Goal: Information Seeking & Learning: Learn about a topic

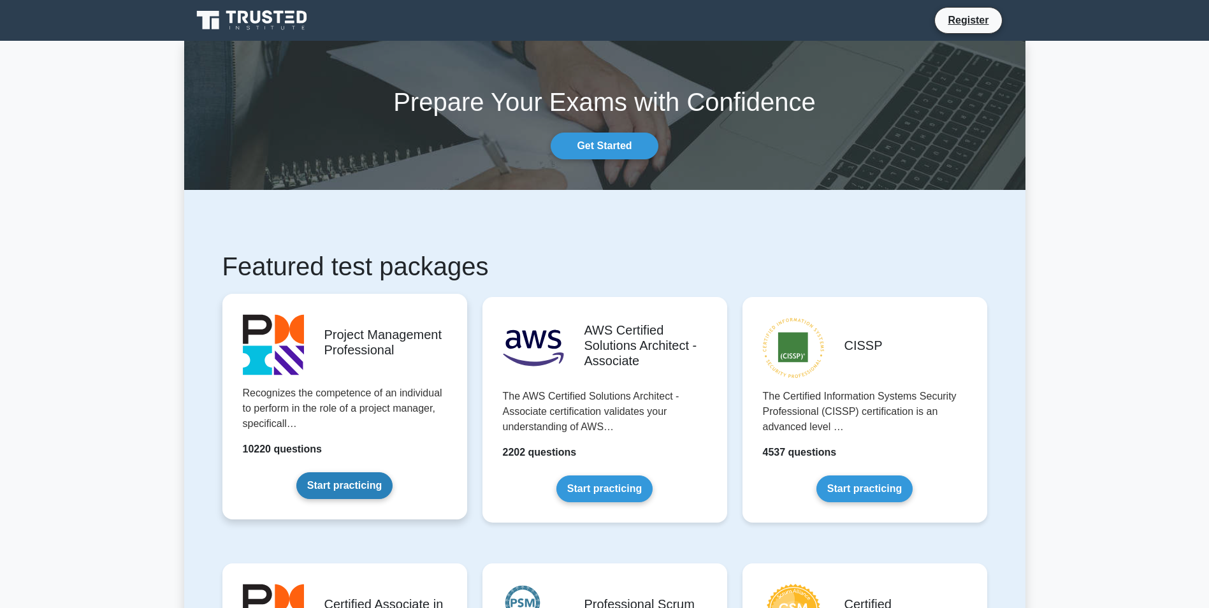
click at [368, 490] on link "Start practicing" at bounding box center [344, 485] width 96 height 27
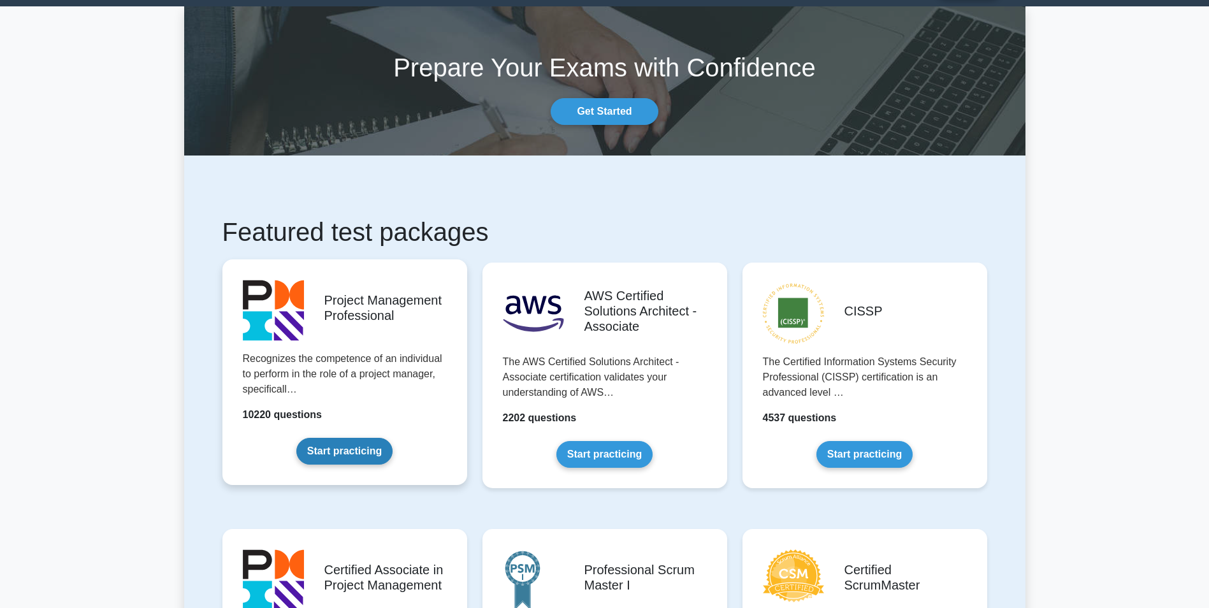
scroll to position [127, 0]
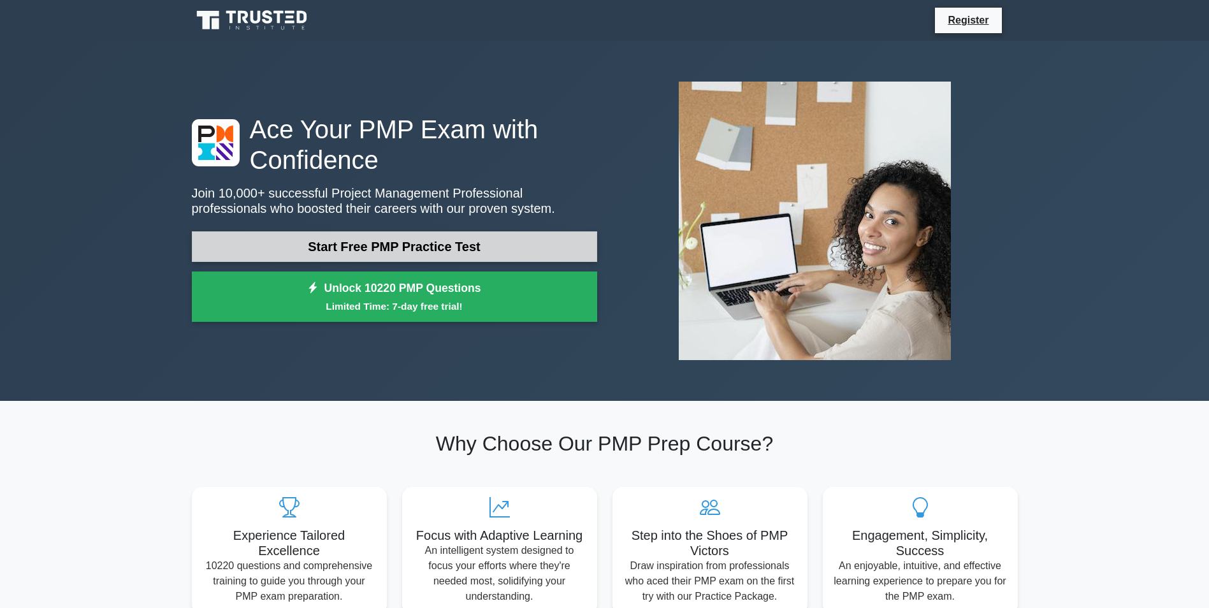
click at [439, 252] on link "Start Free PMP Practice Test" at bounding box center [394, 246] width 405 height 31
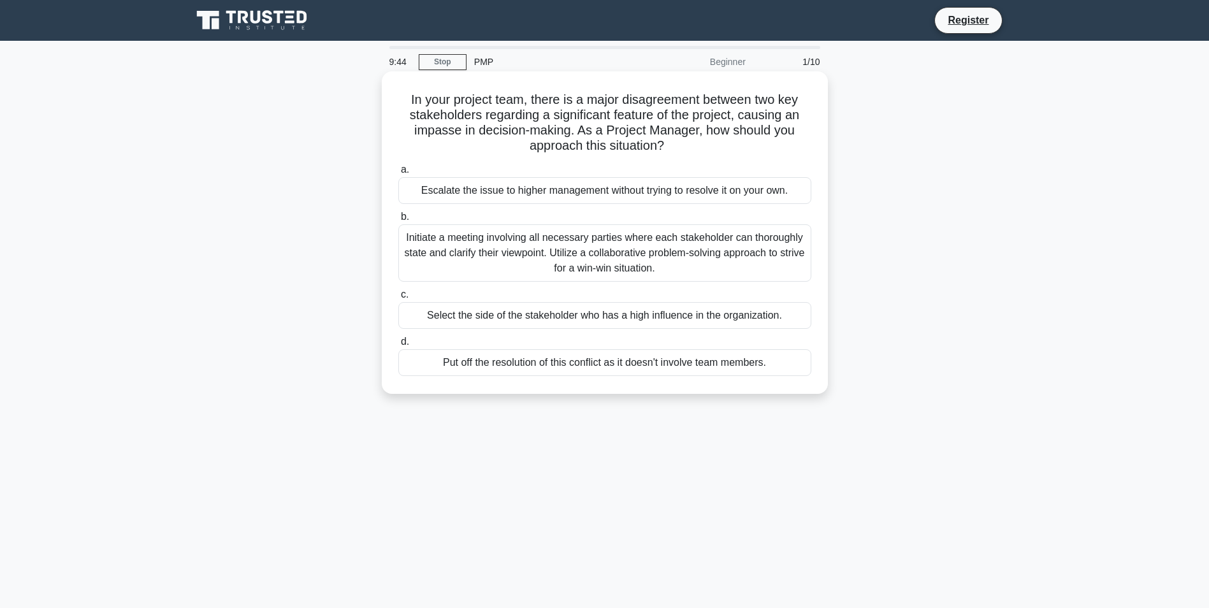
click at [608, 272] on div "Initiate a meeting involving all necessary parties where each stakeholder can t…" at bounding box center [604, 252] width 413 height 57
click at [398, 221] on input "b. Initiate a meeting involving all necessary parties where each stakeholder ca…" at bounding box center [398, 217] width 0 height 8
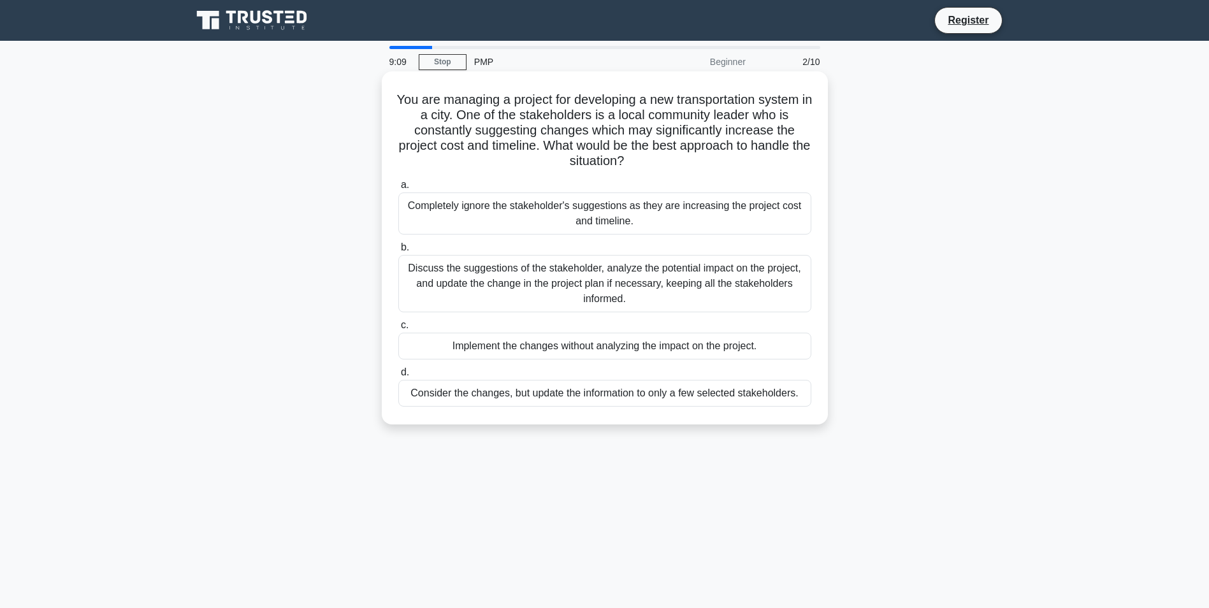
click at [520, 292] on div "Discuss the suggestions of the stakeholder, analyze the potential impact on the…" at bounding box center [604, 283] width 413 height 57
click at [398, 252] on input "b. Discuss the suggestions of the stakeholder, analyze the potential impact on …" at bounding box center [398, 247] width 0 height 8
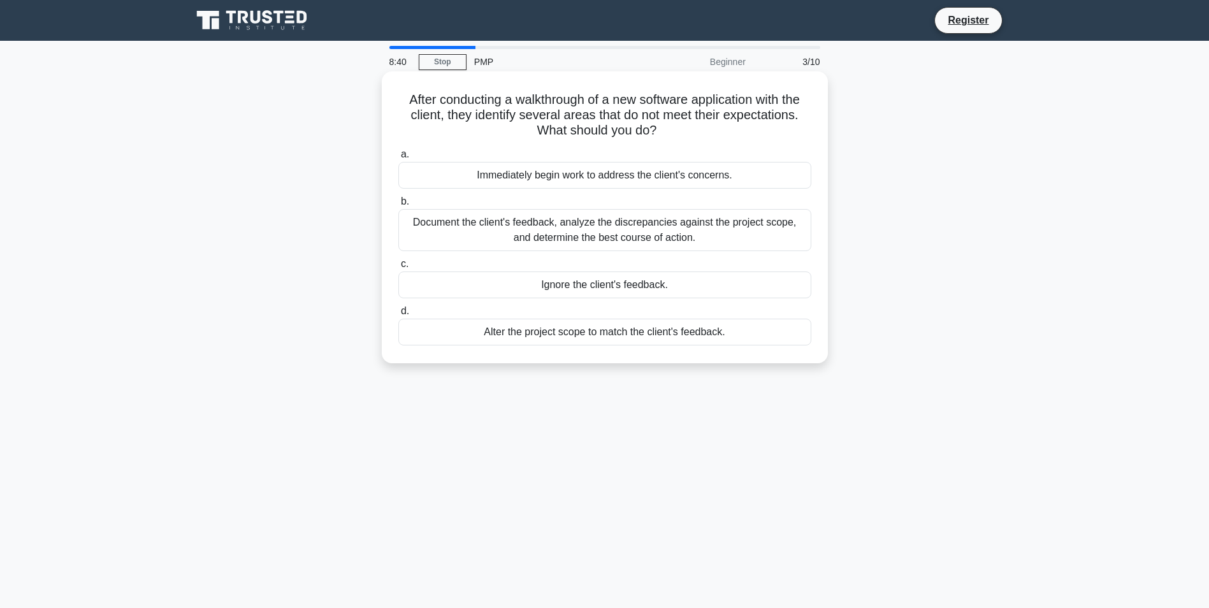
click at [592, 235] on div "Document the client's feedback, analyze the discrepancies against the project s…" at bounding box center [604, 230] width 413 height 42
click at [398, 206] on input "b. Document the client's feedback, analyze the discrepancies against the projec…" at bounding box center [398, 202] width 0 height 8
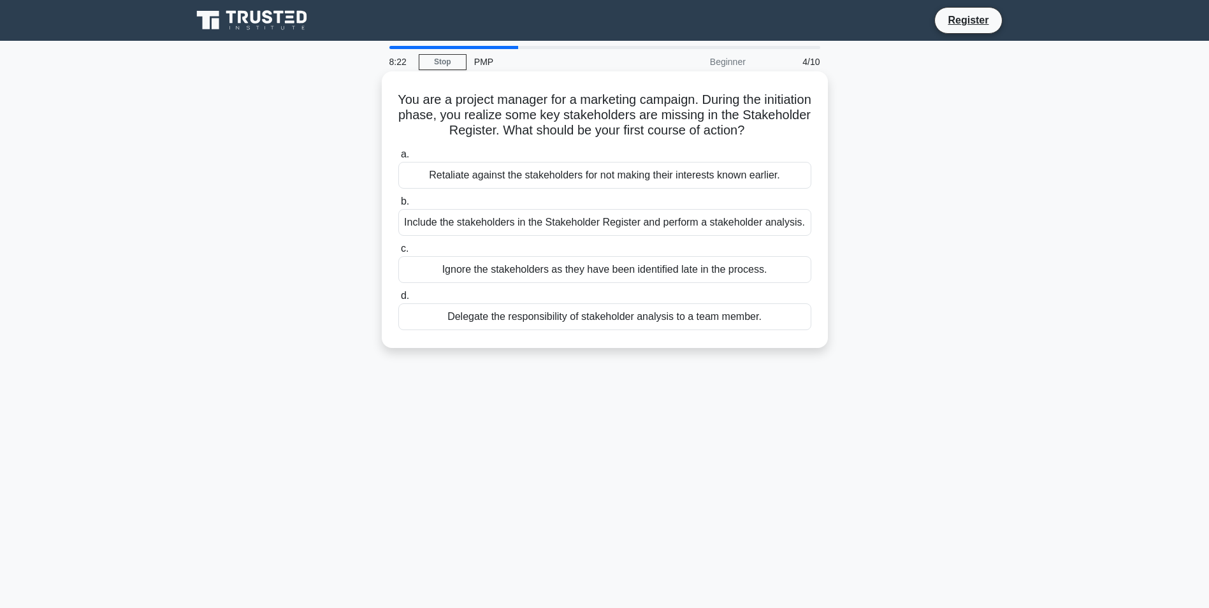
click at [519, 225] on div "Include the stakeholders in the Stakeholder Register and perform a stakeholder …" at bounding box center [604, 222] width 413 height 27
click at [398, 206] on input "b. Include the stakeholders in the Stakeholder Register and perform a stakehold…" at bounding box center [398, 202] width 0 height 8
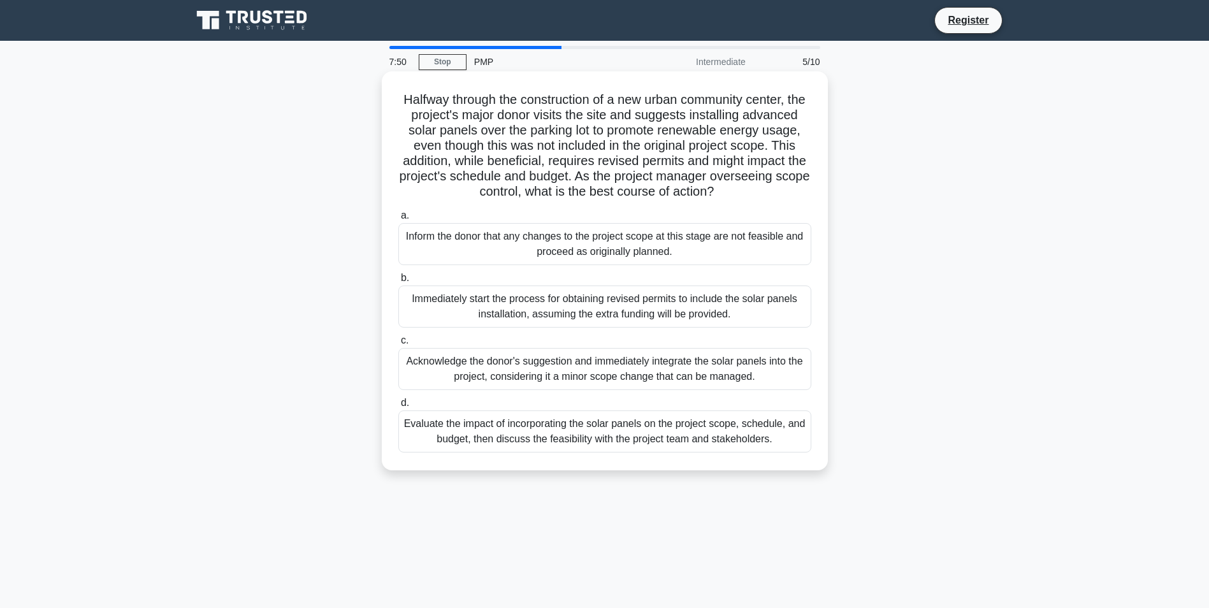
click at [537, 453] on div "Evaluate the impact of incorporating the solar panels on the project scope, sch…" at bounding box center [604, 431] width 413 height 42
click at [398, 407] on input "d. Evaluate the impact of incorporating the solar panels on the project scope, …" at bounding box center [398, 403] width 0 height 8
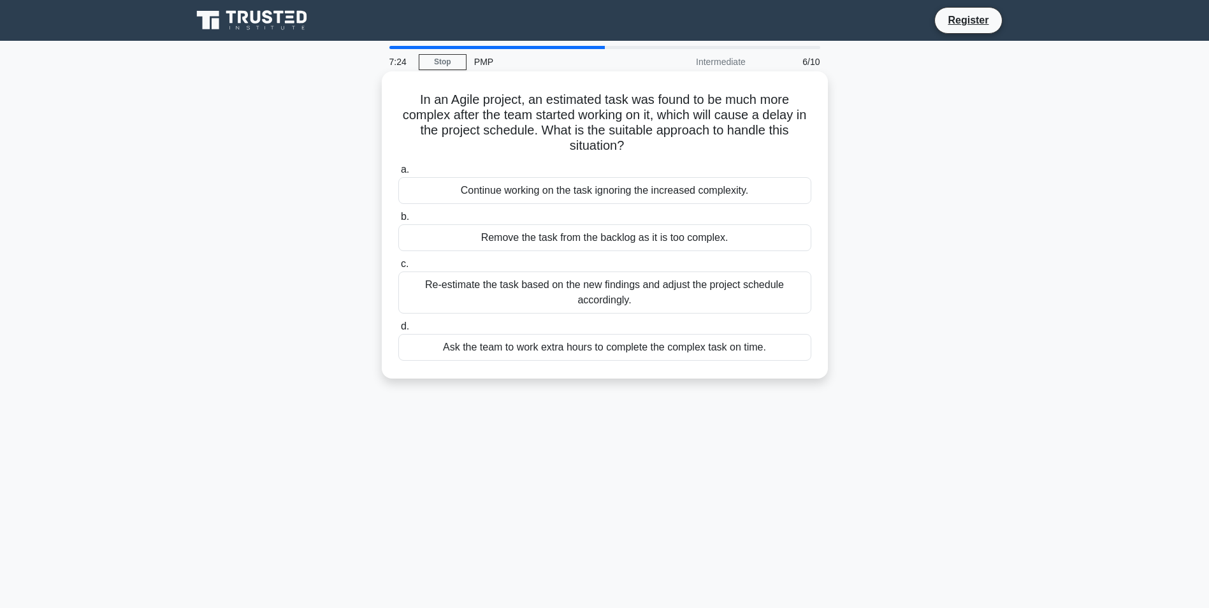
click at [688, 291] on div "Re-estimate the task based on the new findings and adjust the project schedule …" at bounding box center [604, 293] width 413 height 42
click at [398, 268] on input "c. Re-estimate the task based on the new findings and adjust the project schedu…" at bounding box center [398, 264] width 0 height 8
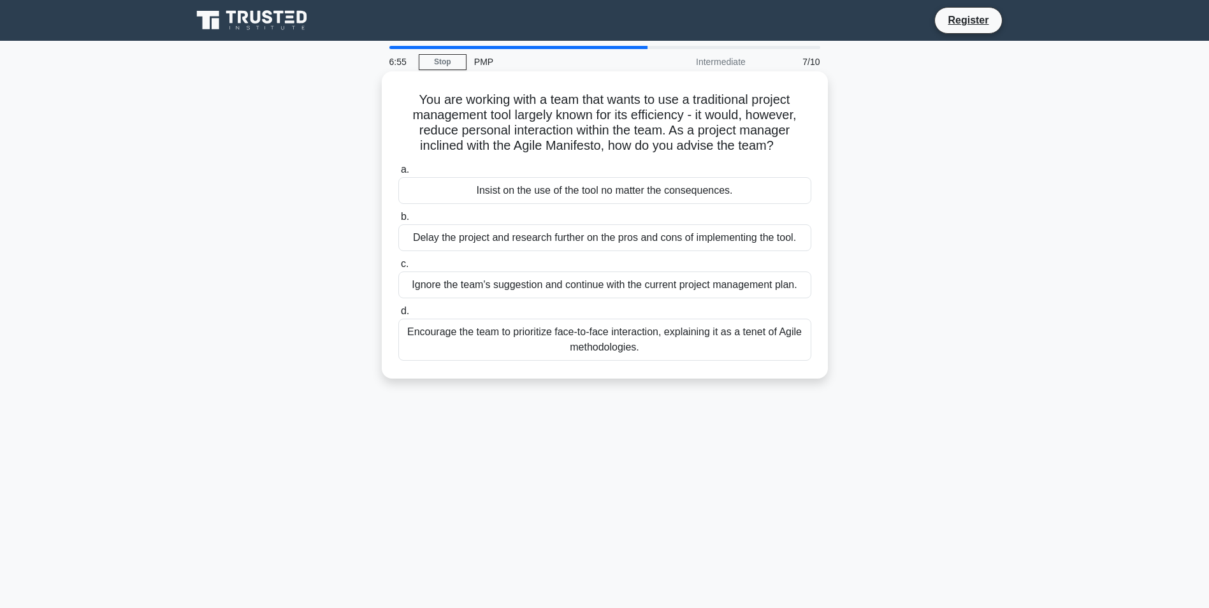
click at [559, 335] on div "Encourage the team to prioritize face-to-face interaction, explaining it as a t…" at bounding box center [604, 340] width 413 height 42
click at [398, 316] on input "d. Encourage the team to prioritize face-to-face interaction, explaining it as …" at bounding box center [398, 311] width 0 height 8
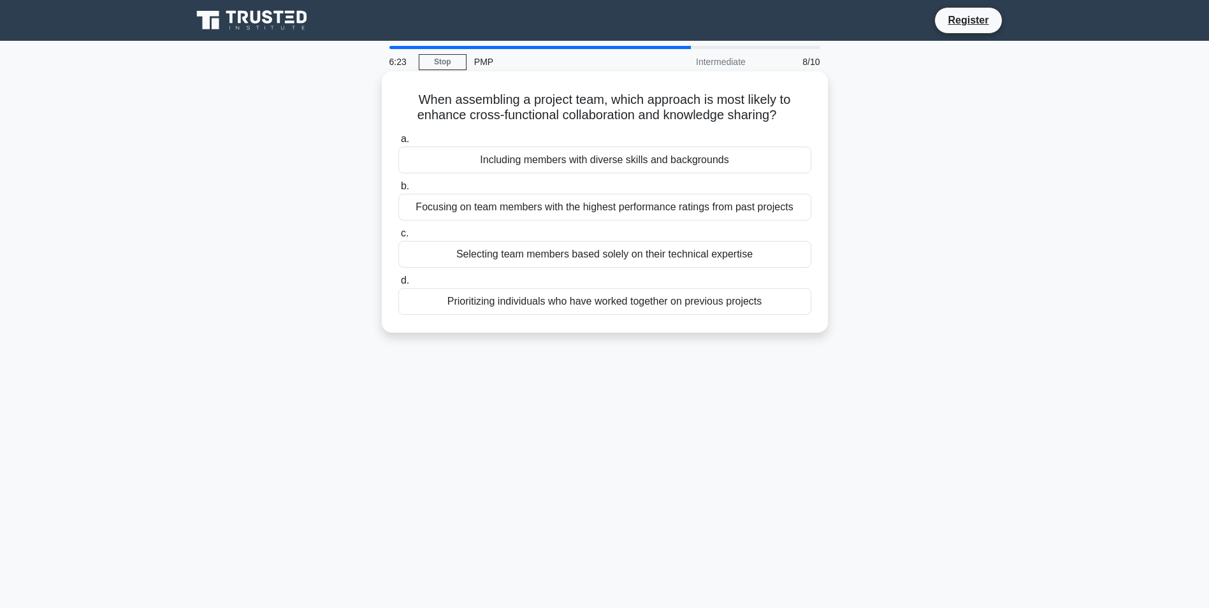
click at [633, 166] on div "Including members with diverse skills and backgrounds" at bounding box center [604, 160] width 413 height 27
click at [398, 143] on input "a. Including members with diverse skills and backgrounds" at bounding box center [398, 139] width 0 height 8
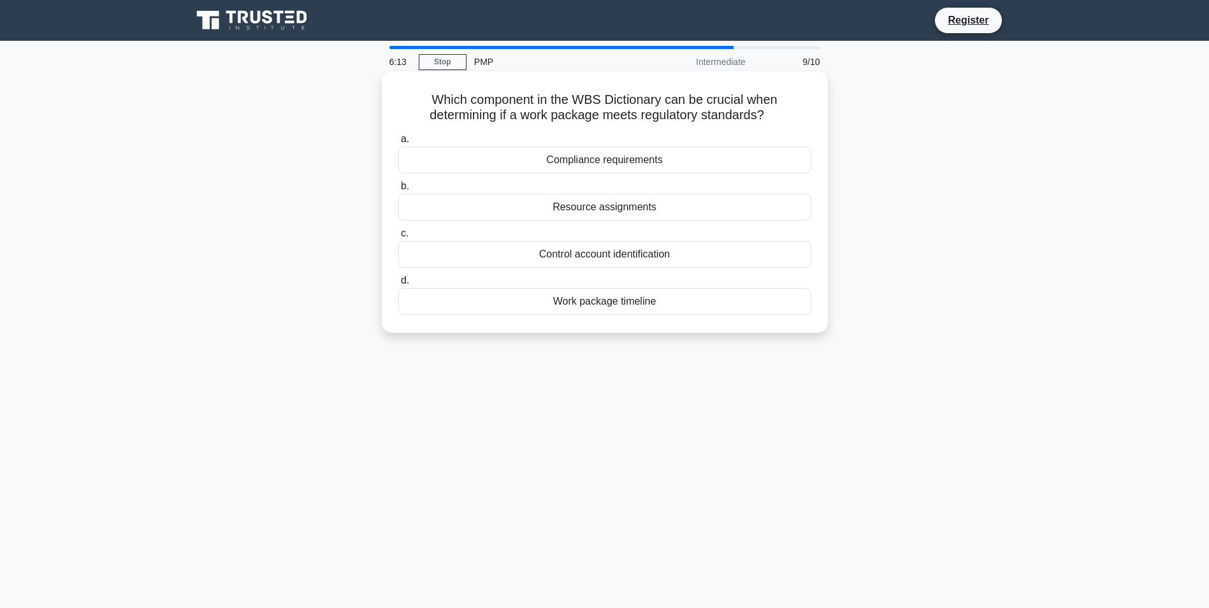
click at [628, 166] on div "Compliance requirements" at bounding box center [604, 160] width 413 height 27
click at [398, 143] on input "a. Compliance requirements" at bounding box center [398, 139] width 0 height 8
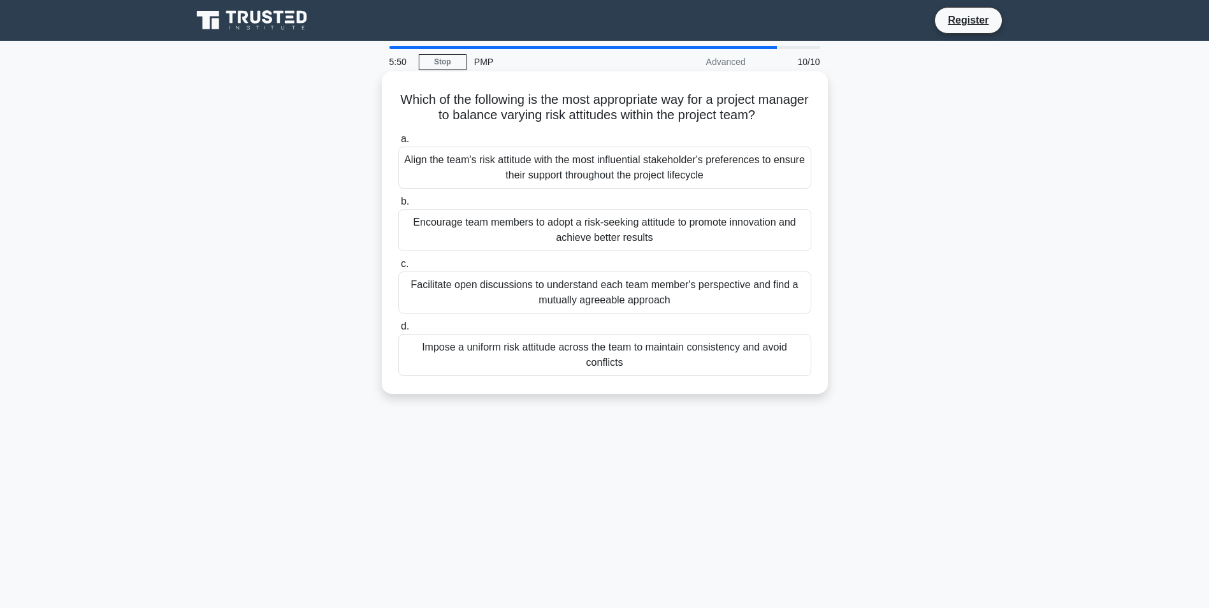
click at [621, 292] on div "Facilitate open discussions to understand each team member's perspective and fi…" at bounding box center [604, 293] width 413 height 42
click at [398, 268] on input "c. Facilitate open discussions to understand each team member's perspective and…" at bounding box center [398, 264] width 0 height 8
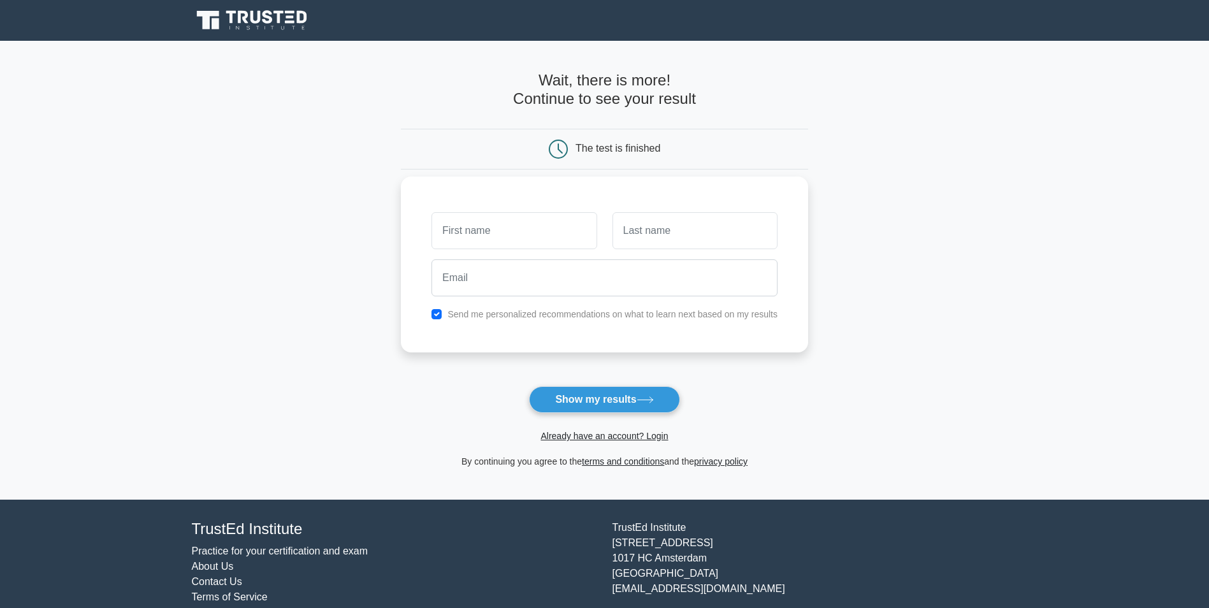
click at [549, 229] on input "text" at bounding box center [514, 230] width 165 height 37
type input "Tijesunimi"
type input "Oresanya"
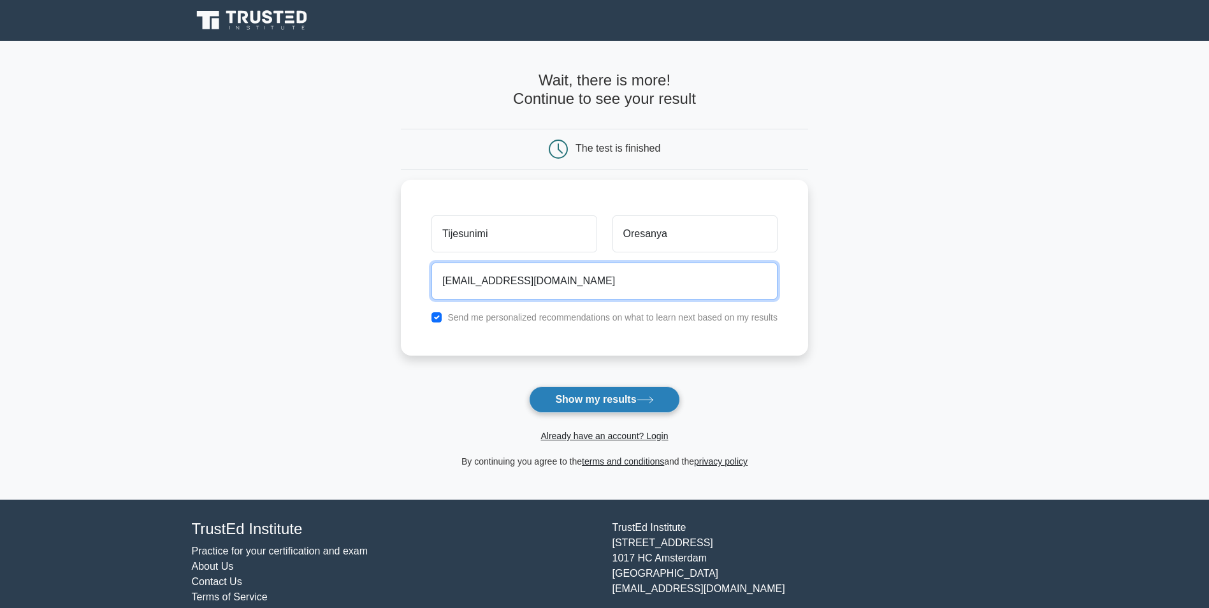
type input "tijesuoresanya@yahoo.com"
click at [571, 399] on button "Show my results" at bounding box center [604, 399] width 150 height 27
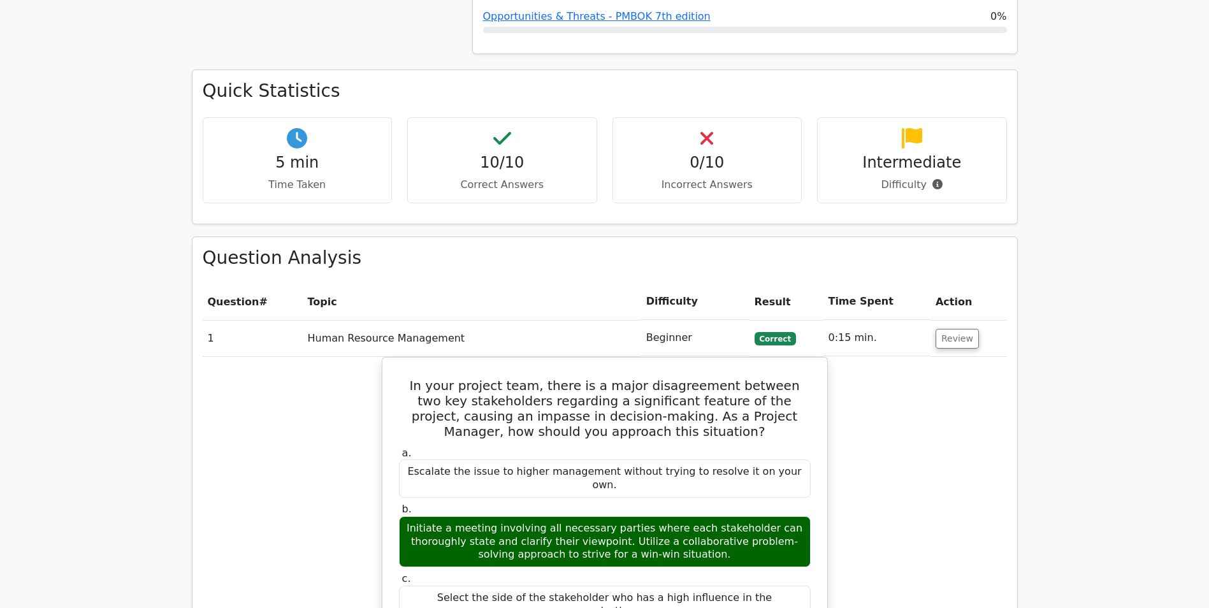
scroll to position [829, 0]
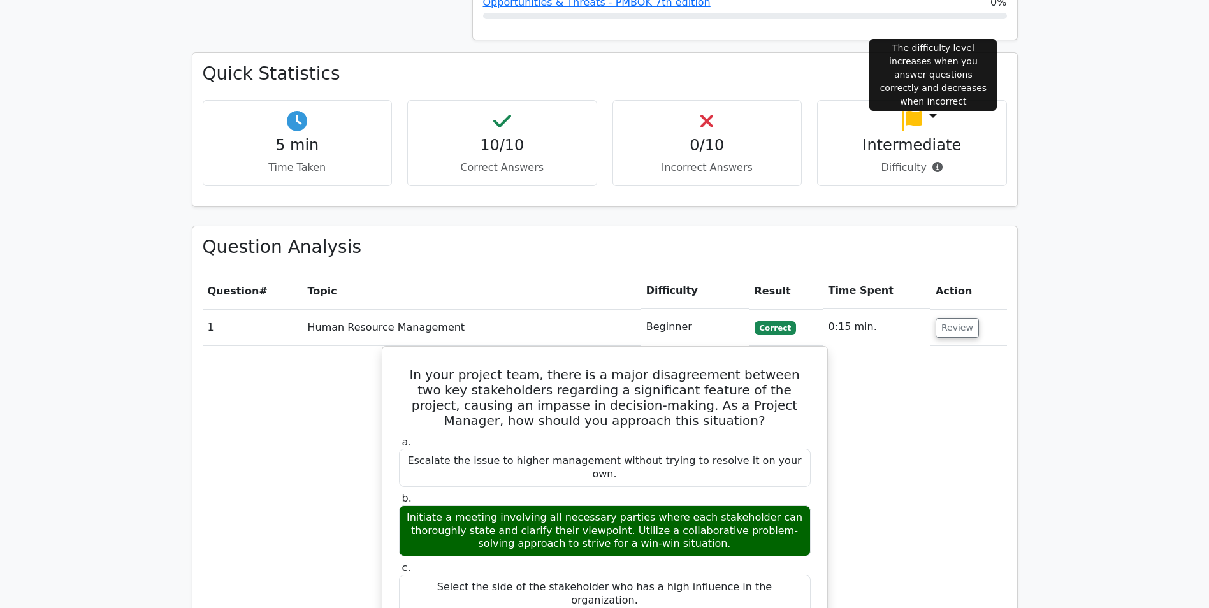
click at [933, 162] on icon at bounding box center [938, 167] width 10 height 10
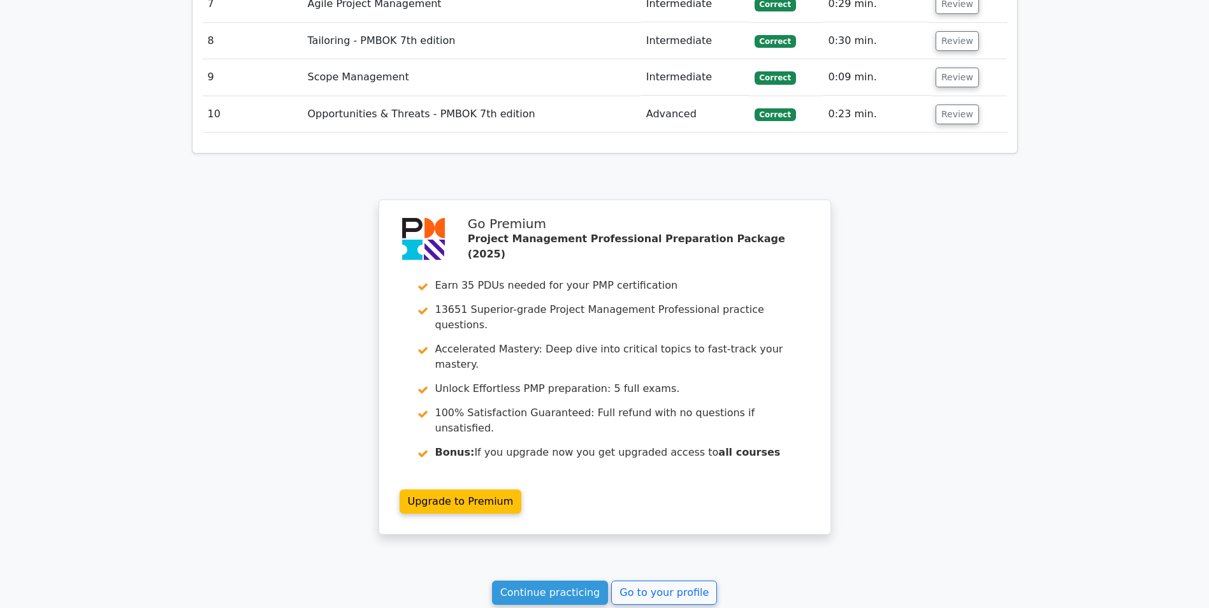
scroll to position [2083, 0]
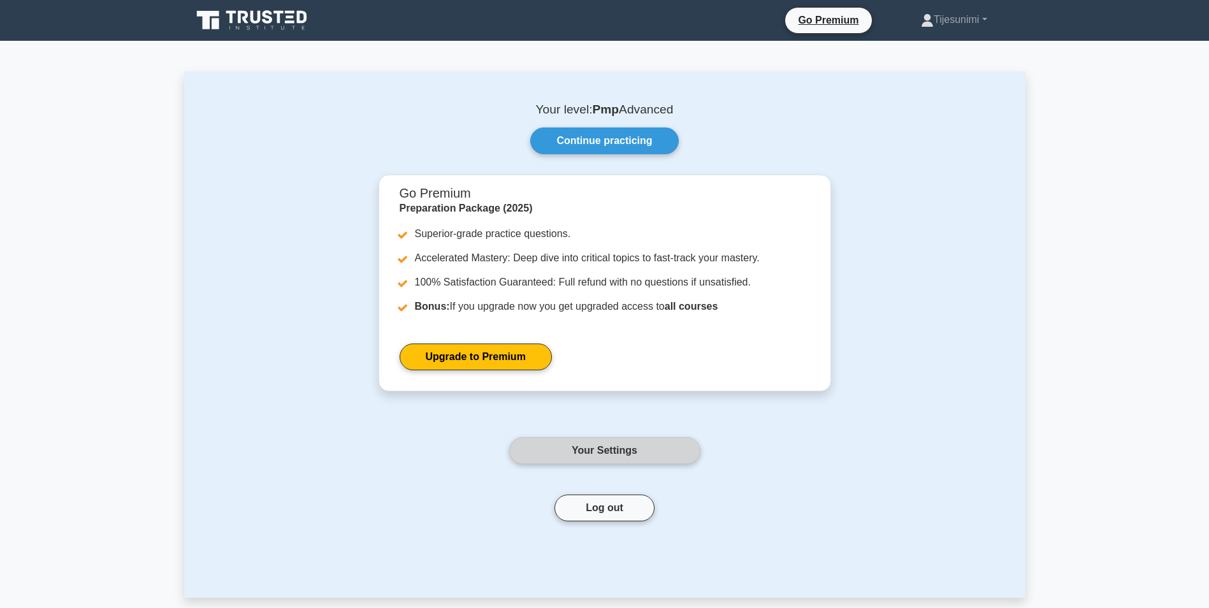
click at [616, 451] on link "Your Settings" at bounding box center [604, 450] width 191 height 27
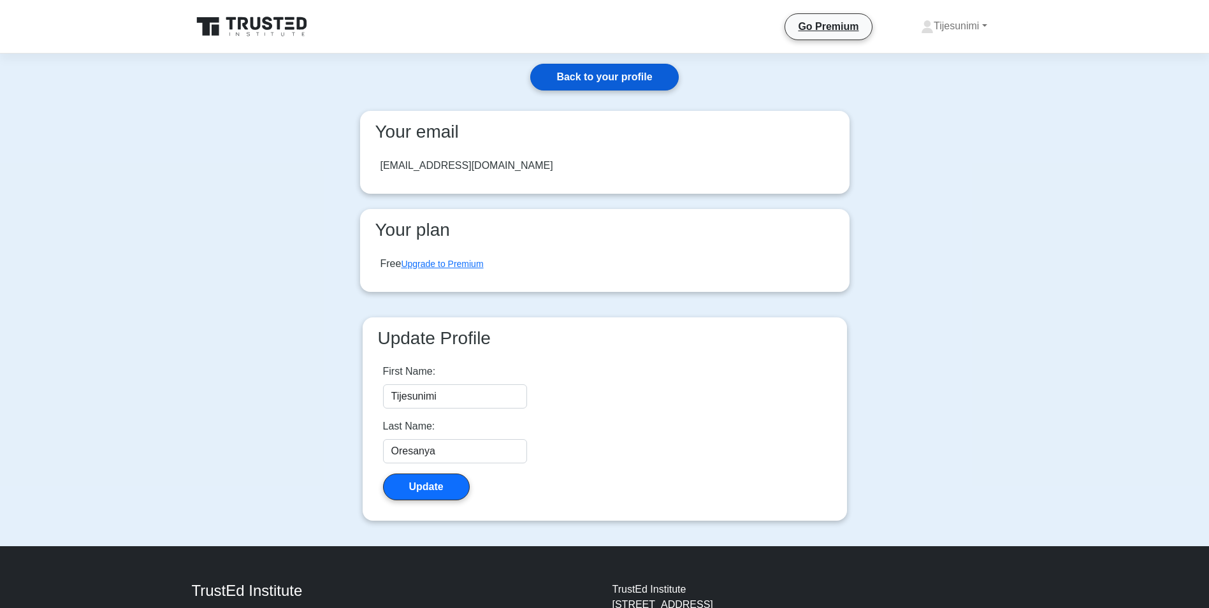
click at [625, 81] on link "Back to your profile" at bounding box center [604, 77] width 148 height 27
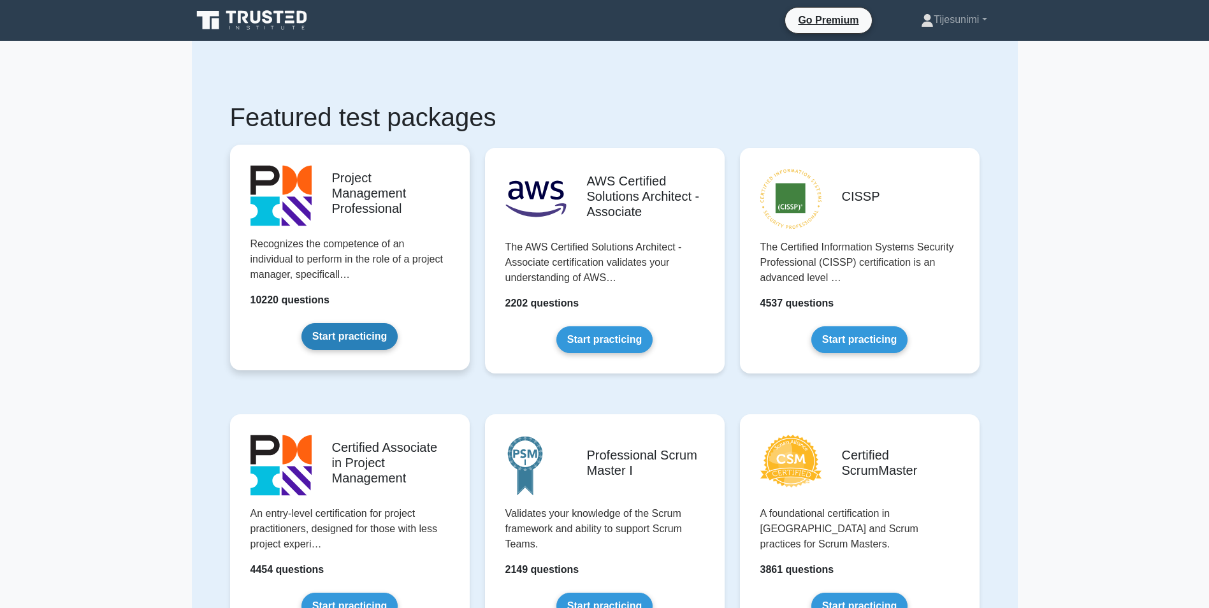
click at [359, 334] on link "Start practicing" at bounding box center [349, 336] width 96 height 27
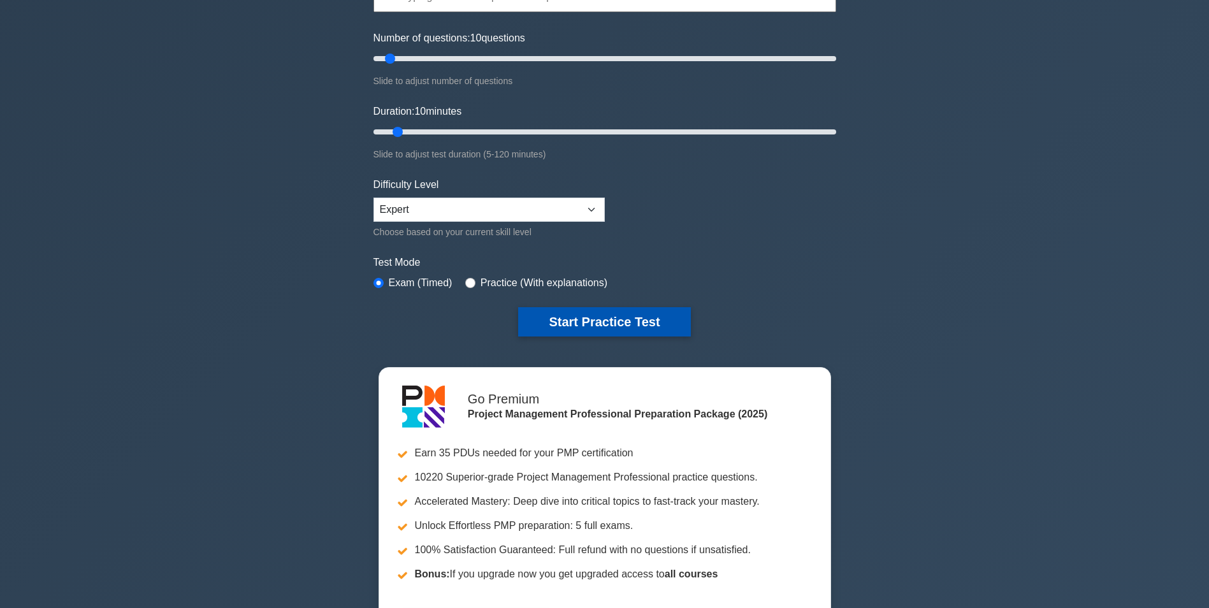
scroll to position [64, 0]
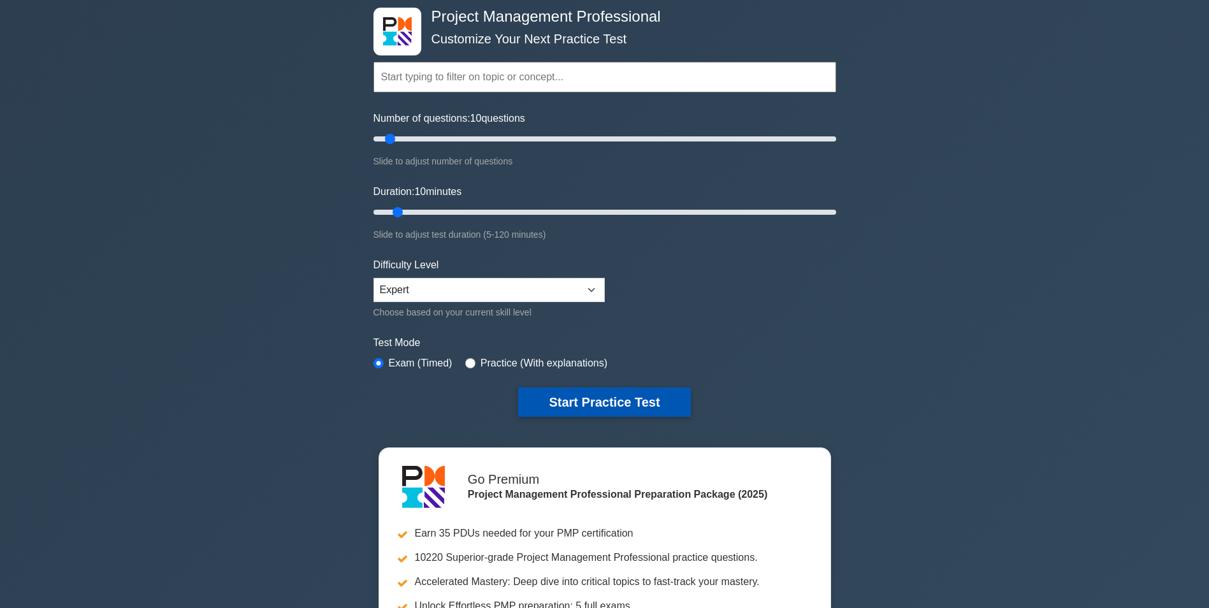
click at [579, 407] on button "Start Practice Test" at bounding box center [604, 402] width 172 height 29
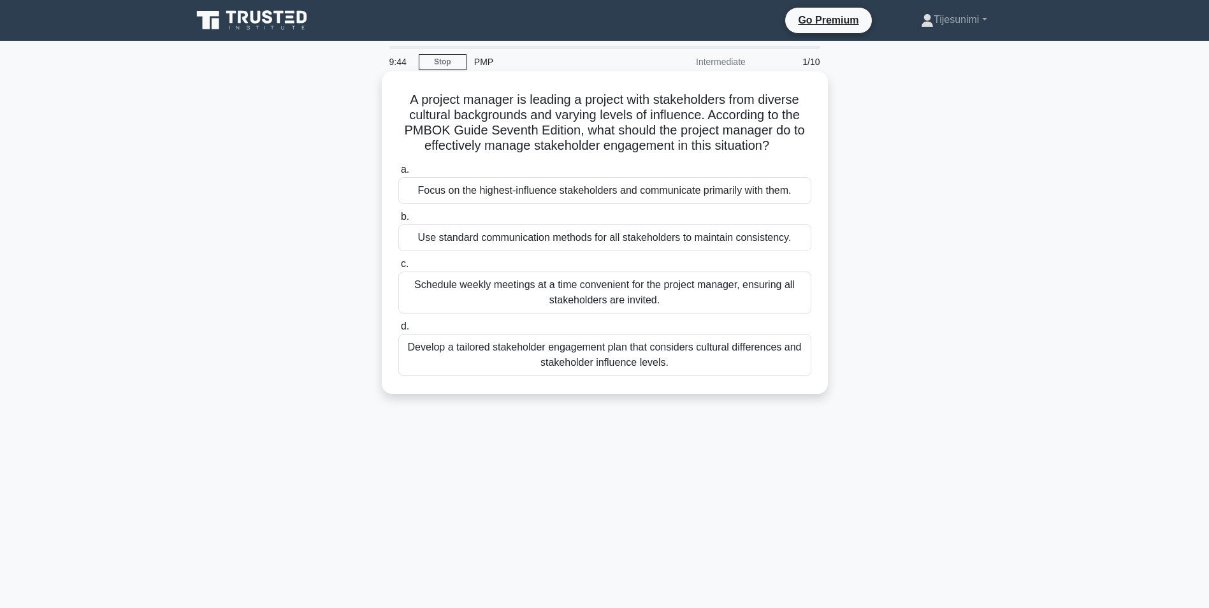
click at [596, 345] on div "Develop a tailored stakeholder engagement plan that considers cultural differen…" at bounding box center [604, 355] width 413 height 42
click at [398, 331] on input "d. Develop a tailored stakeholder engagement plan that considers cultural diffe…" at bounding box center [398, 327] width 0 height 8
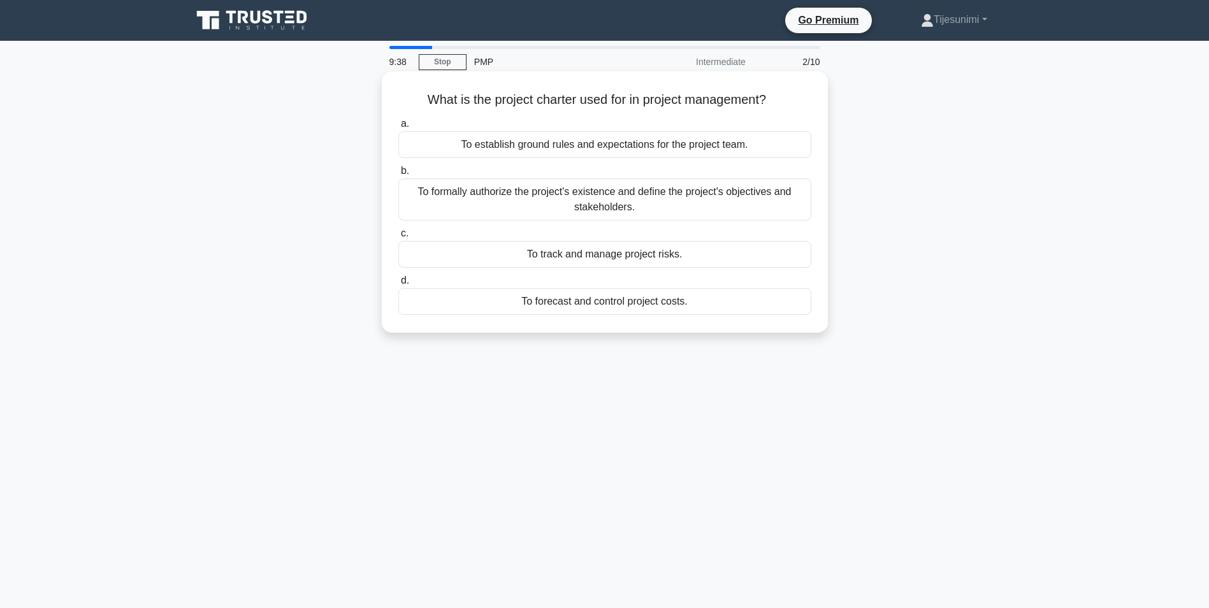
click at [565, 205] on div "To formally authorize the project's existence and define the project's objectiv…" at bounding box center [604, 199] width 413 height 42
click at [398, 175] on input "b. To formally authorize the project's existence and define the project's objec…" at bounding box center [398, 171] width 0 height 8
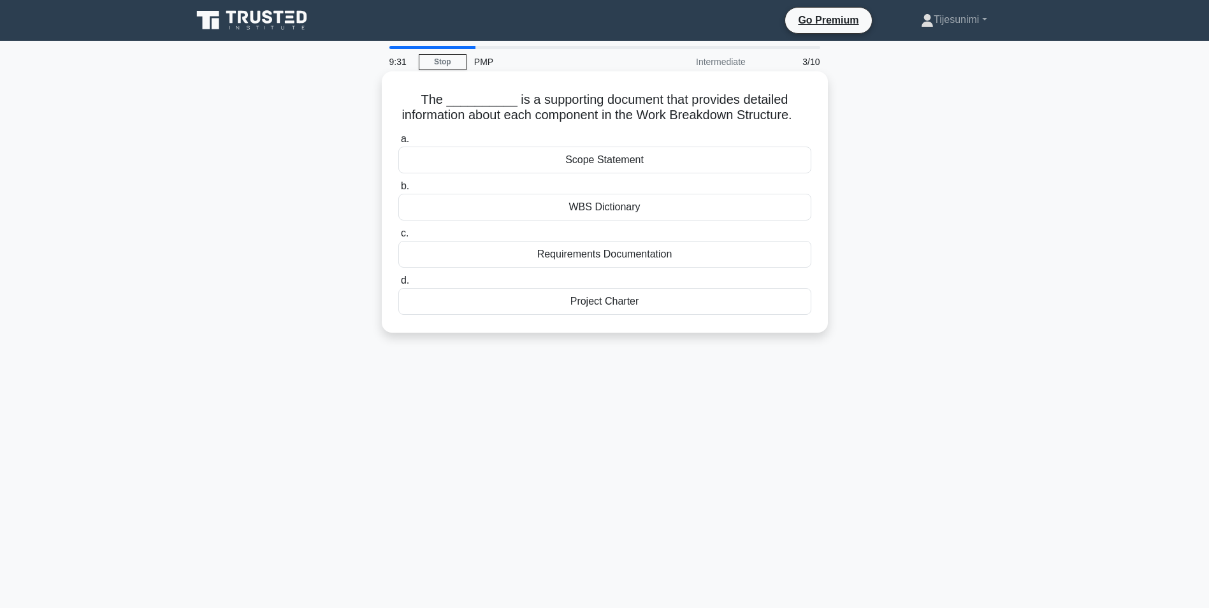
click at [615, 221] on div "WBS Dictionary" at bounding box center [604, 207] width 413 height 27
click at [398, 191] on input "b. WBS Dictionary" at bounding box center [398, 186] width 0 height 8
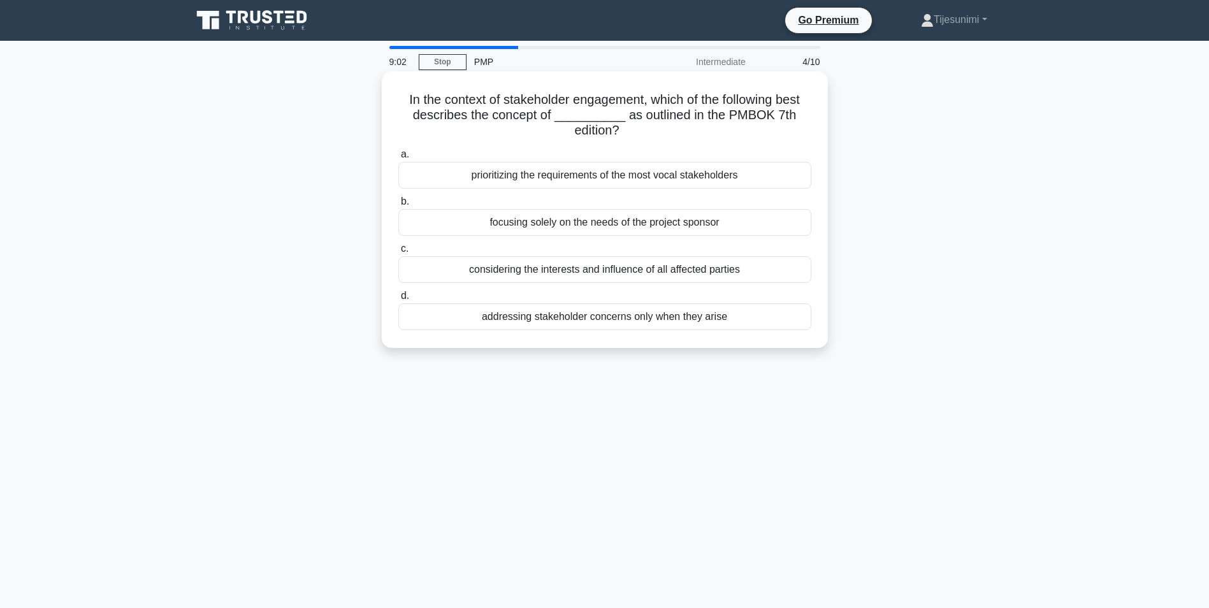
click at [555, 273] on div "considering the interests and influence of all affected parties" at bounding box center [604, 269] width 413 height 27
click at [398, 253] on input "c. considering the interests and influence of all affected parties" at bounding box center [398, 249] width 0 height 8
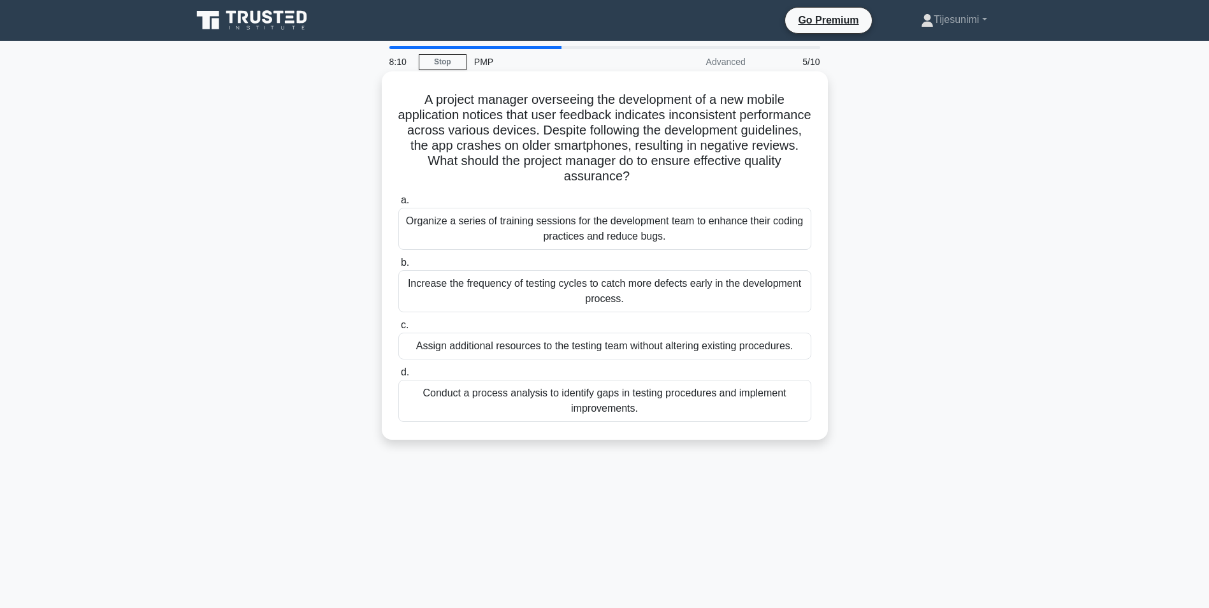
click at [655, 294] on div "Increase the frequency of testing cycles to catch more defects early in the dev…" at bounding box center [604, 291] width 413 height 42
click at [398, 267] on input "b. Increase the frequency of testing cycles to catch more defects early in the …" at bounding box center [398, 263] width 0 height 8
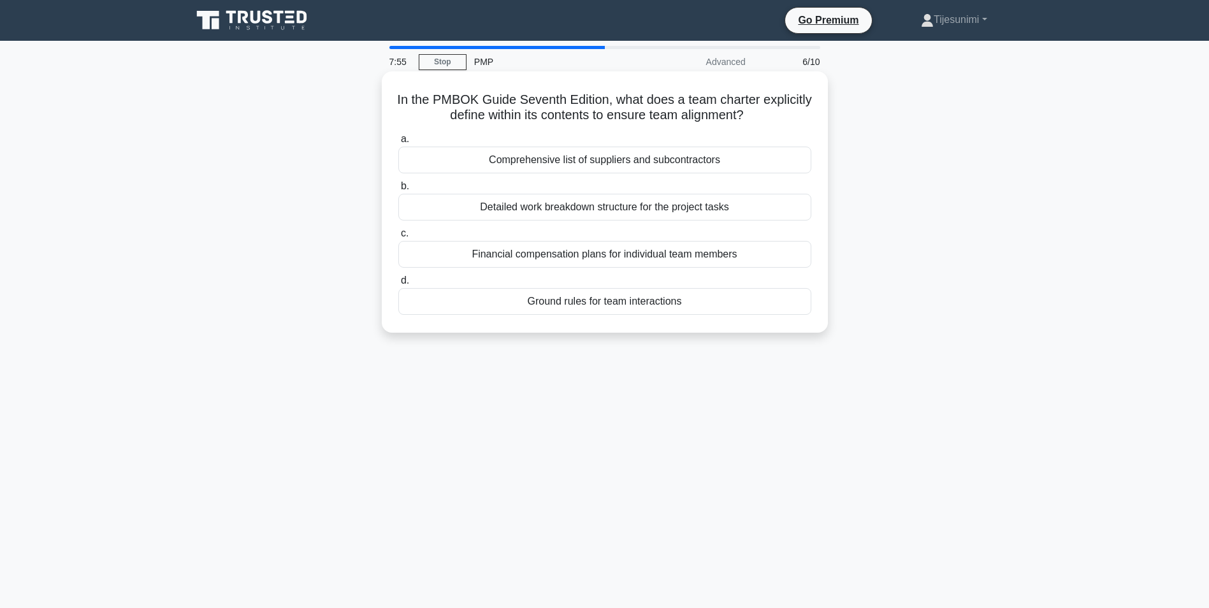
click at [599, 305] on div "Ground rules for team interactions" at bounding box center [604, 301] width 413 height 27
click at [398, 285] on input "d. Ground rules for team interactions" at bounding box center [398, 281] width 0 height 8
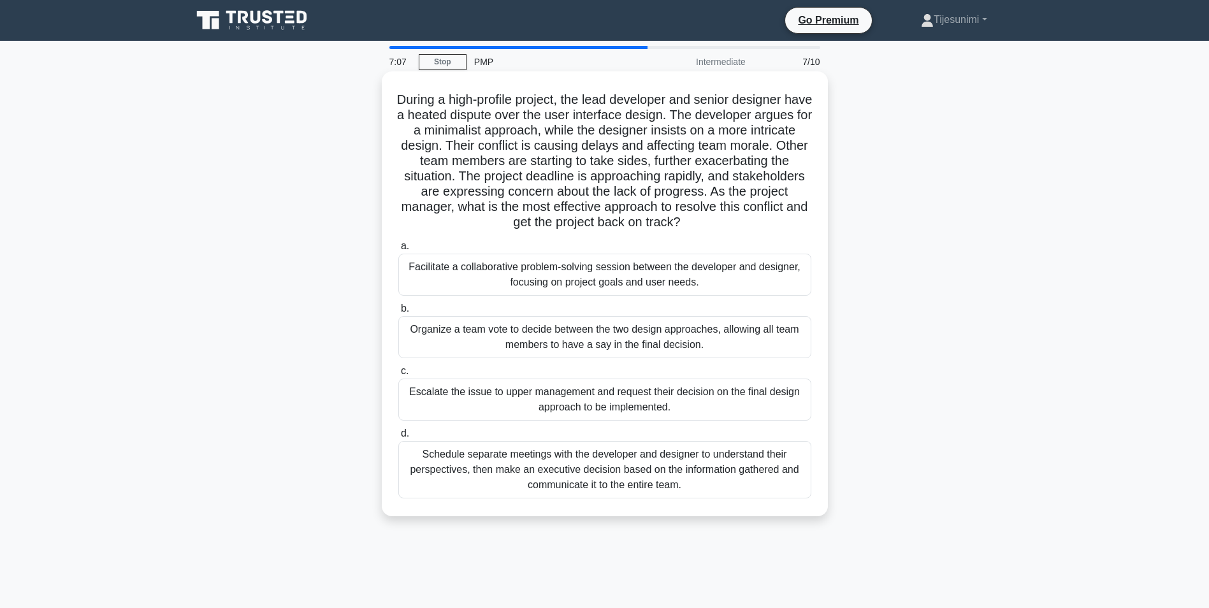
click at [585, 280] on div "Facilitate a collaborative problem-solving session between the developer and de…" at bounding box center [604, 275] width 413 height 42
click at [398, 251] on input "a. Facilitate a collaborative problem-solving session between the developer and…" at bounding box center [398, 246] width 0 height 8
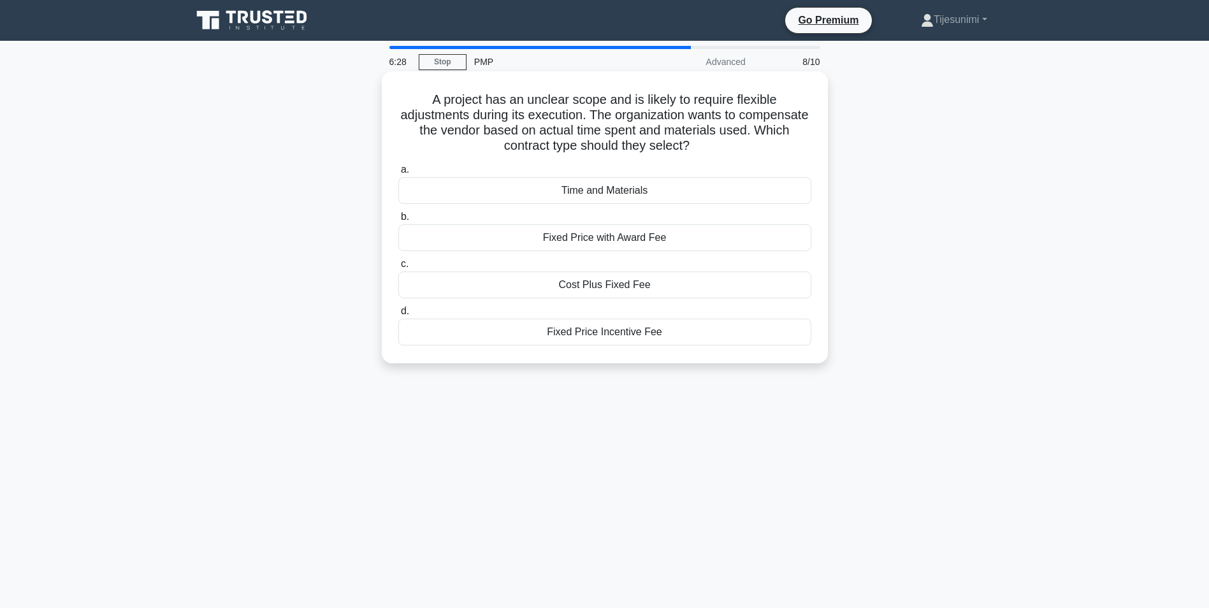
click at [622, 288] on div "Cost Plus Fixed Fee" at bounding box center [604, 285] width 413 height 27
click at [398, 268] on input "c. Cost Plus Fixed Fee" at bounding box center [398, 264] width 0 height 8
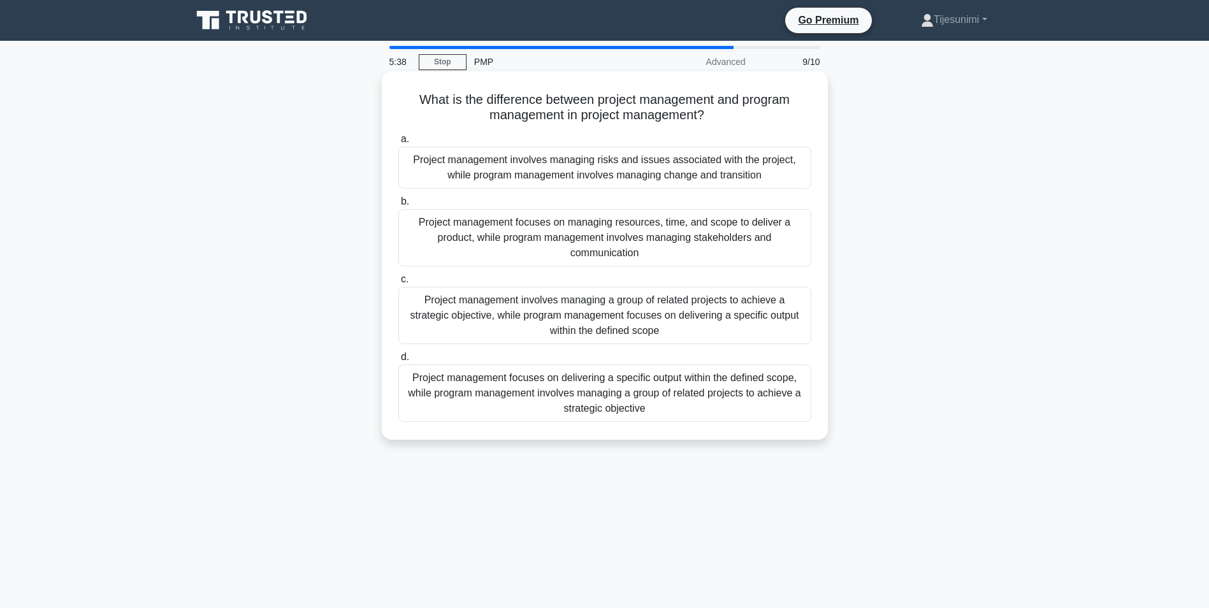
click at [604, 404] on div "Project management focuses on delivering a specific output within the defined s…" at bounding box center [604, 393] width 413 height 57
click at [398, 361] on input "d. Project management focuses on delivering a specific output within the define…" at bounding box center [398, 357] width 0 height 8
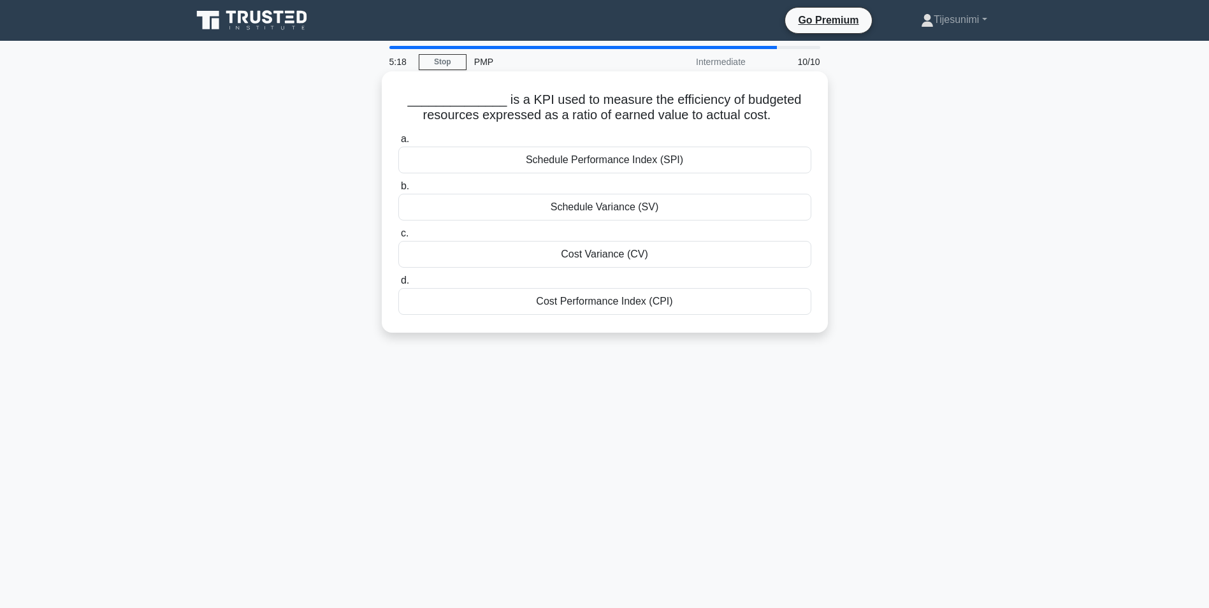
click at [597, 309] on div "Cost Performance Index (CPI)" at bounding box center [604, 301] width 413 height 27
click at [398, 285] on input "d. Cost Performance Index (CPI)" at bounding box center [398, 281] width 0 height 8
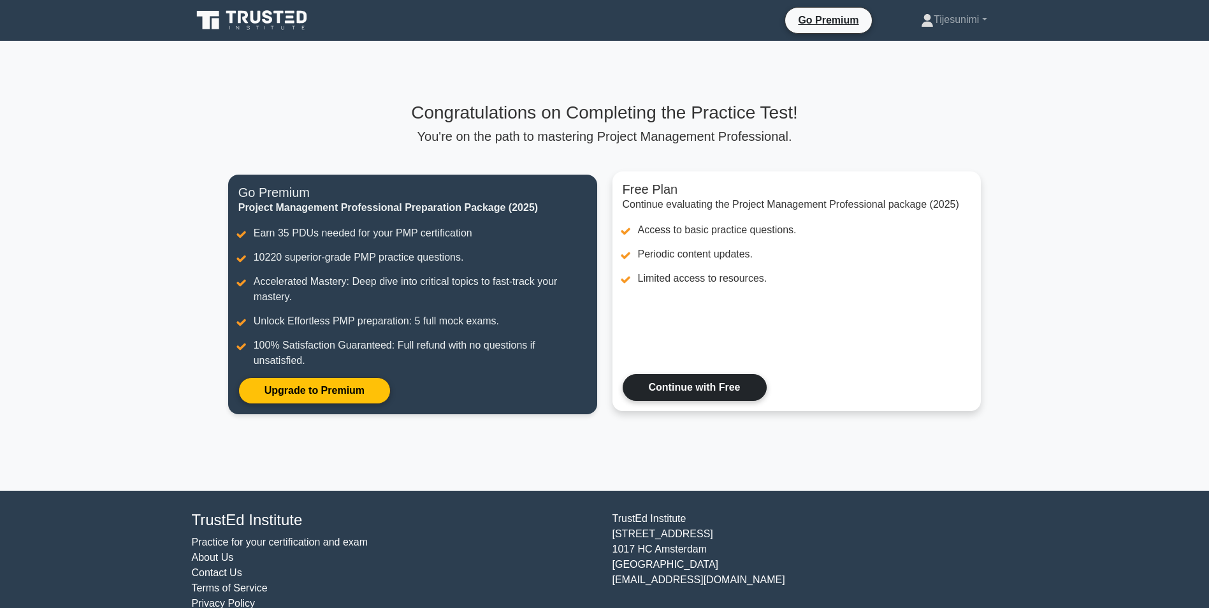
click at [679, 389] on link "Continue with Free" at bounding box center [695, 387] width 144 height 27
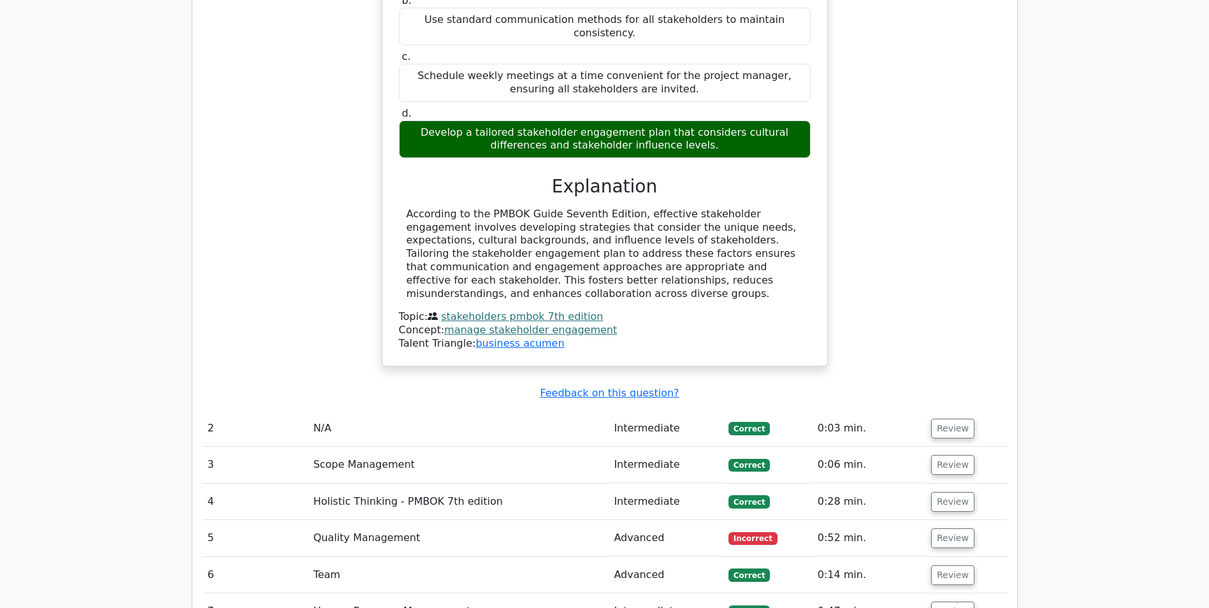
scroll to position [1402, 0]
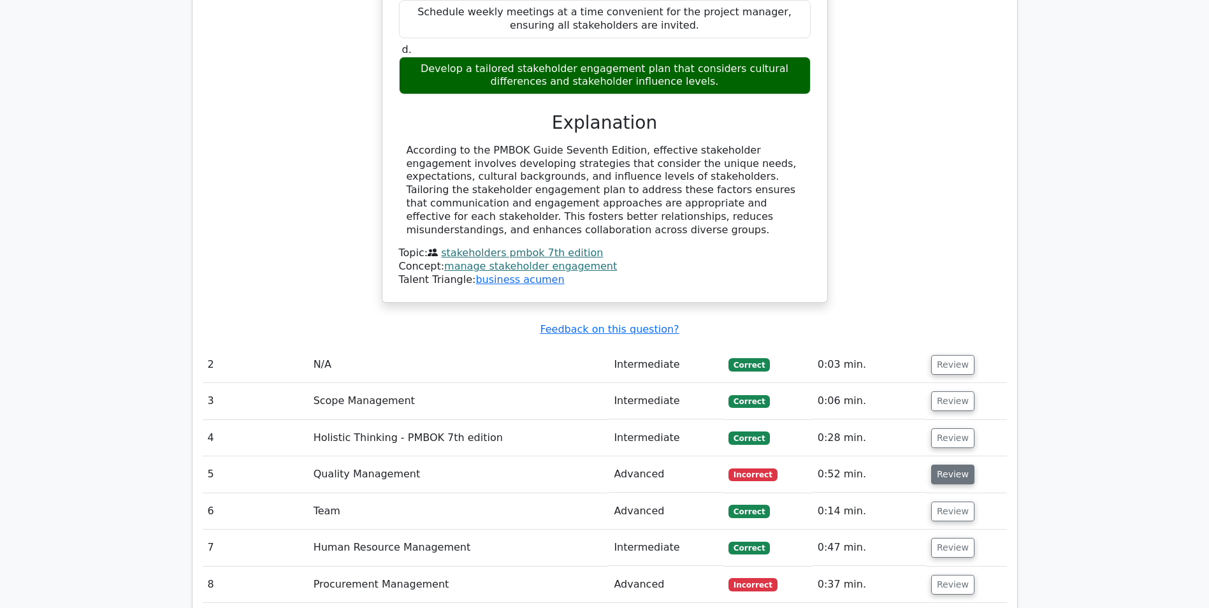
click at [943, 465] on button "Review" at bounding box center [952, 475] width 43 height 20
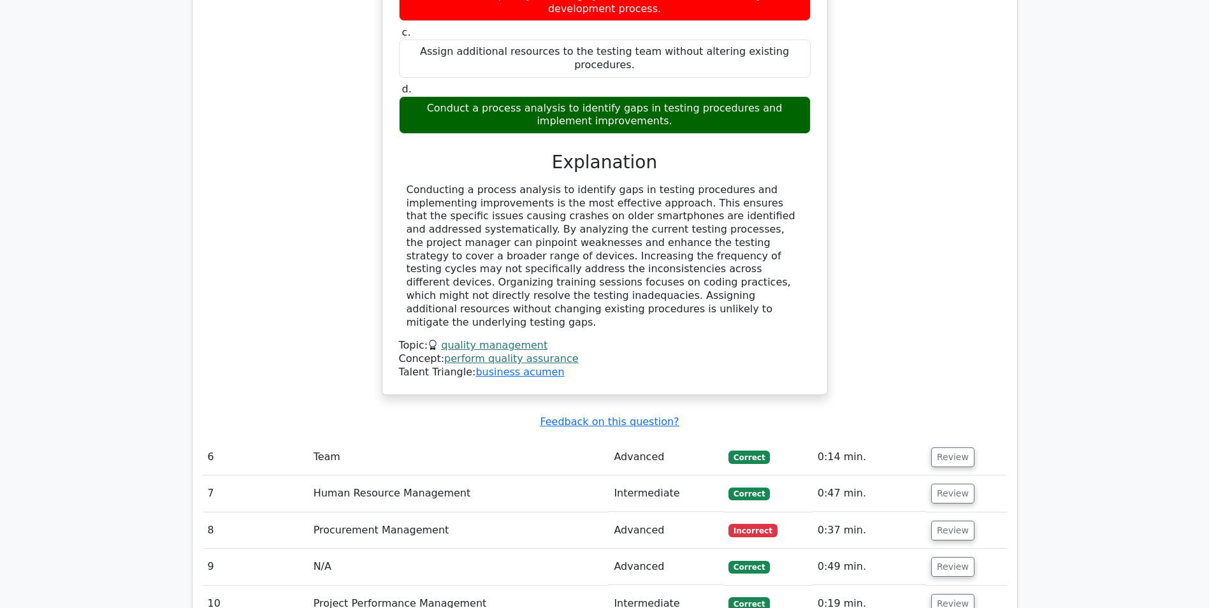
scroll to position [2103, 0]
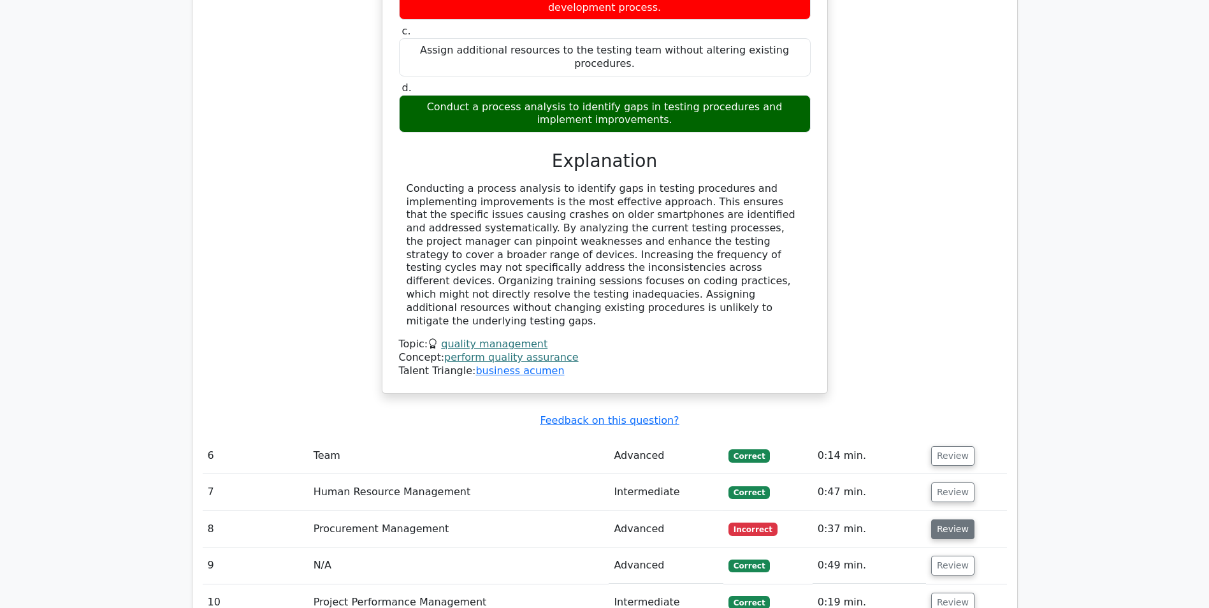
click at [943, 519] on button "Review" at bounding box center [952, 529] width 43 height 20
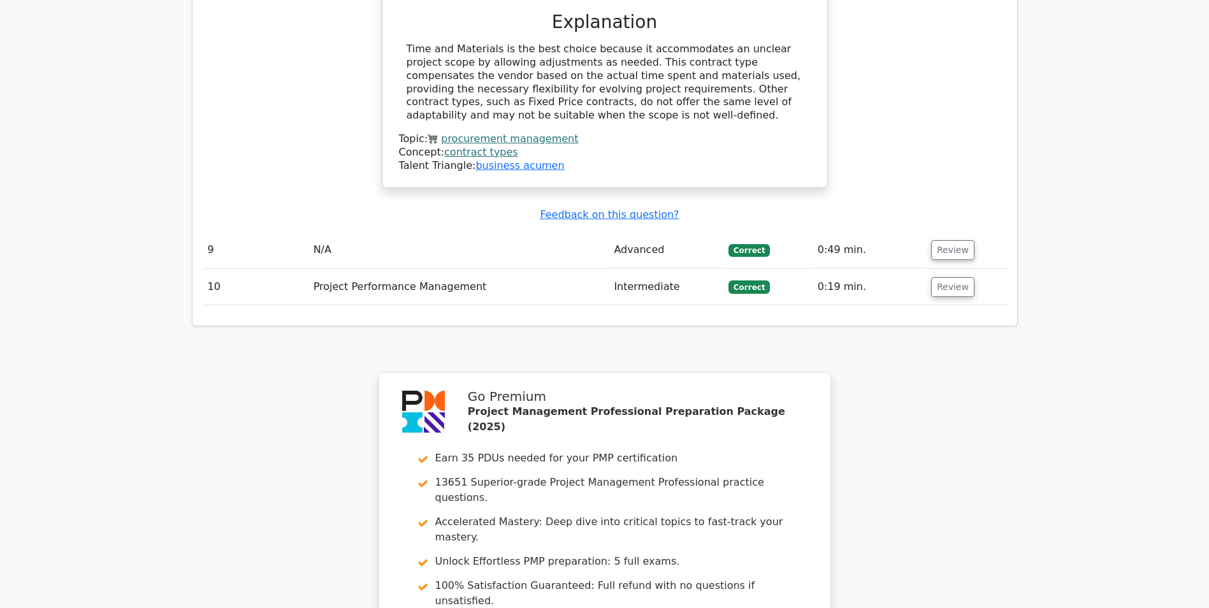
scroll to position [3105, 0]
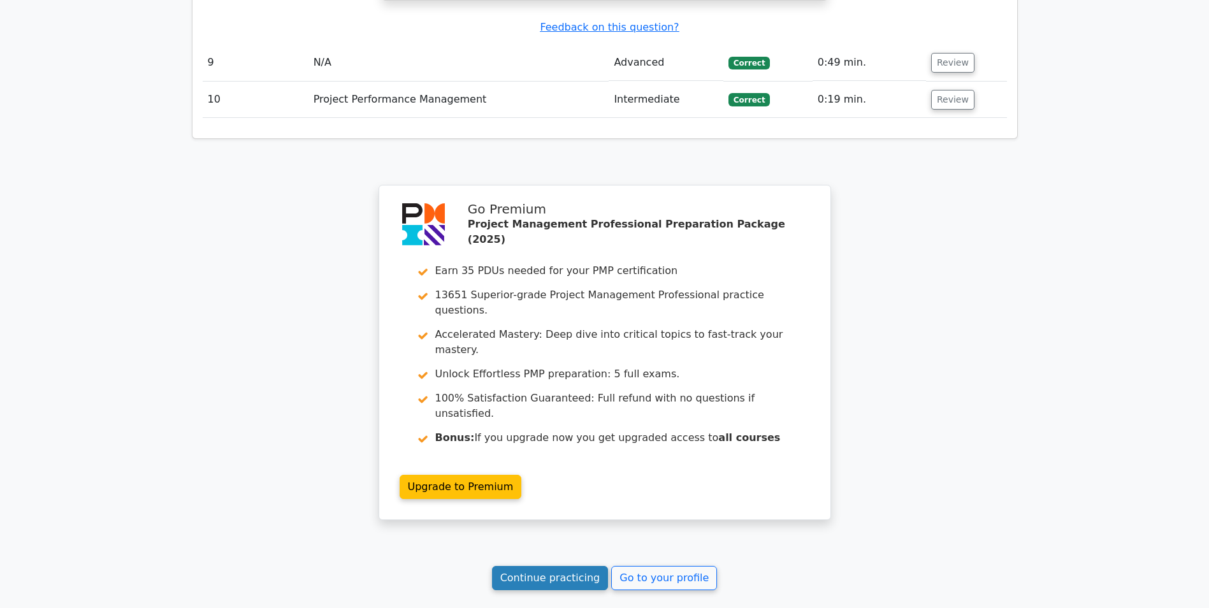
click at [546, 566] on link "Continue practicing" at bounding box center [550, 578] width 117 height 24
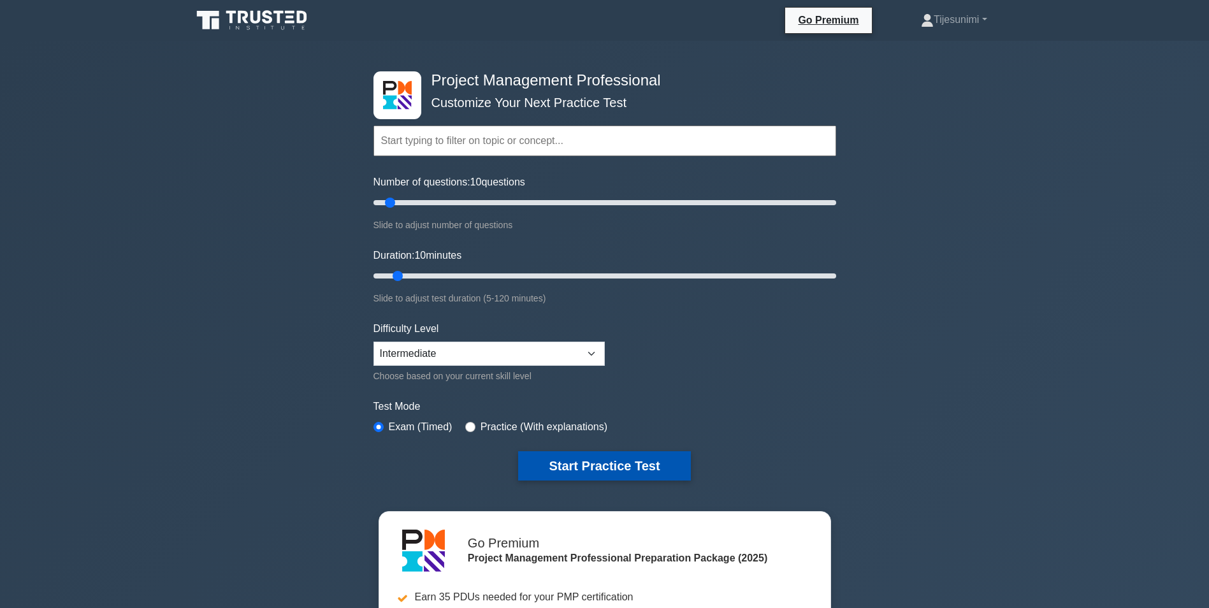
click at [561, 461] on button "Start Practice Test" at bounding box center [604, 465] width 172 height 29
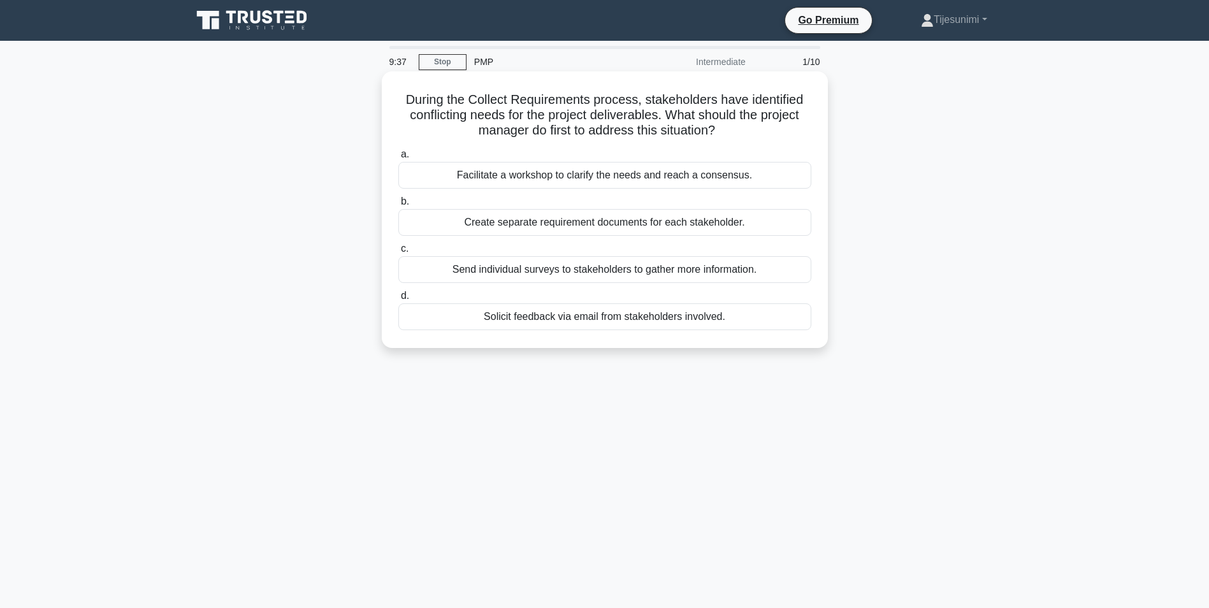
click at [595, 173] on div "Facilitate a workshop to clarify the needs and reach a consensus." at bounding box center [604, 175] width 413 height 27
click at [398, 159] on input "a. Facilitate a workshop to clarify the needs and reach a consensus." at bounding box center [398, 154] width 0 height 8
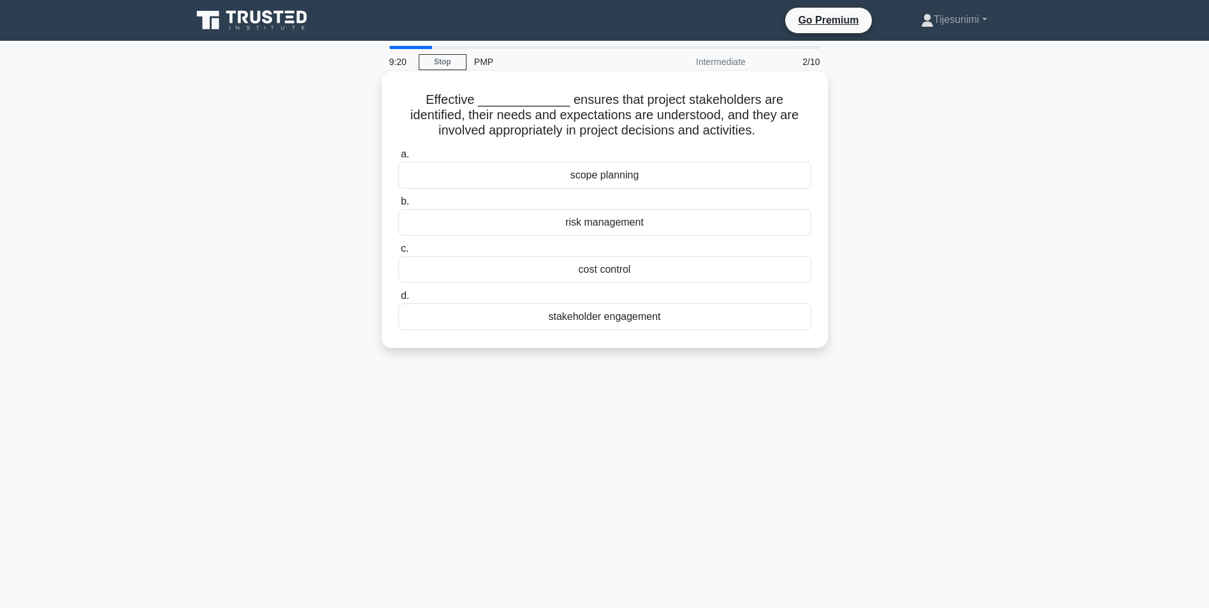
click at [606, 320] on div "stakeholder engagement" at bounding box center [604, 316] width 413 height 27
click at [398, 300] on input "d. stakeholder engagement" at bounding box center [398, 296] width 0 height 8
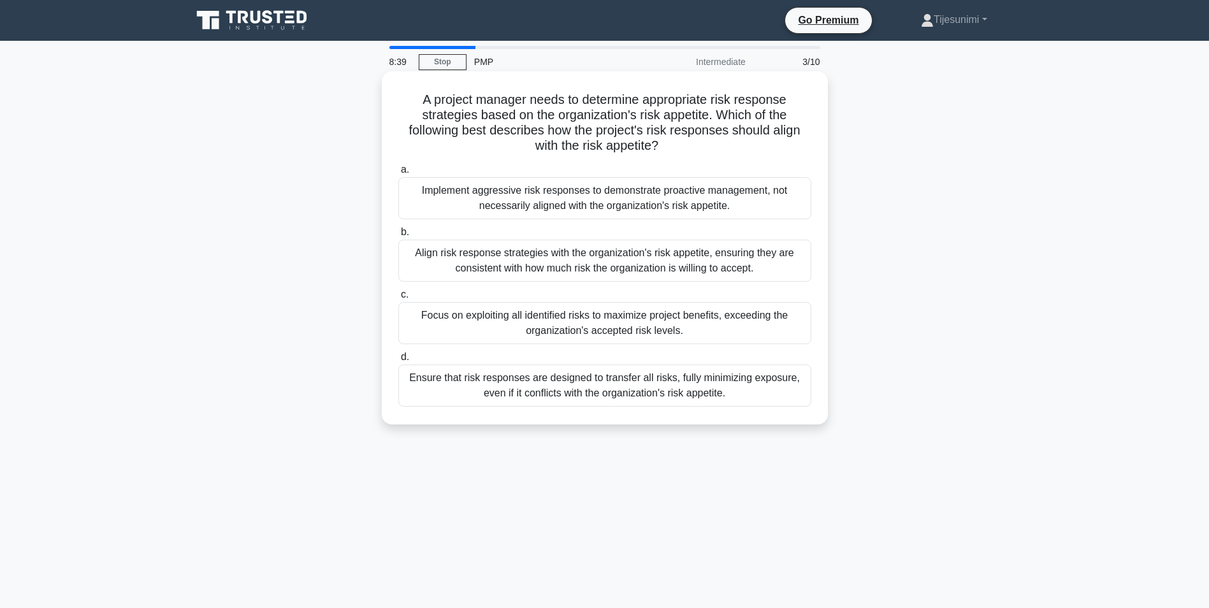
click at [586, 275] on div "Align risk response strategies with the organization's risk appetite, ensuring …" at bounding box center [604, 261] width 413 height 42
click at [398, 236] on input "b. Align risk response strategies with the organization's risk appetite, ensuri…" at bounding box center [398, 232] width 0 height 8
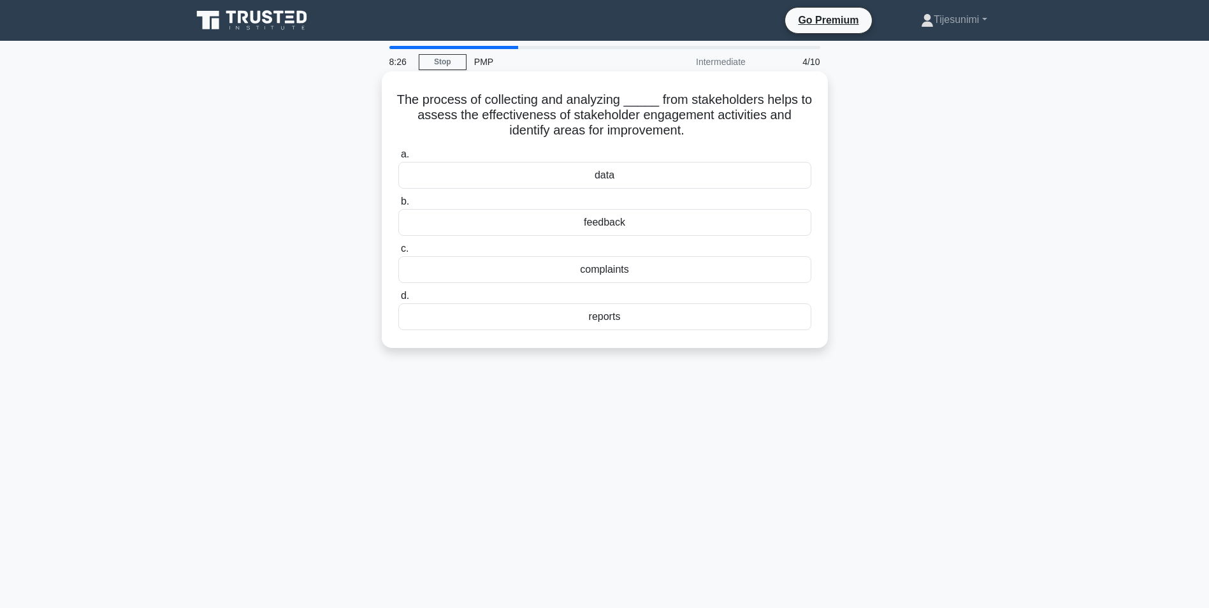
click at [529, 230] on div "feedback" at bounding box center [604, 222] width 413 height 27
click at [398, 206] on input "b. feedback" at bounding box center [398, 202] width 0 height 8
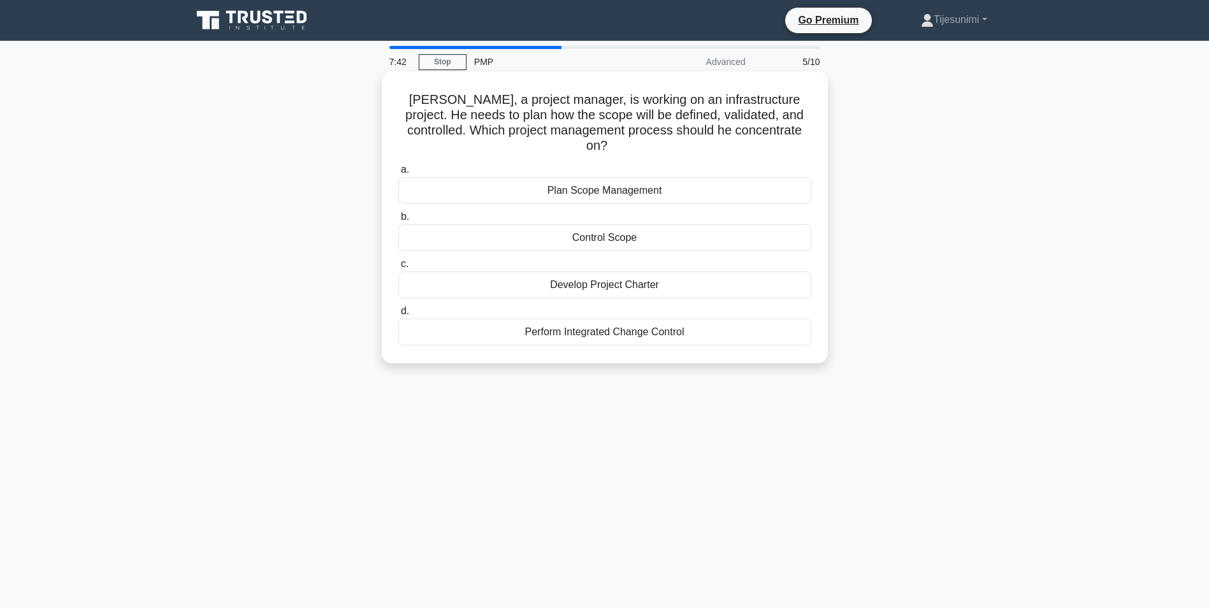
click at [592, 180] on div "Plan Scope Management" at bounding box center [604, 190] width 413 height 27
click at [398, 174] on input "a. Plan Scope Management" at bounding box center [398, 170] width 0 height 8
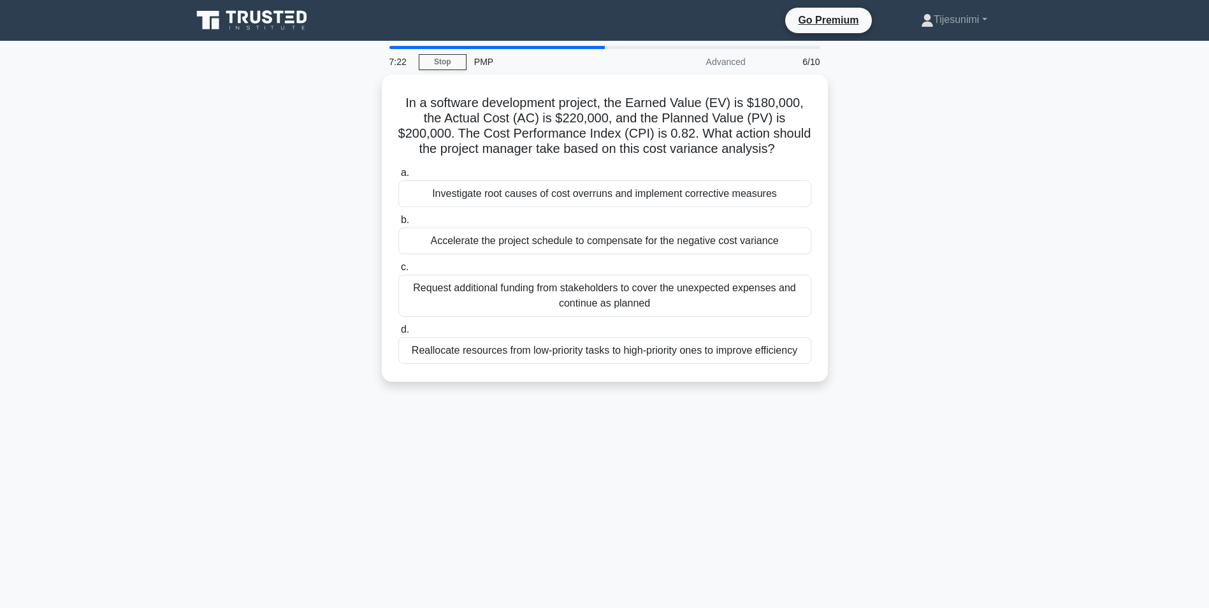
click at [695, 48] on div at bounding box center [604, 47] width 431 height 3
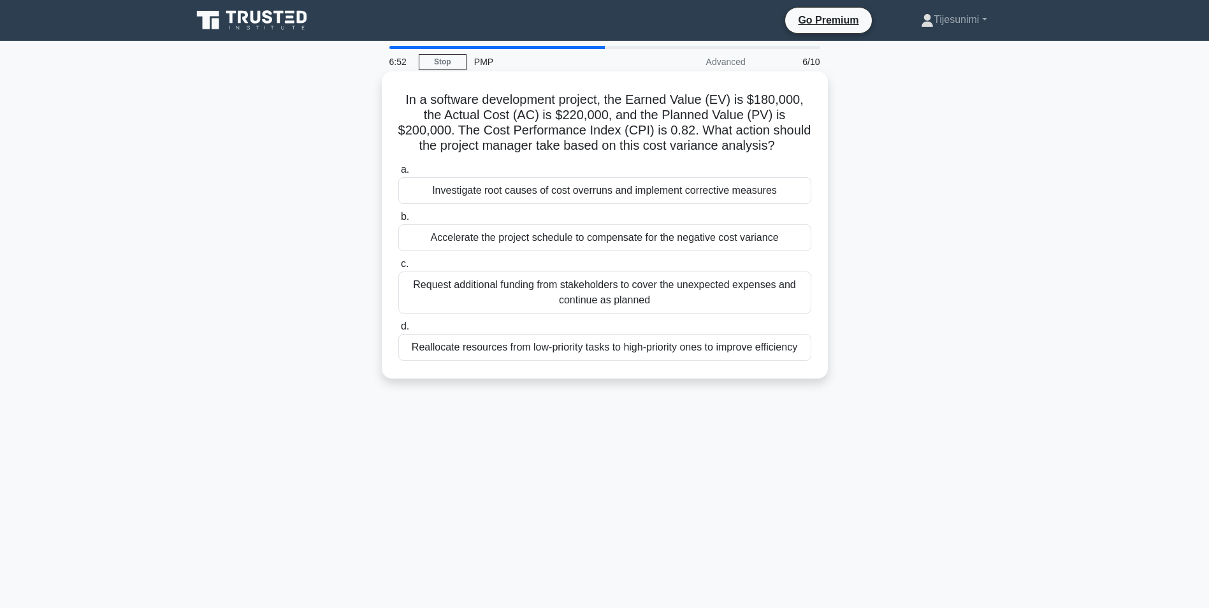
click at [536, 189] on div "Investigate root causes of cost overruns and implement corrective measures" at bounding box center [604, 190] width 413 height 27
click at [398, 174] on input "a. Investigate root causes of cost overruns and implement corrective measures" at bounding box center [398, 170] width 0 height 8
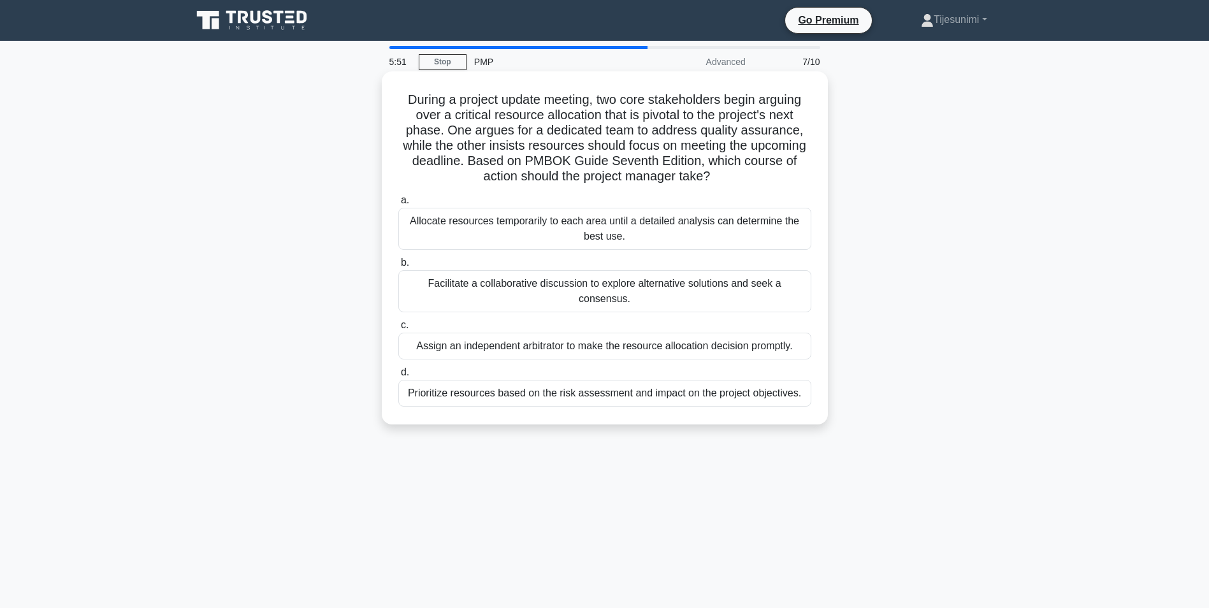
click at [616, 290] on div "Facilitate a collaborative discussion to explore alternative solutions and seek…" at bounding box center [604, 291] width 413 height 42
click at [398, 267] on input "b. Facilitate a collaborative discussion to explore alternative solutions and s…" at bounding box center [398, 263] width 0 height 8
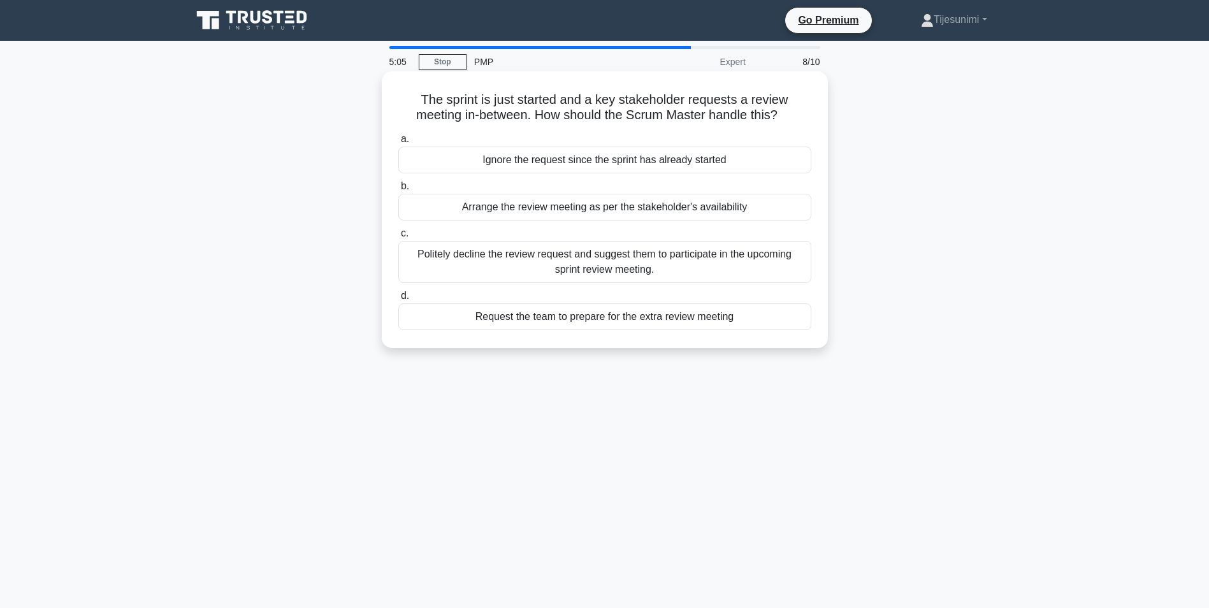
click at [602, 276] on div "Politely decline the review request and suggest them to participate in the upco…" at bounding box center [604, 262] width 413 height 42
click at [398, 238] on input "c. Politely decline the review request and suggest them to participate in the u…" at bounding box center [398, 233] width 0 height 8
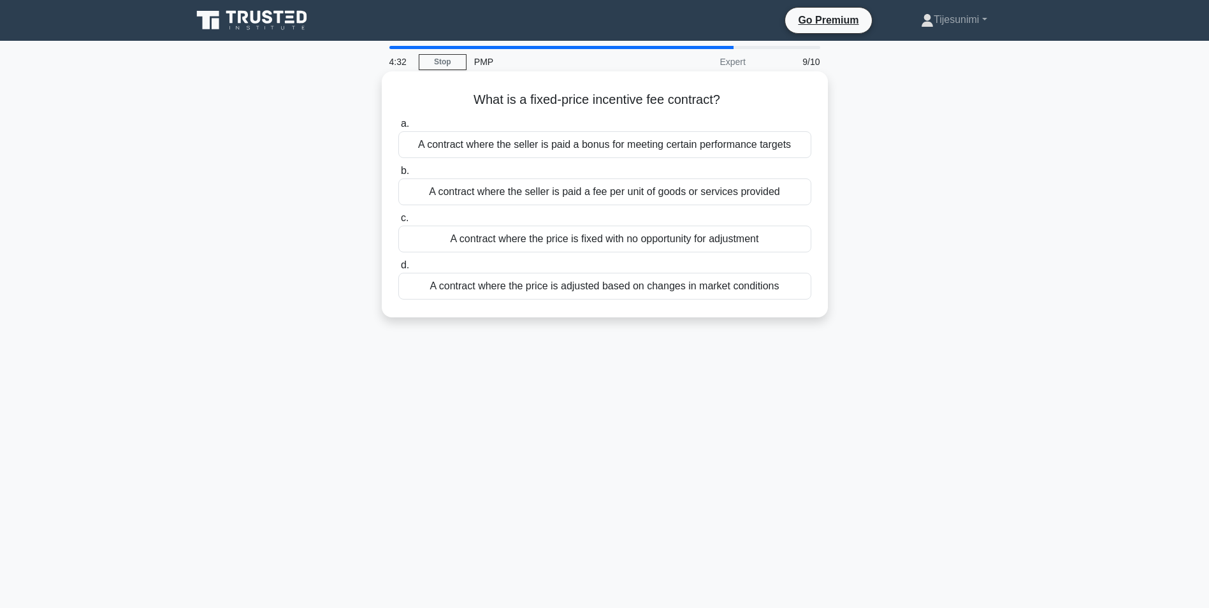
click at [634, 150] on div "A contract where the seller is paid a bonus for meeting certain performance tar…" at bounding box center [604, 144] width 413 height 27
click at [398, 128] on input "a. A contract where the seller is paid a bonus for meeting certain performance …" at bounding box center [398, 124] width 0 height 8
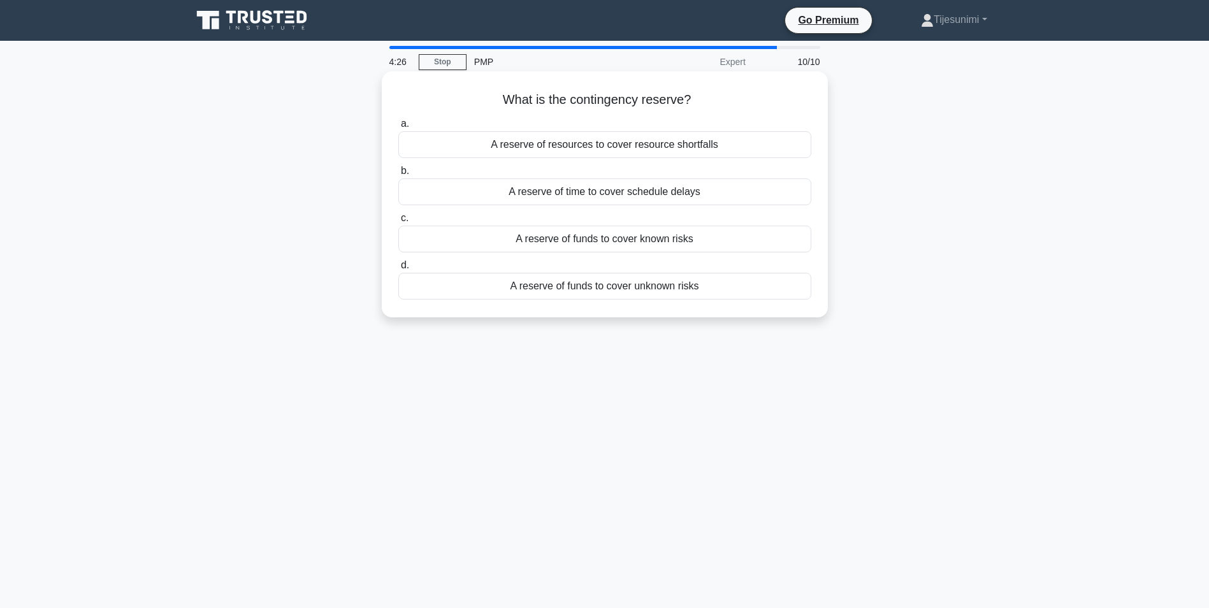
click at [630, 244] on div "A reserve of funds to cover known risks" at bounding box center [604, 239] width 413 height 27
click at [398, 222] on input "c. A reserve of funds to cover known risks" at bounding box center [398, 218] width 0 height 8
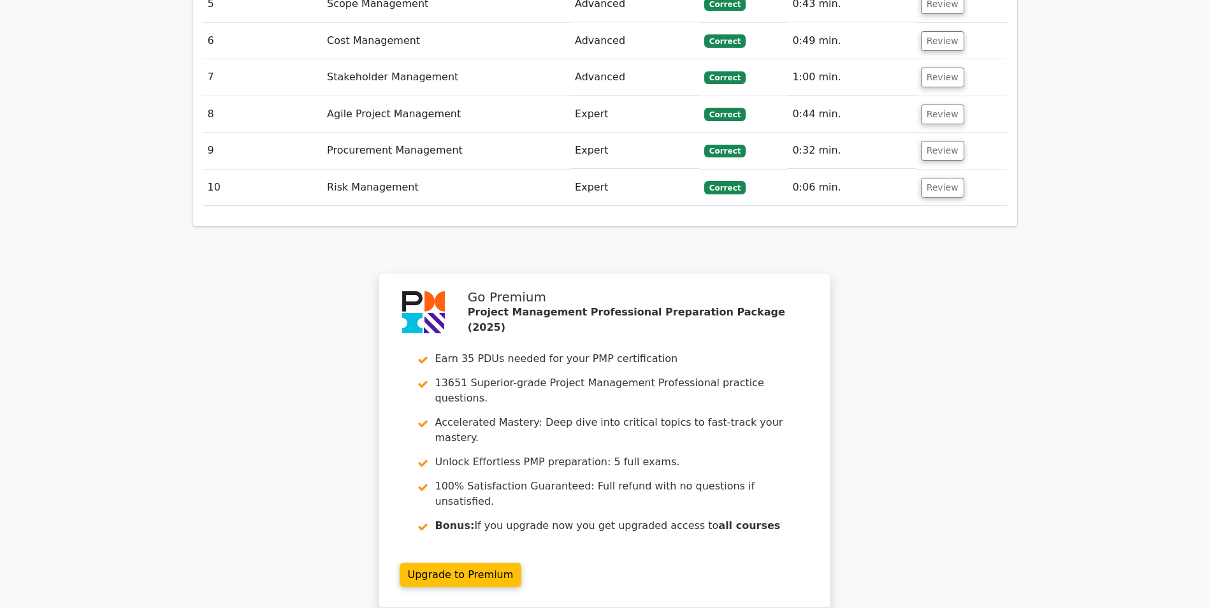
scroll to position [1999, 0]
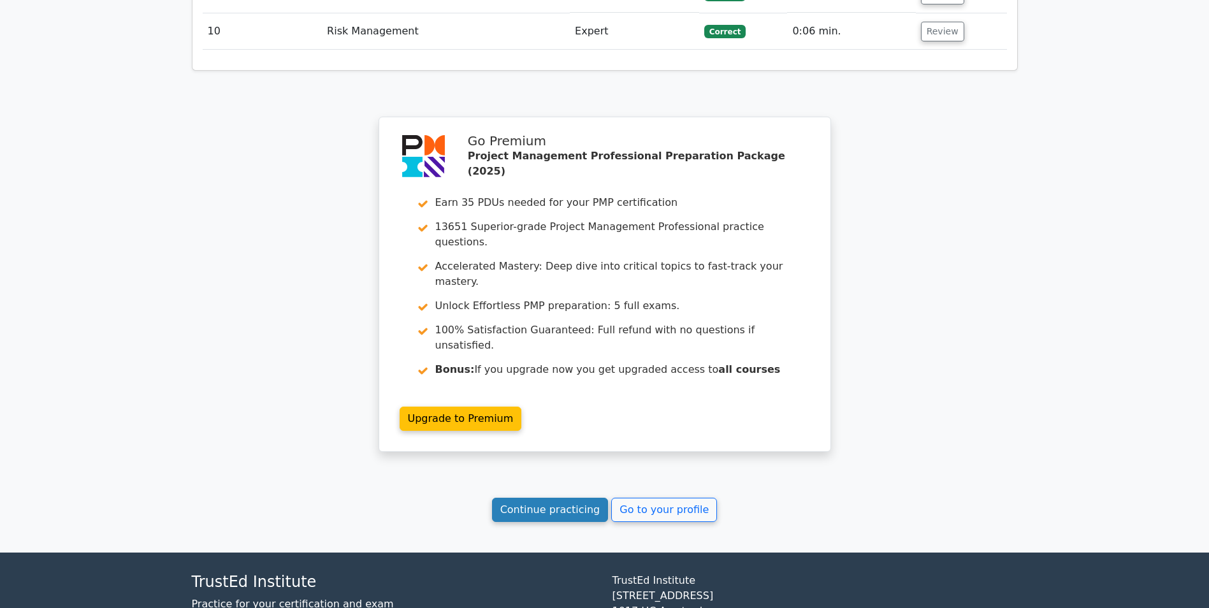
click at [535, 498] on link "Continue practicing" at bounding box center [550, 510] width 117 height 24
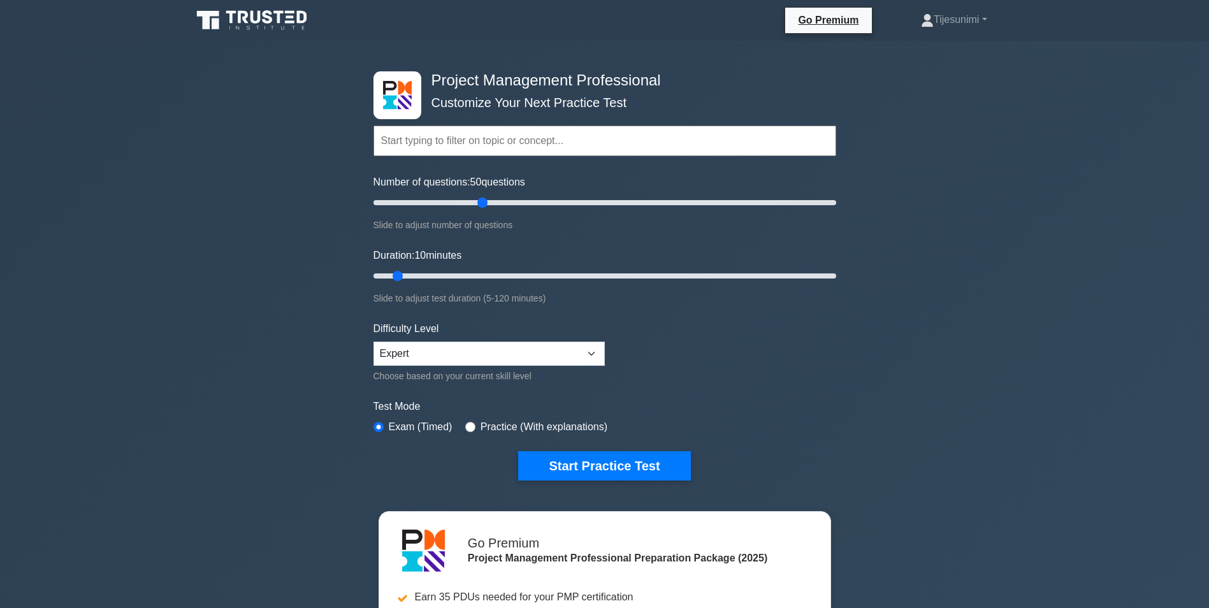
type input "50"
click at [479, 204] on input "Number of questions: 50 questions" at bounding box center [605, 202] width 463 height 15
drag, startPoint x: 400, startPoint y: 272, endPoint x: 548, endPoint y: 284, distance: 148.3
type input "50"
click at [548, 284] on input "Duration: 50 minutes" at bounding box center [605, 275] width 463 height 15
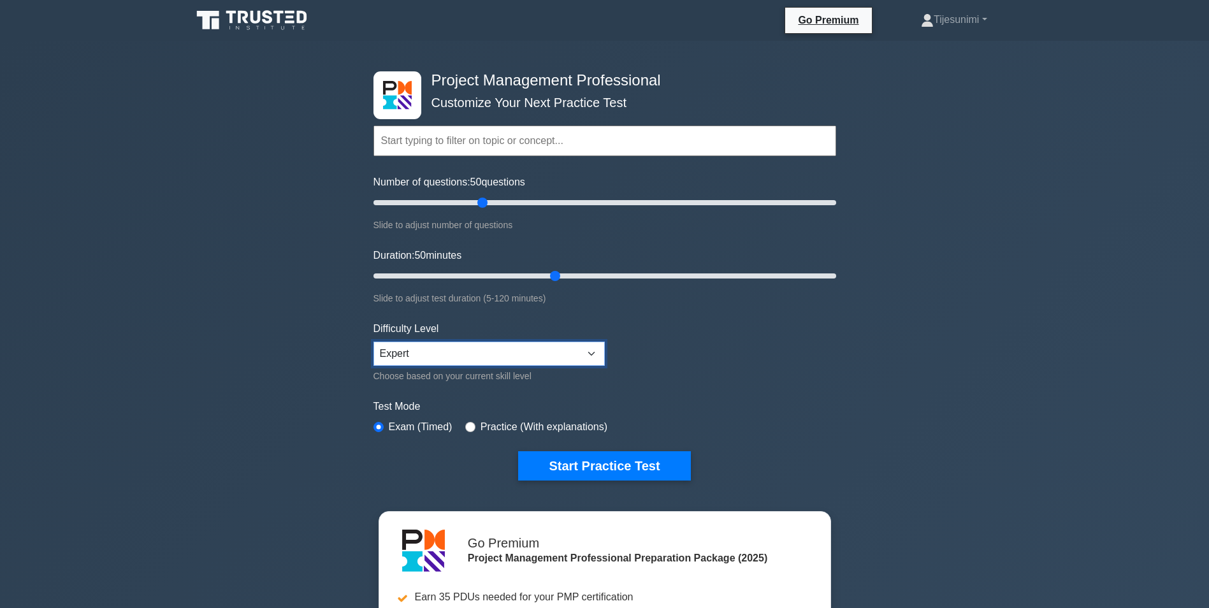
click at [588, 357] on select "Beginner Intermediate Expert" at bounding box center [489, 354] width 231 height 24
click at [733, 347] on form "Topics Scope Management Time Management Cost Management Quality Management Risk…" at bounding box center [605, 284] width 463 height 394
click at [584, 468] on button "Start Practice Test" at bounding box center [604, 465] width 172 height 29
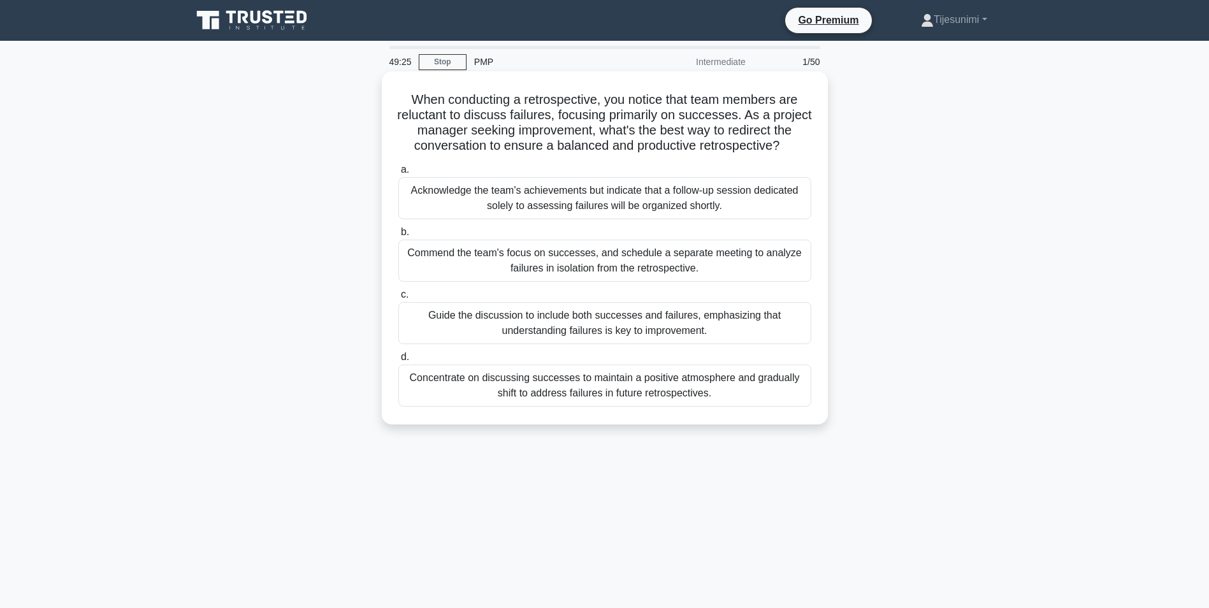
click at [634, 321] on div "Guide the discussion to include both successes and failures, emphasizing that u…" at bounding box center [604, 323] width 413 height 42
click at [398, 299] on input "c. Guide the discussion to include both successes and failures, emphasizing tha…" at bounding box center [398, 295] width 0 height 8
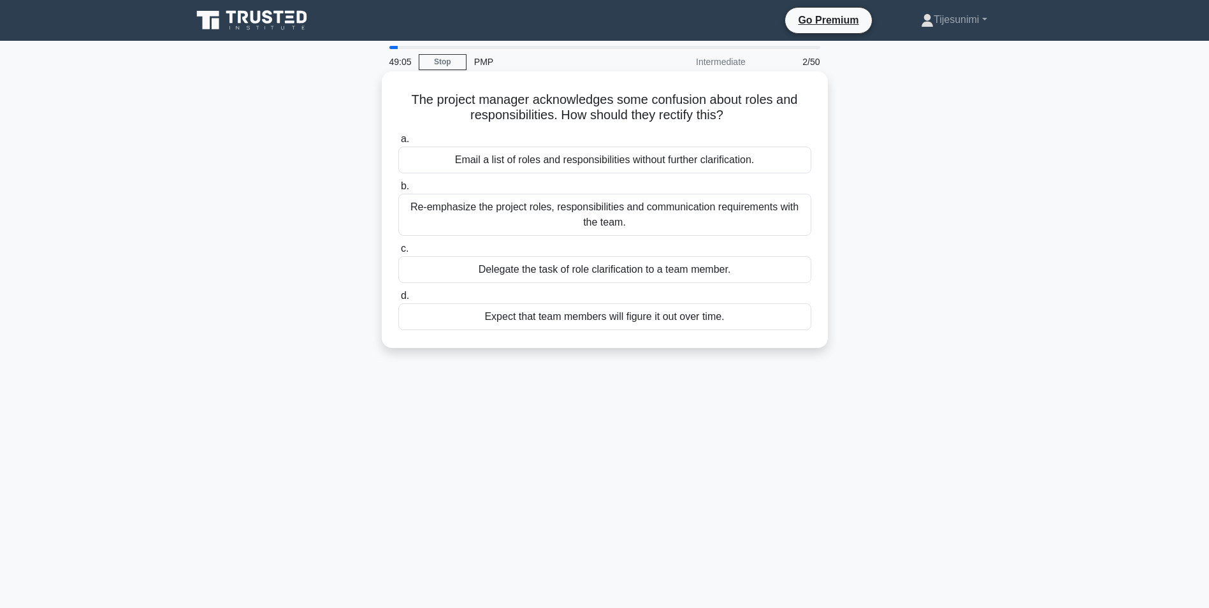
click at [632, 220] on div "Re-emphasize the project roles, responsibilities and communication requirements…" at bounding box center [604, 215] width 413 height 42
click at [398, 191] on input "b. Re-emphasize the project roles, responsibilities and communication requireme…" at bounding box center [398, 186] width 0 height 8
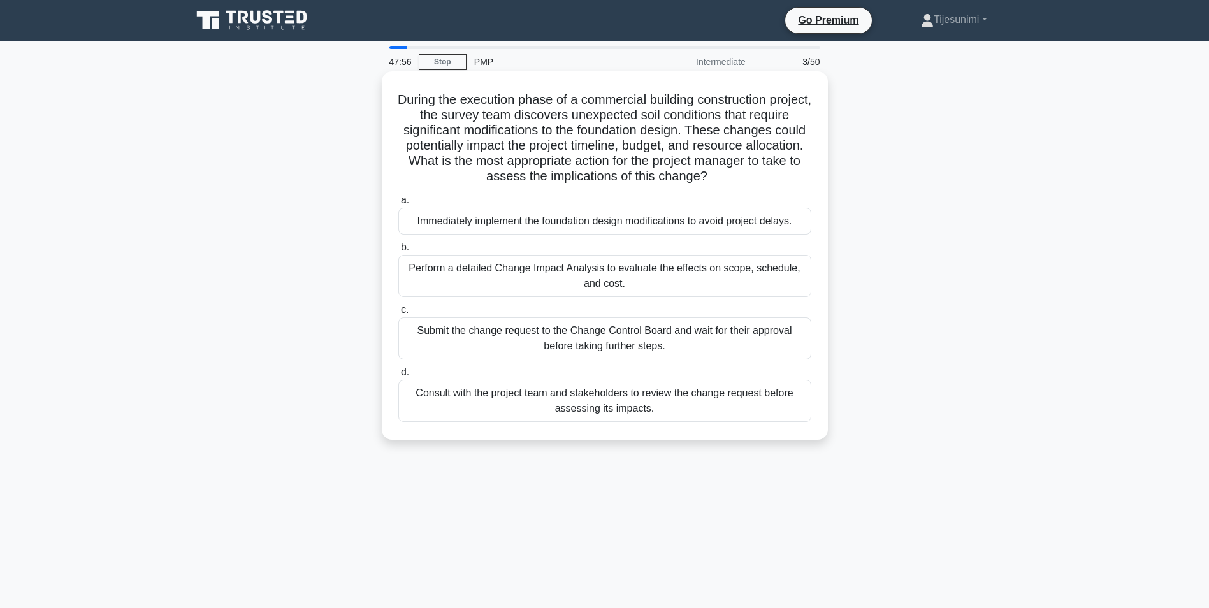
click at [562, 275] on div "Perform a detailed Change Impact Analysis to evaluate the effects on scope, sch…" at bounding box center [604, 276] width 413 height 42
click at [398, 252] on input "b. Perform a detailed Change Impact Analysis to evaluate the effects on scope, …" at bounding box center [398, 247] width 0 height 8
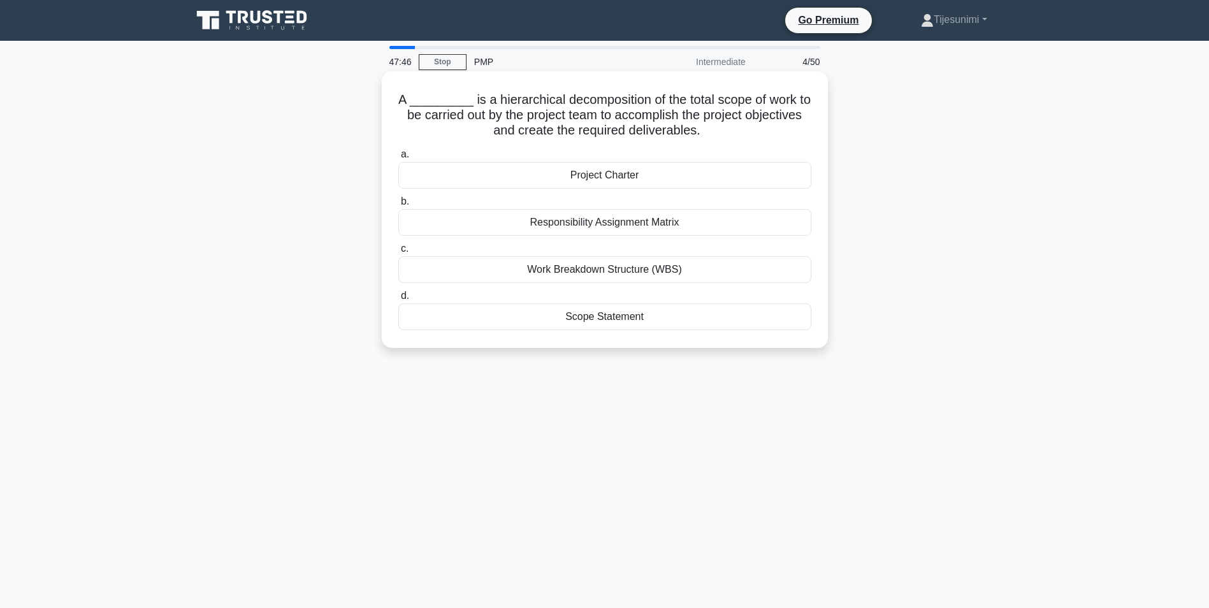
click at [639, 273] on div "Work Breakdown Structure (WBS)" at bounding box center [604, 269] width 413 height 27
click at [398, 253] on input "c. Work Breakdown Structure (WBS)" at bounding box center [398, 249] width 0 height 8
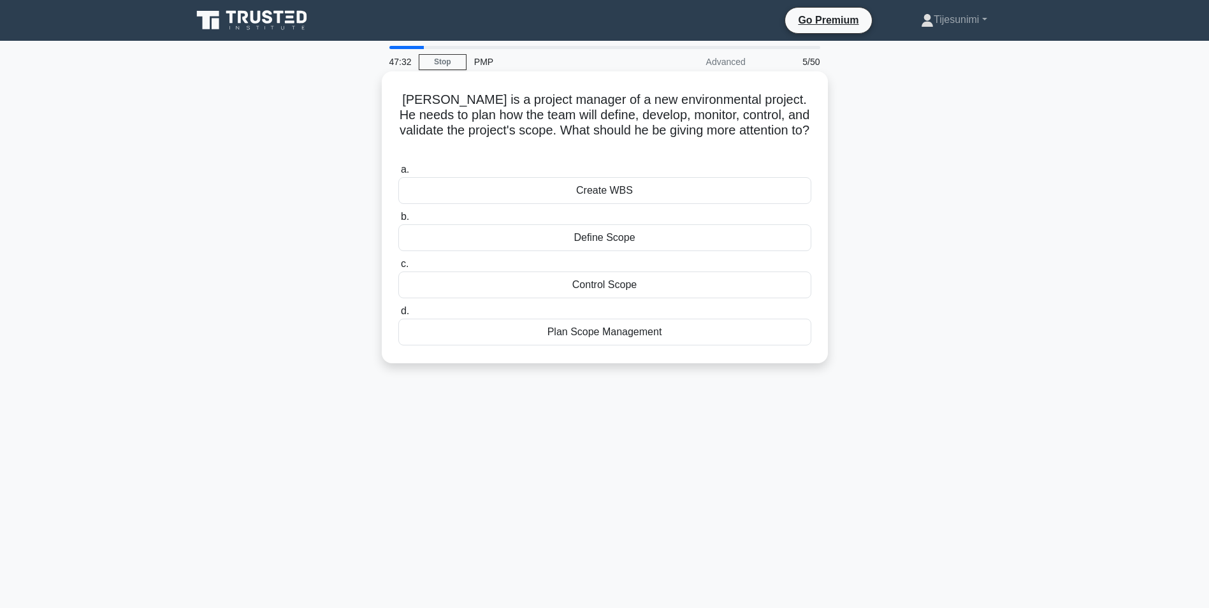
click at [598, 319] on div "Plan Scope Management" at bounding box center [604, 332] width 413 height 27
click at [398, 316] on input "d. Plan Scope Management" at bounding box center [398, 311] width 0 height 8
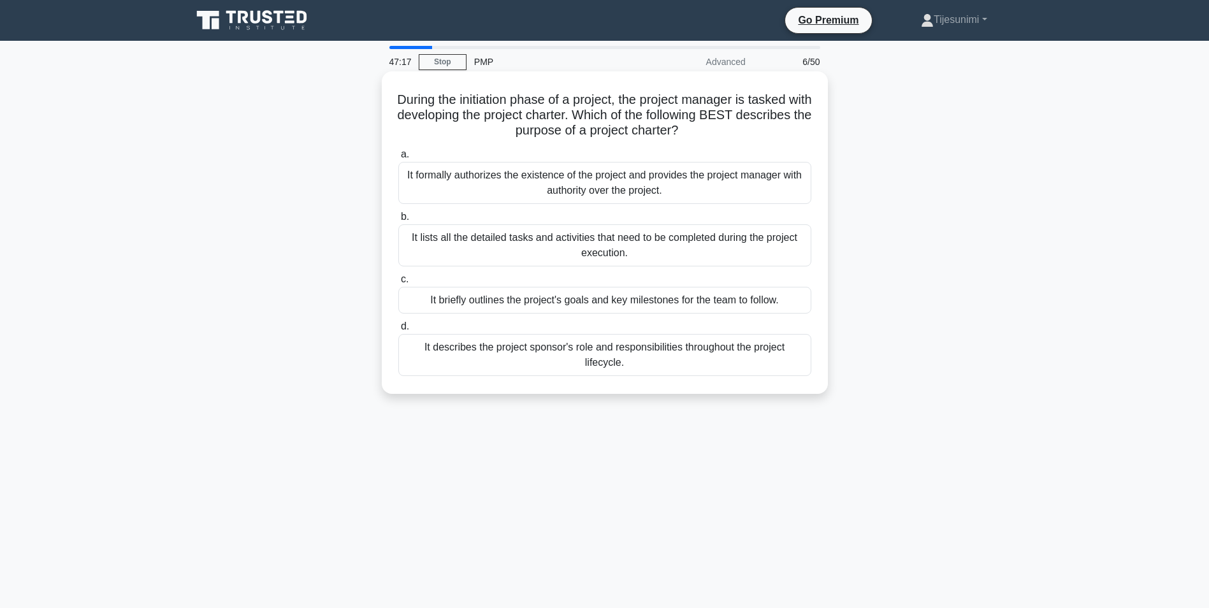
click at [662, 187] on div "It formally authorizes the existence of the project and provides the project ma…" at bounding box center [604, 183] width 413 height 42
click at [398, 159] on input "a. It formally authorizes the existence of the project and provides the project…" at bounding box center [398, 154] width 0 height 8
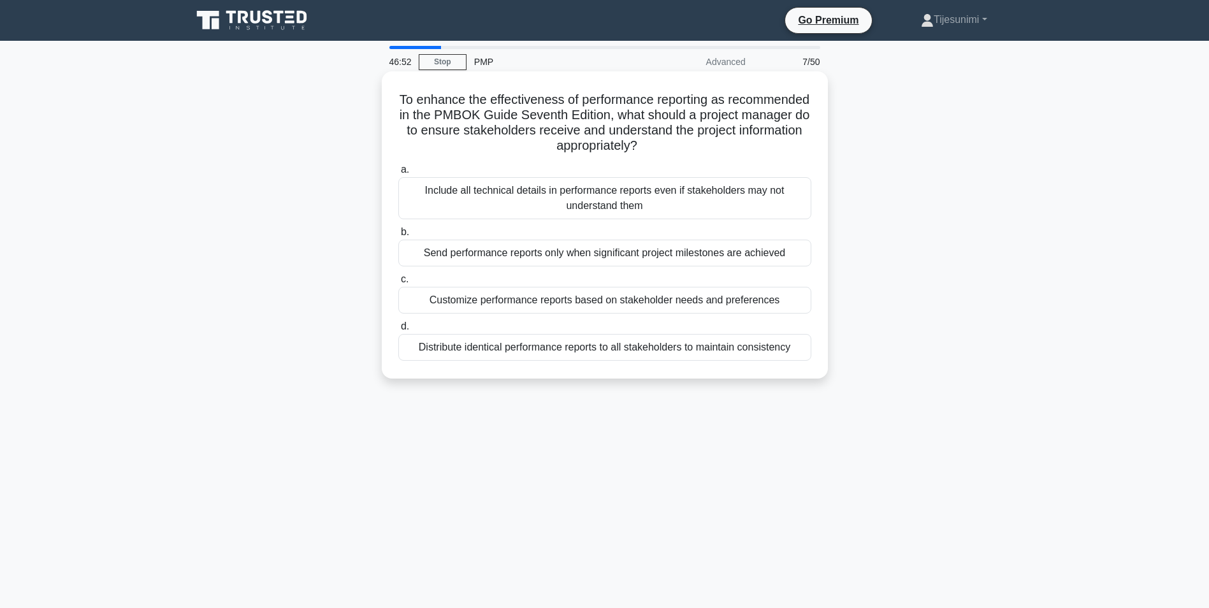
click at [538, 307] on div "Customize performance reports based on stakeholder needs and preferences" at bounding box center [604, 300] width 413 height 27
click at [398, 284] on input "c. Customize performance reports based on stakeholder needs and preferences" at bounding box center [398, 279] width 0 height 8
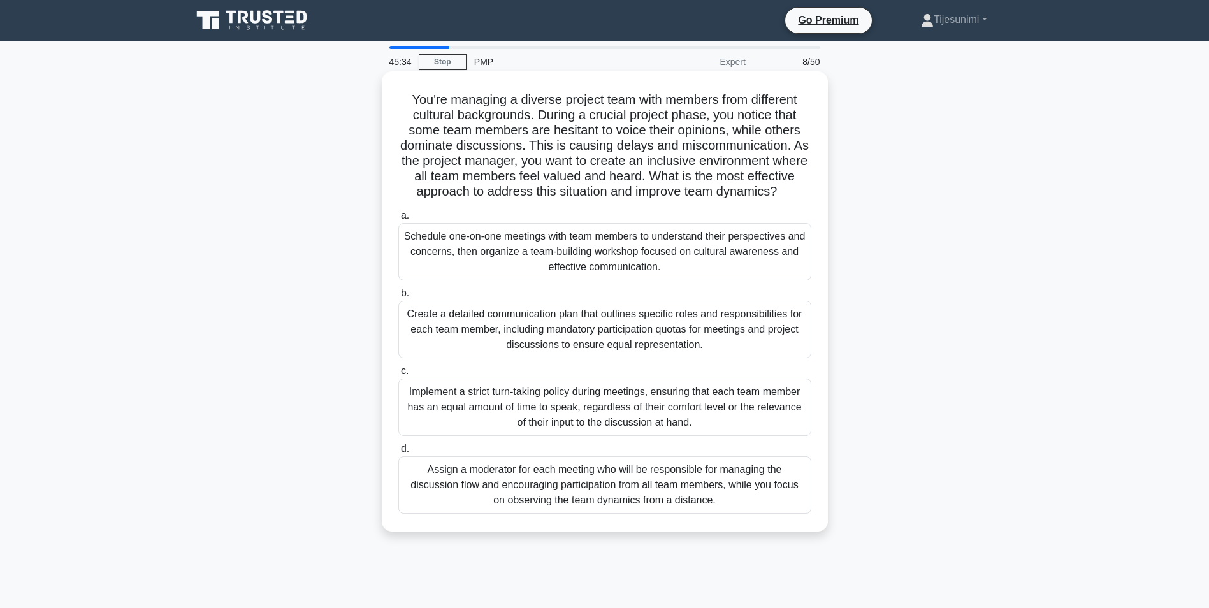
click at [646, 277] on div "Schedule one-on-one meetings with team members to understand their perspectives…" at bounding box center [604, 251] width 413 height 57
click at [398, 220] on input "a. Schedule one-on-one meetings with team members to understand their perspecti…" at bounding box center [398, 216] width 0 height 8
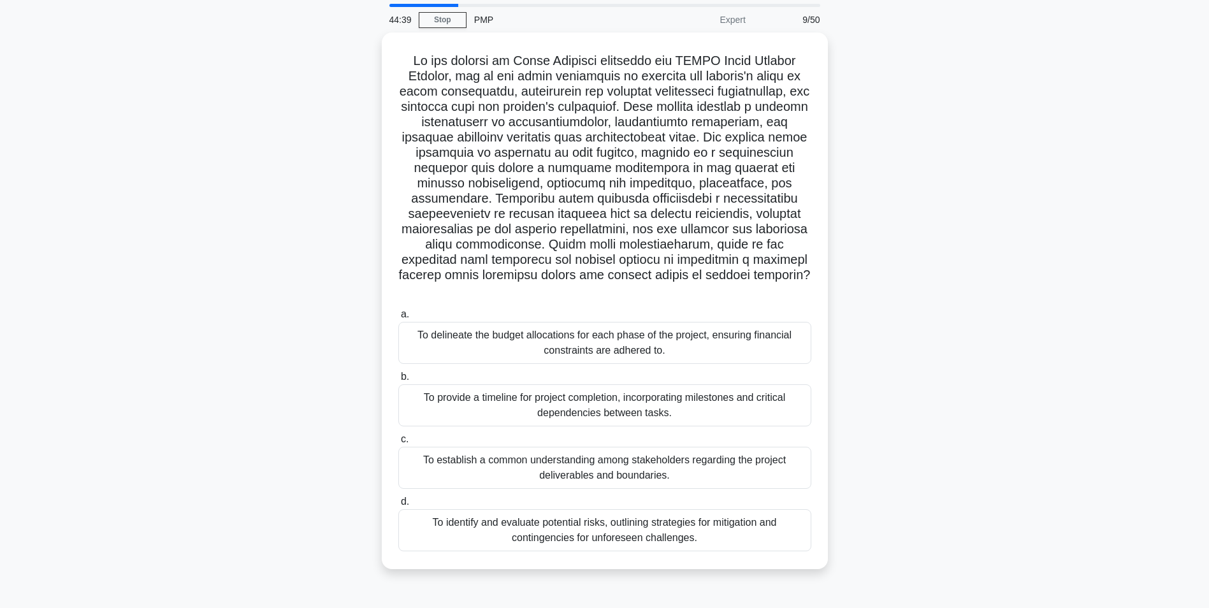
scroll to position [64, 0]
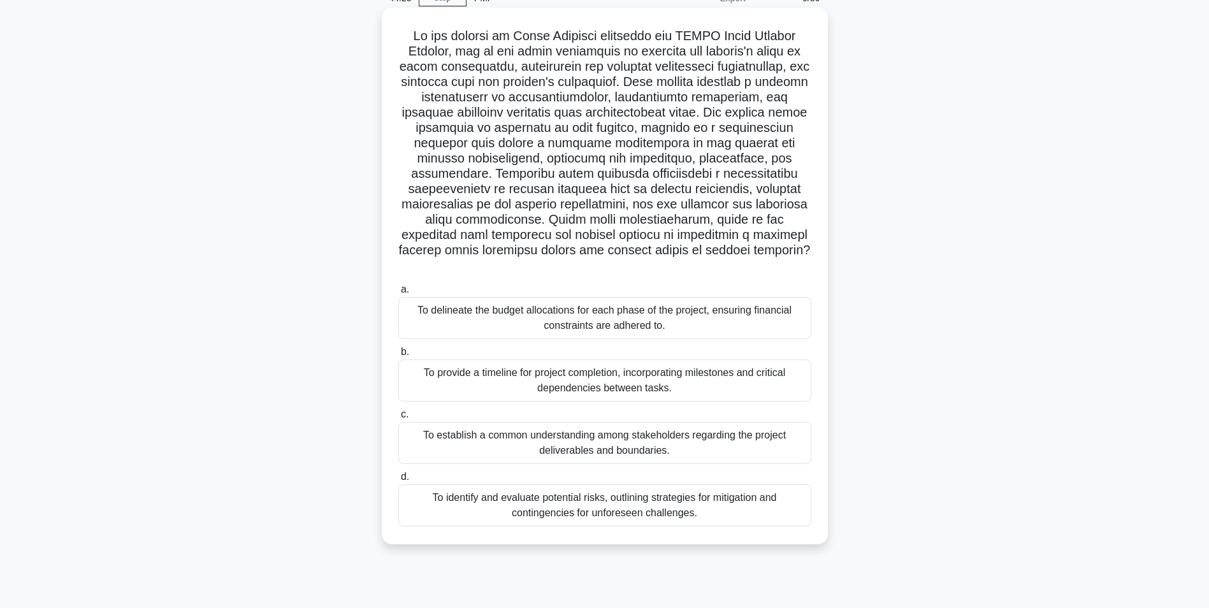
click at [684, 426] on div "To establish a common understanding among stakeholders regarding the project de…" at bounding box center [604, 443] width 413 height 42
click at [398, 419] on input "c. To establish a common understanding among stakeholders regarding the project…" at bounding box center [398, 414] width 0 height 8
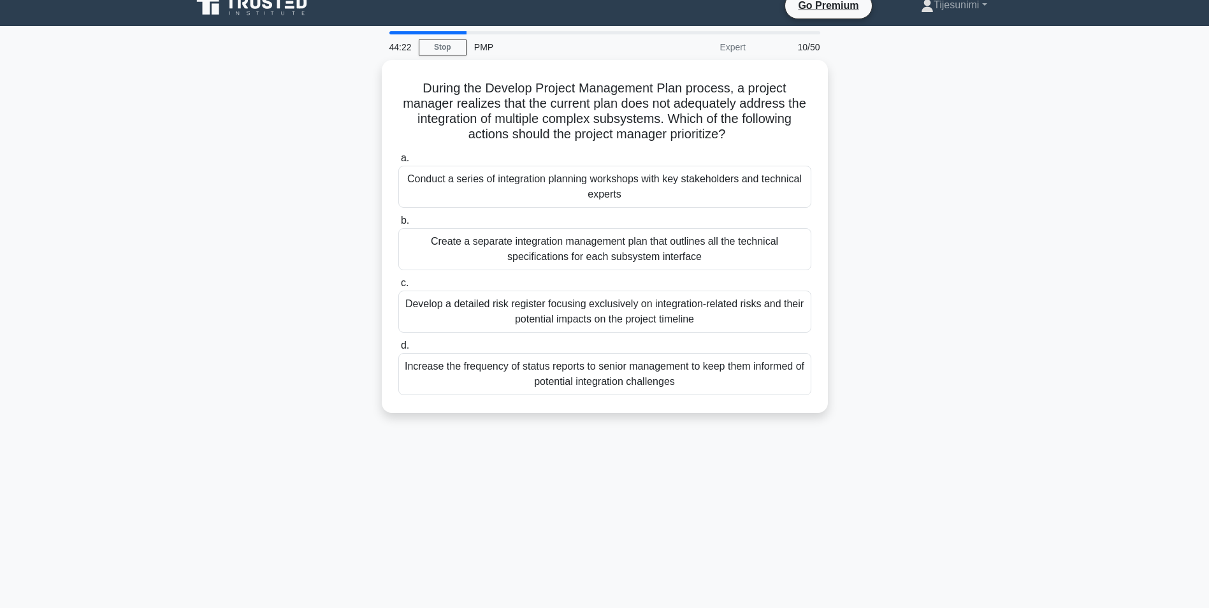
scroll to position [0, 0]
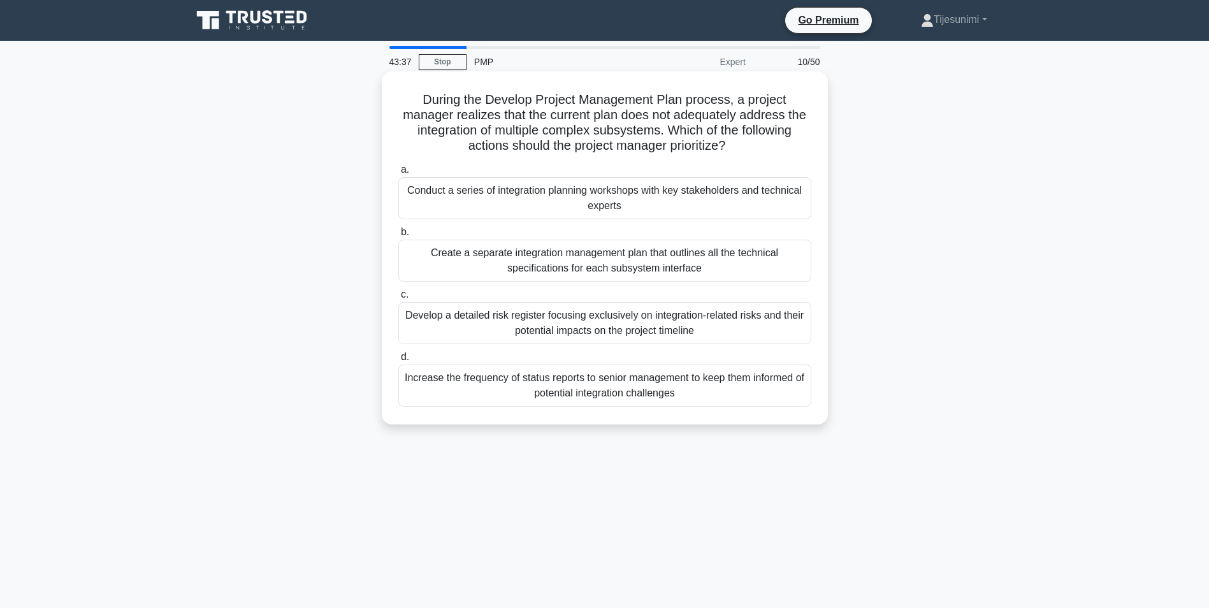
click at [670, 205] on div "Conduct a series of integration planning workshops with key stakeholders and te…" at bounding box center [604, 198] width 413 height 42
click at [398, 174] on input "a. Conduct a series of integration planning workshops with key stakeholders and…" at bounding box center [398, 170] width 0 height 8
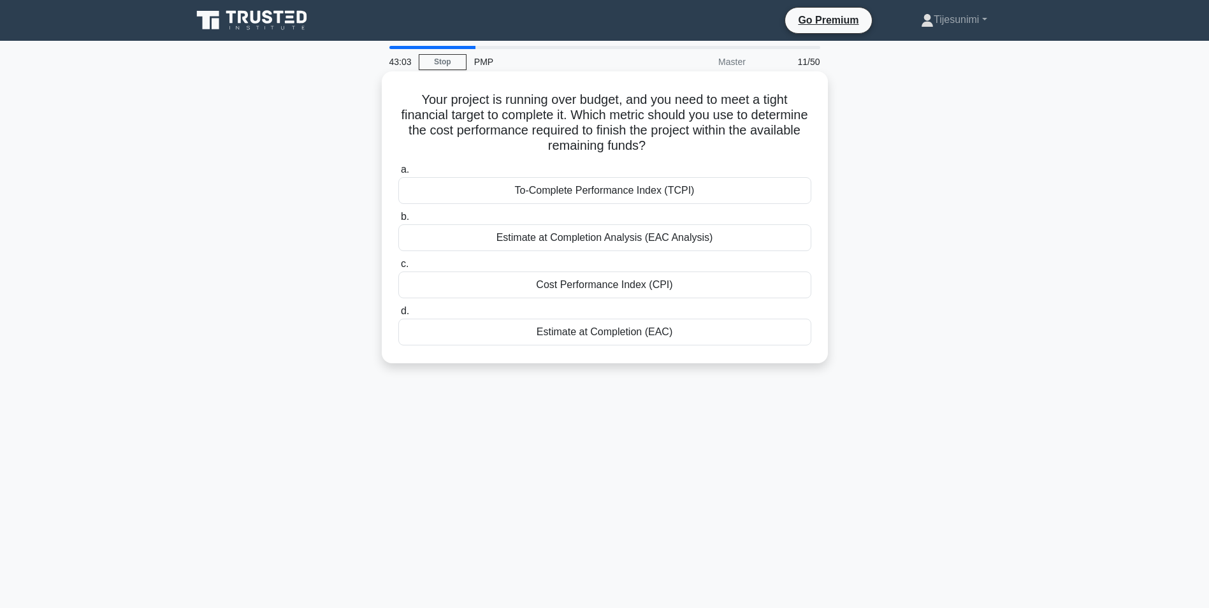
click at [632, 337] on div "Estimate at Completion (EAC)" at bounding box center [604, 332] width 413 height 27
click at [398, 316] on input "d. Estimate at Completion (EAC)" at bounding box center [398, 311] width 0 height 8
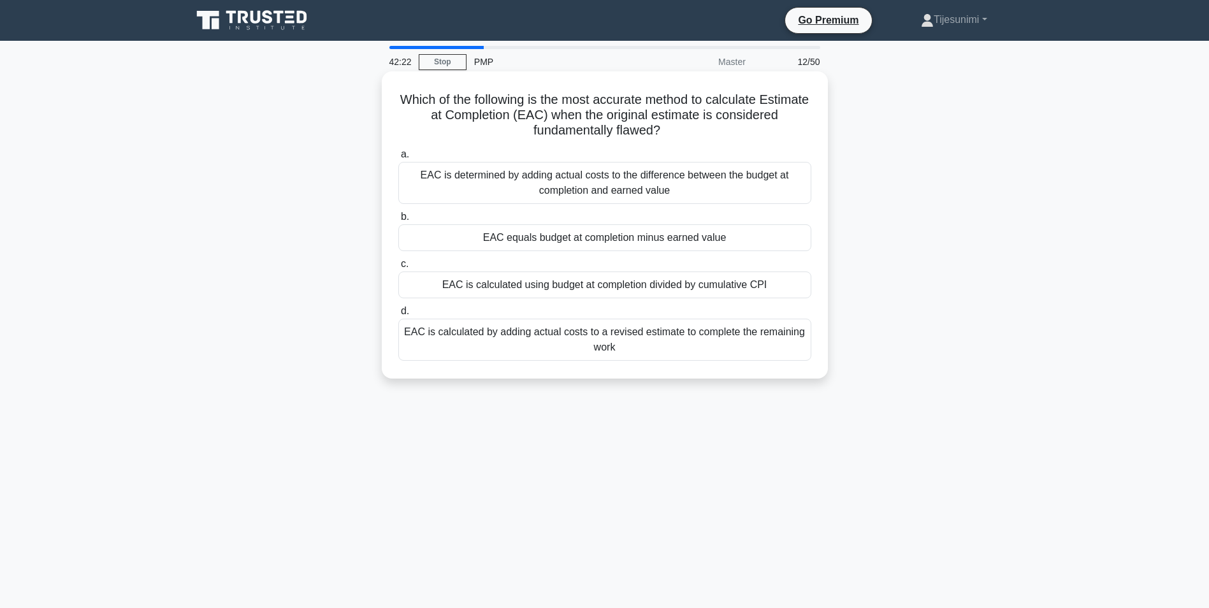
click at [683, 189] on div "EAC is determined by adding actual costs to the difference between the budget a…" at bounding box center [604, 183] width 413 height 42
click at [398, 159] on input "a. EAC is determined by adding actual costs to the difference between the budge…" at bounding box center [398, 154] width 0 height 8
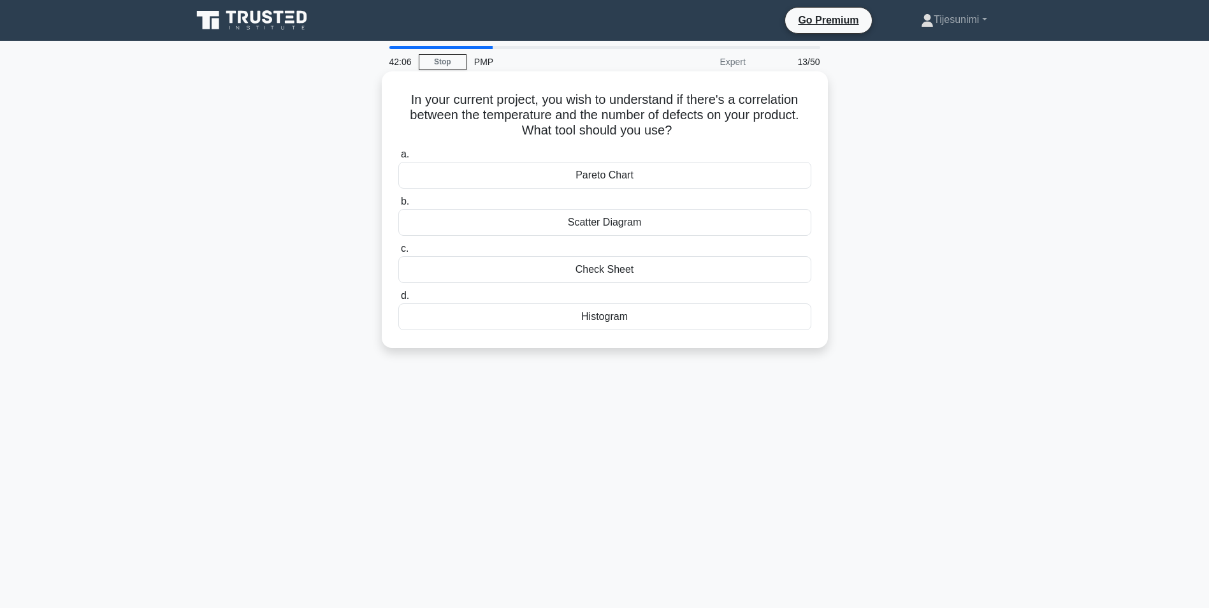
click at [621, 171] on div "Pareto Chart" at bounding box center [604, 175] width 413 height 27
click at [398, 159] on input "a. Pareto Chart" at bounding box center [398, 154] width 0 height 8
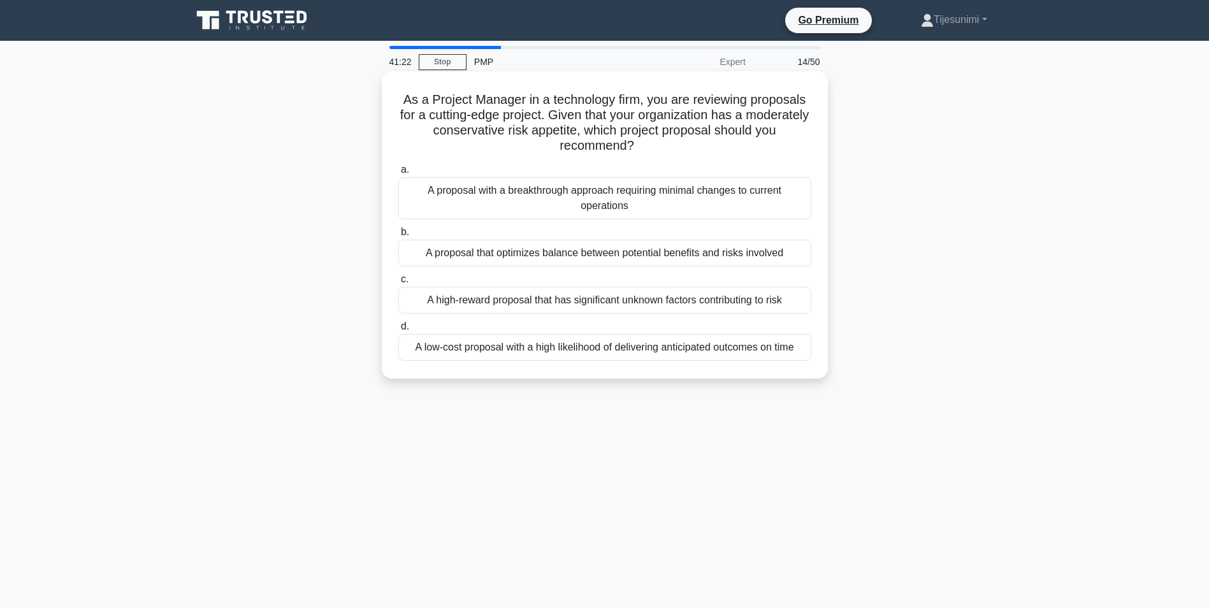
click at [537, 263] on div "A proposal that optimizes balance between potential benefits and risks involved" at bounding box center [604, 253] width 413 height 27
click at [398, 236] on input "b. A proposal that optimizes balance between potential benefits and risks invol…" at bounding box center [398, 232] width 0 height 8
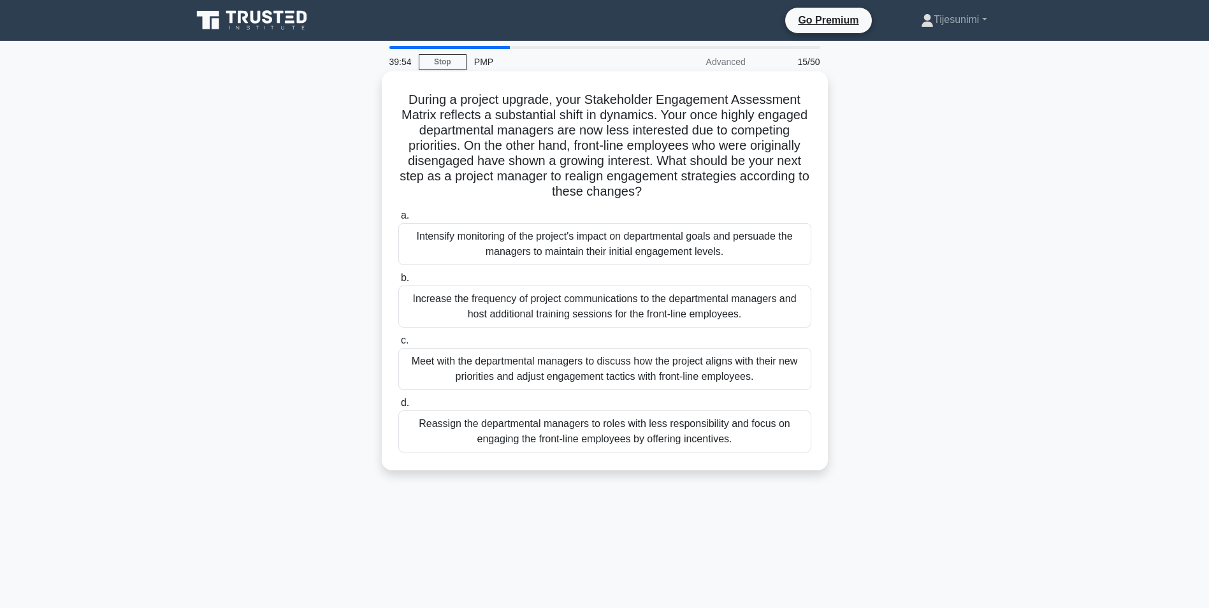
click at [576, 379] on div "Meet with the departmental managers to discuss how the project aligns with thei…" at bounding box center [604, 369] width 413 height 42
click at [398, 345] on input "c. Meet with the departmental managers to discuss how the project aligns with t…" at bounding box center [398, 341] width 0 height 8
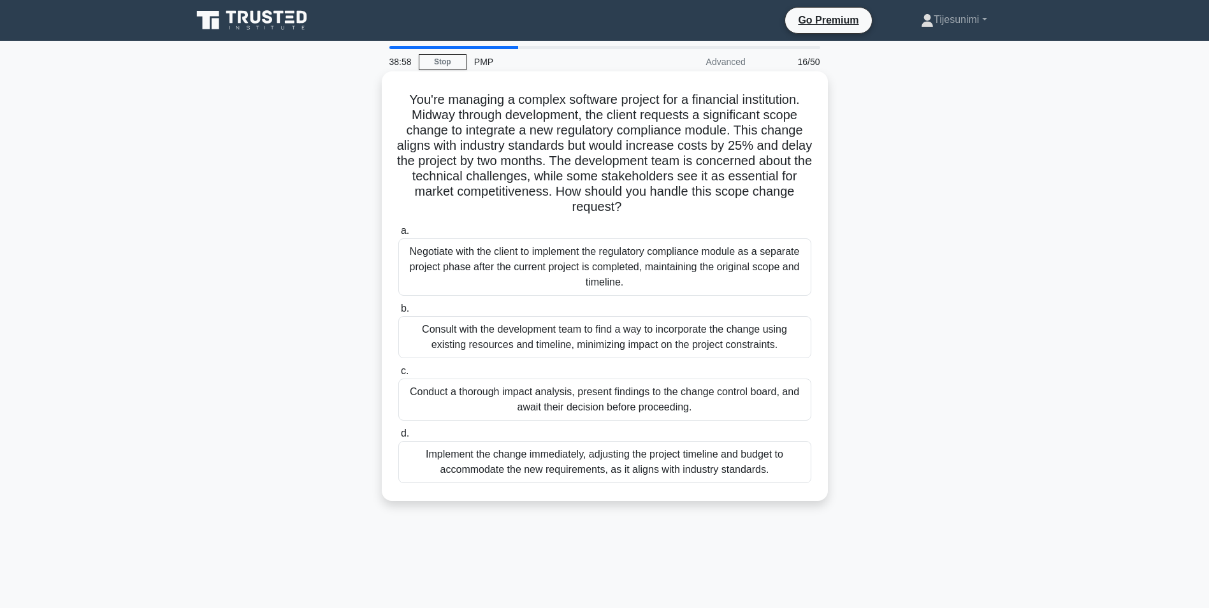
click at [516, 404] on div "Conduct a thorough impact analysis, present findings to the change control boar…" at bounding box center [604, 400] width 413 height 42
click at [398, 375] on input "c. Conduct a thorough impact analysis, present findings to the change control b…" at bounding box center [398, 371] width 0 height 8
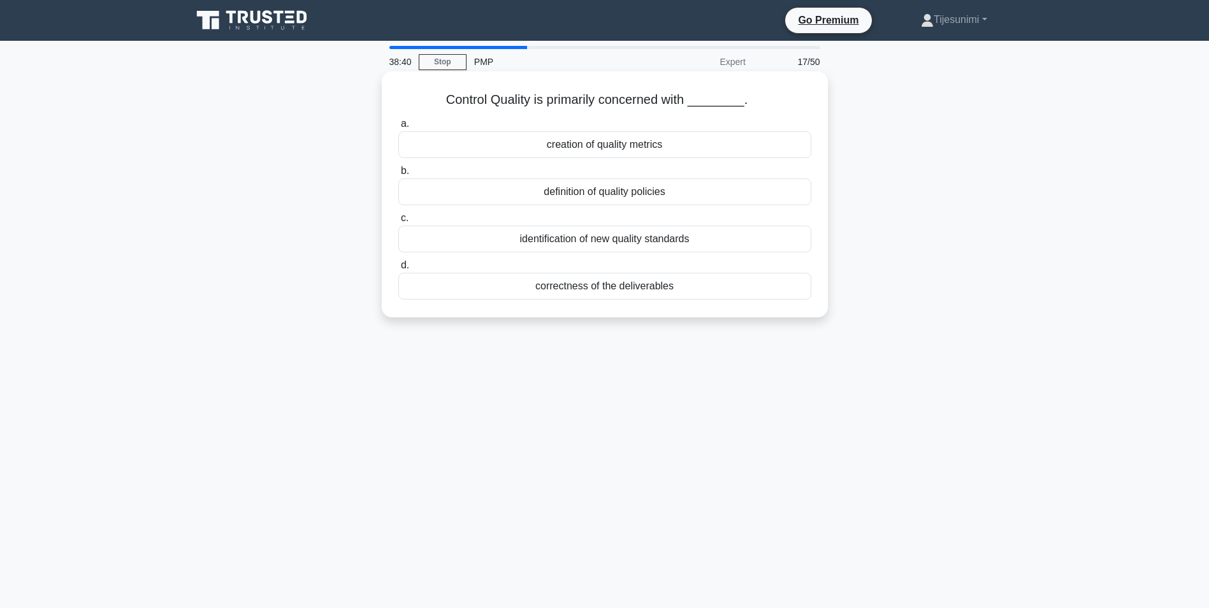
click at [652, 192] on div "definition of quality policies" at bounding box center [604, 191] width 413 height 27
click at [398, 175] on input "b. definition of quality policies" at bounding box center [398, 171] width 0 height 8
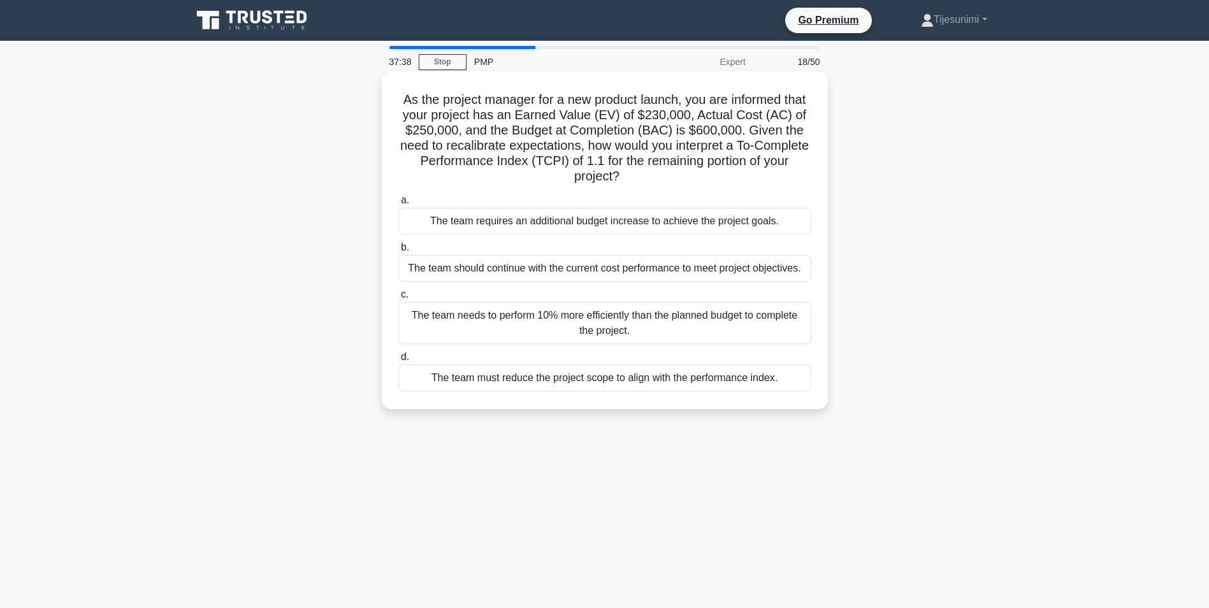
click at [624, 323] on div "The team needs to perform 10% more efficiently than the planned budget to compl…" at bounding box center [604, 323] width 413 height 42
click at [398, 299] on input "c. The team needs to perform 10% more efficiently than the planned budget to co…" at bounding box center [398, 295] width 0 height 8
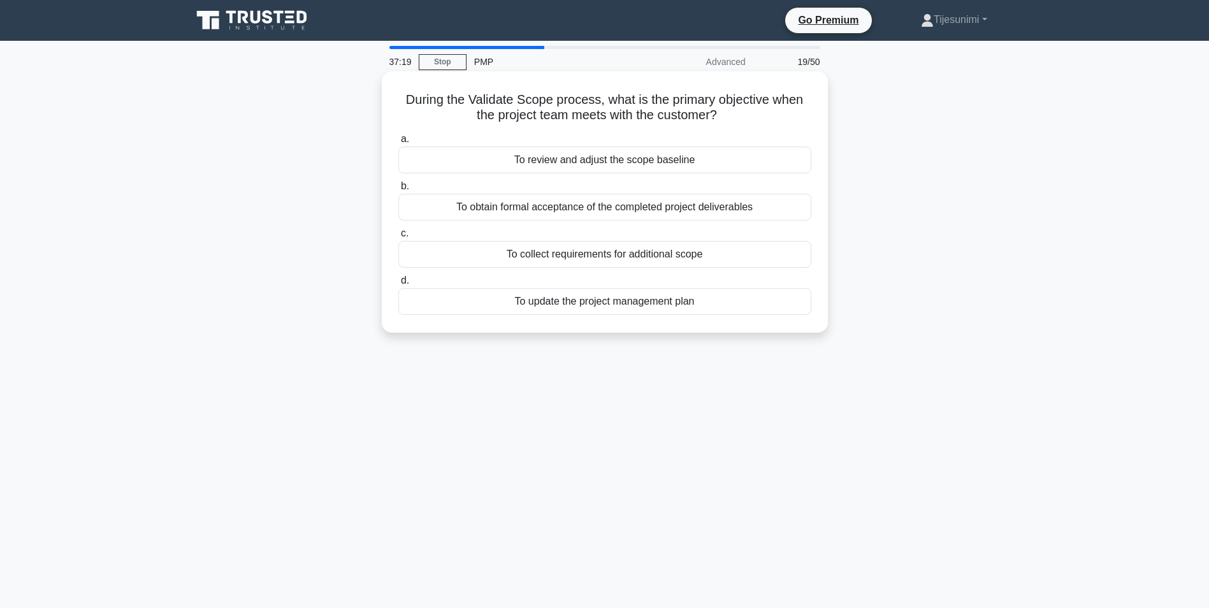
click at [607, 215] on div "To obtain formal acceptance of the completed project deliverables" at bounding box center [604, 207] width 413 height 27
click at [398, 191] on input "b. To obtain formal acceptance of the completed project deliverables" at bounding box center [398, 186] width 0 height 8
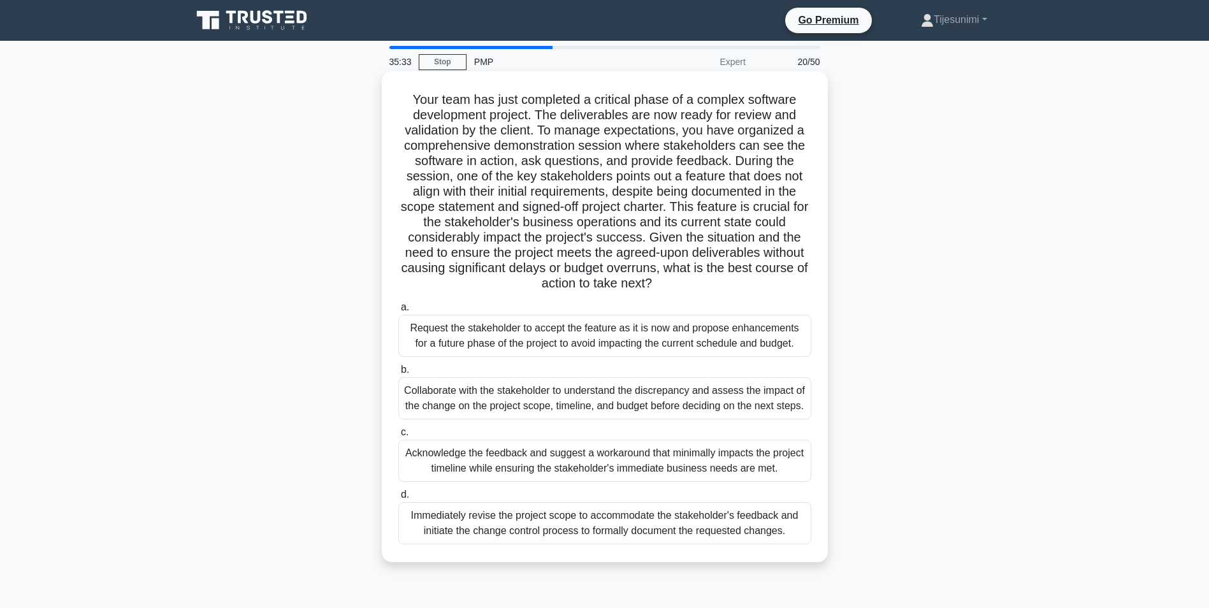
click at [612, 409] on div "Collaborate with the stakeholder to understand the discrepancy and assess the i…" at bounding box center [604, 398] width 413 height 42
click at [398, 374] on input "b. Collaborate with the stakeholder to understand the discrepancy and assess th…" at bounding box center [398, 370] width 0 height 8
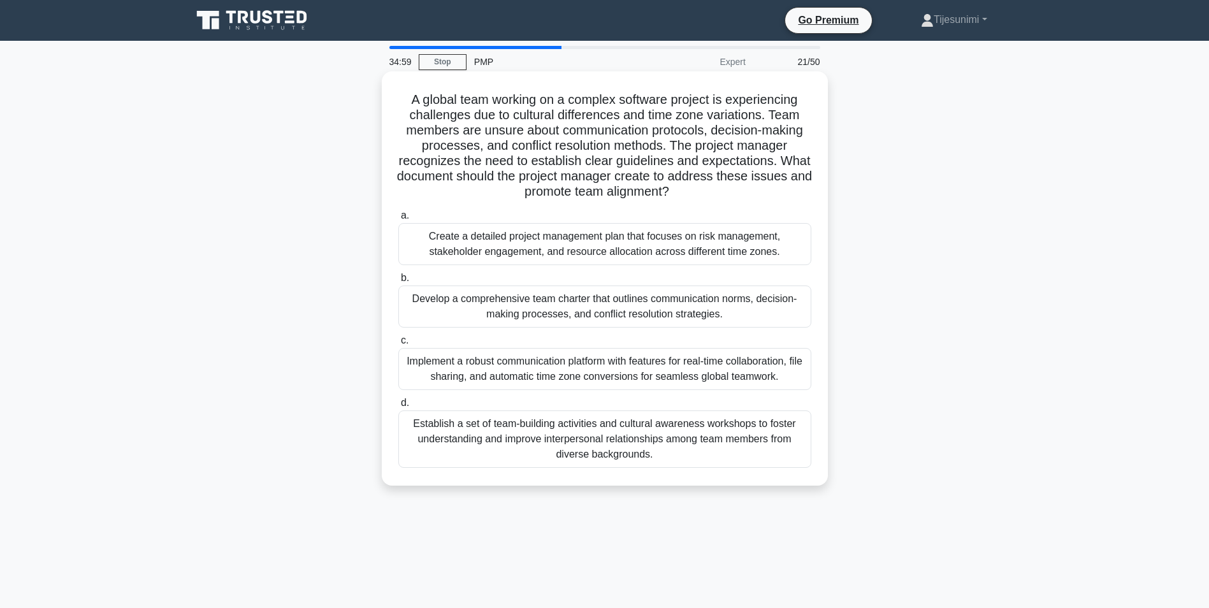
click at [656, 307] on div "Develop a comprehensive team charter that outlines communication norms, decisio…" at bounding box center [604, 307] width 413 height 42
click at [398, 282] on input "b. Develop a comprehensive team charter that outlines communication norms, deci…" at bounding box center [398, 278] width 0 height 8
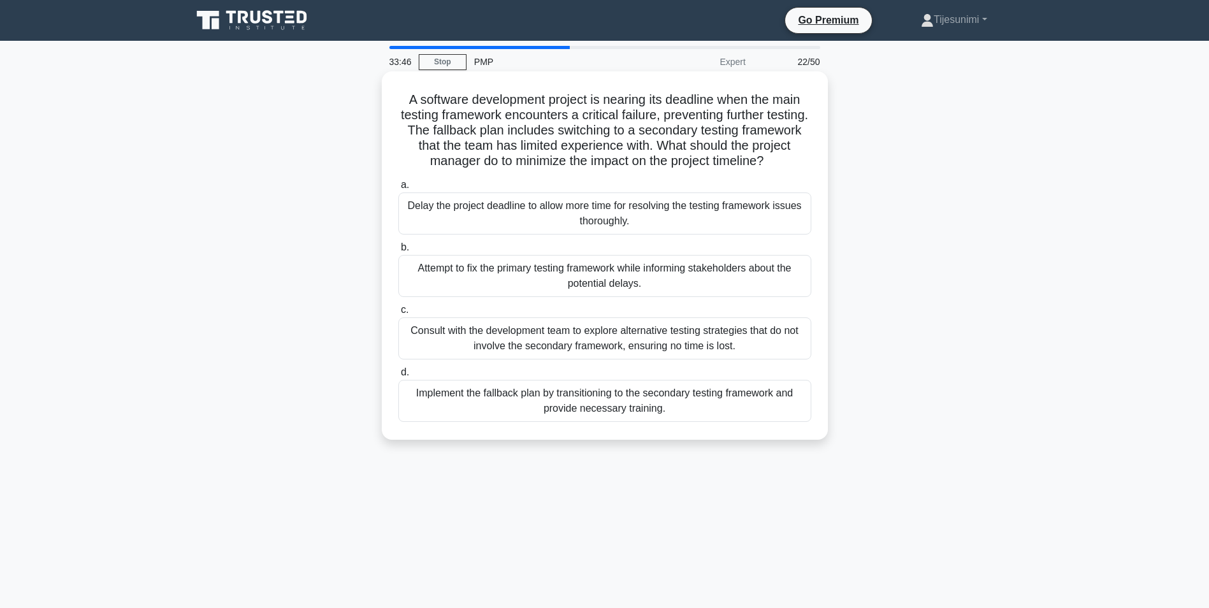
click at [720, 337] on div "Consult with the development team to explore alternative testing strategies tha…" at bounding box center [604, 338] width 413 height 42
click at [398, 314] on input "c. Consult with the development team to explore alternative testing strategies …" at bounding box center [398, 310] width 0 height 8
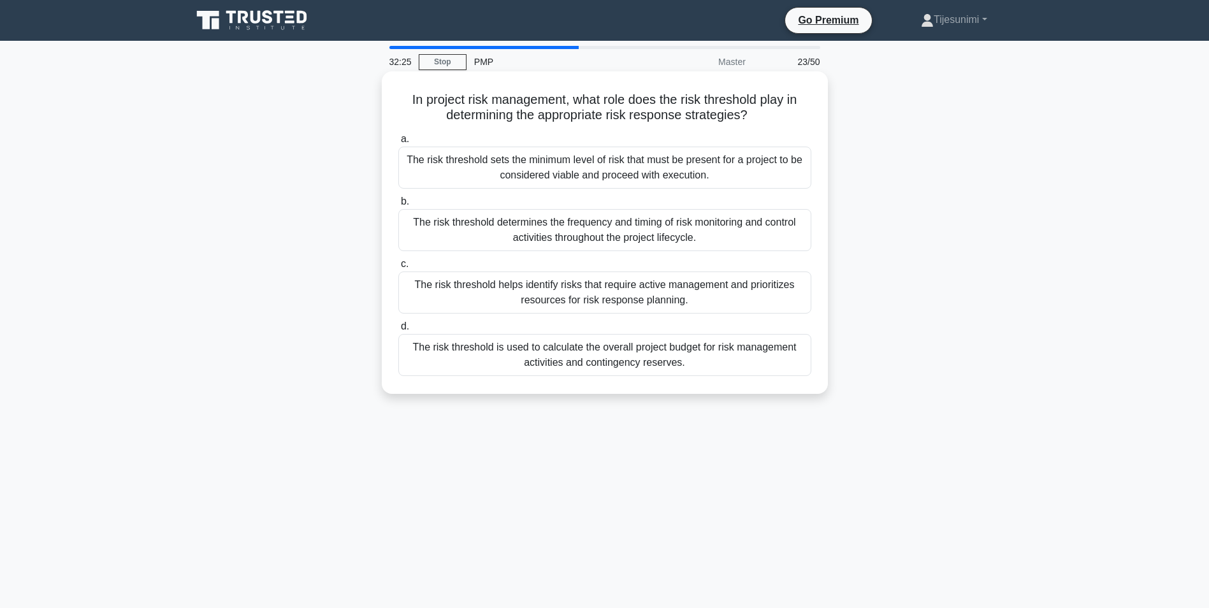
click at [611, 299] on div "The risk threshold helps identify risks that require active management and prio…" at bounding box center [604, 293] width 413 height 42
click at [398, 268] on input "c. The risk threshold helps identify risks that require active management and p…" at bounding box center [398, 264] width 0 height 8
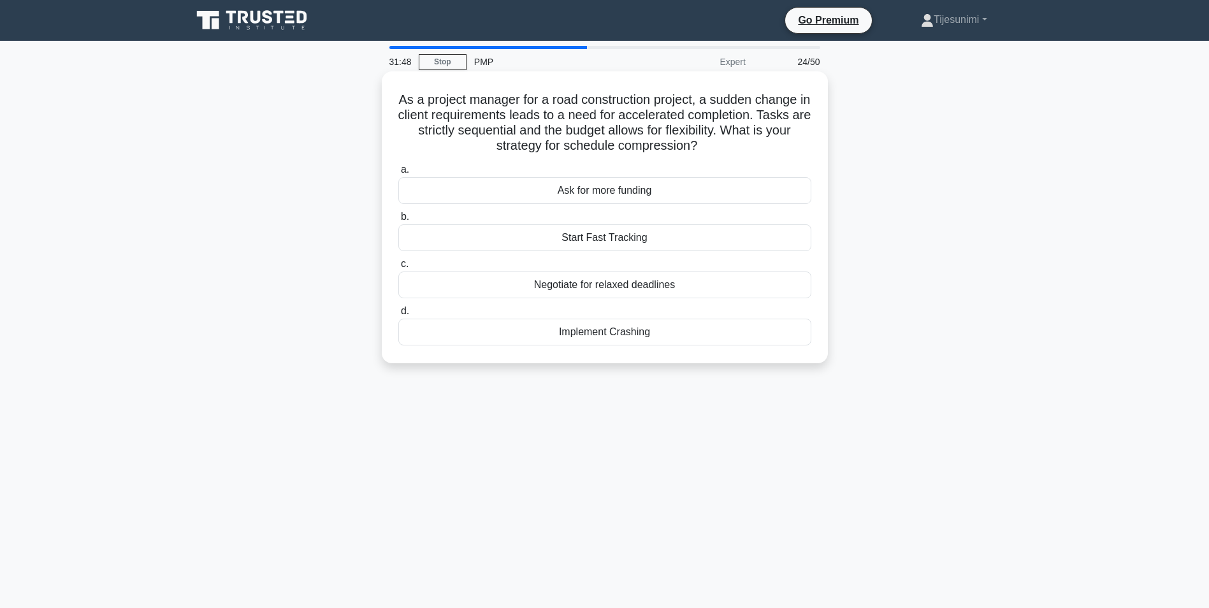
click at [630, 335] on div "Implement Crashing" at bounding box center [604, 332] width 413 height 27
click at [398, 316] on input "d. Implement Crashing" at bounding box center [398, 311] width 0 height 8
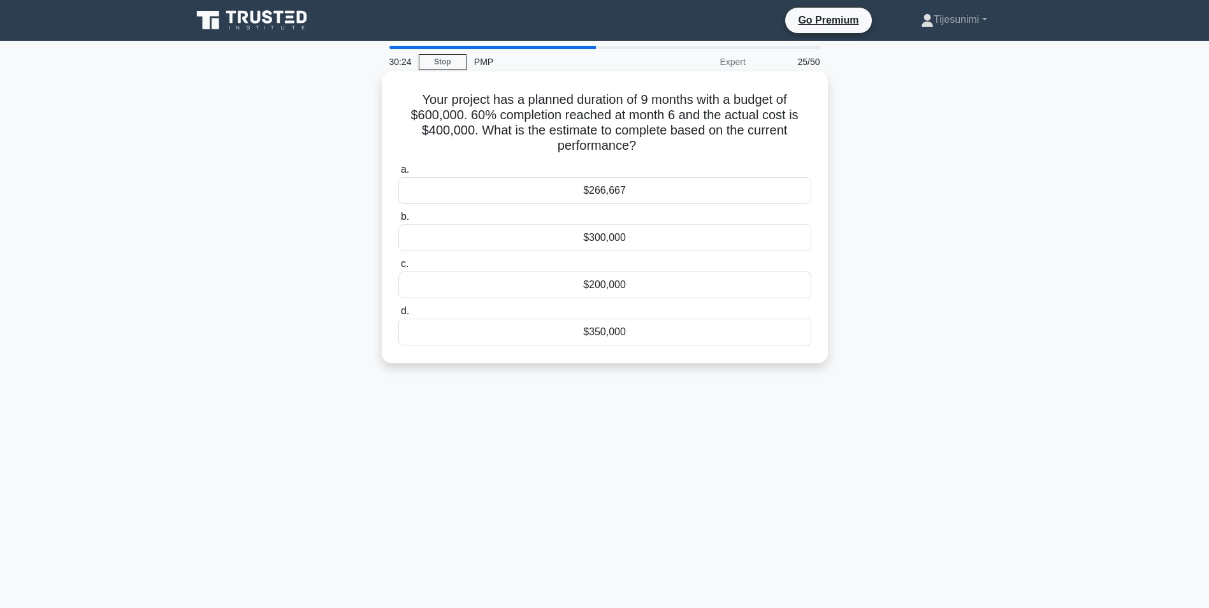
click at [606, 186] on div "$266,667" at bounding box center [604, 190] width 413 height 27
click at [398, 174] on input "a. $266,667" at bounding box center [398, 170] width 0 height 8
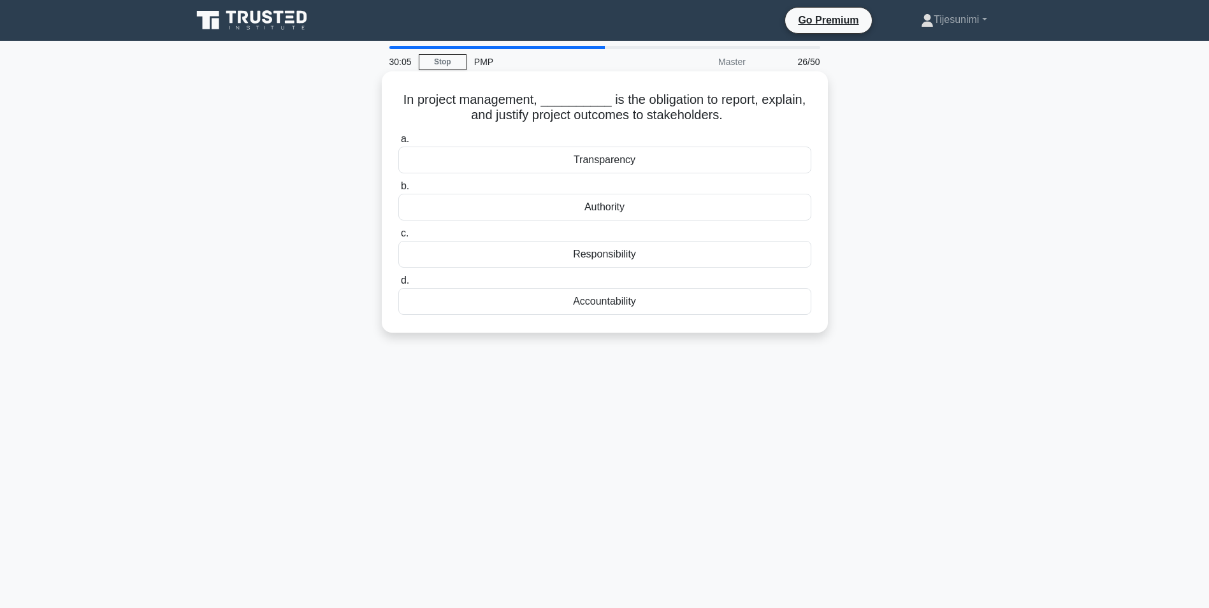
click at [620, 161] on div "Transparency" at bounding box center [604, 160] width 413 height 27
click at [398, 143] on input "a. Transparency" at bounding box center [398, 139] width 0 height 8
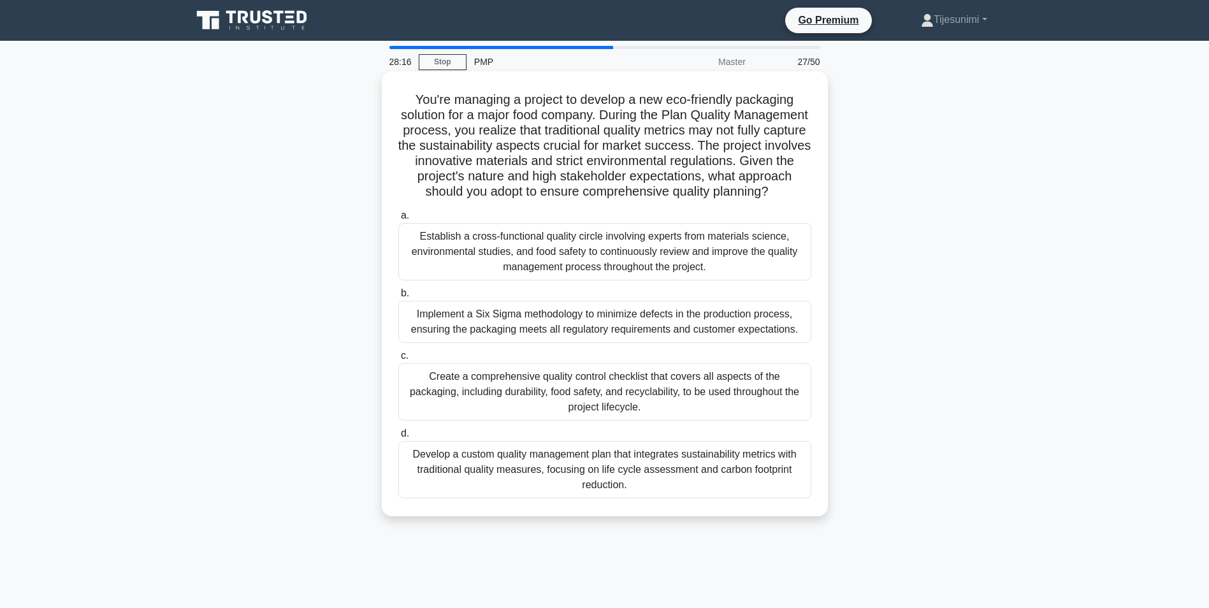
click at [527, 342] on div "Implement a Six Sigma methodology to minimize defects in the production process…" at bounding box center [604, 322] width 413 height 42
click at [398, 298] on input "b. Implement a Six Sigma methodology to minimize defects in the production proc…" at bounding box center [398, 293] width 0 height 8
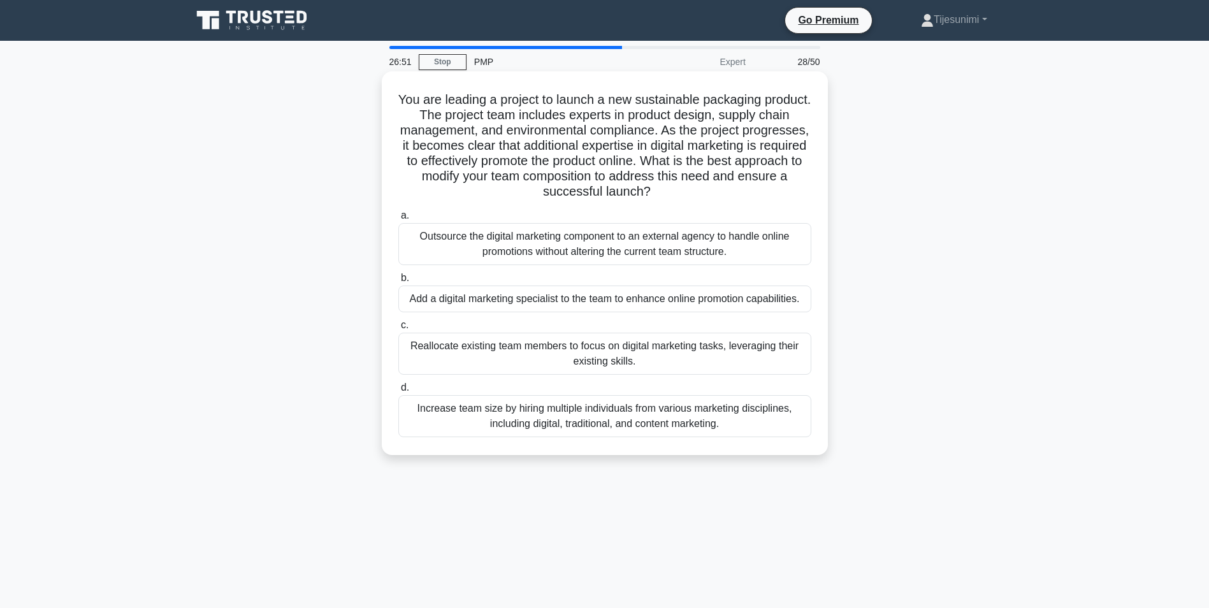
click at [641, 307] on div "Add a digital marketing specialist to the team to enhance online promotion capa…" at bounding box center [604, 299] width 413 height 27
click at [398, 282] on input "b. Add a digital marketing specialist to the team to enhance online promotion c…" at bounding box center [398, 278] width 0 height 8
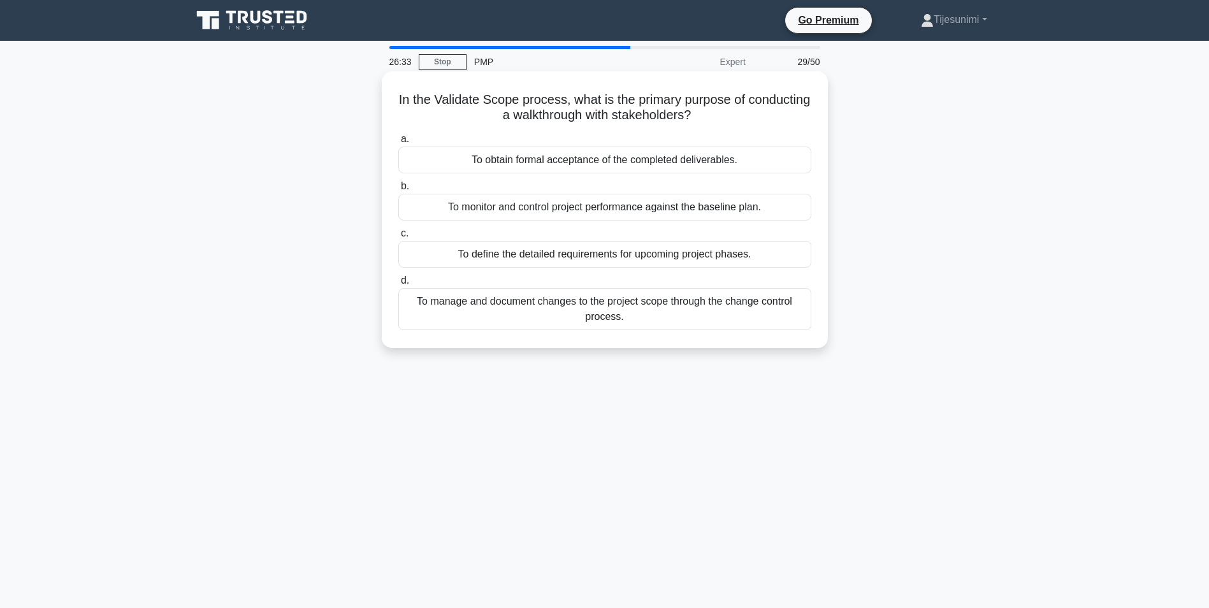
click at [599, 166] on div "To obtain formal acceptance of the completed deliverables." at bounding box center [604, 160] width 413 height 27
click at [398, 143] on input "a. To obtain formal acceptance of the completed deliverables." at bounding box center [398, 139] width 0 height 8
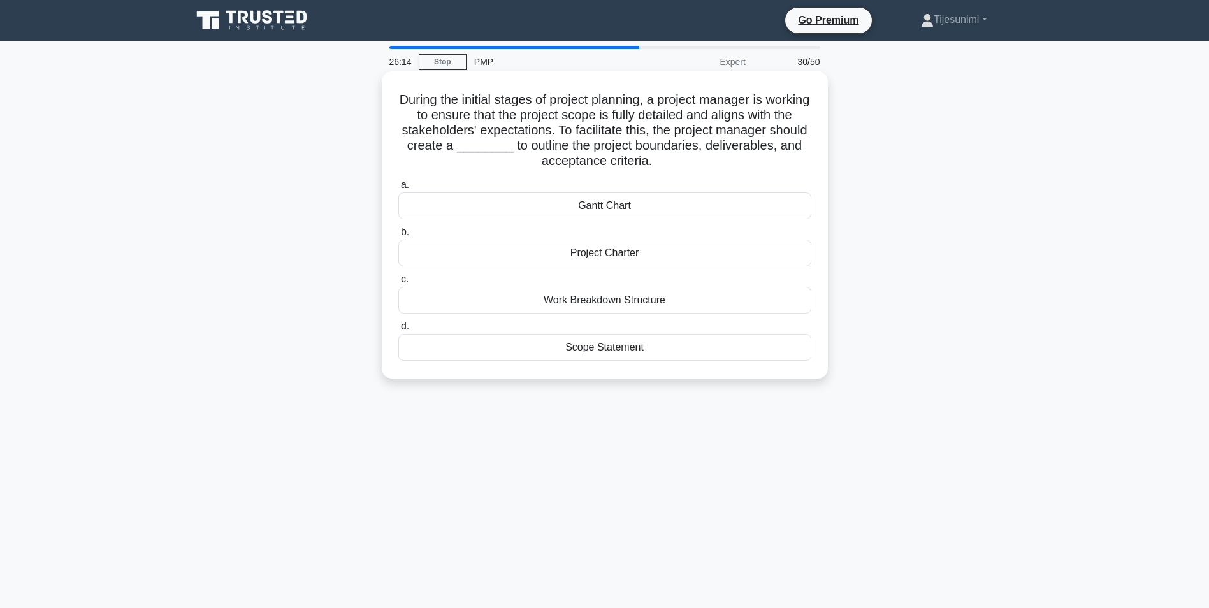
click at [603, 352] on div "Scope Statement" at bounding box center [604, 347] width 413 height 27
click at [398, 331] on input "d. Scope Statement" at bounding box center [398, 327] width 0 height 8
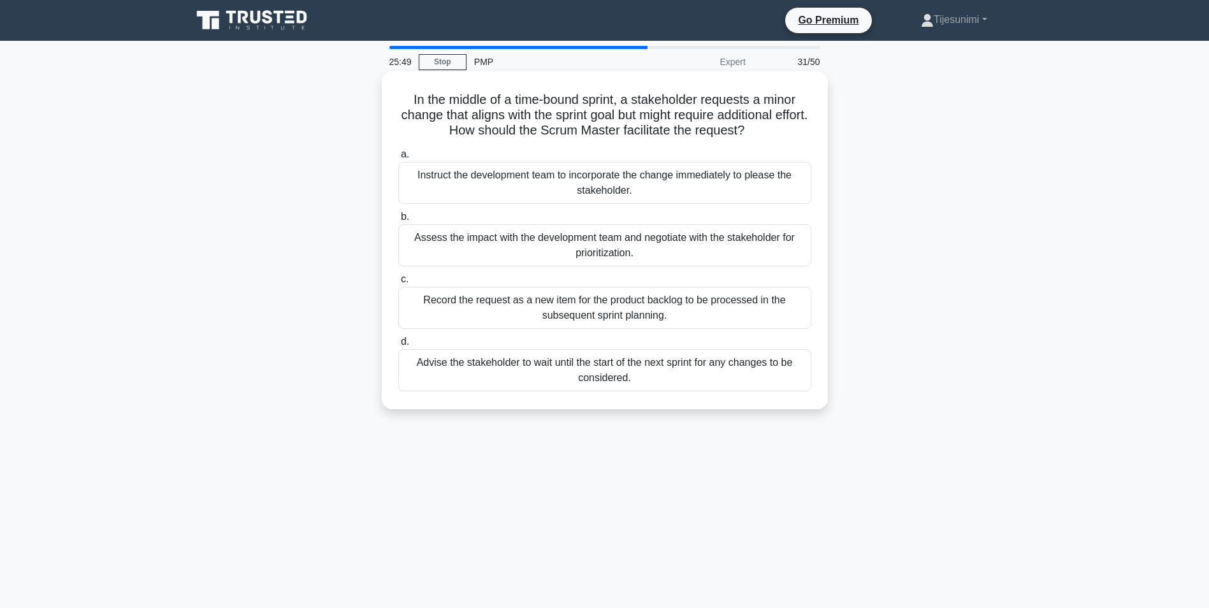
click at [699, 312] on div "Record the request as a new item for the product backlog to be processed in the…" at bounding box center [604, 308] width 413 height 42
click at [398, 284] on input "c. Record the request as a new item for the product backlog to be processed in …" at bounding box center [398, 279] width 0 height 8
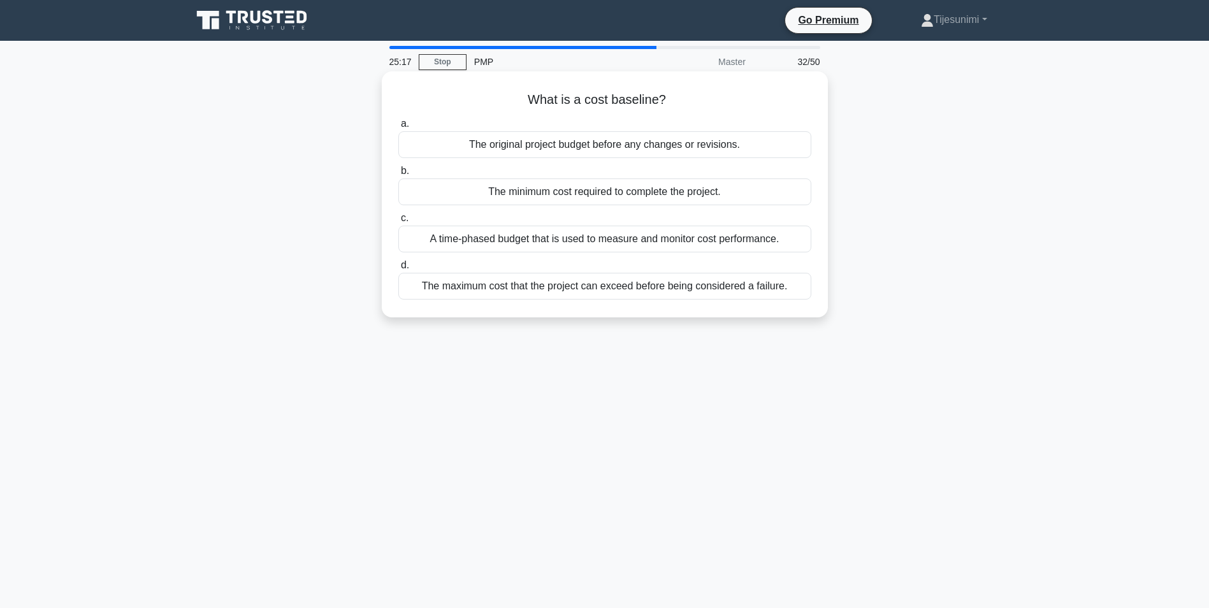
click at [634, 138] on div "The original project budget before any changes or revisions." at bounding box center [604, 144] width 413 height 27
click at [398, 128] on input "a. The original project budget before any changes or revisions." at bounding box center [398, 124] width 0 height 8
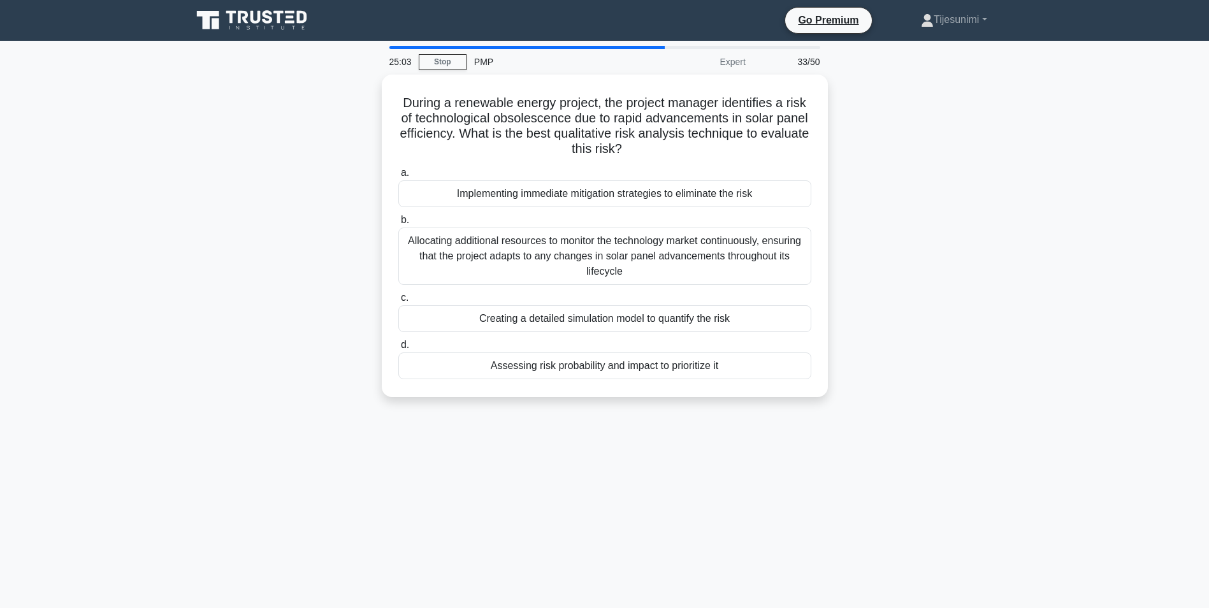
click at [292, 134] on div "During a renewable energy project, the project manager identifies a risk of tec…" at bounding box center [604, 244] width 841 height 338
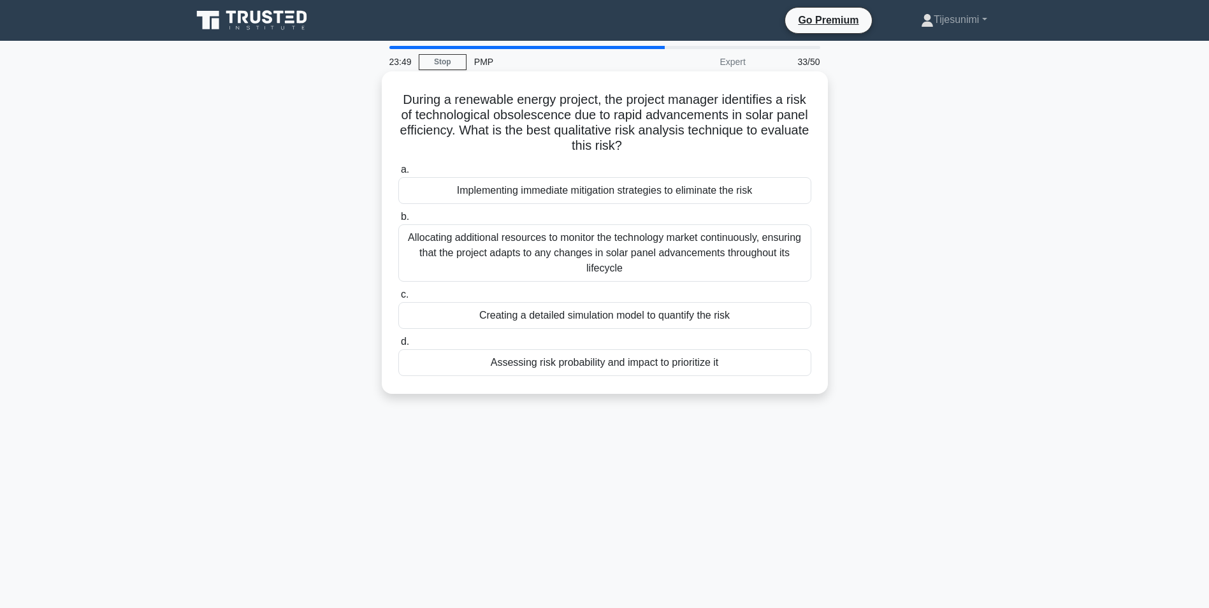
click at [660, 368] on div "Assessing risk probability and impact to prioritize it" at bounding box center [604, 362] width 413 height 27
click at [398, 346] on input "d. Assessing risk probability and impact to prioritize it" at bounding box center [398, 342] width 0 height 8
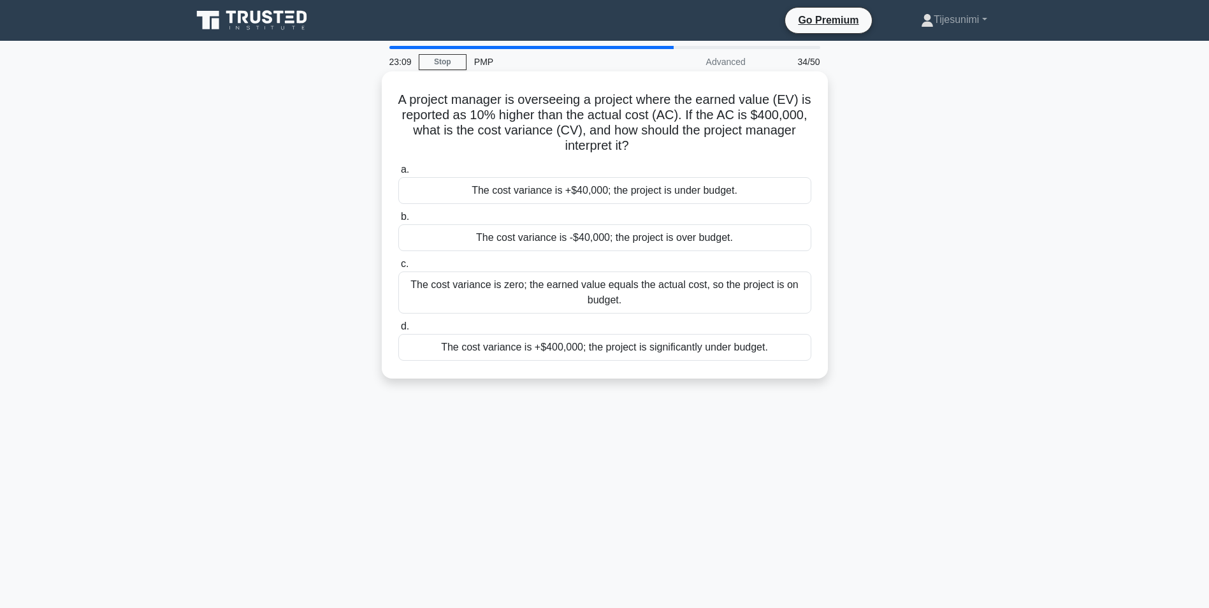
click at [667, 194] on div "The cost variance is +$40,000; the project is under budget." at bounding box center [604, 190] width 413 height 27
click at [398, 174] on input "a. The cost variance is +$40,000; the project is under budget." at bounding box center [398, 170] width 0 height 8
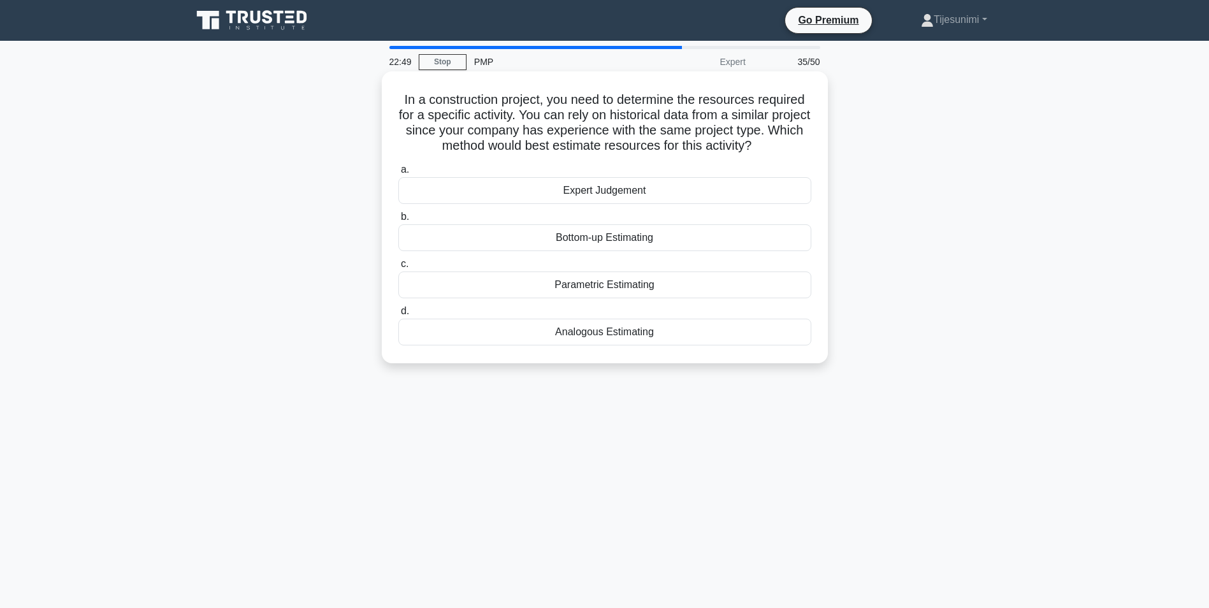
click at [565, 328] on div "Analogous Estimating" at bounding box center [604, 332] width 413 height 27
click at [398, 316] on input "d. Analogous Estimating" at bounding box center [398, 311] width 0 height 8
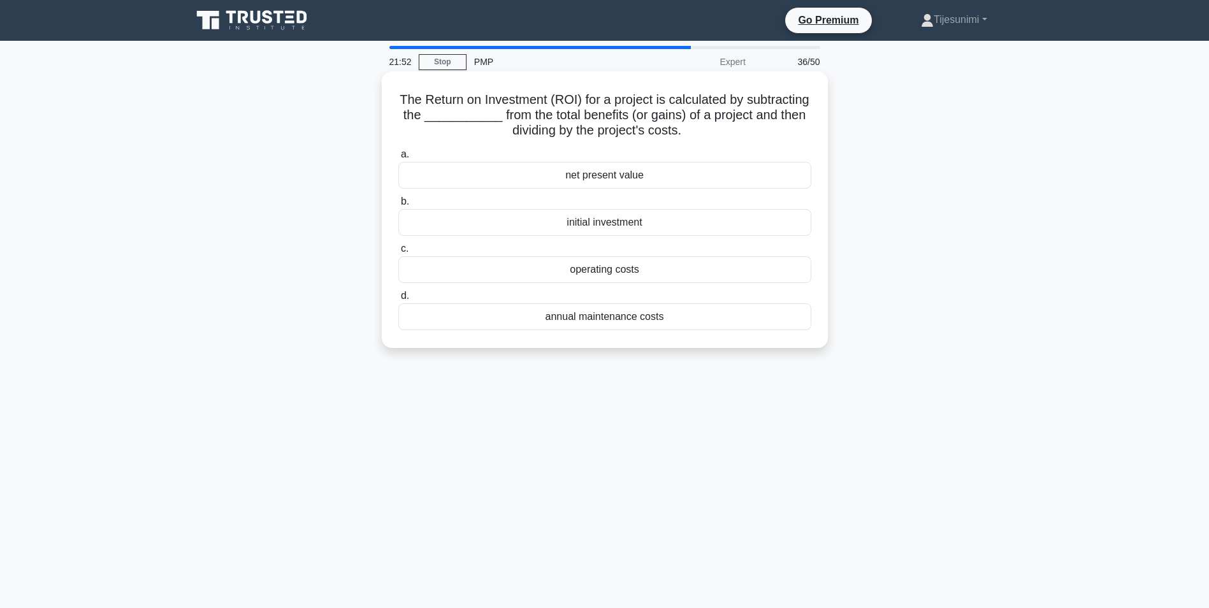
click at [628, 235] on div "initial investment" at bounding box center [604, 222] width 413 height 27
click at [398, 206] on input "b. initial investment" at bounding box center [398, 202] width 0 height 8
click at [606, 277] on div "Organizational Process Assets" at bounding box center [604, 269] width 413 height 27
click at [398, 253] on input "c. Organizational Process Assets" at bounding box center [398, 249] width 0 height 8
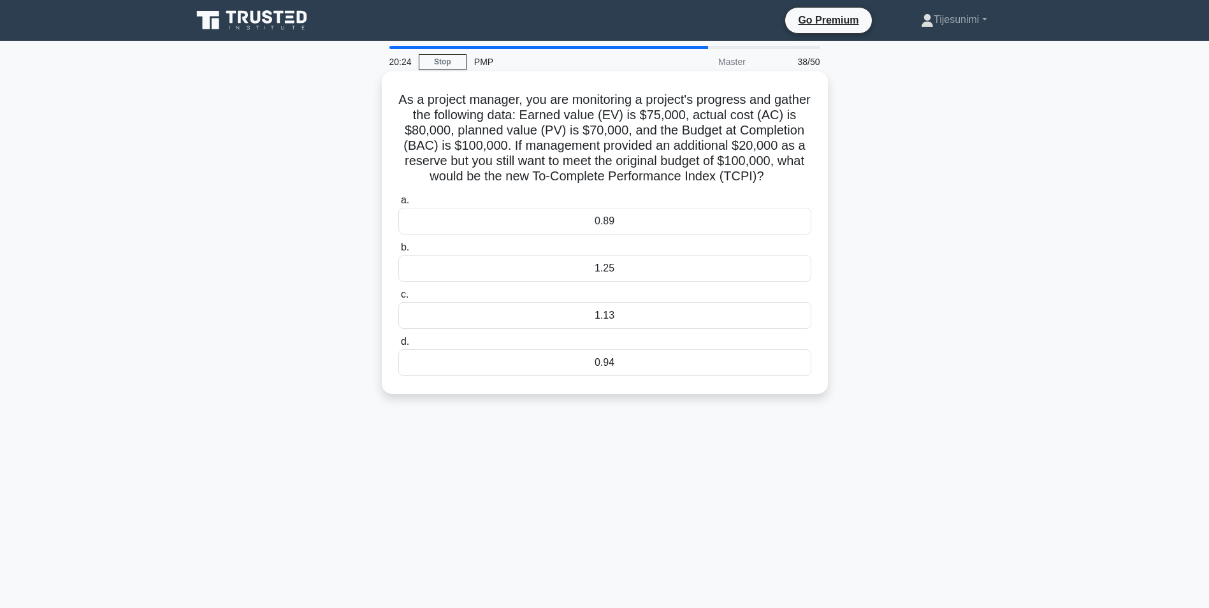
click at [601, 235] on div "0.89" at bounding box center [604, 221] width 413 height 27
click at [398, 205] on input "a. 0.89" at bounding box center [398, 200] width 0 height 8
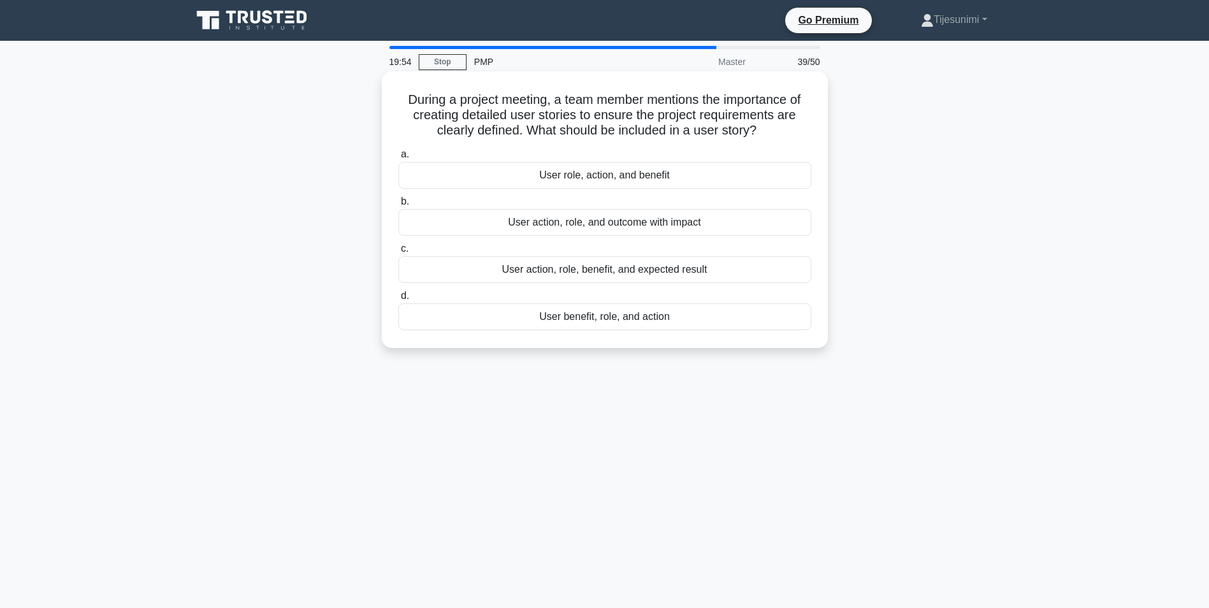
click at [595, 176] on div "User role, action, and benefit" at bounding box center [604, 175] width 413 height 27
click at [398, 159] on input "a. User role, action, and benefit" at bounding box center [398, 154] width 0 height 8
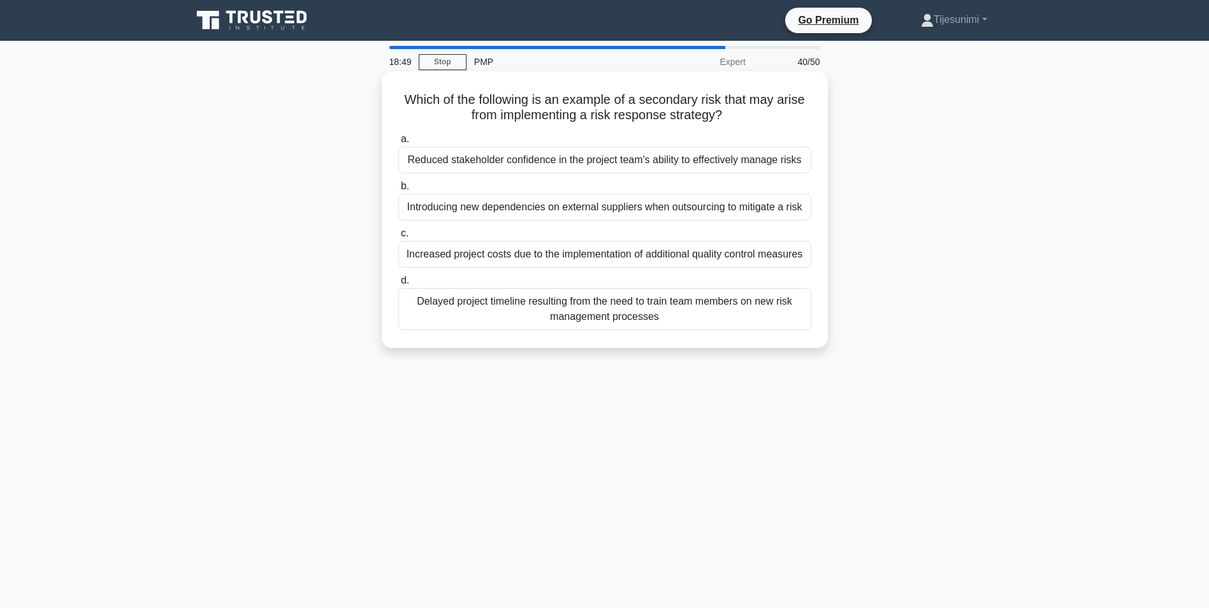
click at [630, 164] on div "Reduced stakeholder confidence in the project team's ability to effectively man…" at bounding box center [604, 160] width 413 height 27
click at [398, 143] on input "a. Reduced stakeholder confidence in the project team's ability to effectively …" at bounding box center [398, 139] width 0 height 8
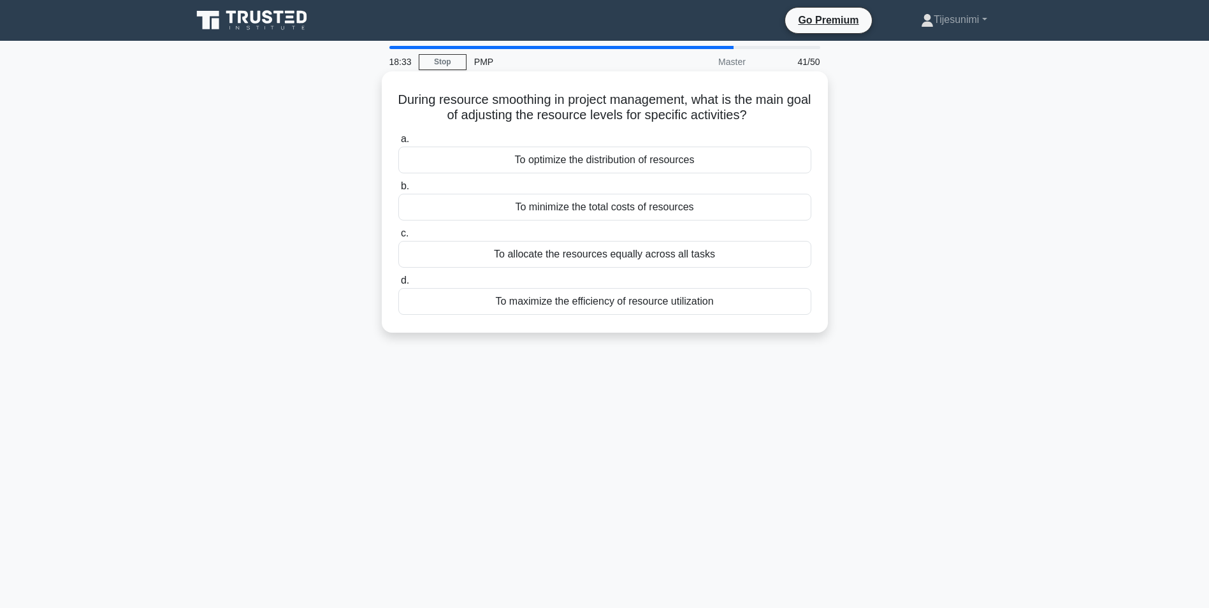
click at [619, 303] on div "To maximize the efficiency of resource utilization" at bounding box center [604, 301] width 413 height 27
click at [398, 285] on input "d. To maximize the efficiency of resource utilization" at bounding box center [398, 281] width 0 height 8
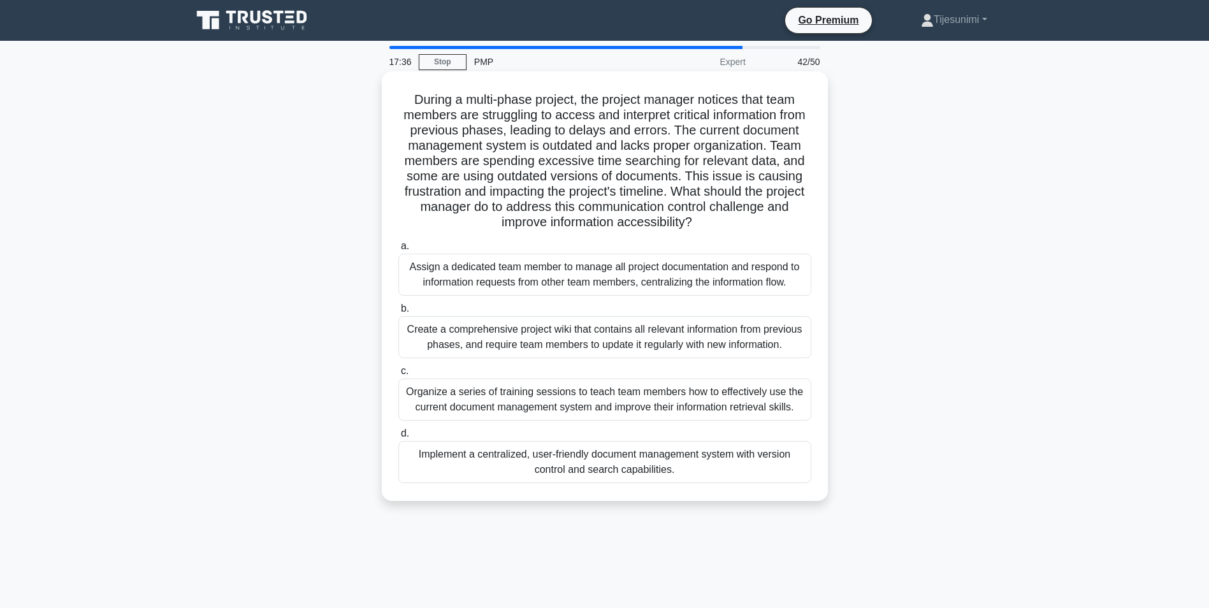
click at [556, 466] on div "Implement a centralized, user-friendly document management system with version …" at bounding box center [604, 462] width 413 height 42
click at [398, 438] on input "d. Implement a centralized, user-friendly document management system with versi…" at bounding box center [398, 434] width 0 height 8
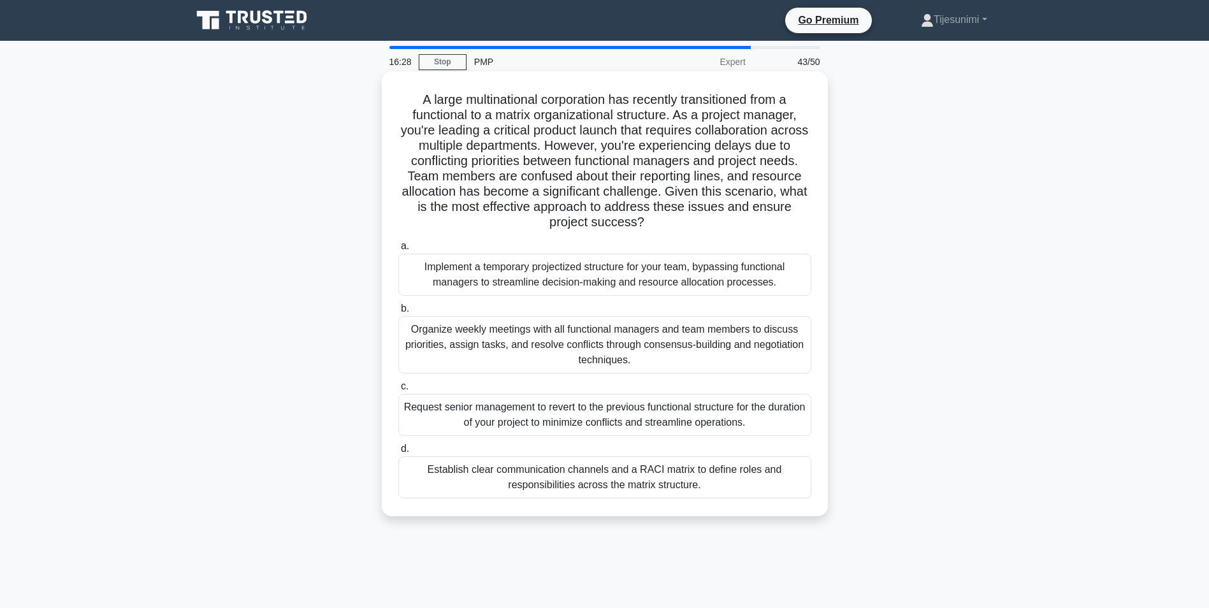
click at [534, 352] on div "Organize weekly meetings with all functional managers and team members to discu…" at bounding box center [604, 344] width 413 height 57
click at [398, 313] on input "b. Organize weekly meetings with all functional managers and team members to di…" at bounding box center [398, 309] width 0 height 8
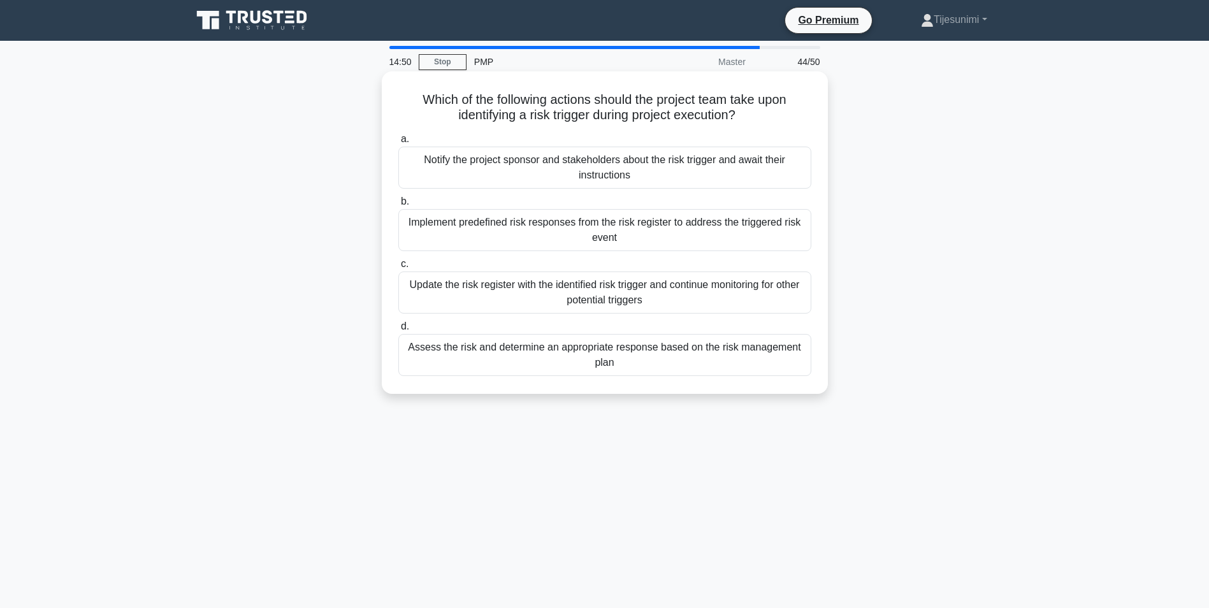
click at [646, 289] on div "Update the risk register with the identified risk trigger and continue monitori…" at bounding box center [604, 293] width 413 height 42
click at [398, 268] on input "c. Update the risk register with the identified risk trigger and continue monit…" at bounding box center [398, 264] width 0 height 8
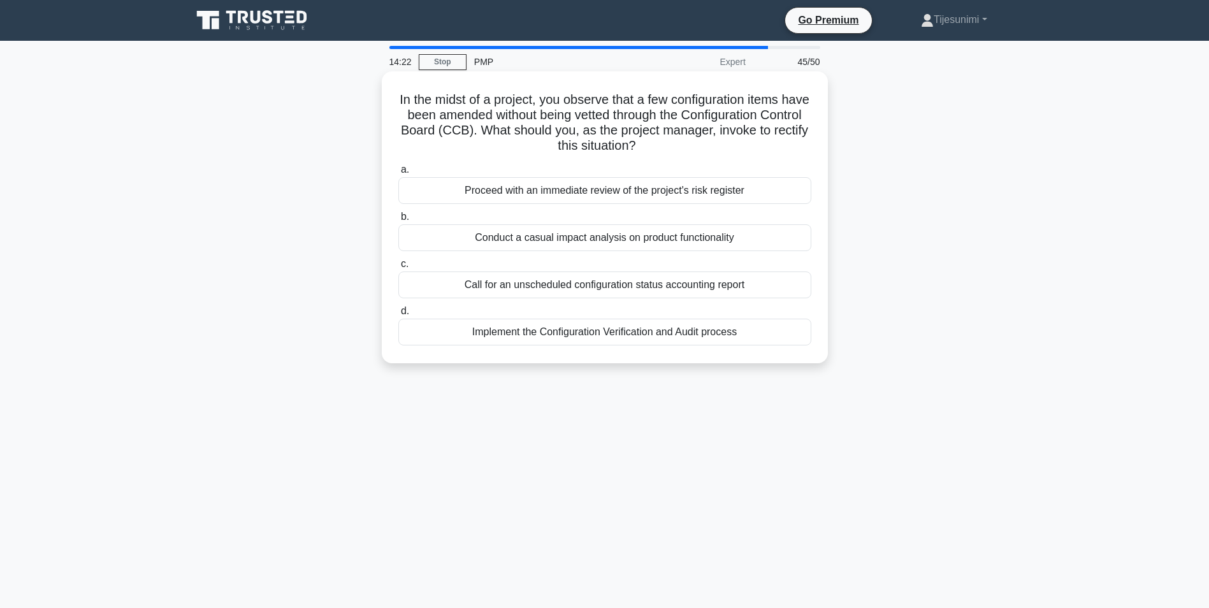
click at [602, 334] on div "Implement the Configuration Verification and Audit process" at bounding box center [604, 332] width 413 height 27
click at [398, 316] on input "d. Implement the Configuration Verification and Audit process" at bounding box center [398, 311] width 0 height 8
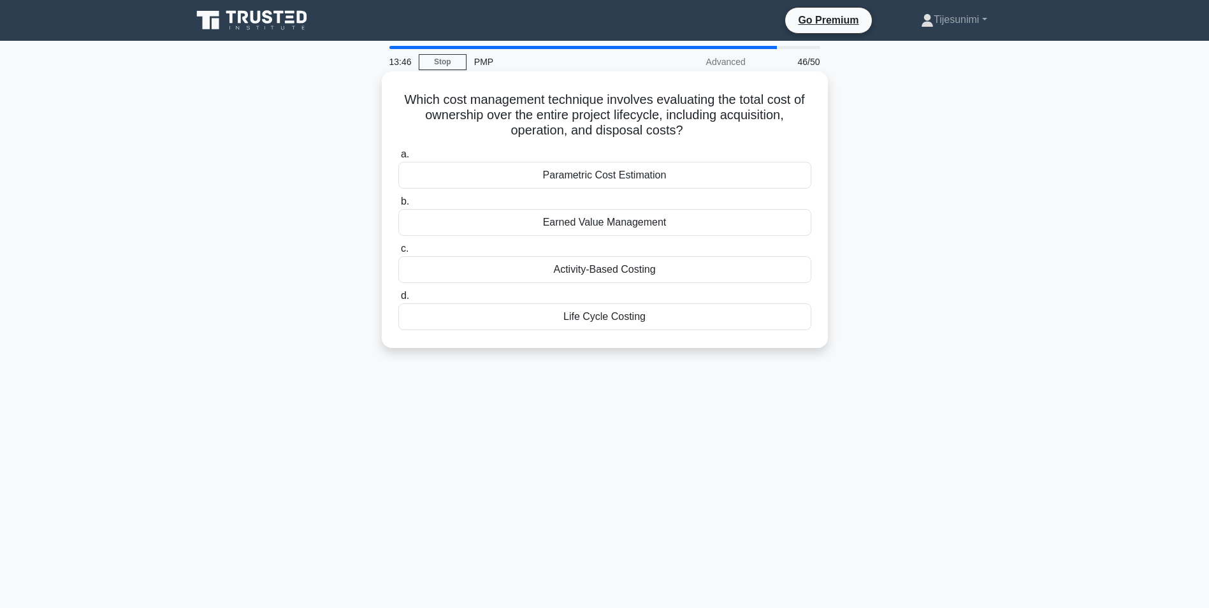
click at [570, 227] on div "Earned Value Management" at bounding box center [604, 222] width 413 height 27
click at [398, 206] on input "b. Earned Value Management" at bounding box center [398, 202] width 0 height 8
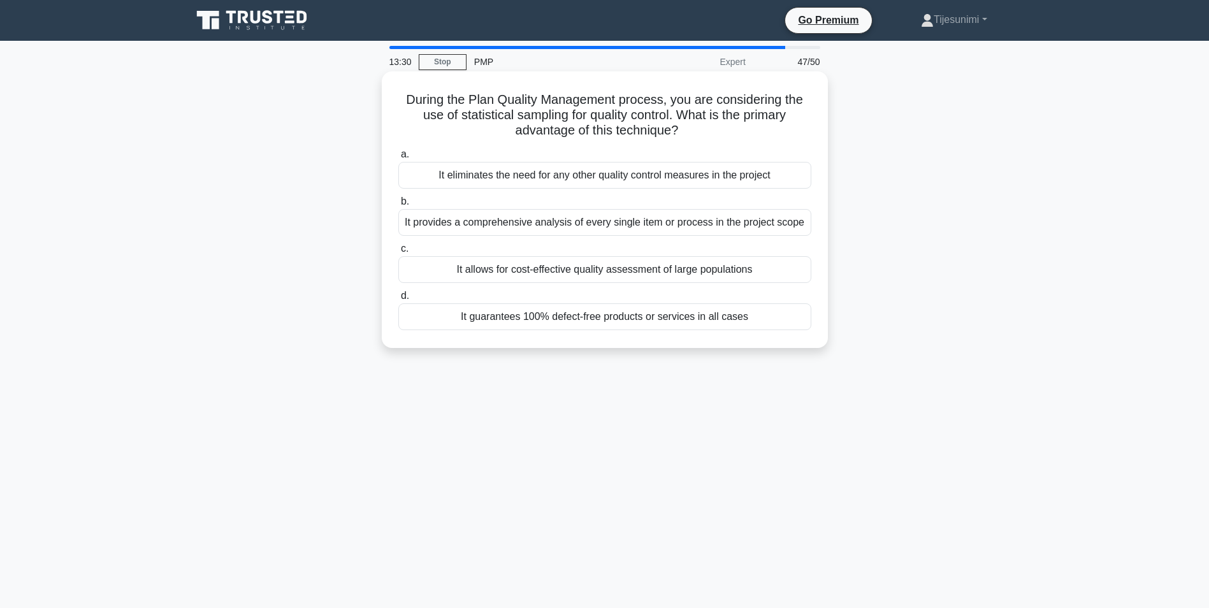
click at [632, 273] on div "It allows for cost-effective quality assessment of large populations" at bounding box center [604, 269] width 413 height 27
click at [398, 253] on input "c. It allows for cost-effective quality assessment of large populations" at bounding box center [398, 249] width 0 height 8
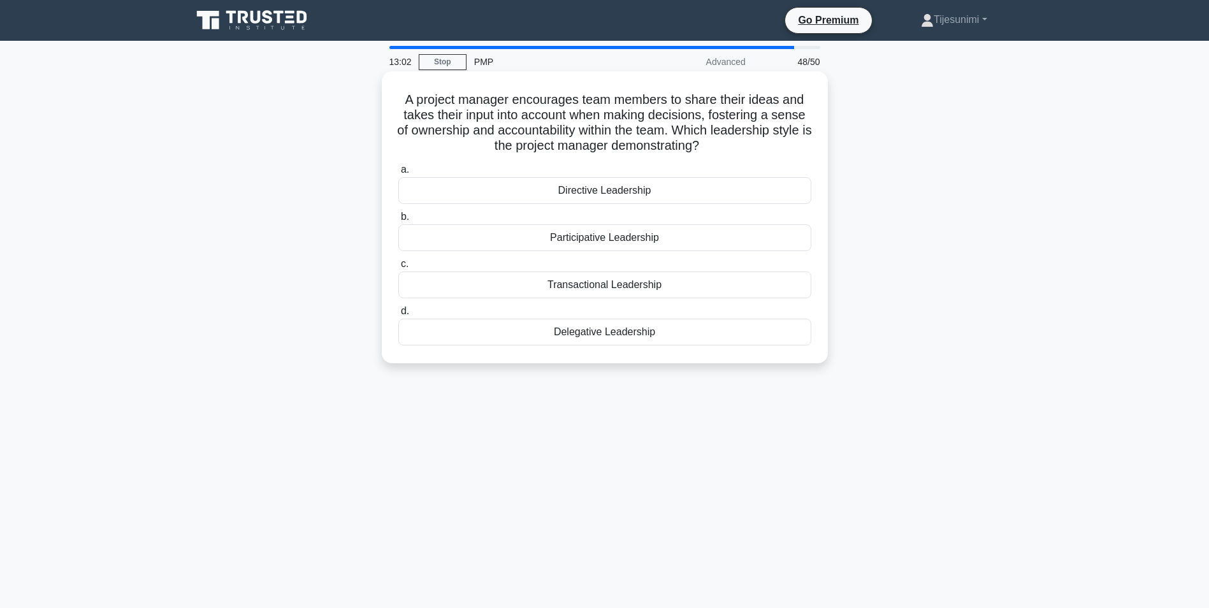
click at [587, 240] on div "Participative Leadership" at bounding box center [604, 237] width 413 height 27
click at [398, 221] on input "b. Participative Leadership" at bounding box center [398, 217] width 0 height 8
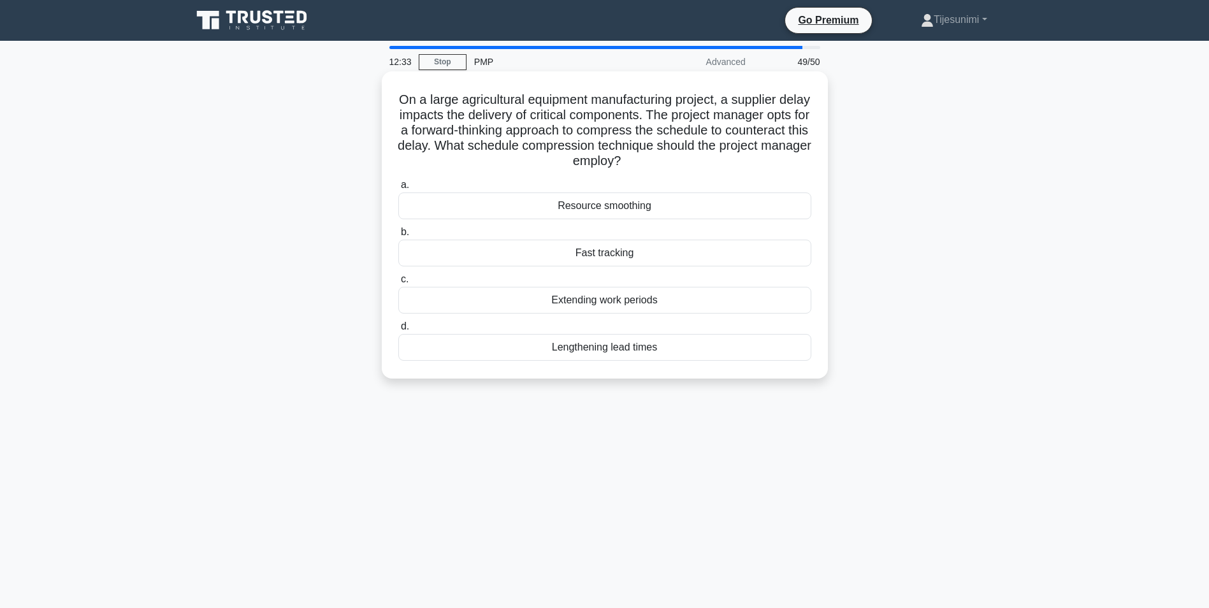
click at [617, 254] on div "Fast tracking" at bounding box center [604, 253] width 413 height 27
click at [398, 236] on input "b. Fast tracking" at bounding box center [398, 232] width 0 height 8
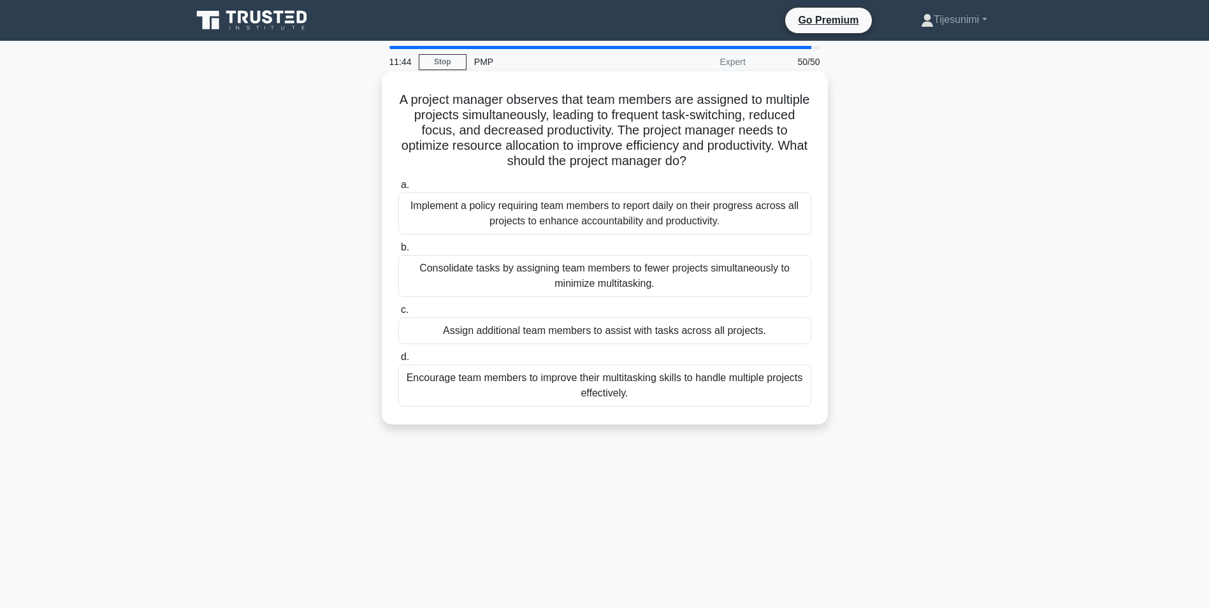
click at [552, 277] on div "Consolidate tasks by assigning team members to fewer projects simultaneously to…" at bounding box center [604, 276] width 413 height 42
click at [398, 252] on input "b. Consolidate tasks by assigning team members to fewer projects simultaneously…" at bounding box center [398, 247] width 0 height 8
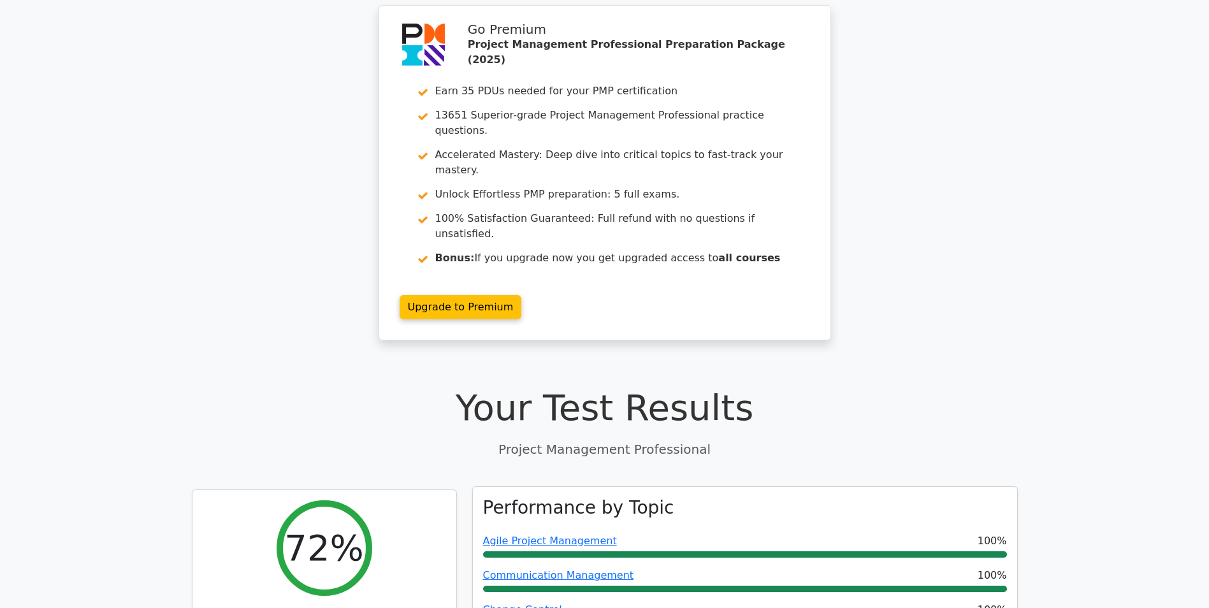
scroll to position [319, 0]
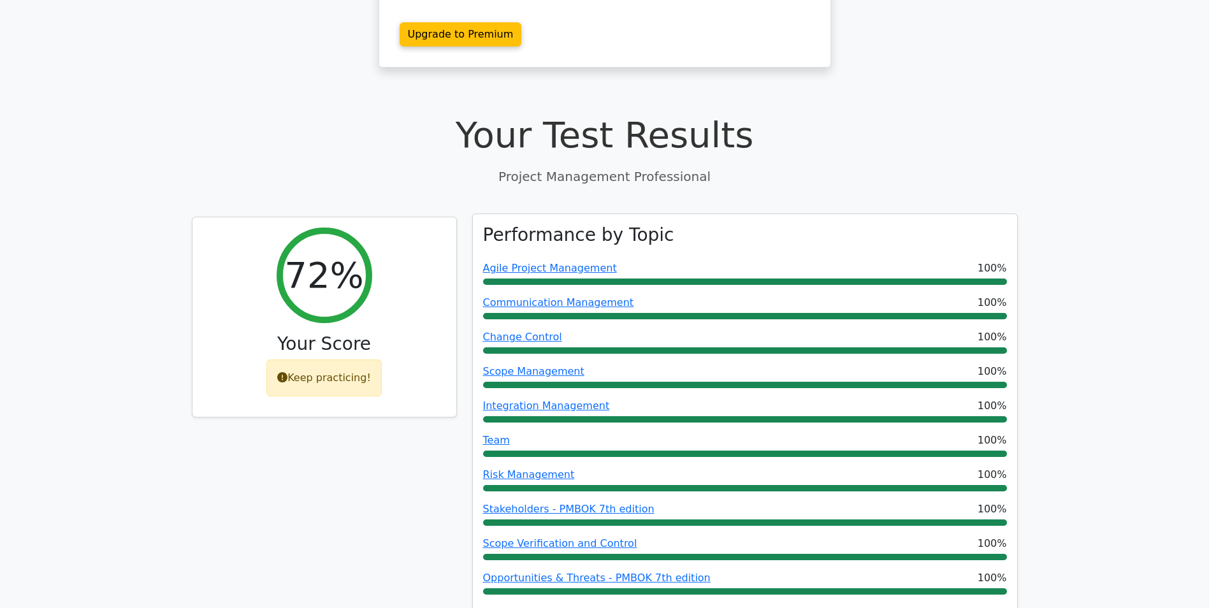
click at [991, 261] on span "100%" at bounding box center [992, 268] width 29 height 15
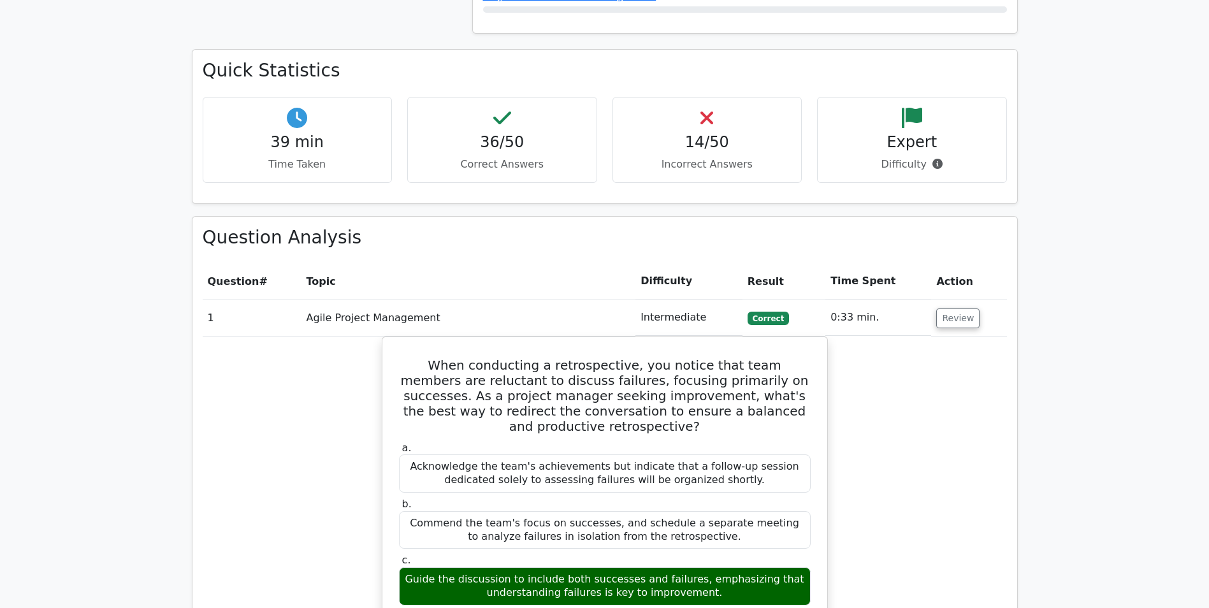
scroll to position [1339, 0]
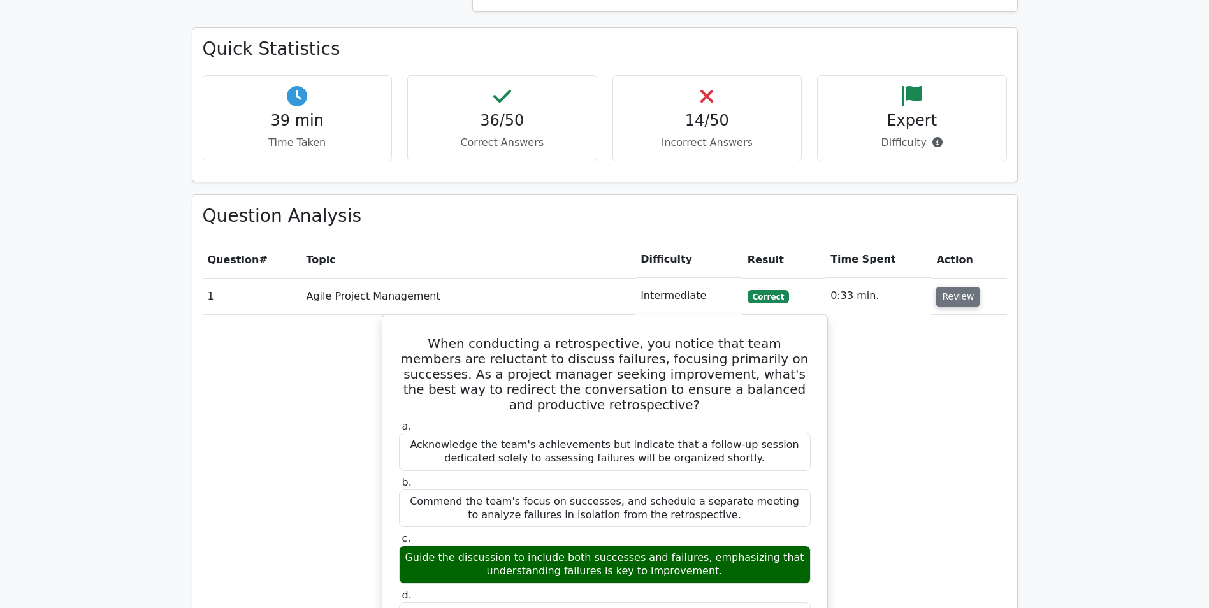
click at [959, 287] on button "Review" at bounding box center [957, 297] width 43 height 20
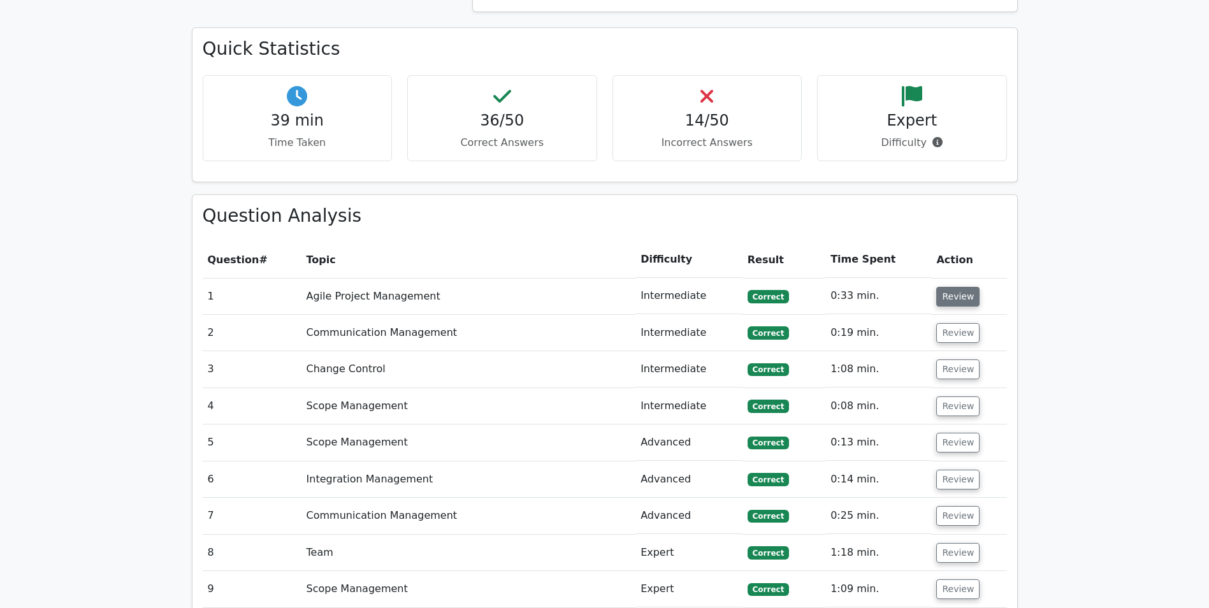
click at [959, 287] on button "Review" at bounding box center [957, 297] width 43 height 20
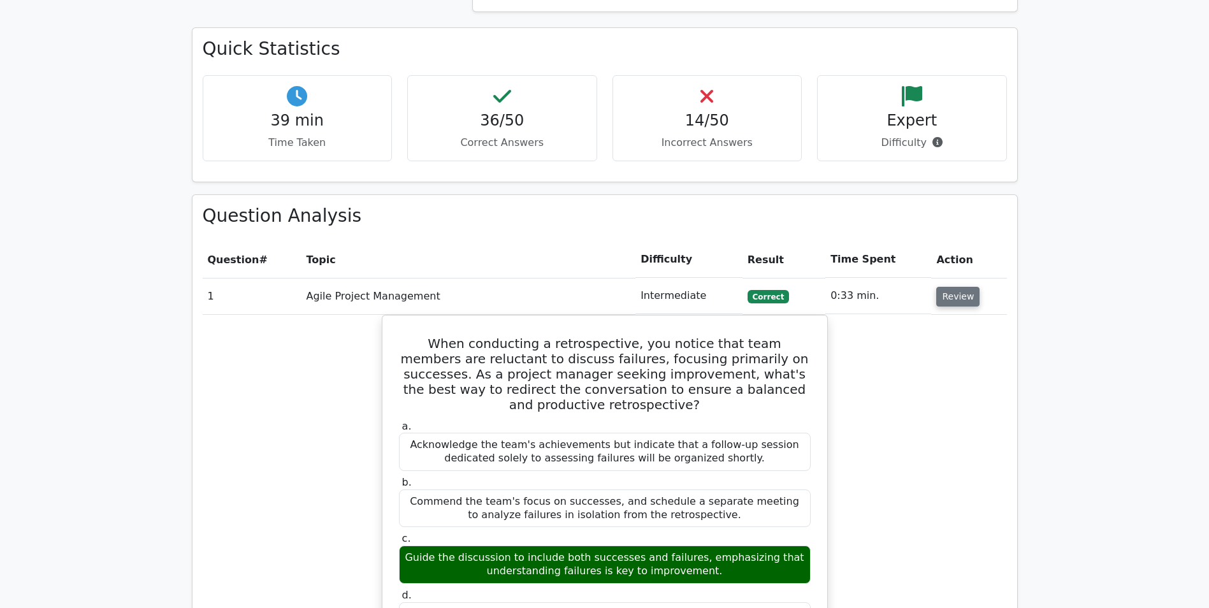
click at [958, 287] on button "Review" at bounding box center [957, 297] width 43 height 20
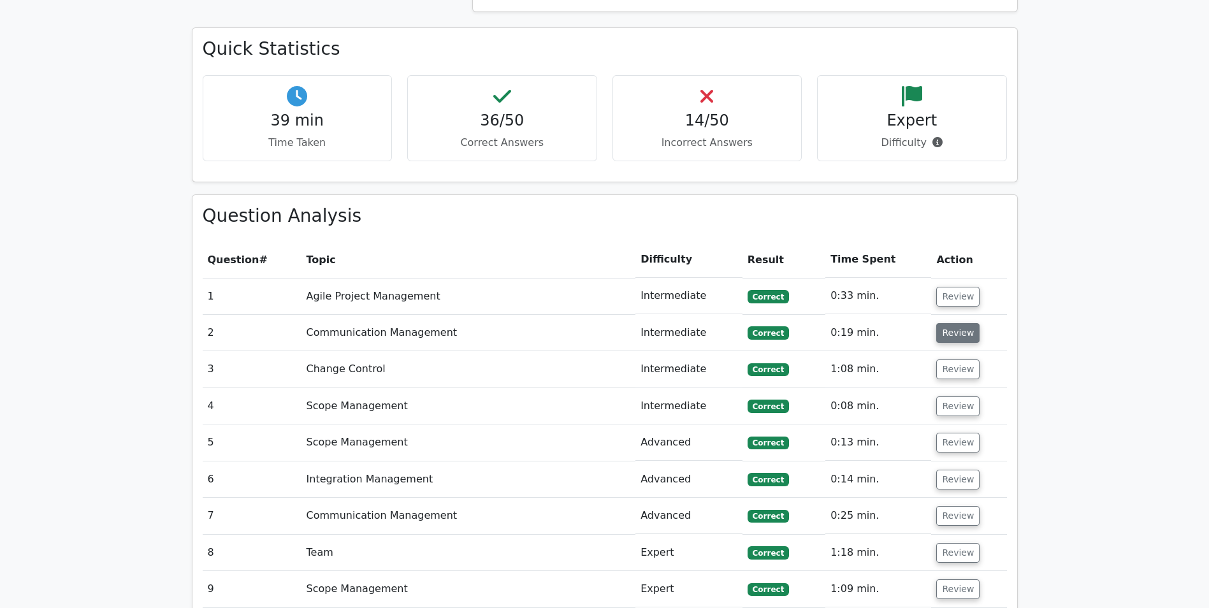
click at [961, 323] on button "Review" at bounding box center [957, 333] width 43 height 20
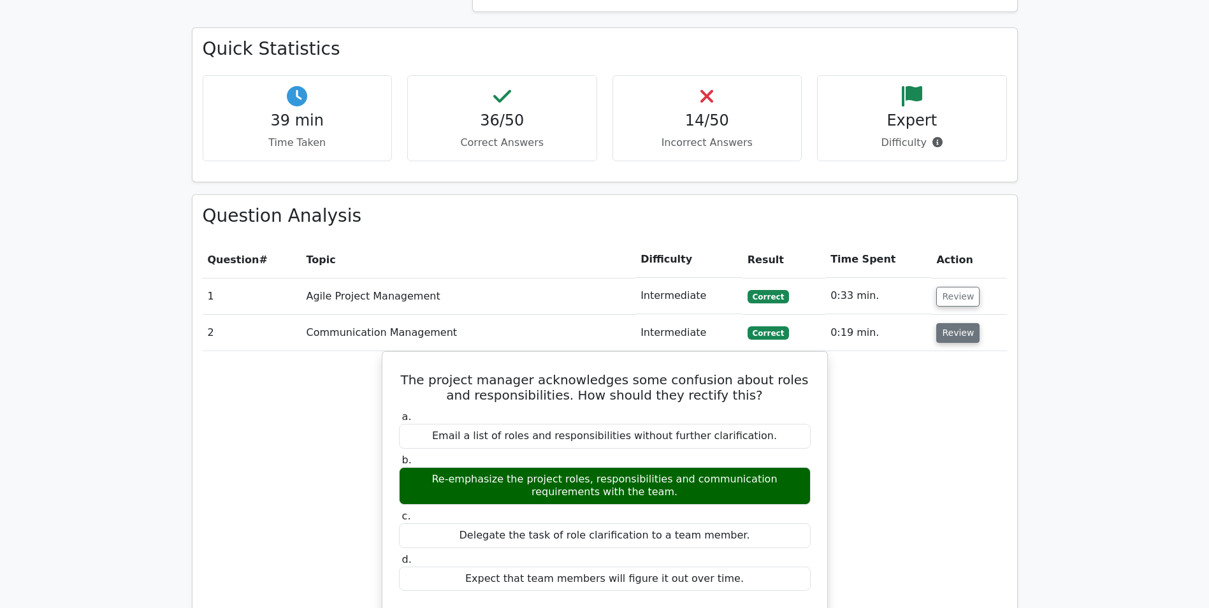
click at [962, 323] on button "Review" at bounding box center [957, 333] width 43 height 20
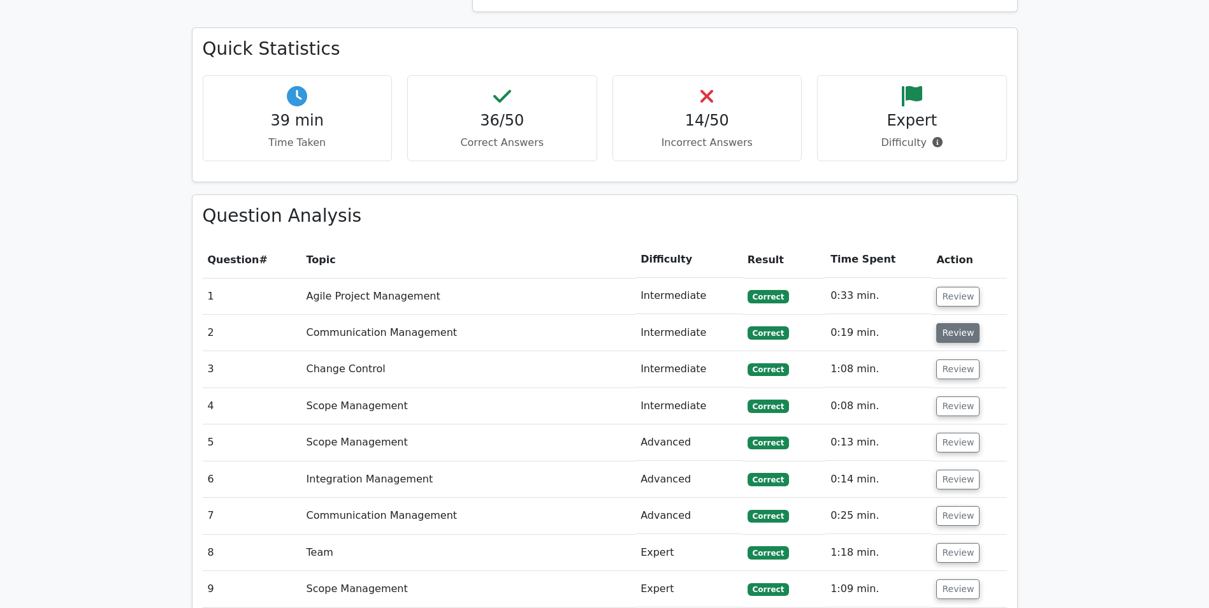
click at [962, 323] on button "Review" at bounding box center [957, 333] width 43 height 20
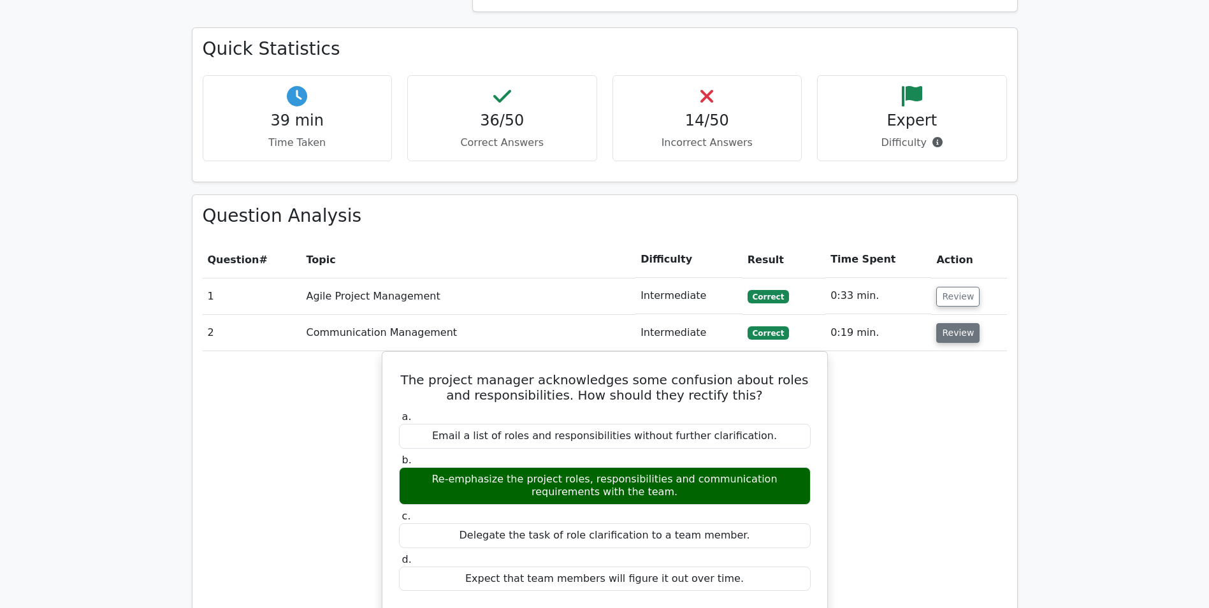
click at [962, 323] on button "Review" at bounding box center [957, 333] width 43 height 20
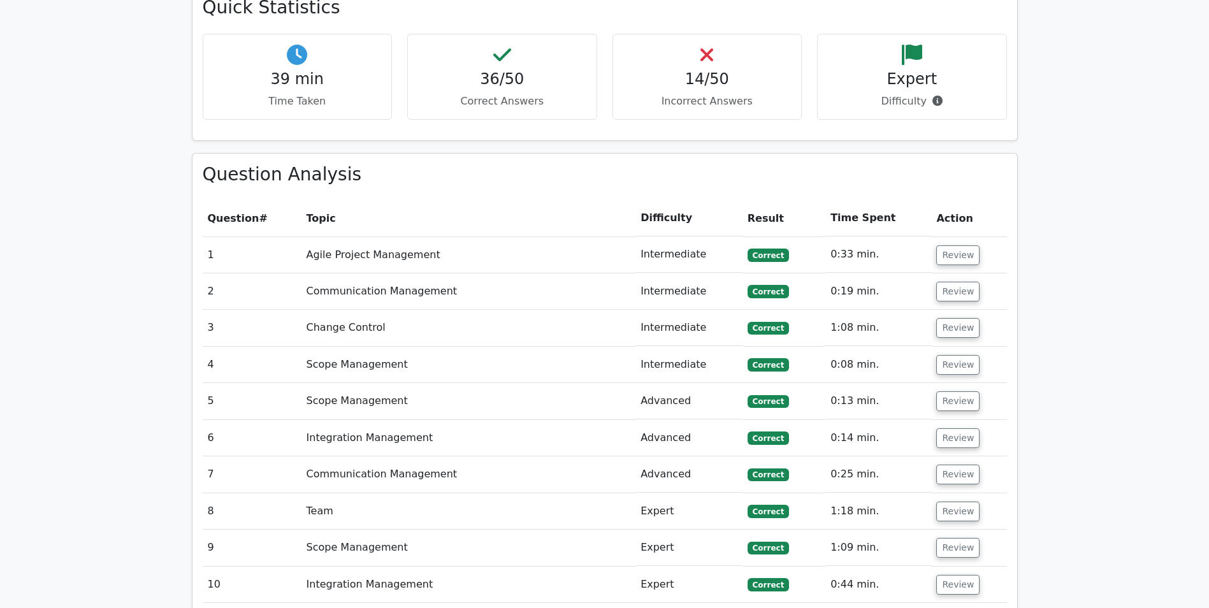
scroll to position [1466, 0]
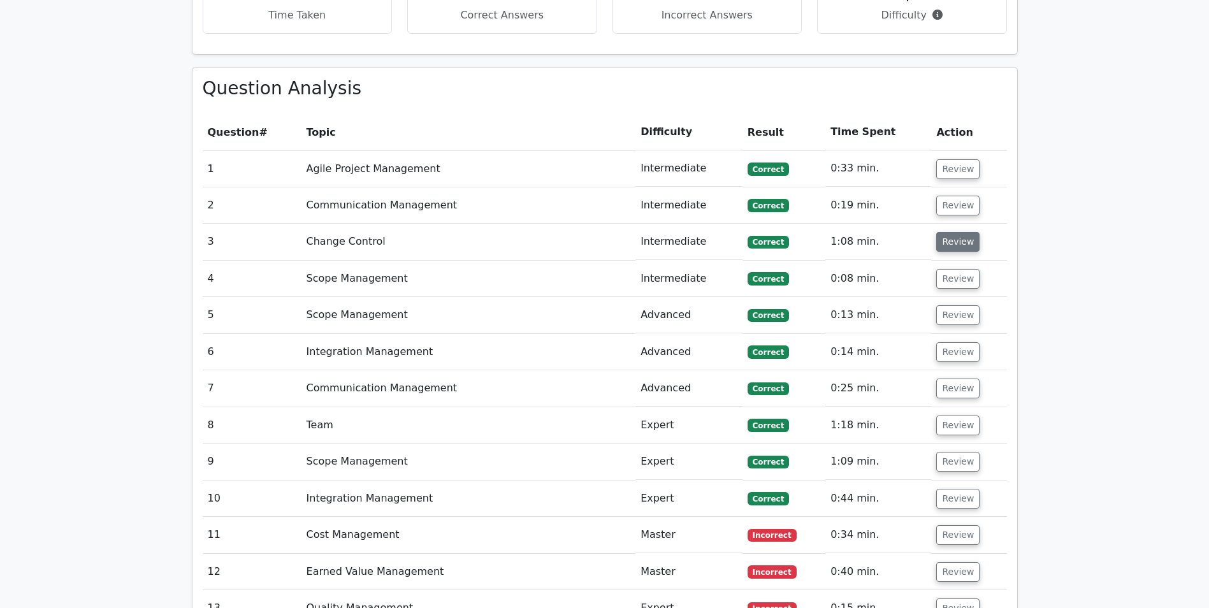
click at [954, 232] on button "Review" at bounding box center [957, 242] width 43 height 20
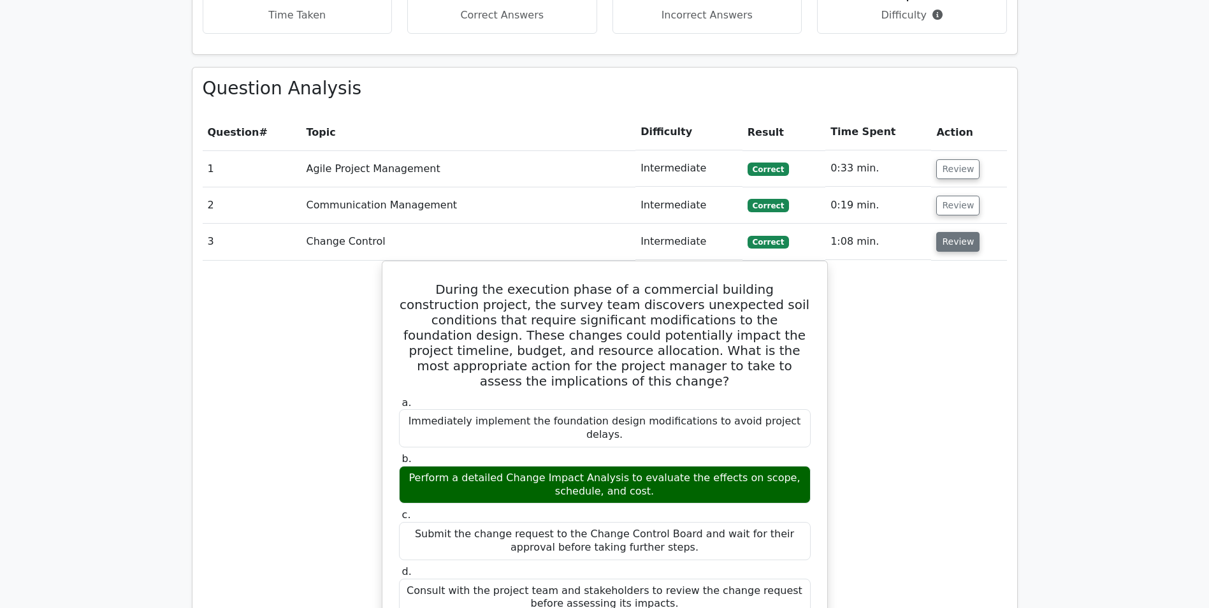
click at [954, 232] on button "Review" at bounding box center [957, 242] width 43 height 20
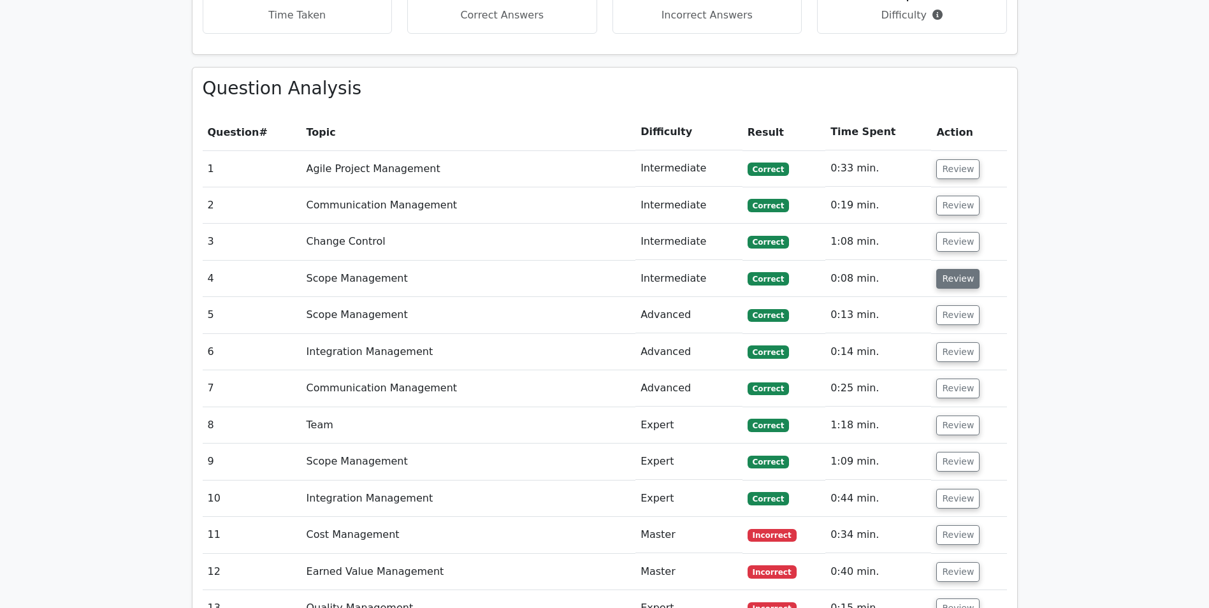
click at [948, 269] on button "Review" at bounding box center [957, 279] width 43 height 20
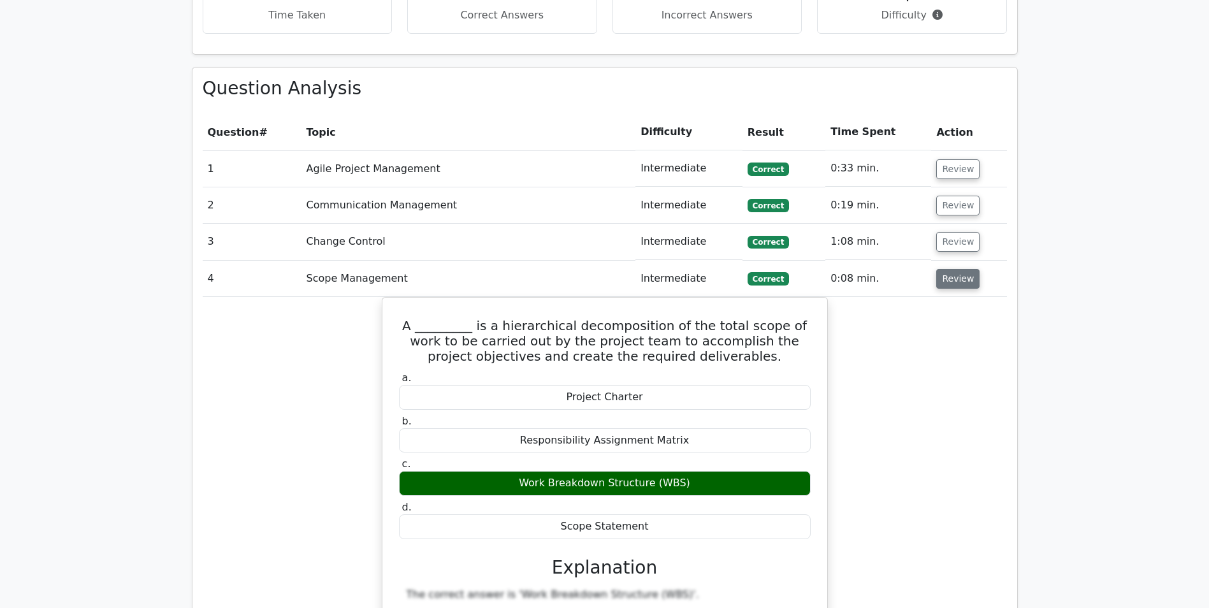
click at [949, 269] on button "Review" at bounding box center [957, 279] width 43 height 20
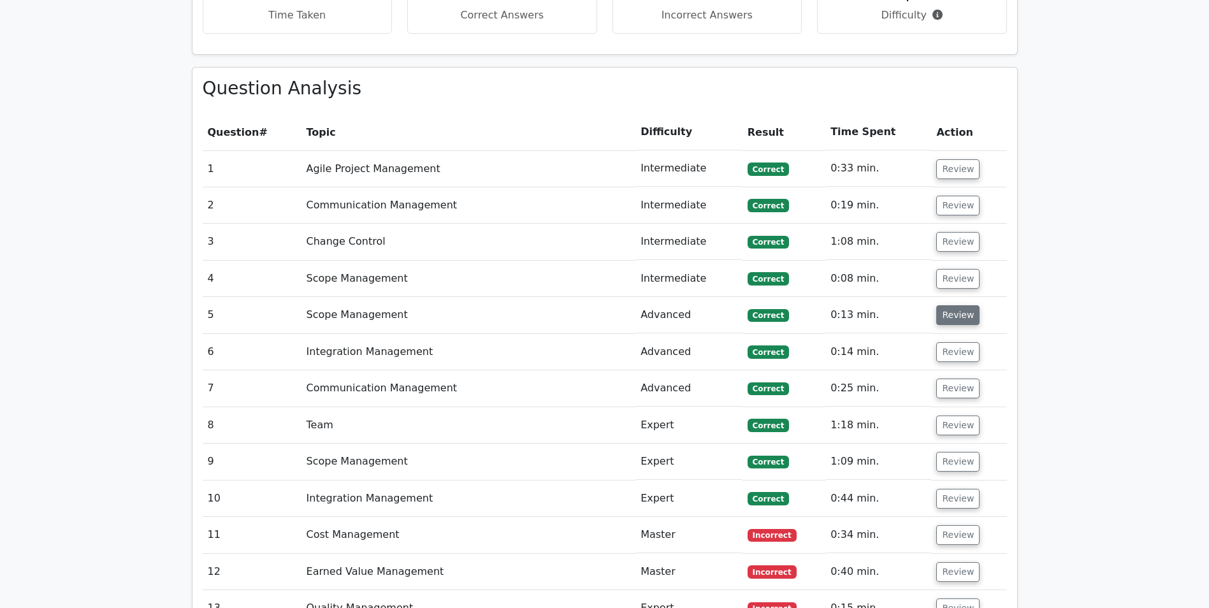
click at [949, 305] on button "Review" at bounding box center [957, 315] width 43 height 20
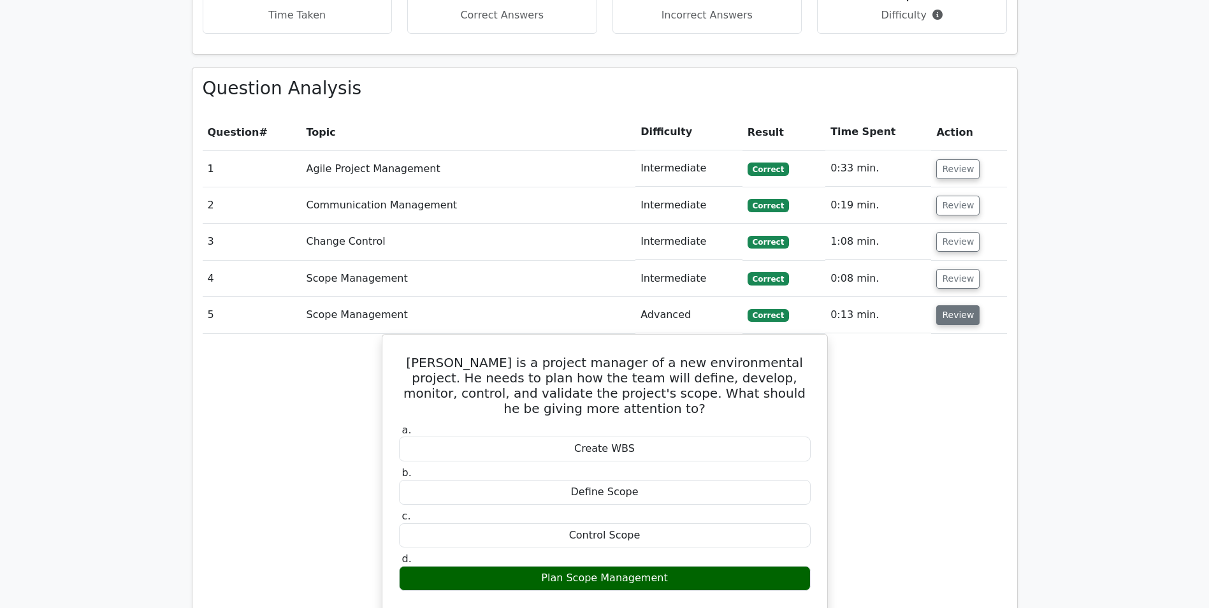
click at [949, 305] on button "Review" at bounding box center [957, 315] width 43 height 20
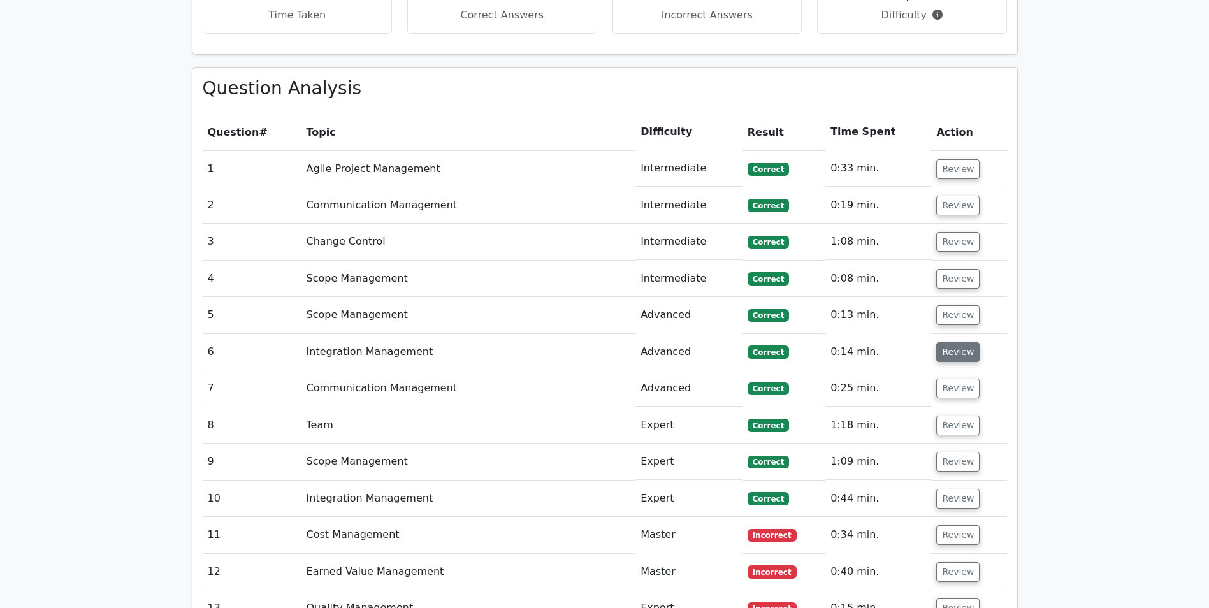
click at [952, 342] on button "Review" at bounding box center [957, 352] width 43 height 20
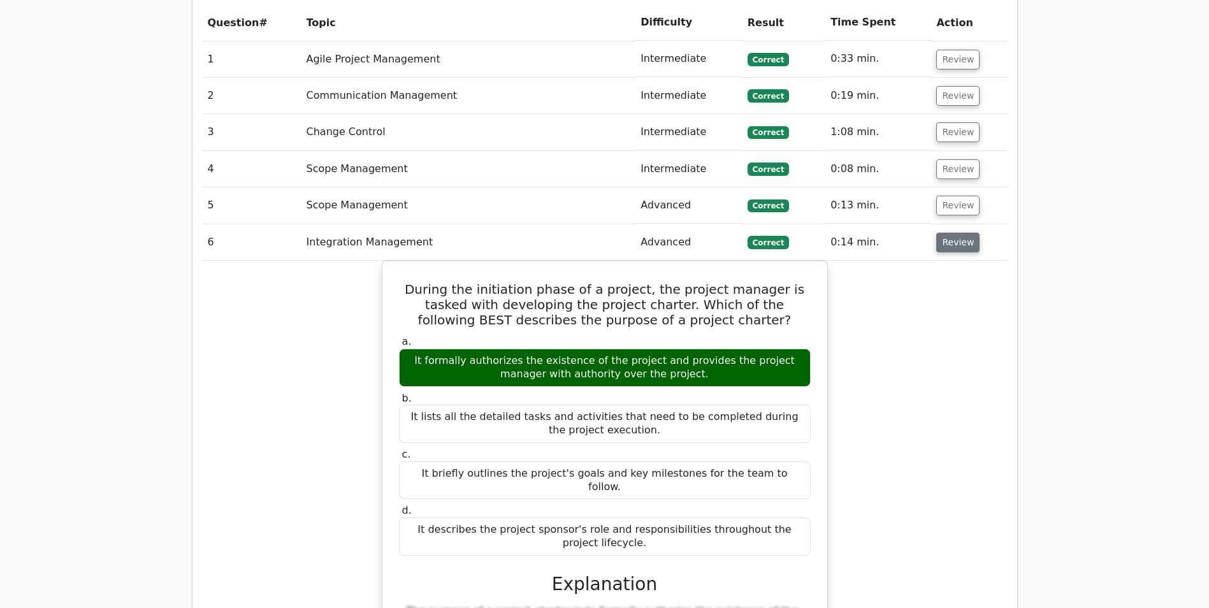
scroll to position [1594, 0]
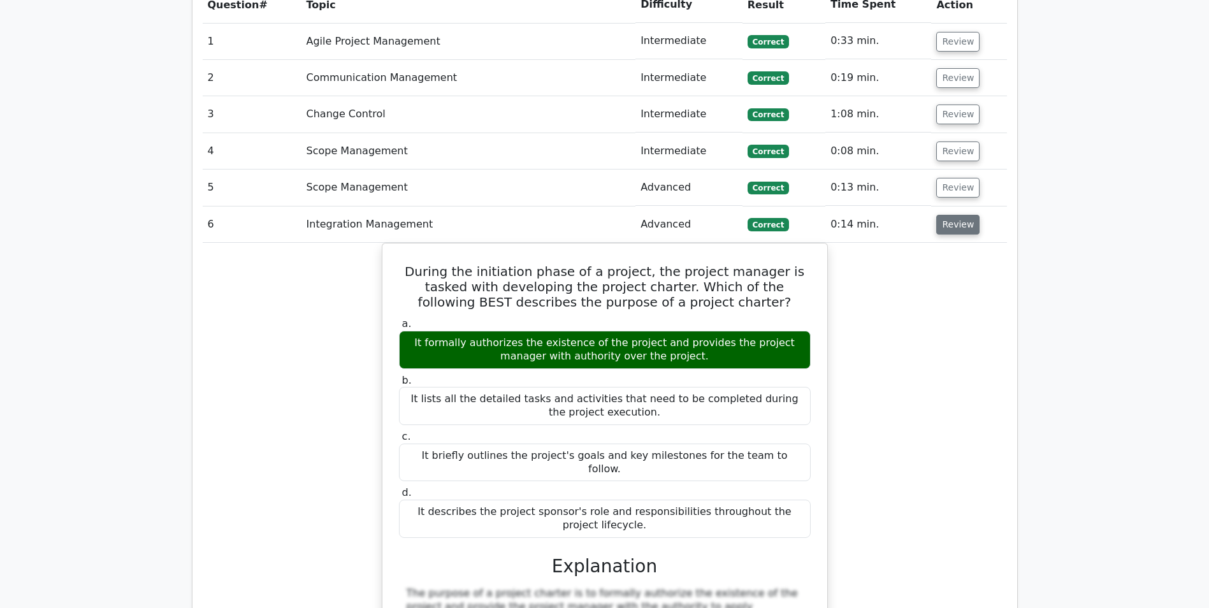
click at [966, 215] on button "Review" at bounding box center [957, 225] width 43 height 20
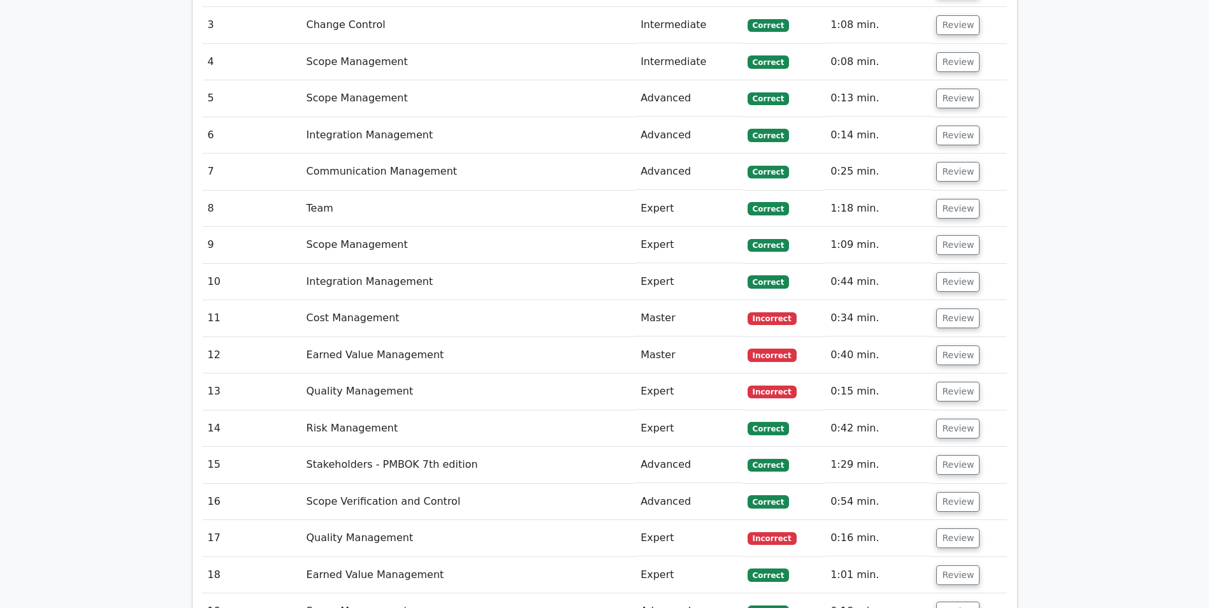
scroll to position [1721, 0]
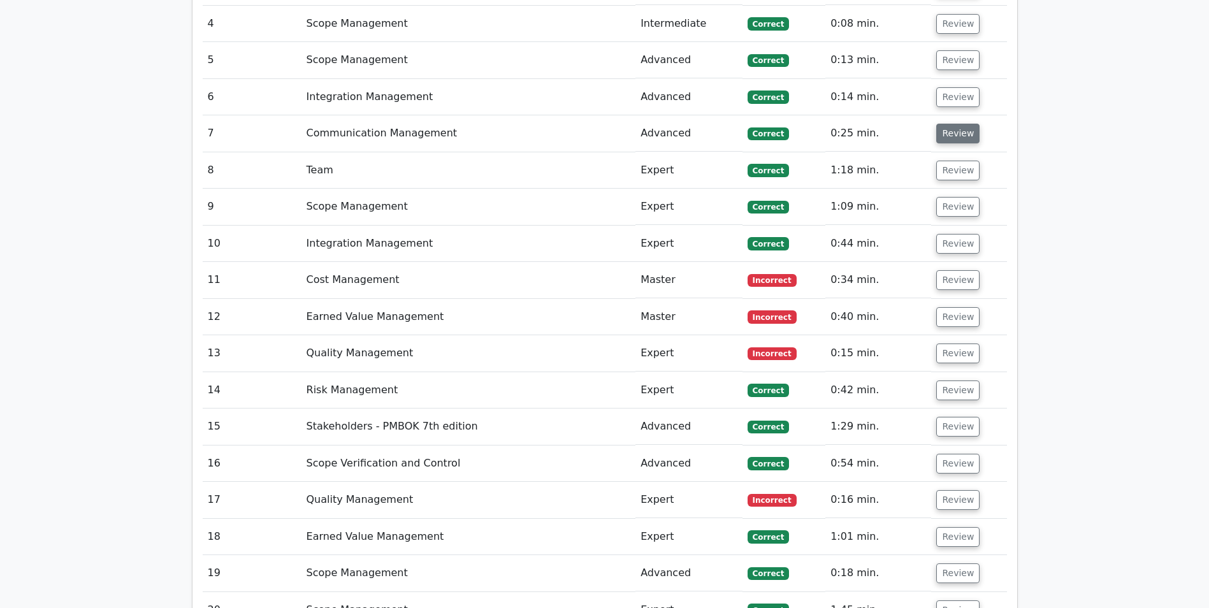
click at [961, 124] on button "Review" at bounding box center [957, 134] width 43 height 20
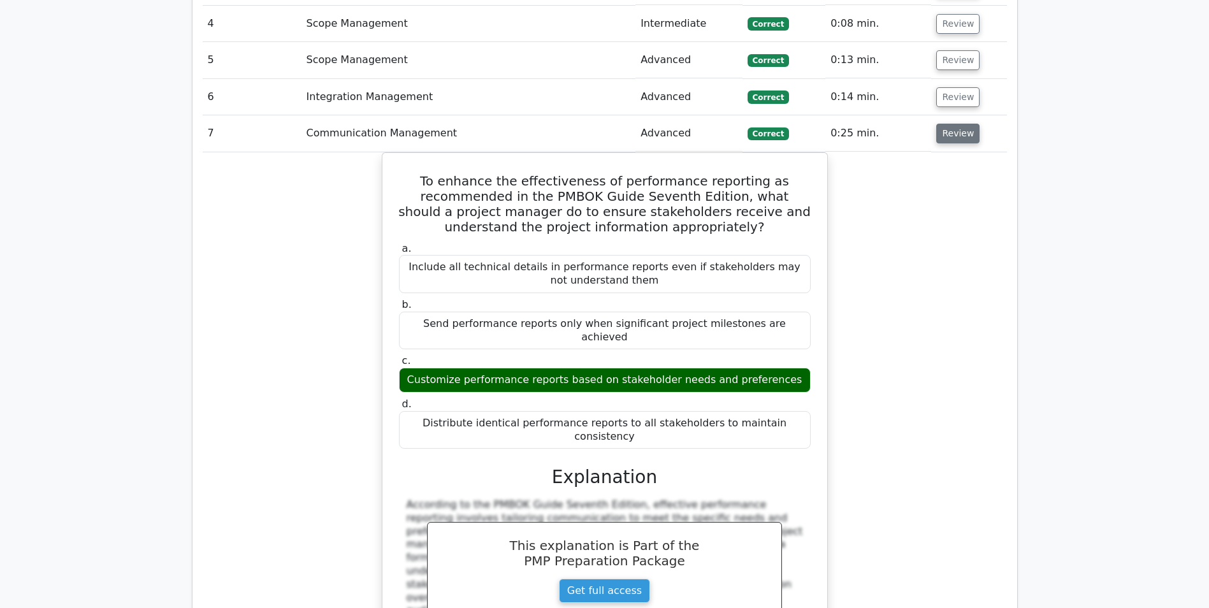
click at [961, 124] on button "Review" at bounding box center [957, 134] width 43 height 20
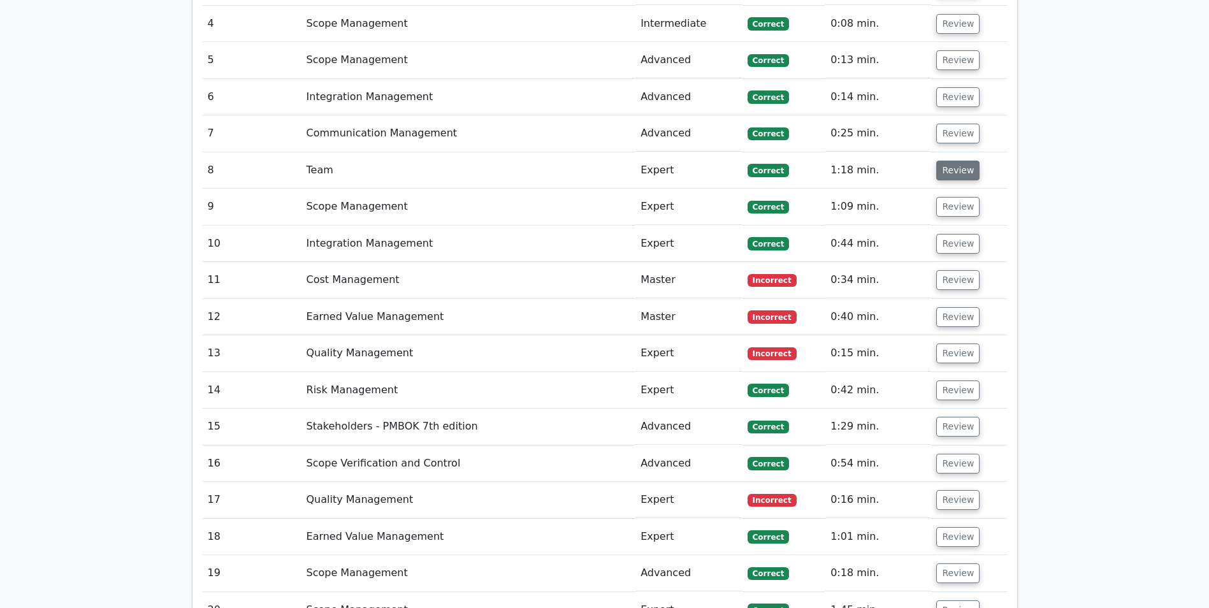
click at [961, 161] on button "Review" at bounding box center [957, 171] width 43 height 20
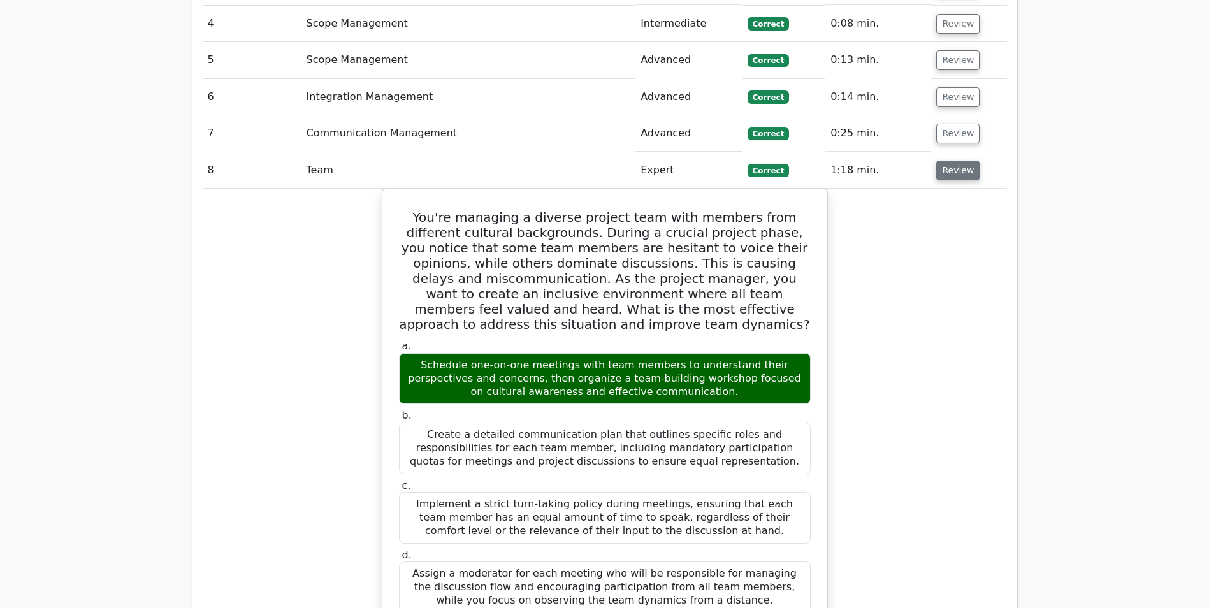
click at [961, 161] on button "Review" at bounding box center [957, 171] width 43 height 20
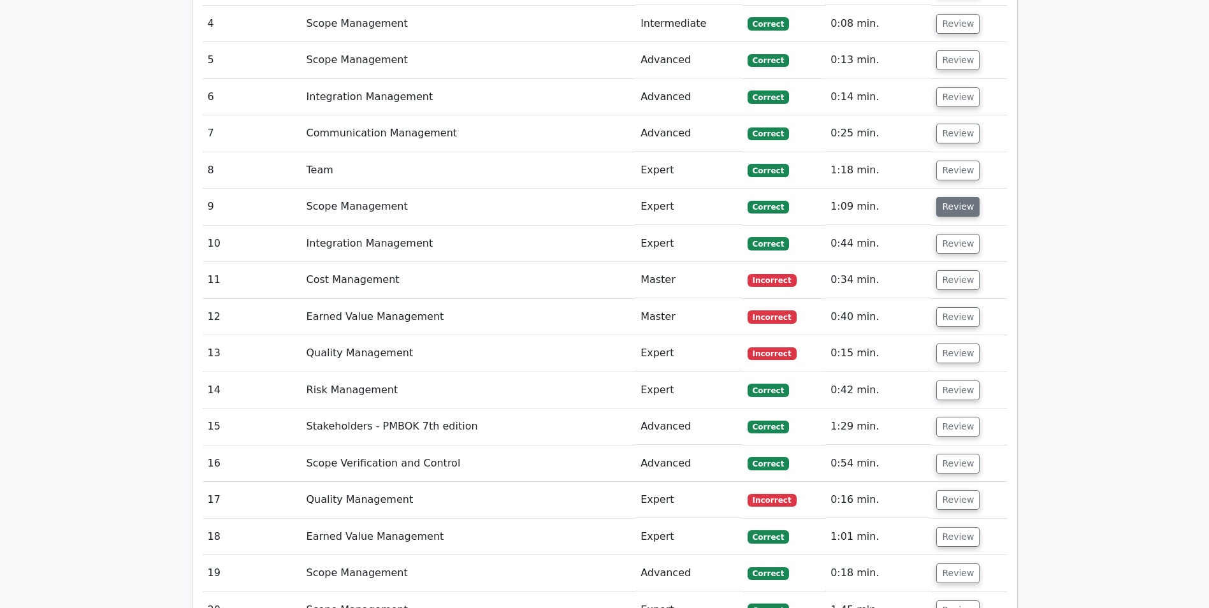
click at [948, 197] on button "Review" at bounding box center [957, 207] width 43 height 20
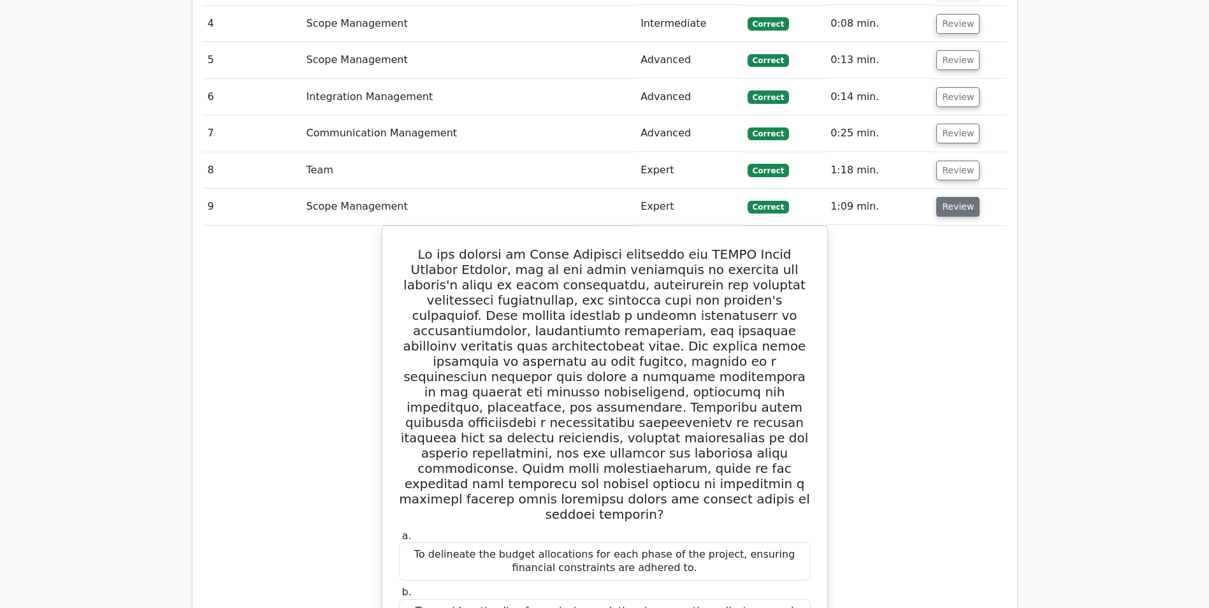
click at [948, 197] on button "Review" at bounding box center [957, 207] width 43 height 20
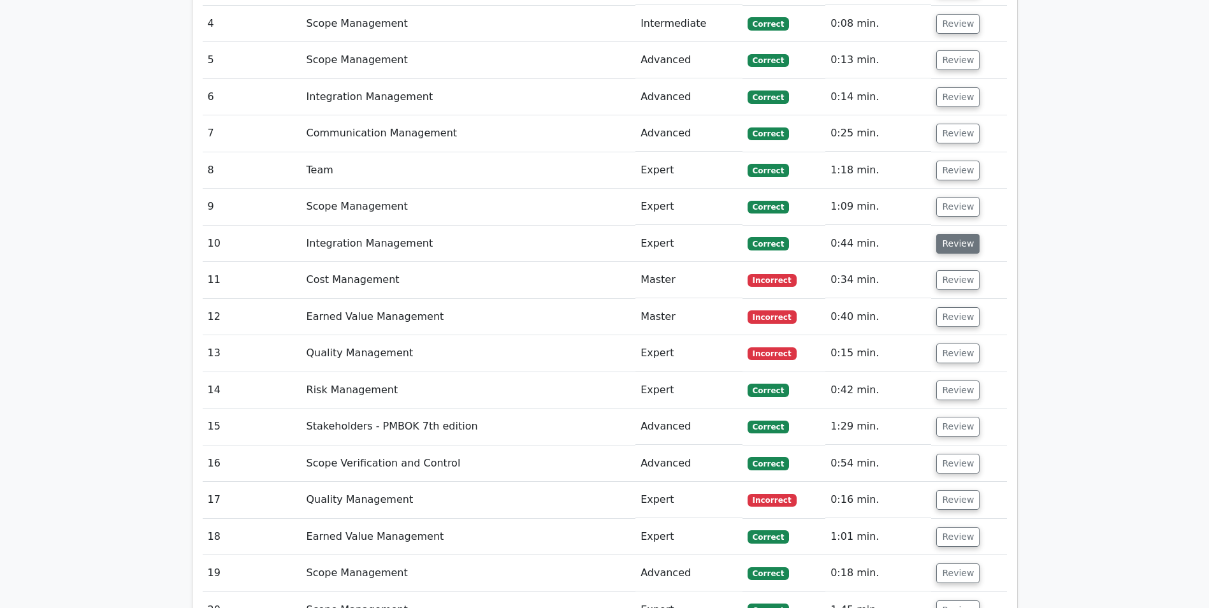
click at [947, 234] on button "Review" at bounding box center [957, 244] width 43 height 20
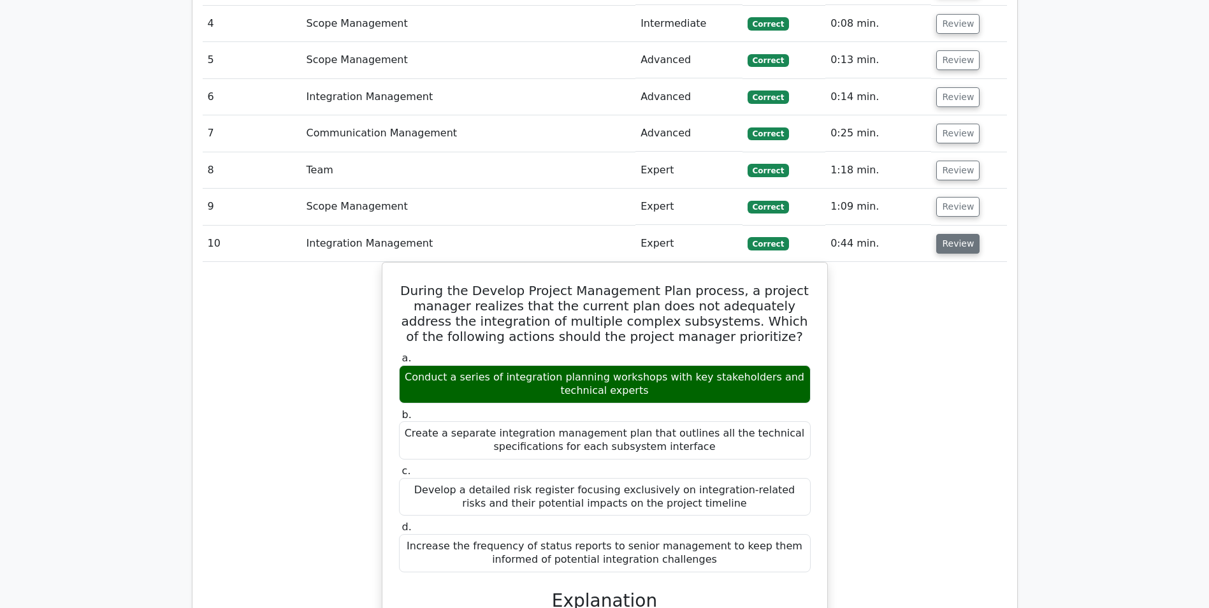
click at [947, 234] on button "Review" at bounding box center [957, 244] width 43 height 20
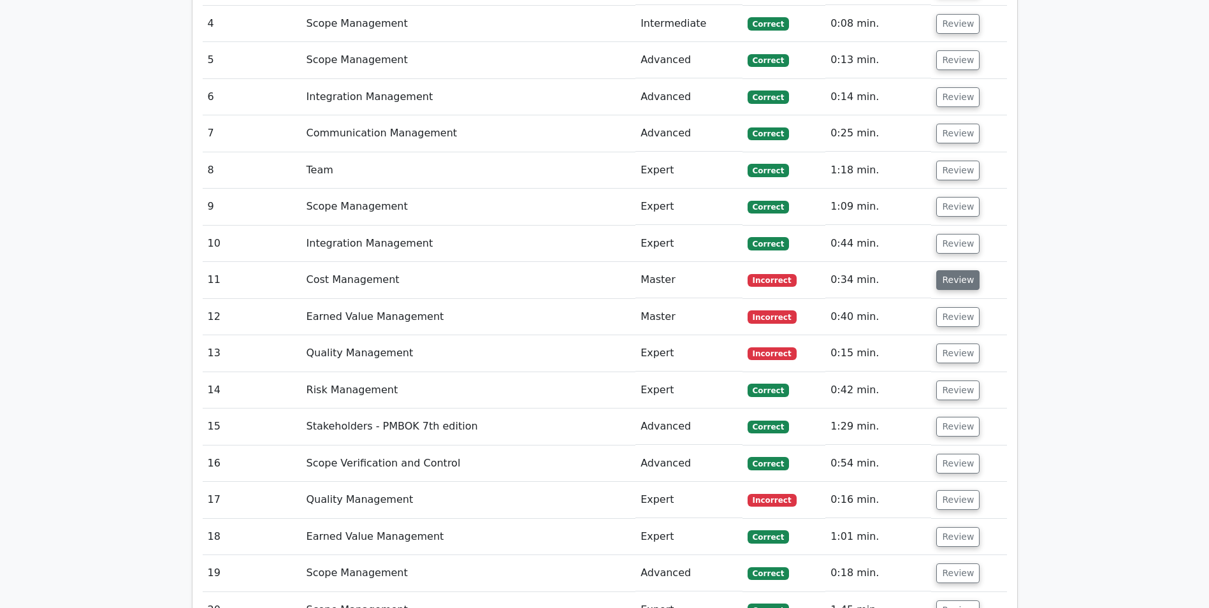
click at [943, 270] on button "Review" at bounding box center [957, 280] width 43 height 20
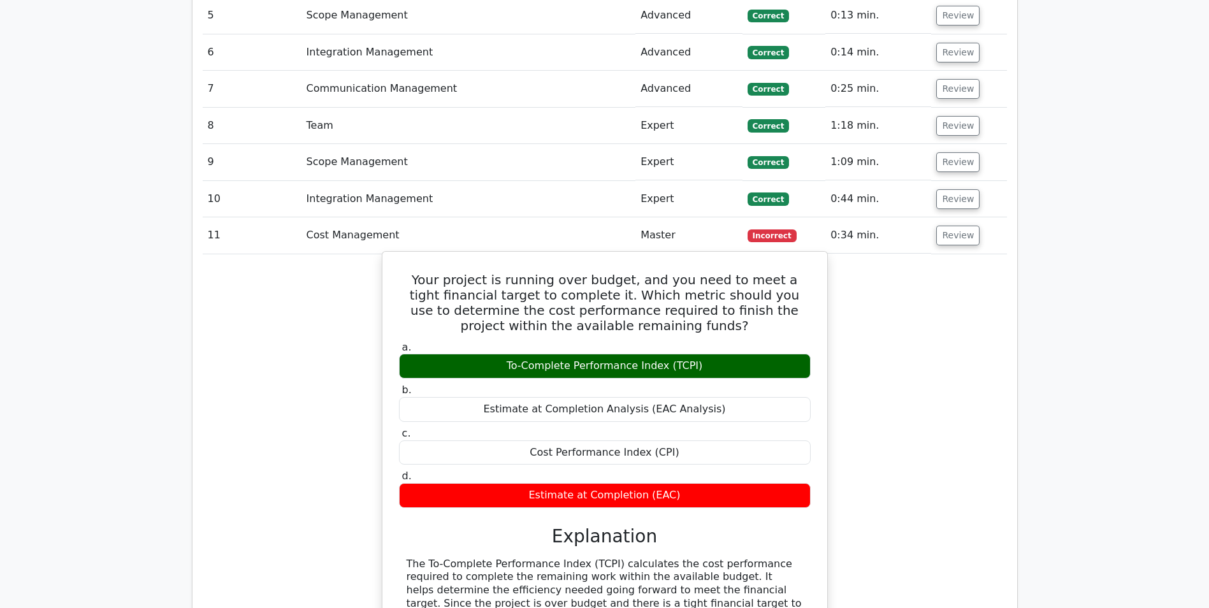
scroll to position [1785, 0]
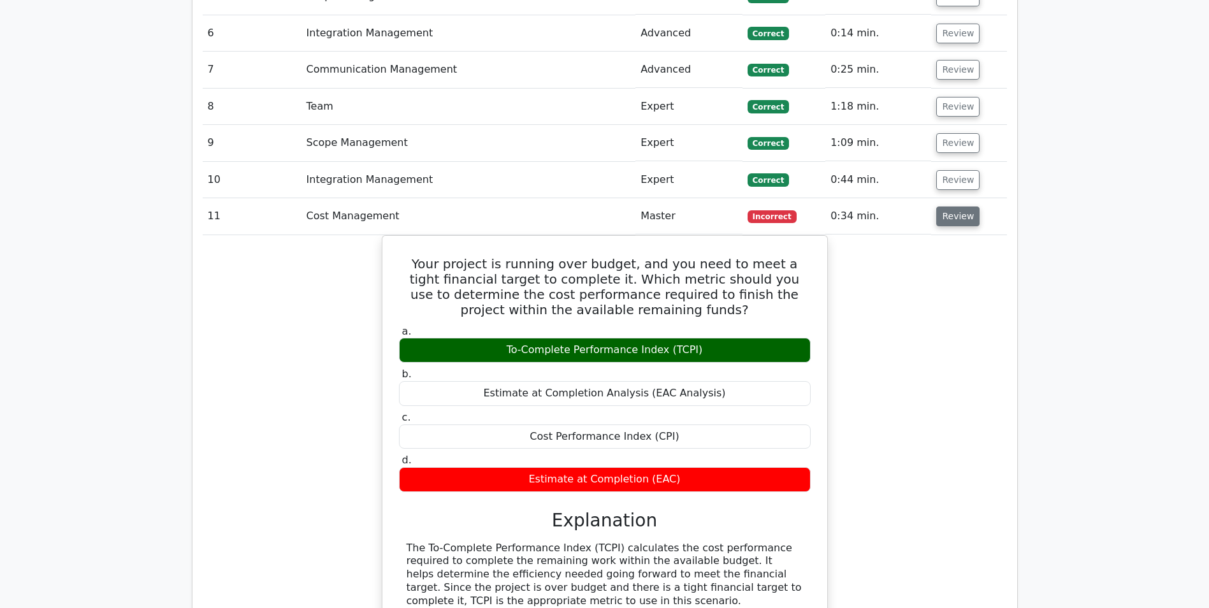
click at [956, 207] on button "Review" at bounding box center [957, 217] width 43 height 20
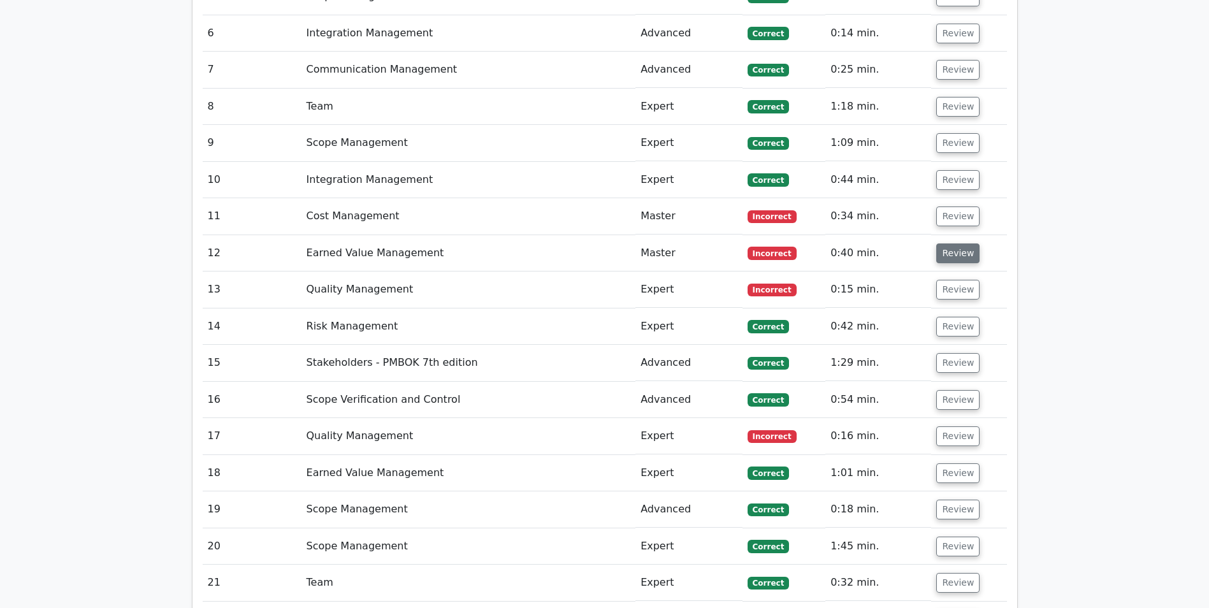
click at [959, 243] on button "Review" at bounding box center [957, 253] width 43 height 20
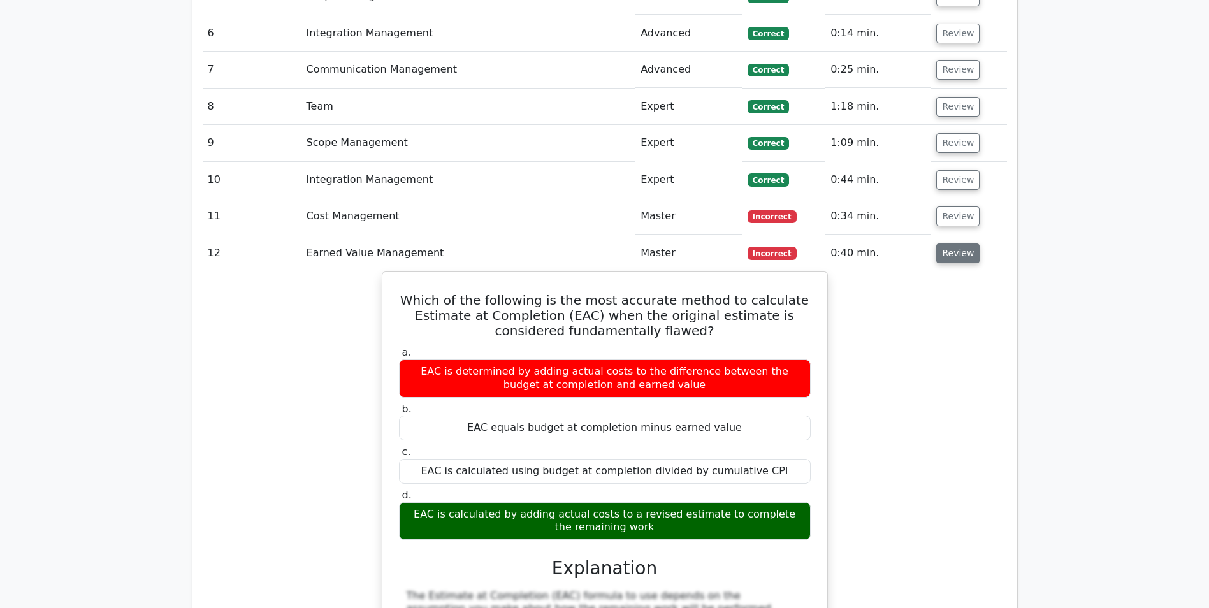
click at [950, 243] on button "Review" at bounding box center [957, 253] width 43 height 20
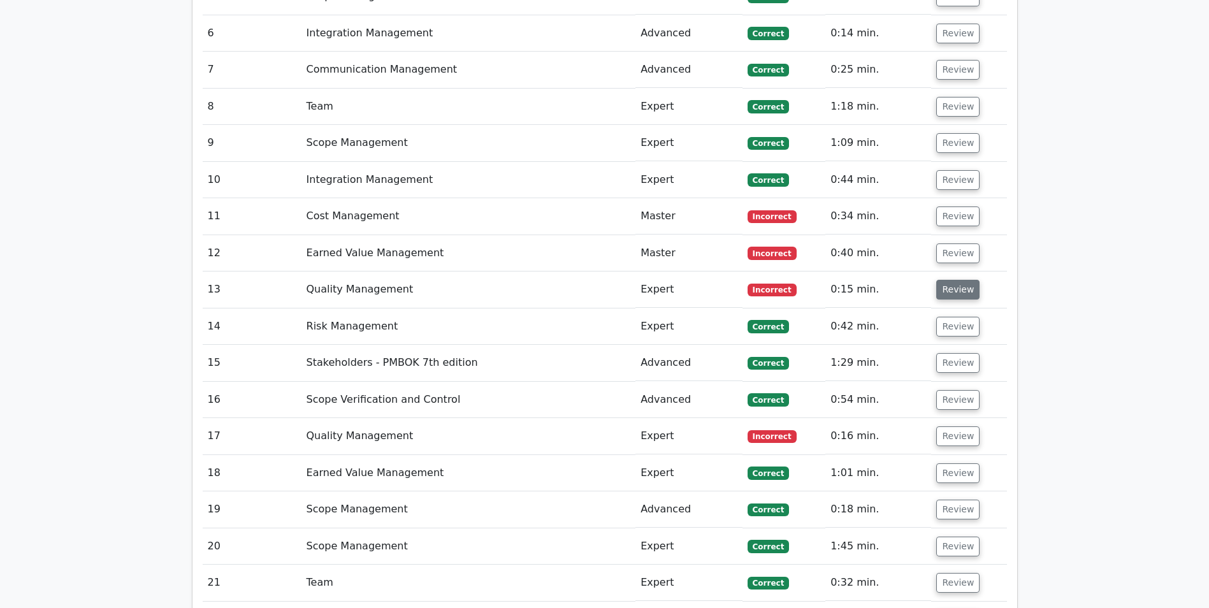
click at [944, 280] on button "Review" at bounding box center [957, 290] width 43 height 20
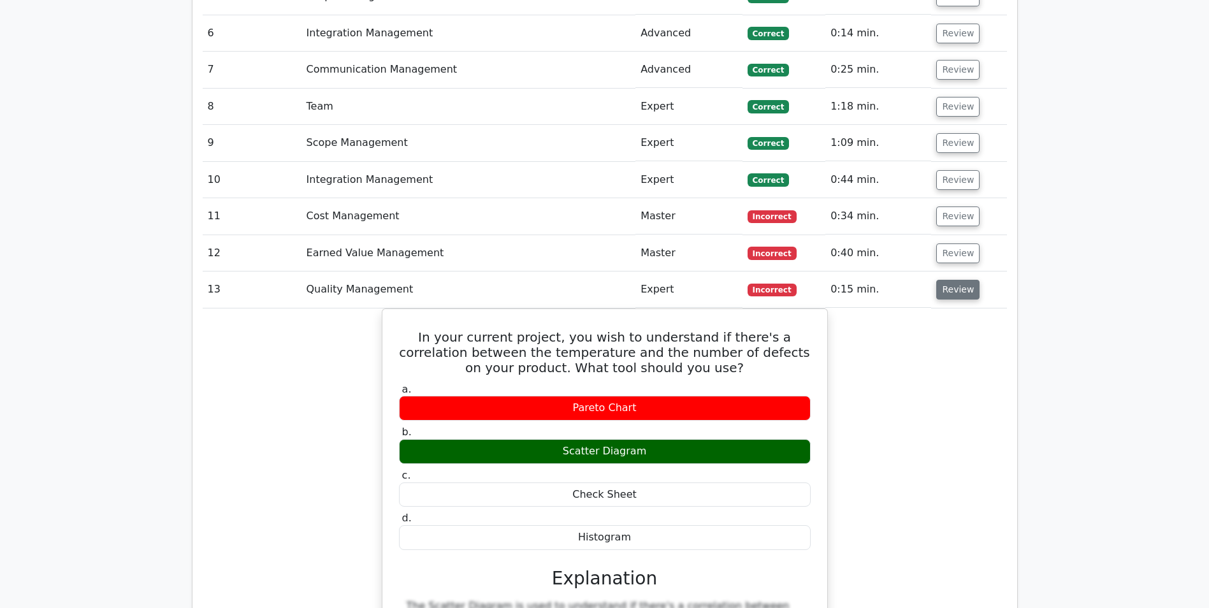
click at [942, 280] on button "Review" at bounding box center [957, 290] width 43 height 20
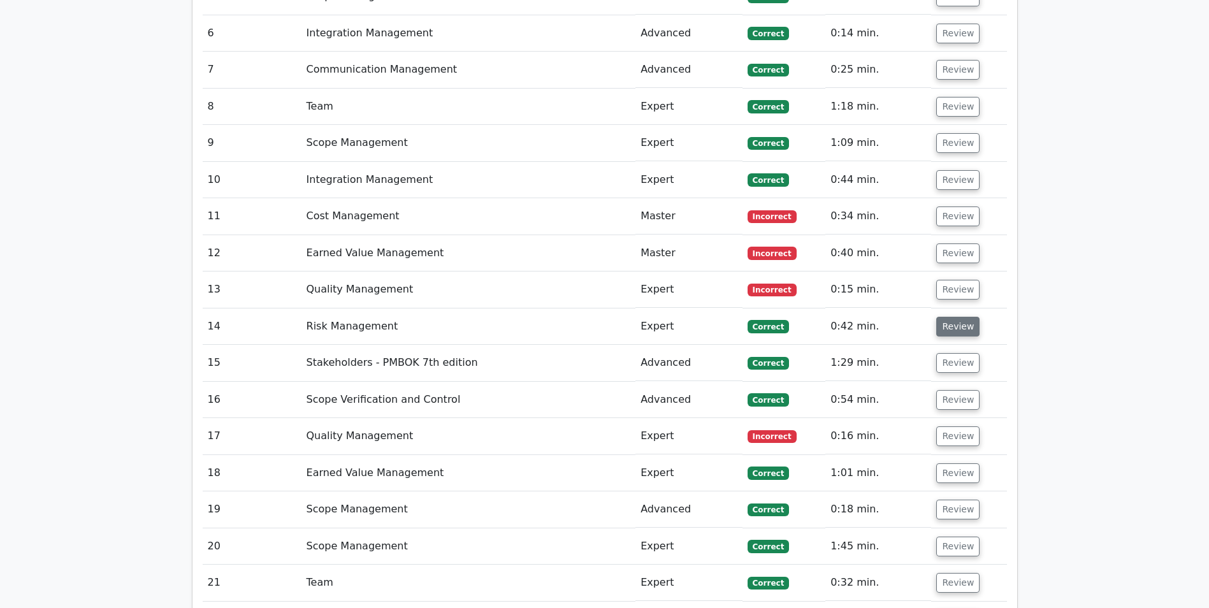
click at [941, 317] on button "Review" at bounding box center [957, 327] width 43 height 20
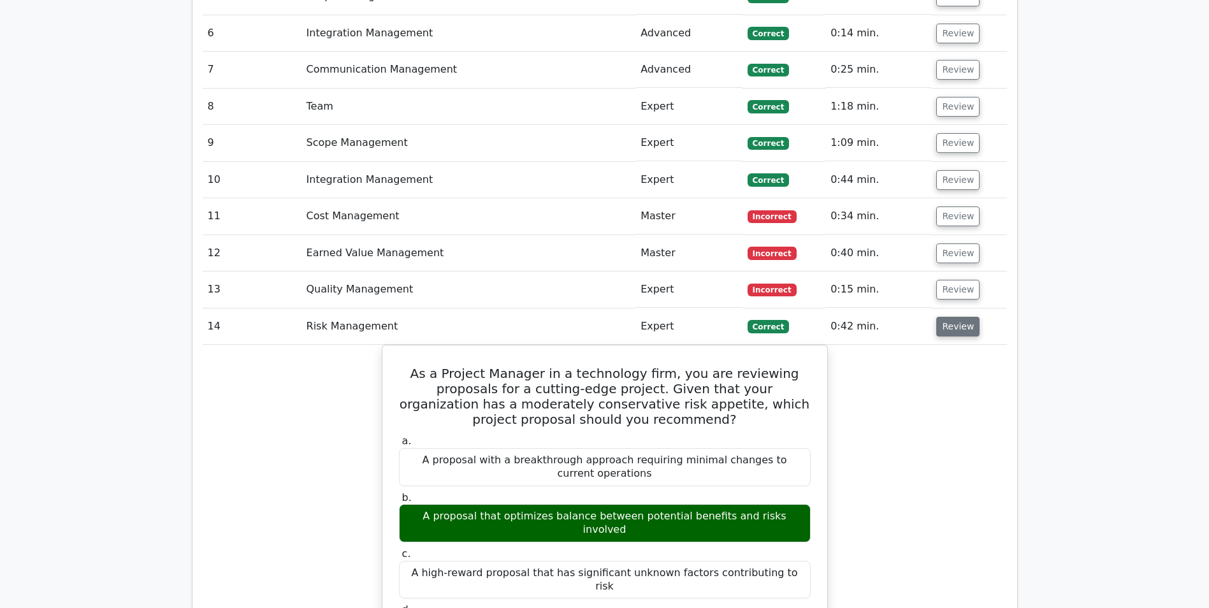
click at [962, 317] on button "Review" at bounding box center [957, 327] width 43 height 20
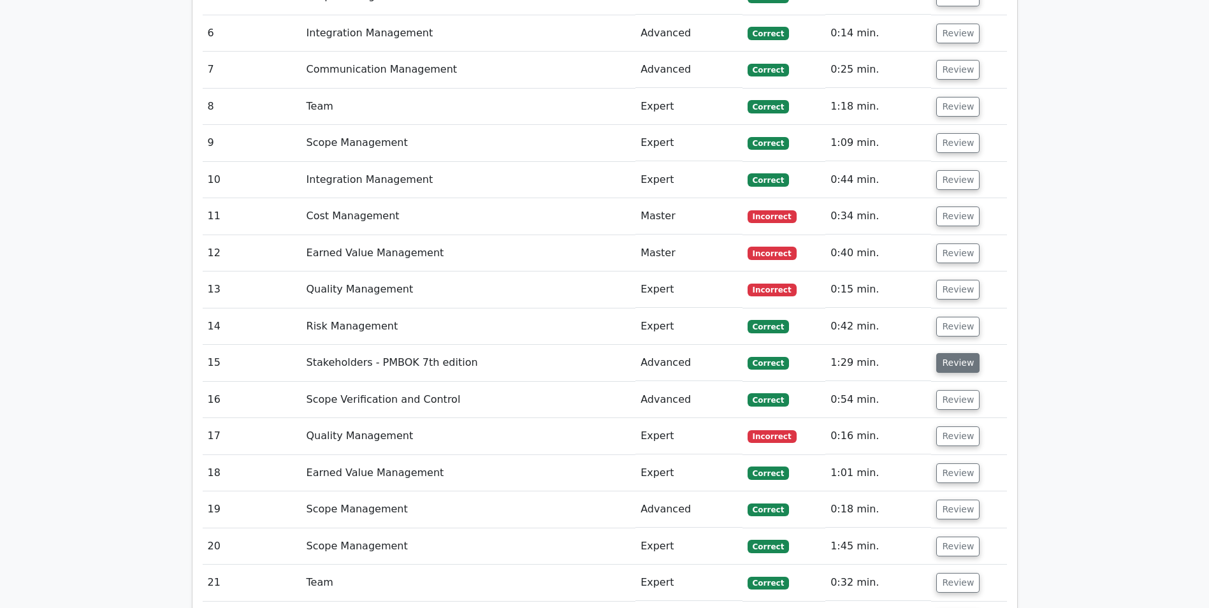
click at [966, 353] on button "Review" at bounding box center [957, 363] width 43 height 20
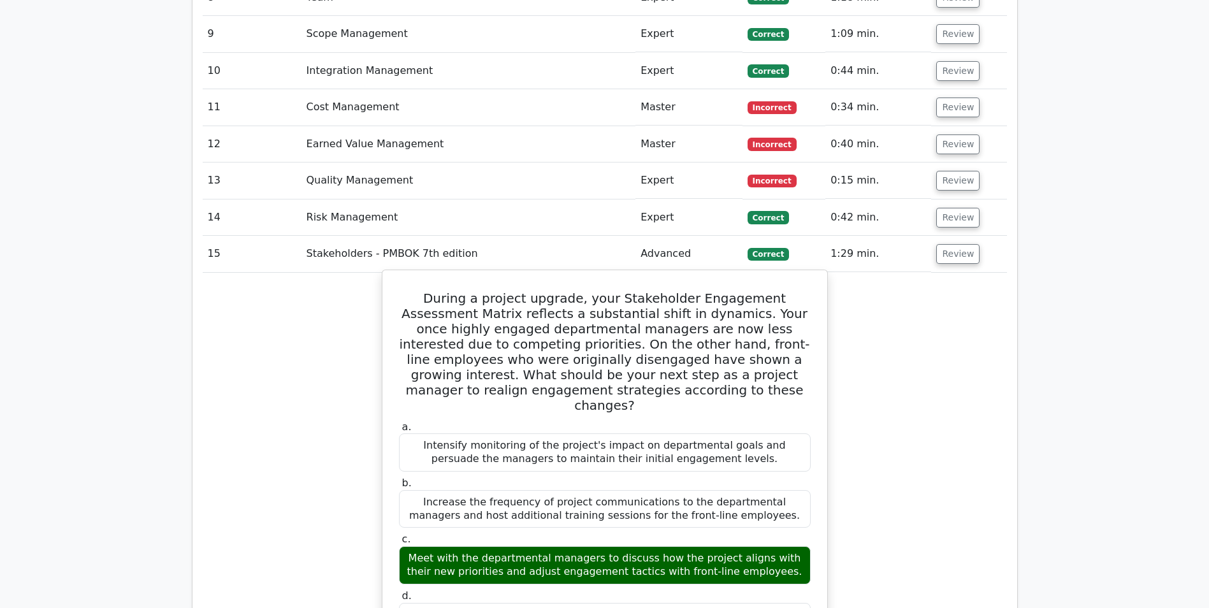
scroll to position [1912, 0]
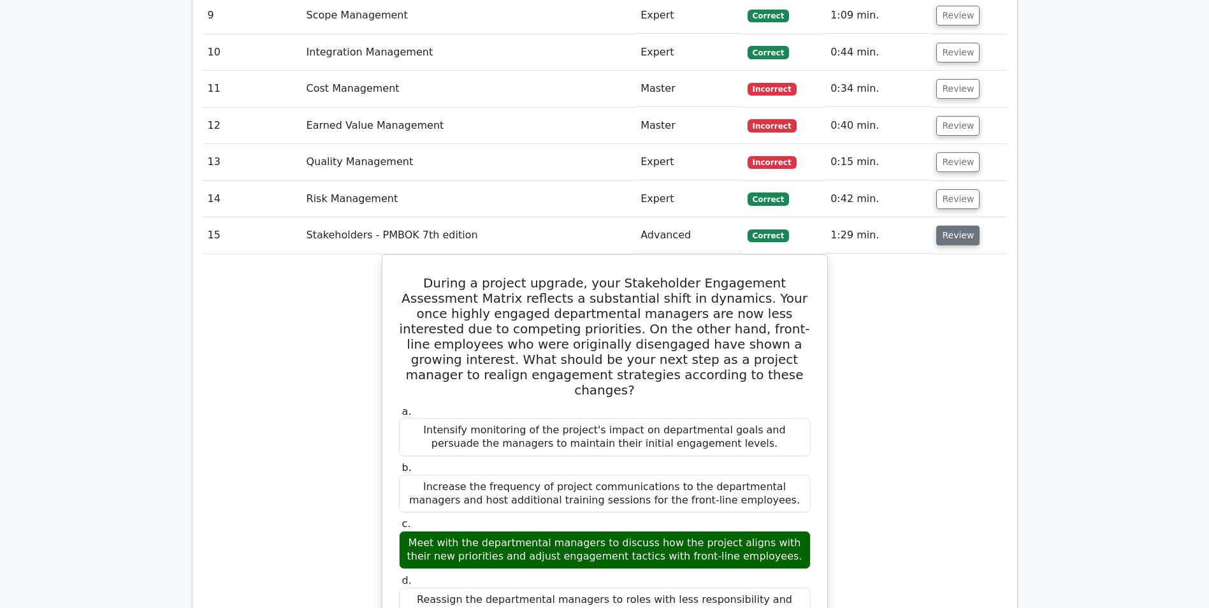
click at [948, 226] on button "Review" at bounding box center [957, 236] width 43 height 20
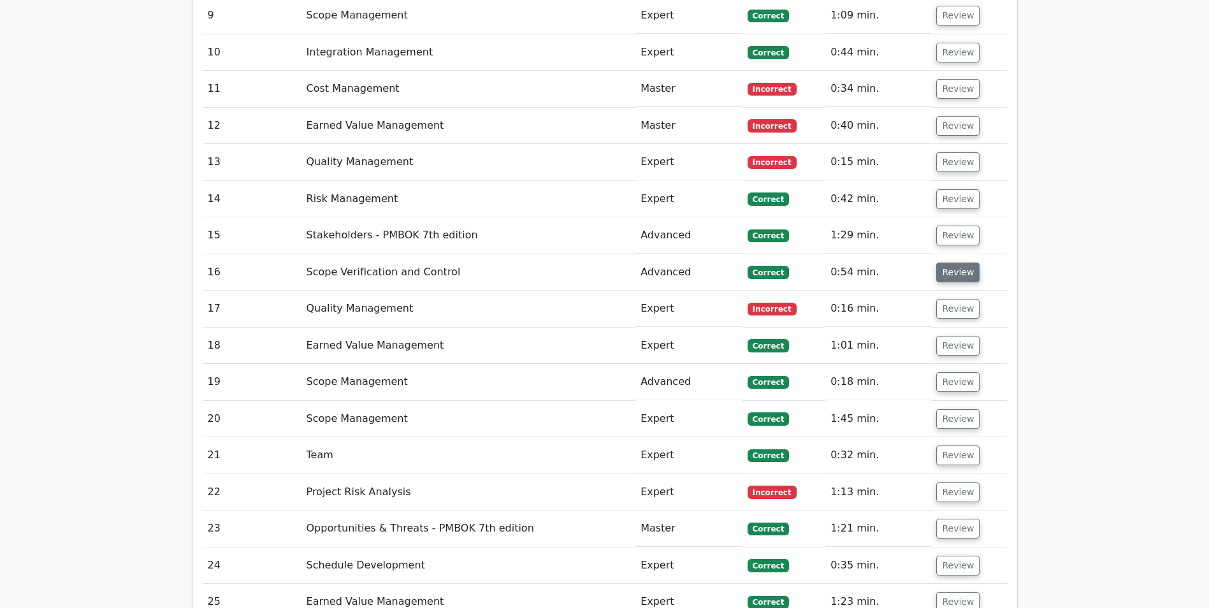
click at [948, 263] on button "Review" at bounding box center [957, 273] width 43 height 20
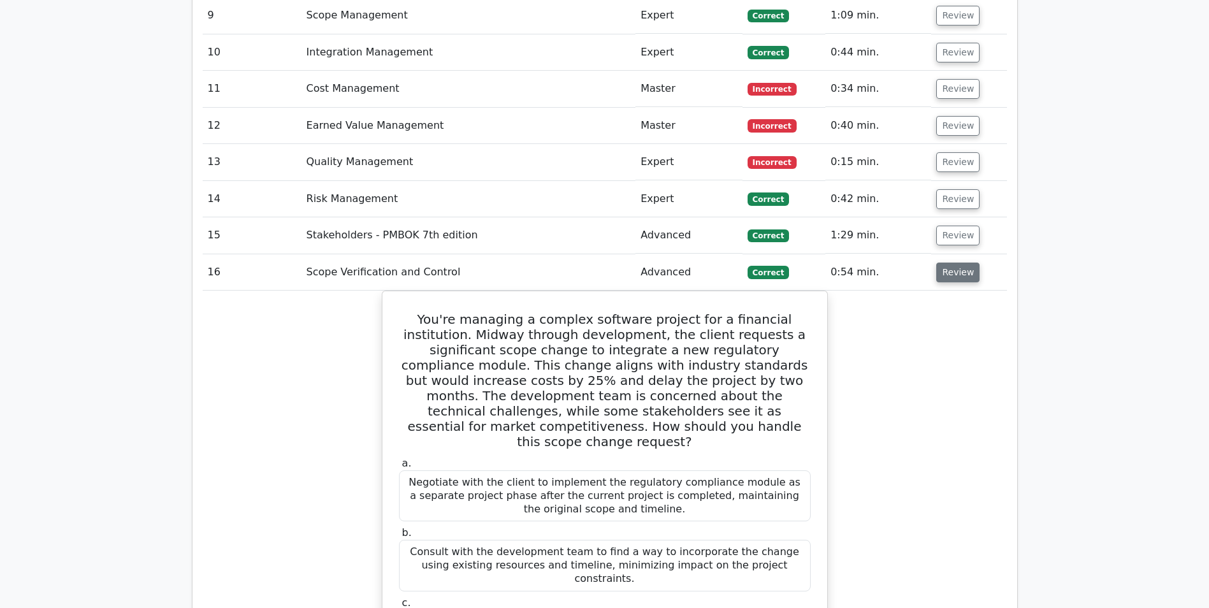
click at [947, 263] on button "Review" at bounding box center [957, 273] width 43 height 20
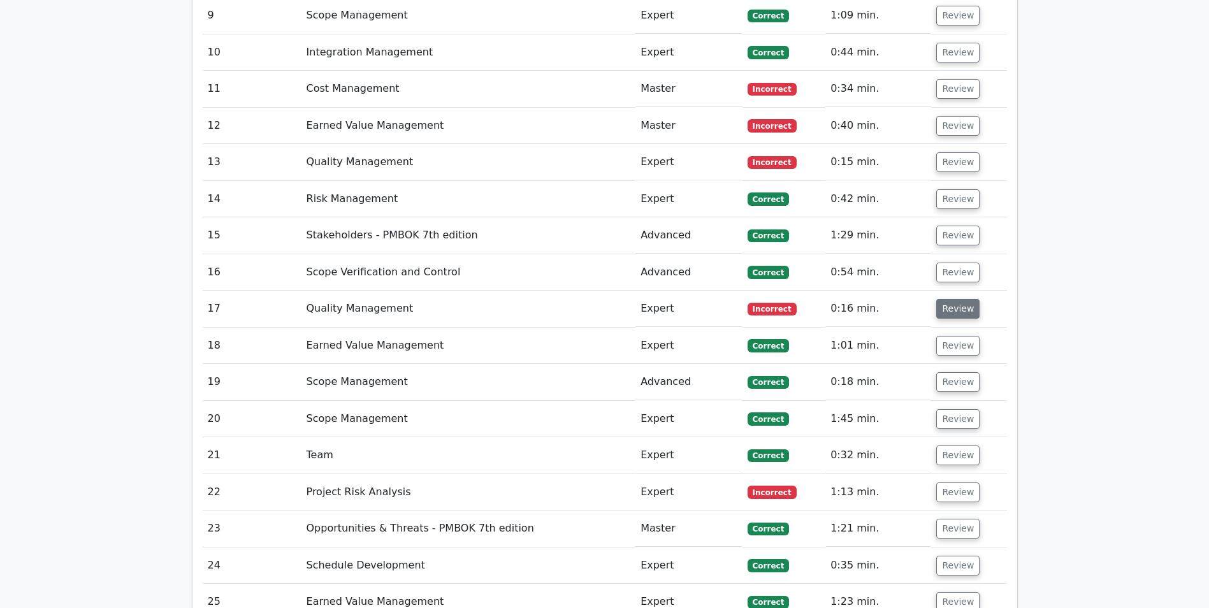
click at [948, 299] on button "Review" at bounding box center [957, 309] width 43 height 20
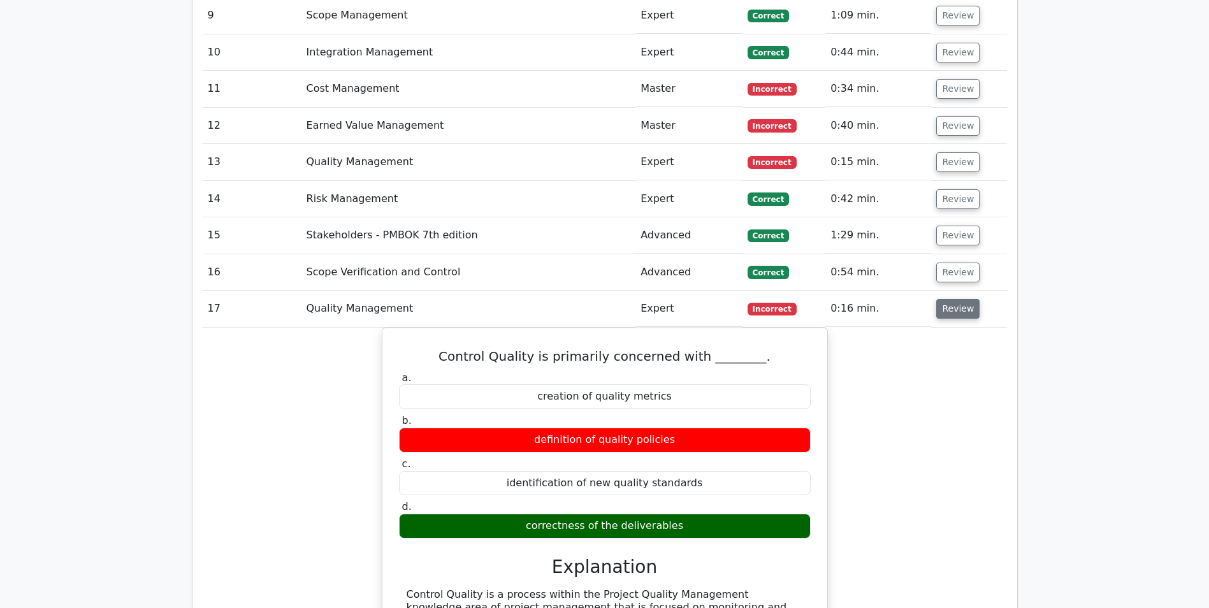
click at [948, 299] on button "Review" at bounding box center [957, 309] width 43 height 20
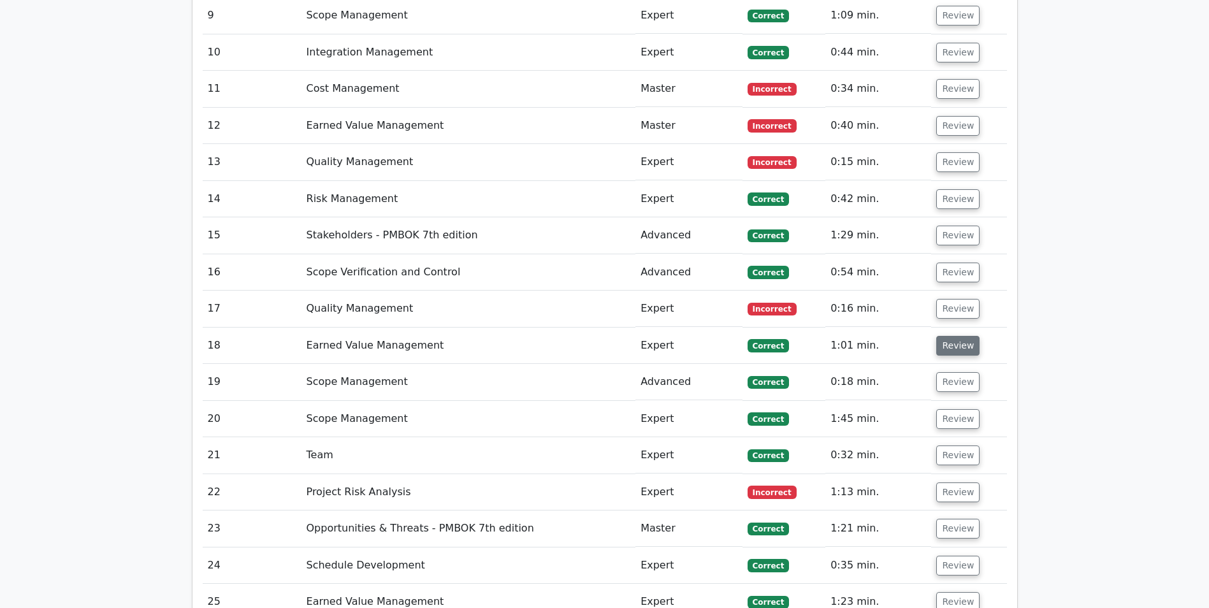
click at [952, 336] on button "Review" at bounding box center [957, 346] width 43 height 20
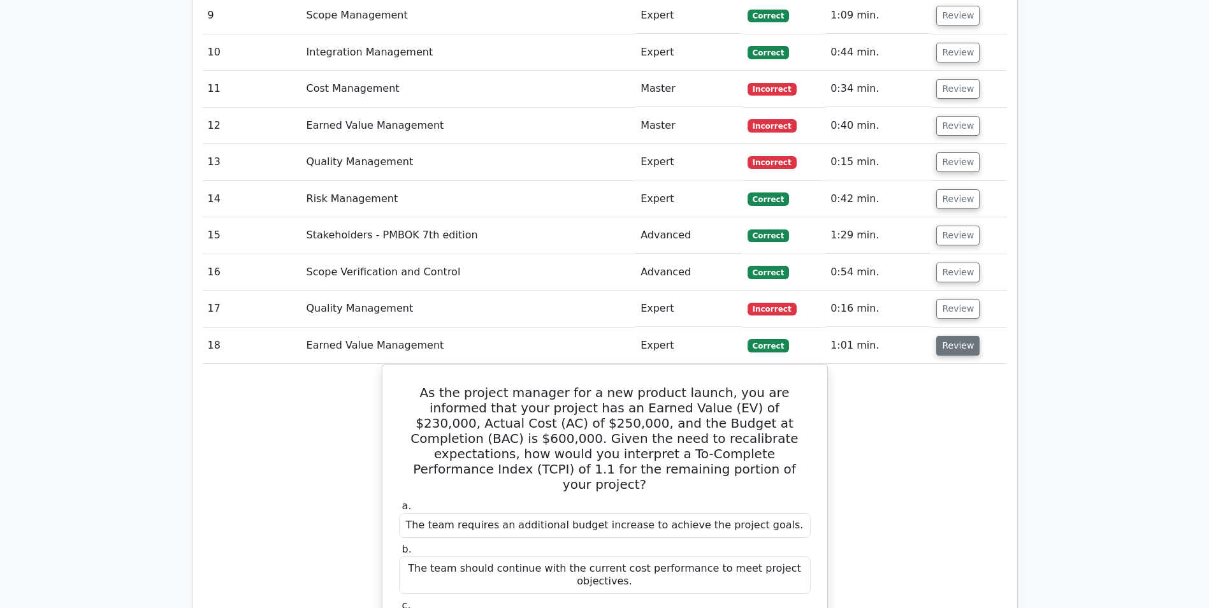
click at [949, 336] on button "Review" at bounding box center [957, 346] width 43 height 20
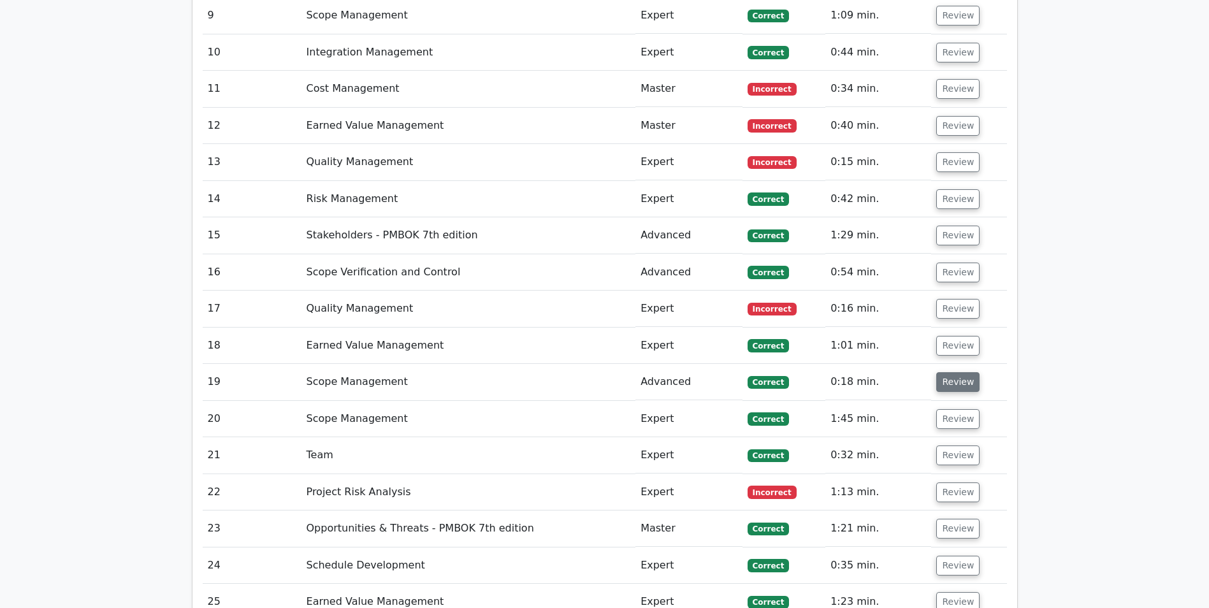
click at [950, 372] on button "Review" at bounding box center [957, 382] width 43 height 20
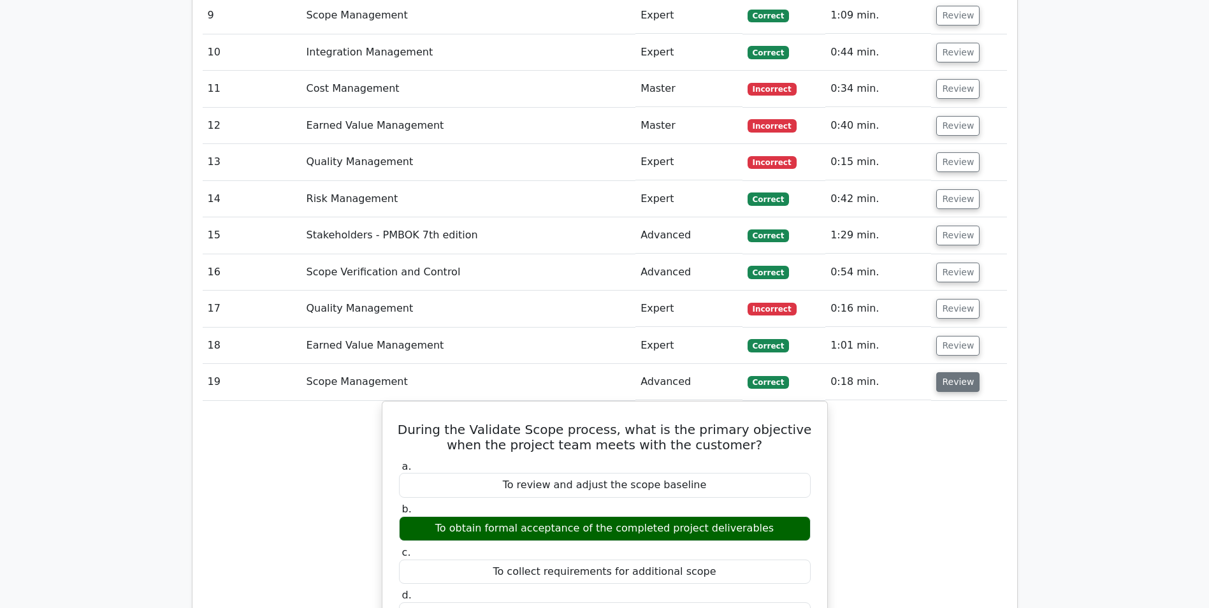
click at [948, 372] on button "Review" at bounding box center [957, 382] width 43 height 20
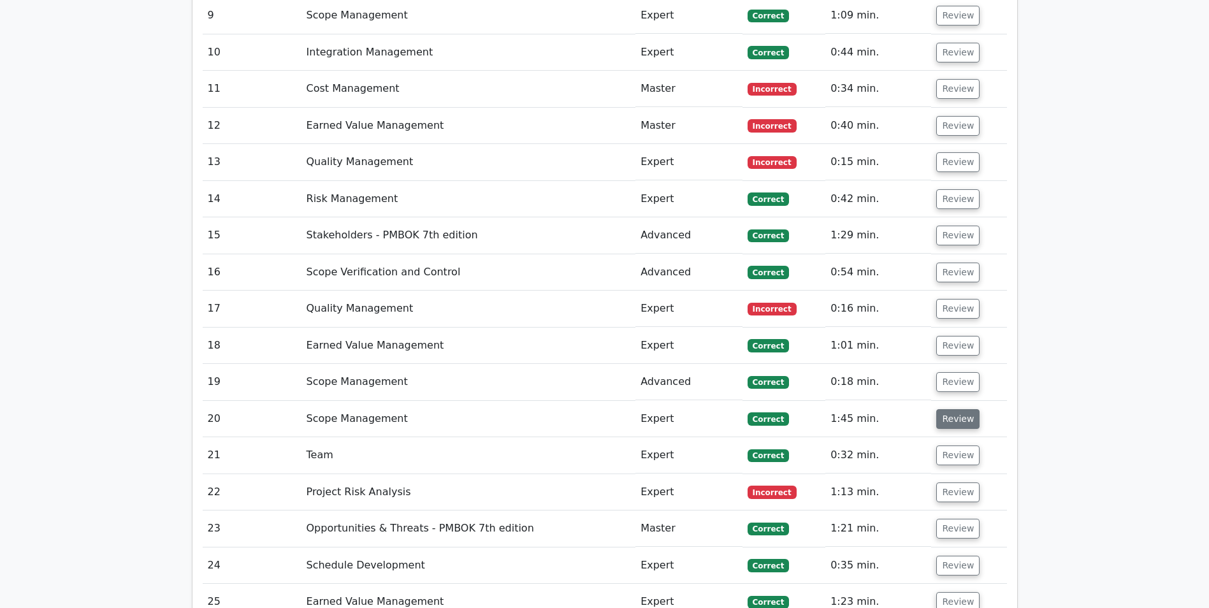
click at [948, 409] on button "Review" at bounding box center [957, 419] width 43 height 20
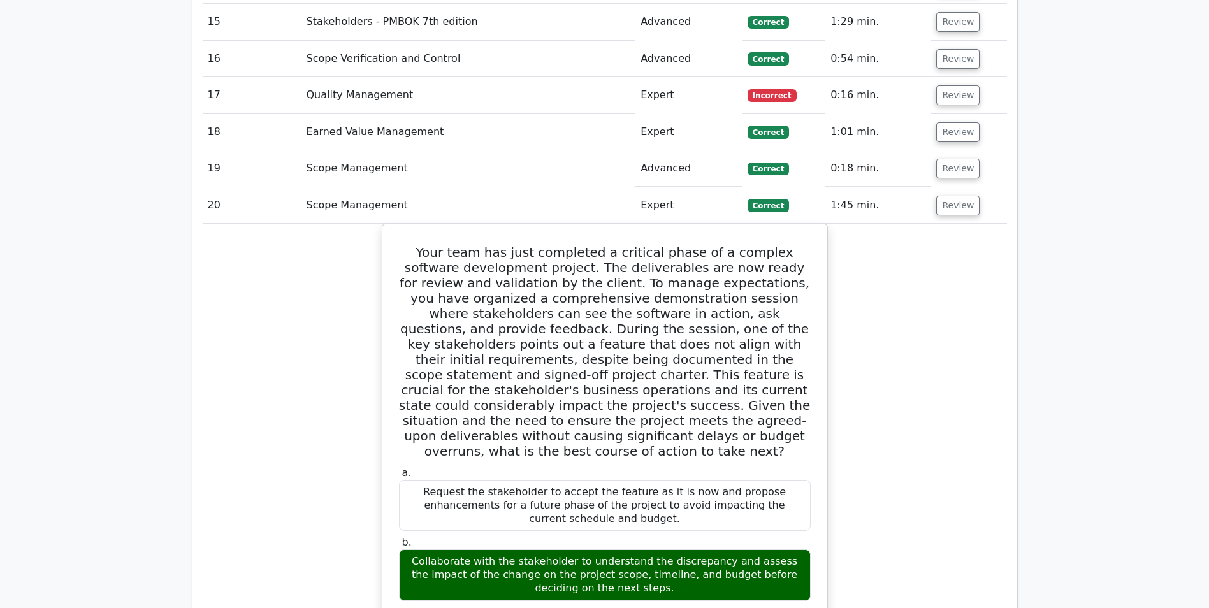
scroll to position [2103, 0]
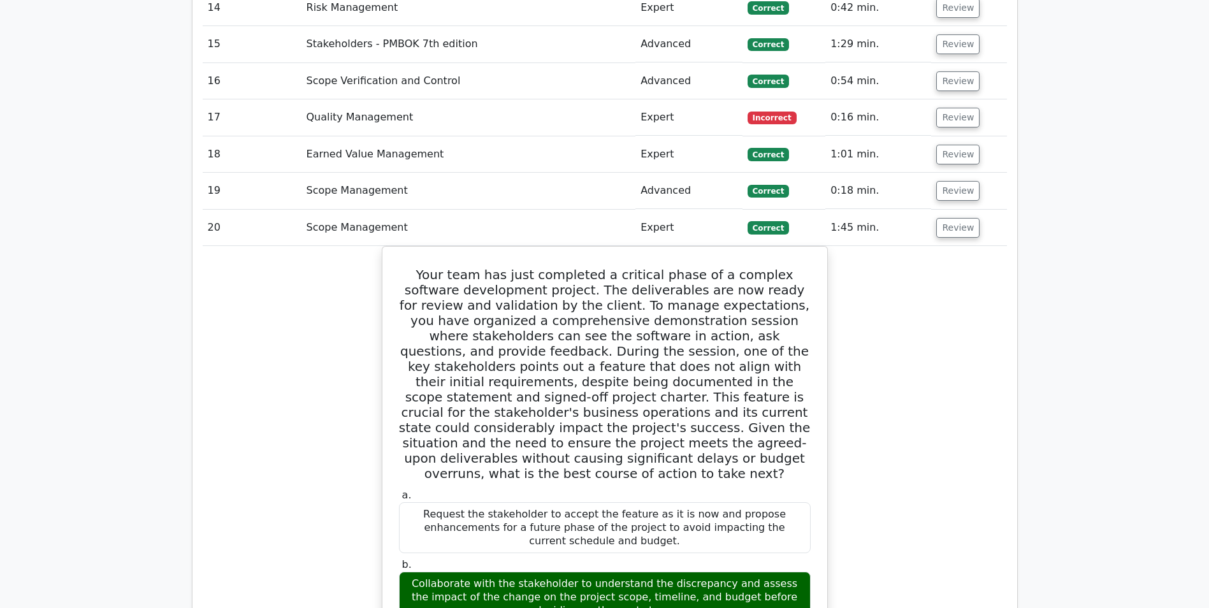
click at [975, 210] on td "Review" at bounding box center [968, 228] width 75 height 36
click at [960, 218] on button "Review" at bounding box center [957, 228] width 43 height 20
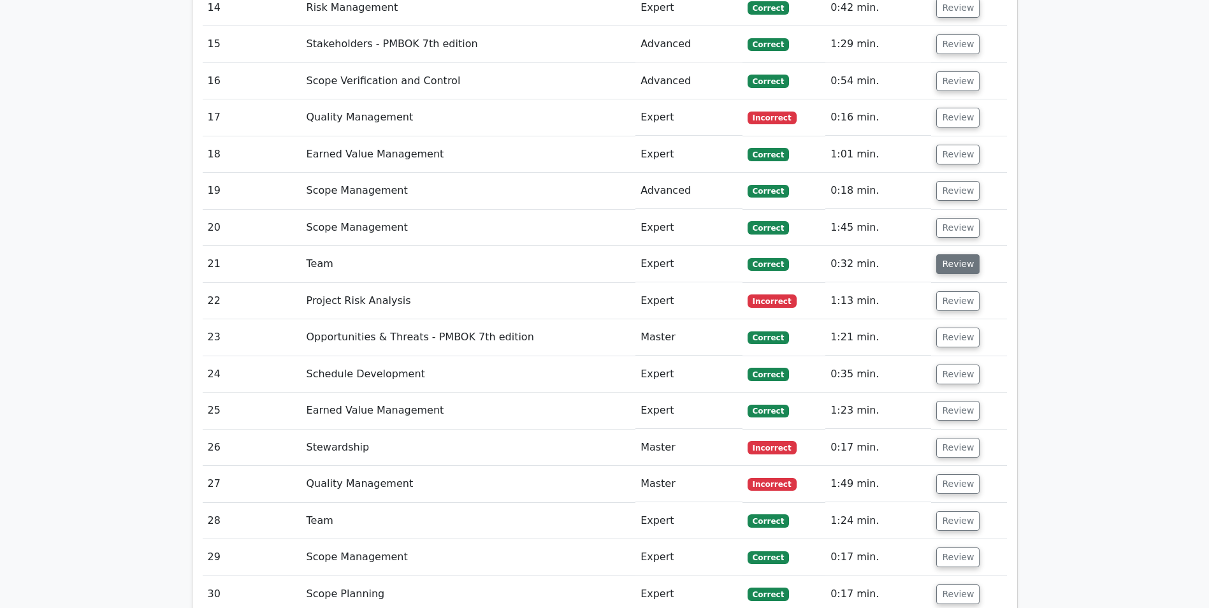
click at [962, 254] on button "Review" at bounding box center [957, 264] width 43 height 20
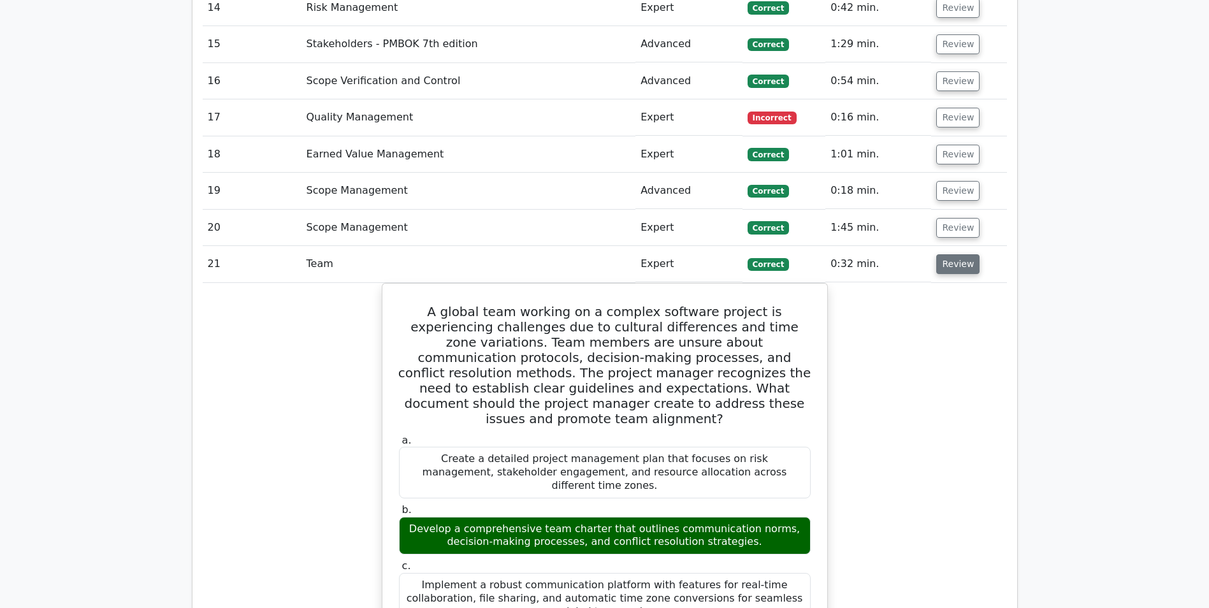
click at [962, 254] on button "Review" at bounding box center [957, 264] width 43 height 20
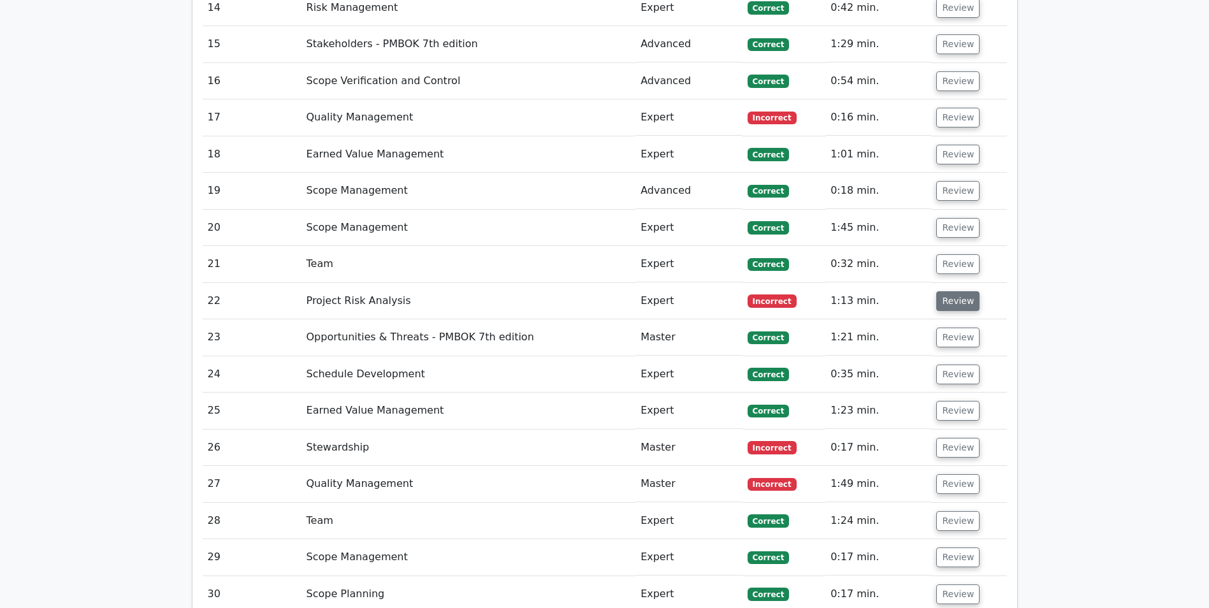
click at [954, 291] on button "Review" at bounding box center [957, 301] width 43 height 20
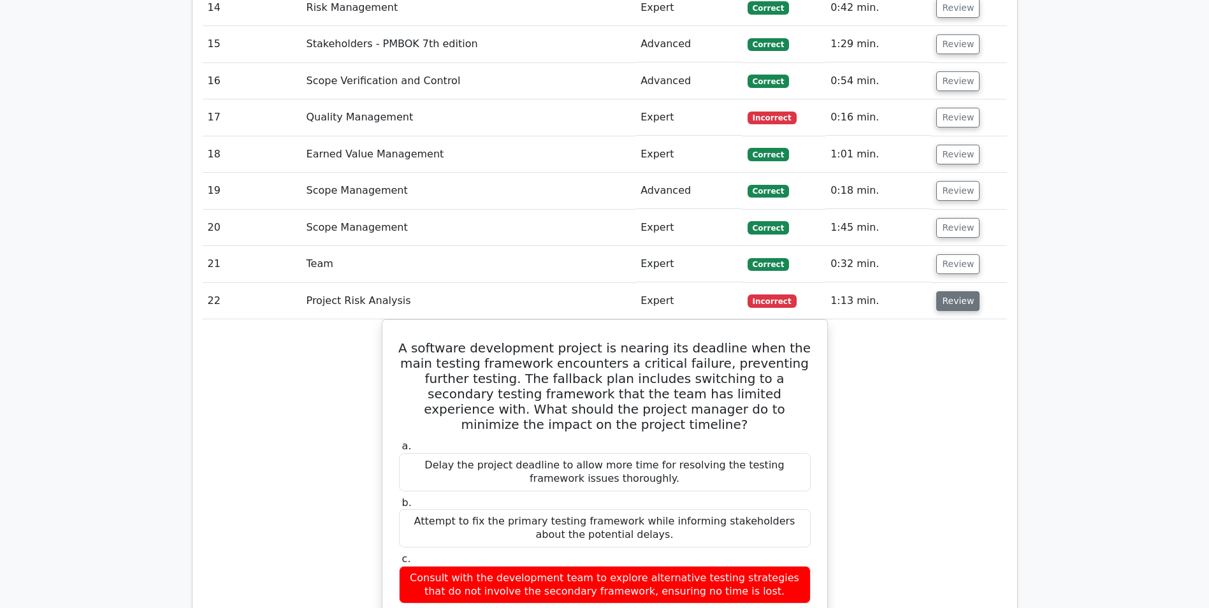
click at [954, 291] on button "Review" at bounding box center [957, 301] width 43 height 20
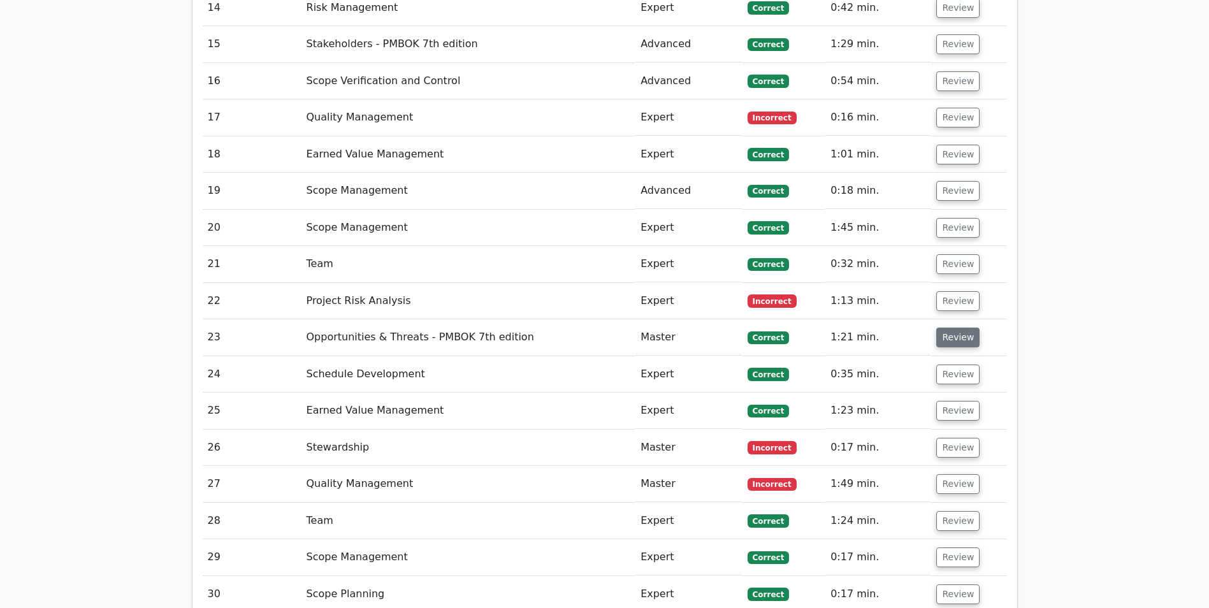
click at [955, 328] on button "Review" at bounding box center [957, 338] width 43 height 20
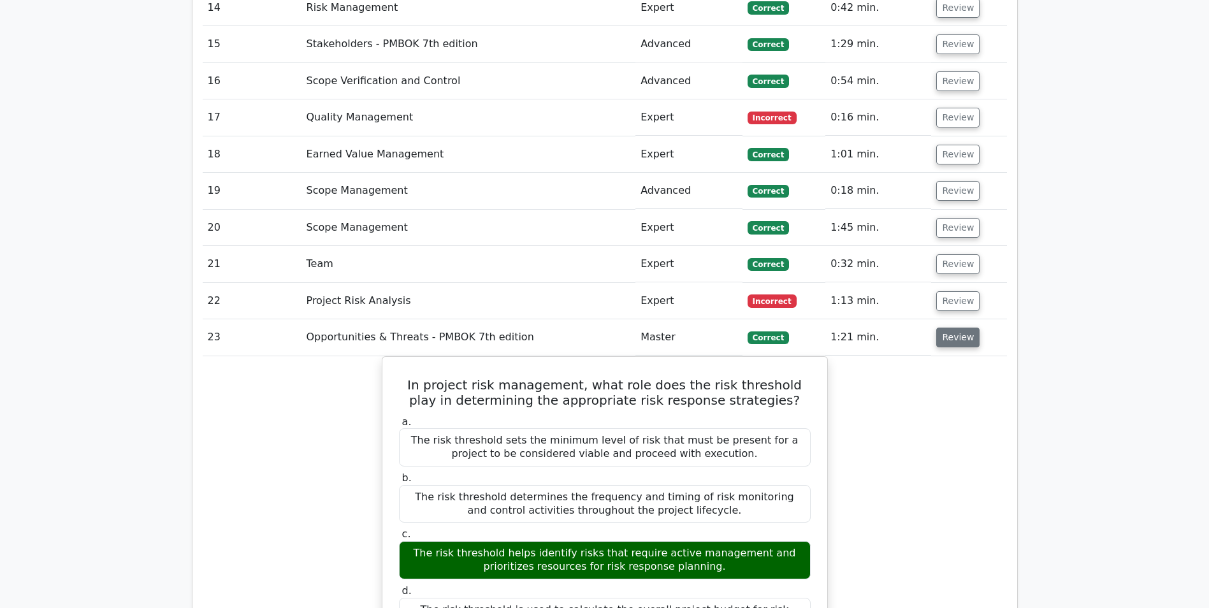
click at [955, 328] on button "Review" at bounding box center [957, 338] width 43 height 20
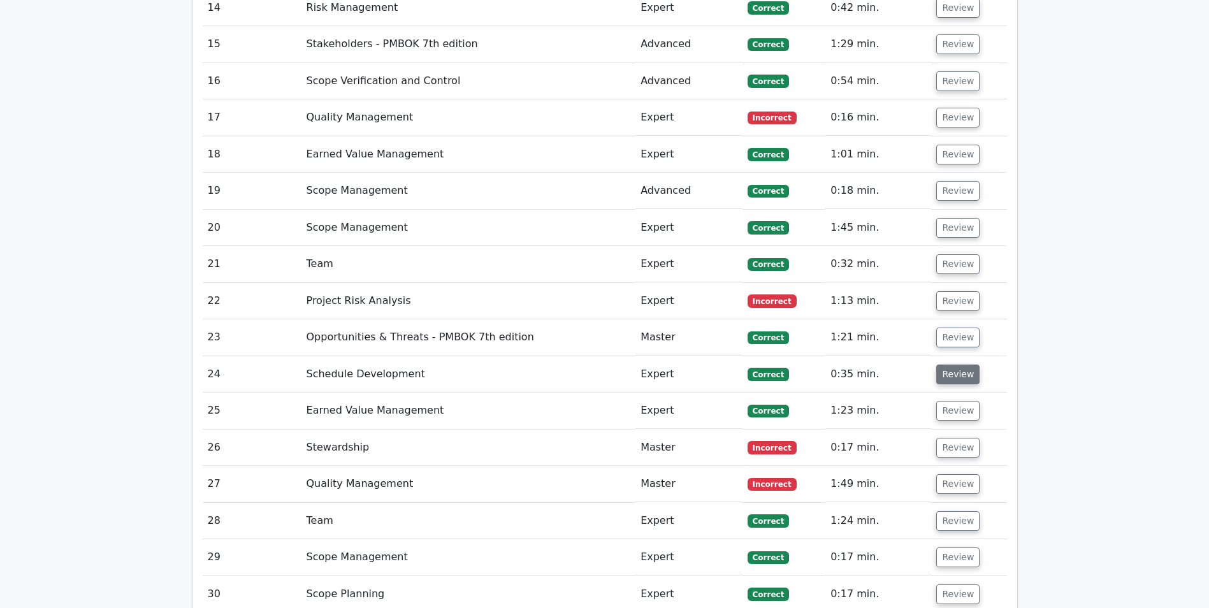
click at [949, 365] on button "Review" at bounding box center [957, 375] width 43 height 20
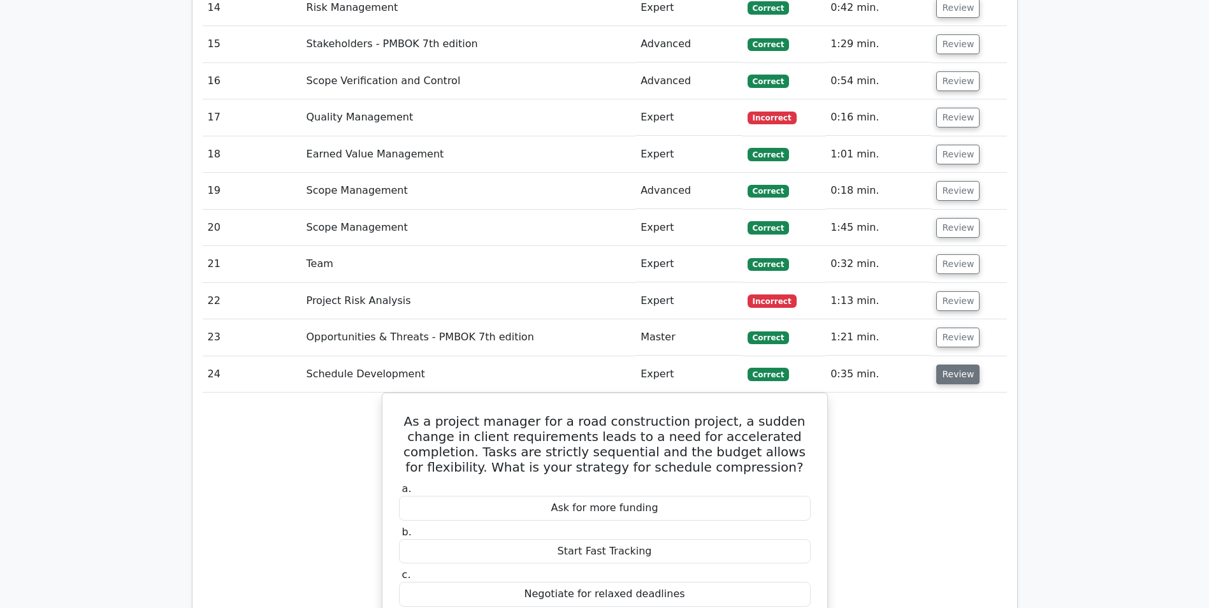
click at [949, 365] on button "Review" at bounding box center [957, 375] width 43 height 20
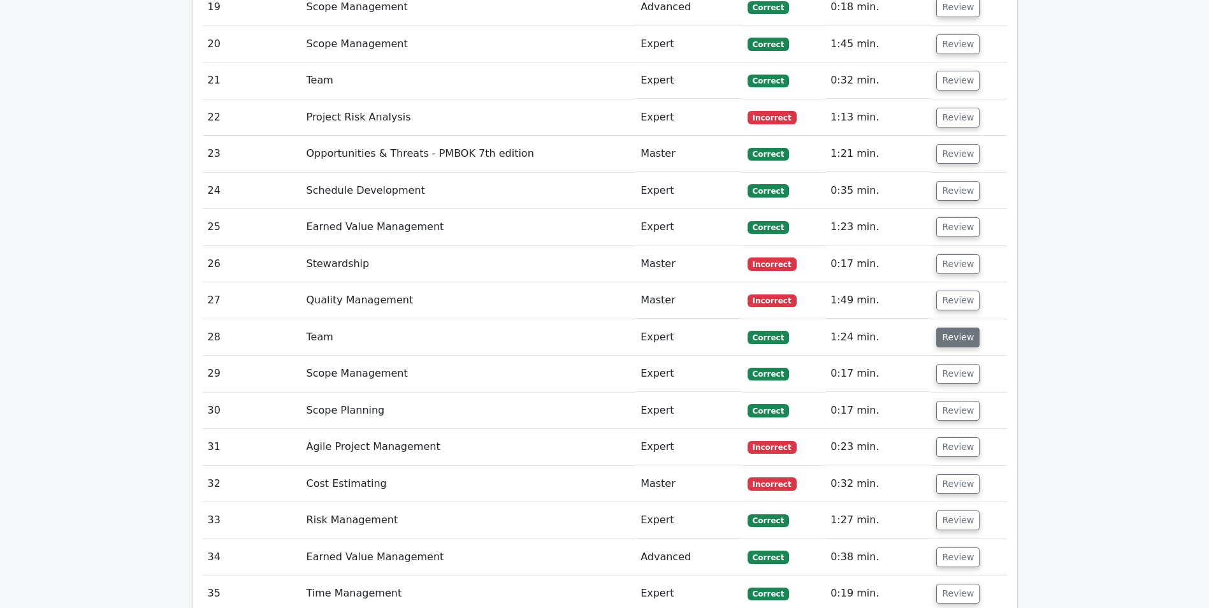
scroll to position [2295, 0]
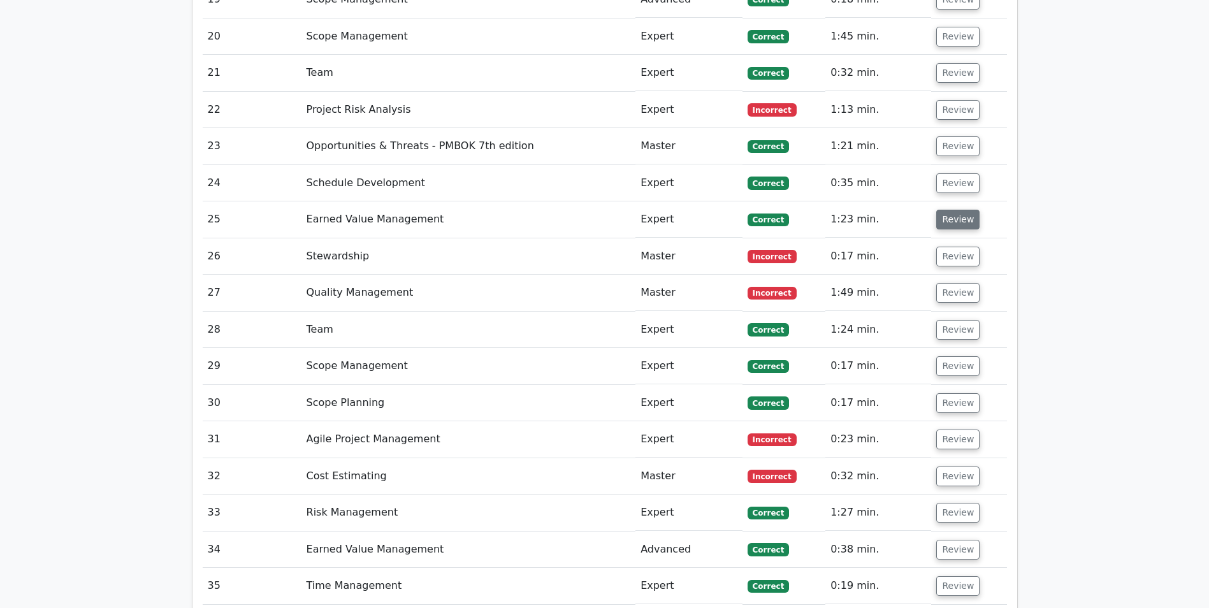
click at [958, 210] on button "Review" at bounding box center [957, 220] width 43 height 20
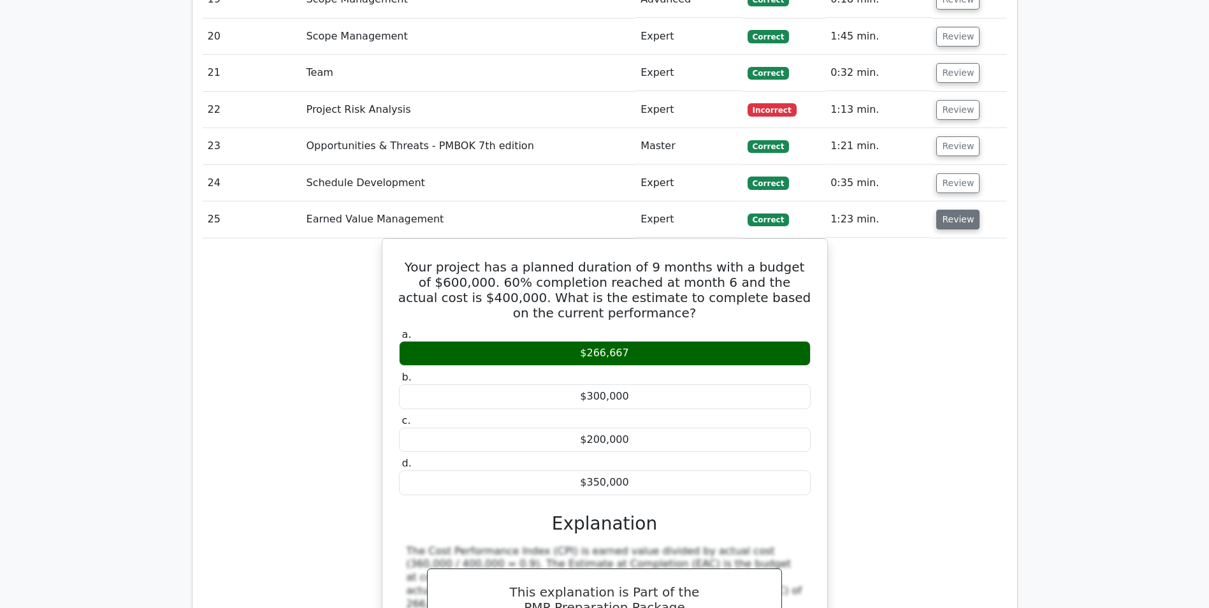
click at [958, 210] on button "Review" at bounding box center [957, 220] width 43 height 20
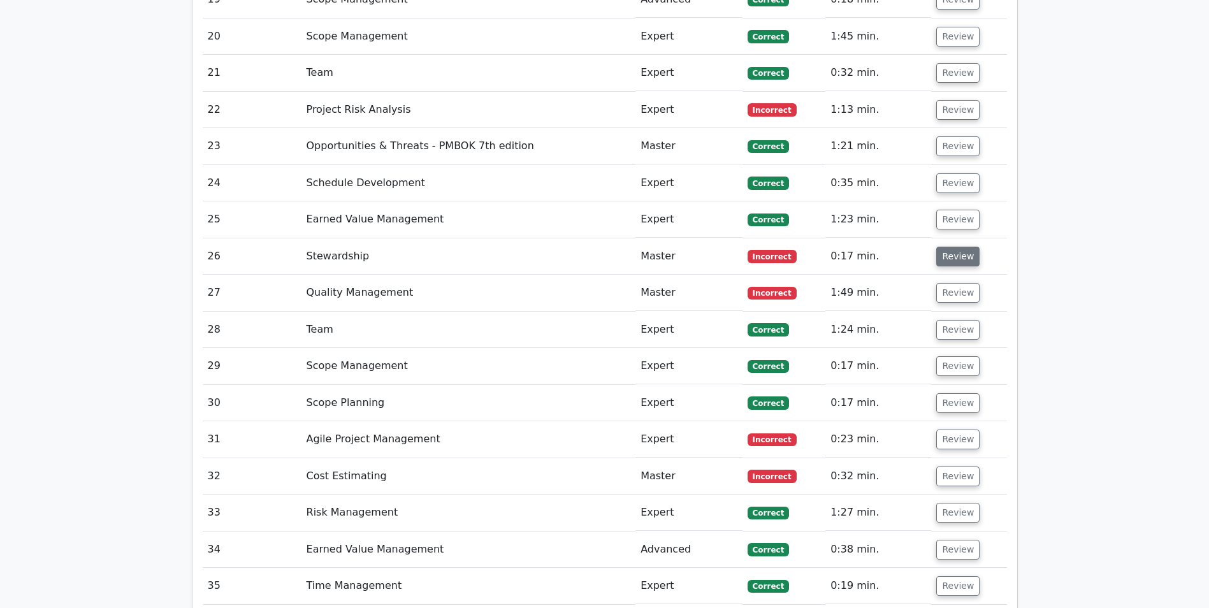
click at [952, 247] on button "Review" at bounding box center [957, 257] width 43 height 20
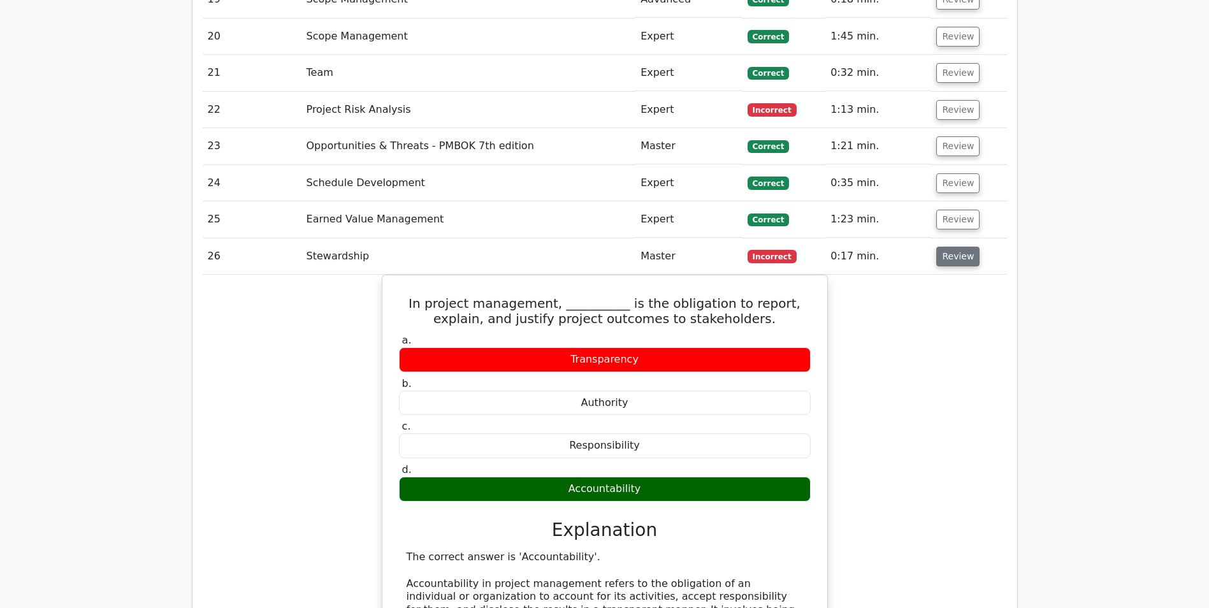
click at [952, 247] on button "Review" at bounding box center [957, 257] width 43 height 20
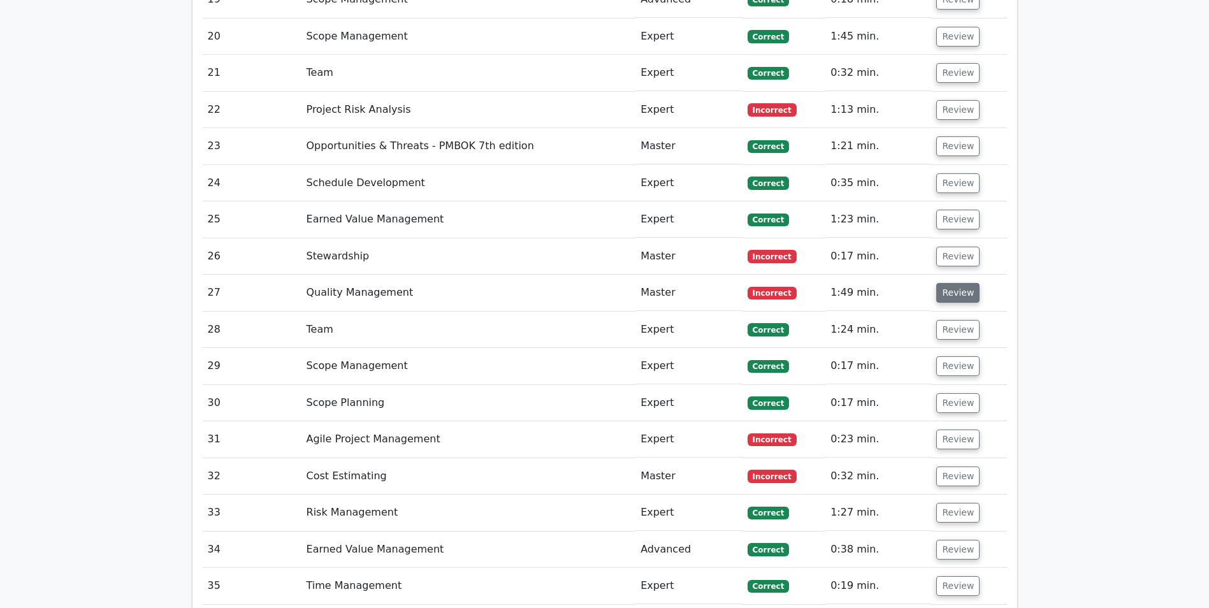
click at [952, 283] on button "Review" at bounding box center [957, 293] width 43 height 20
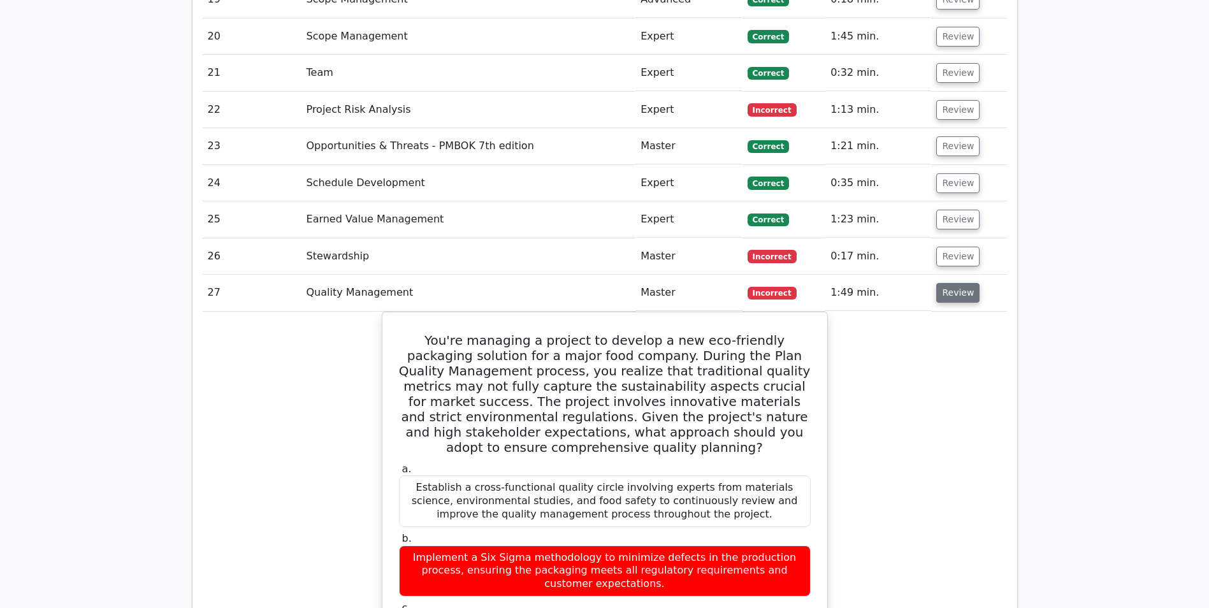
click at [947, 283] on button "Review" at bounding box center [957, 293] width 43 height 20
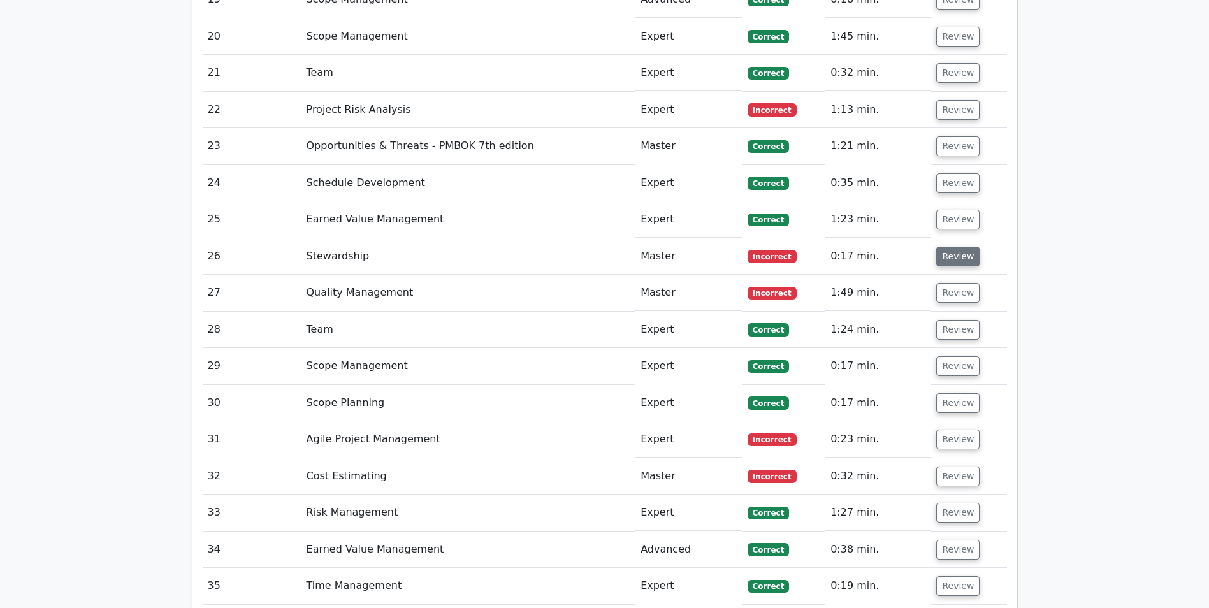
click at [943, 247] on button "Review" at bounding box center [957, 257] width 43 height 20
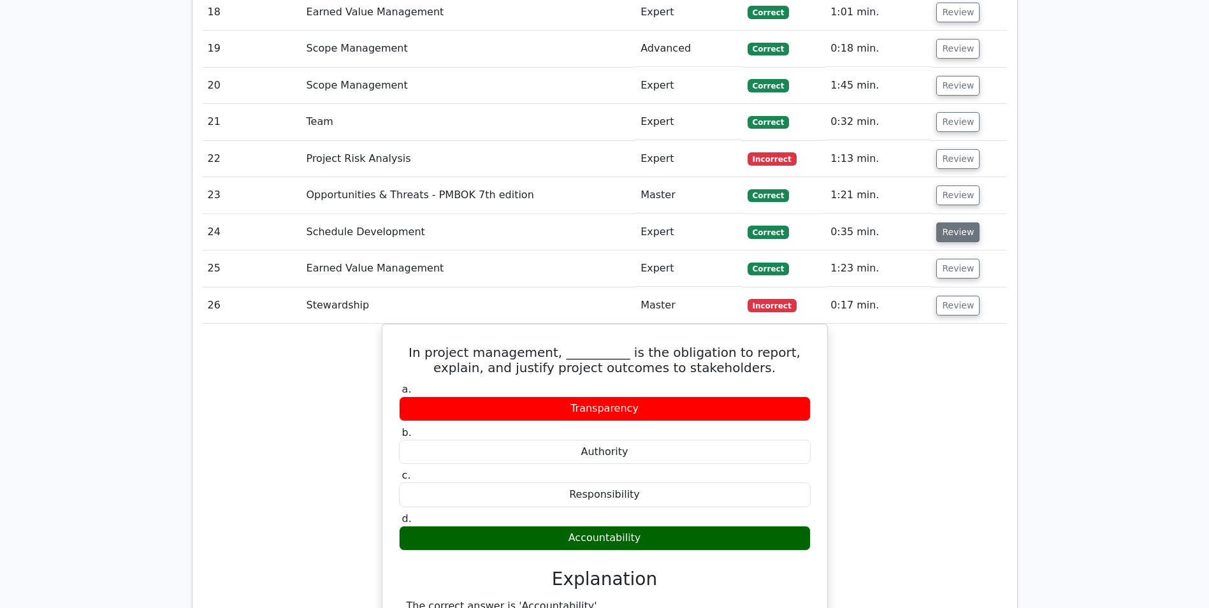
scroll to position [2231, 0]
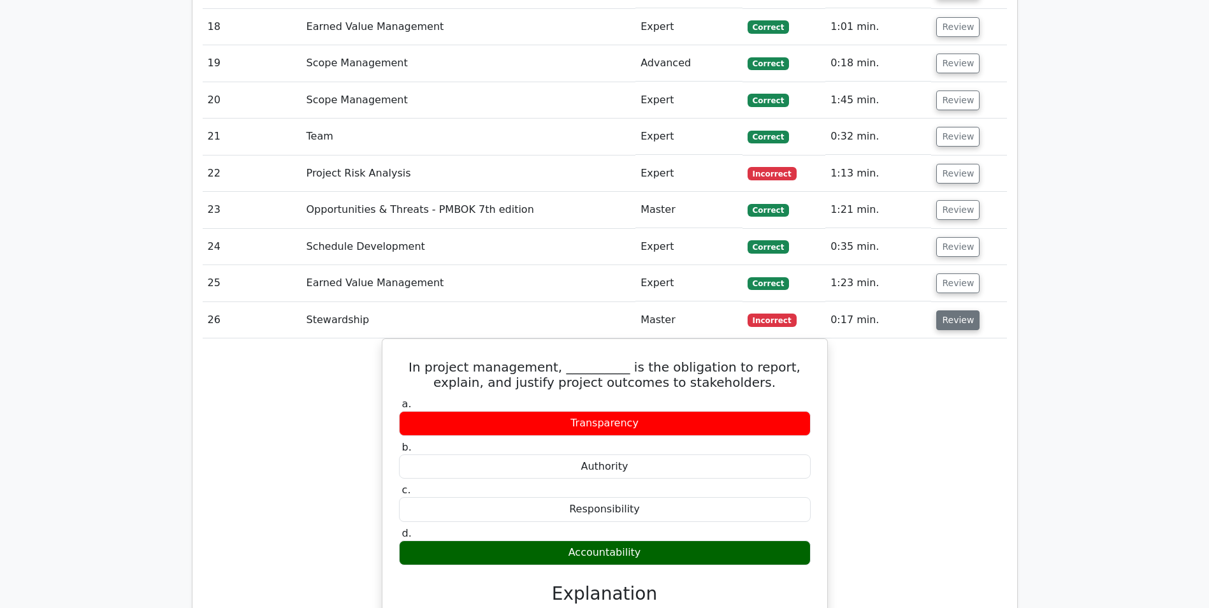
click at [947, 310] on button "Review" at bounding box center [957, 320] width 43 height 20
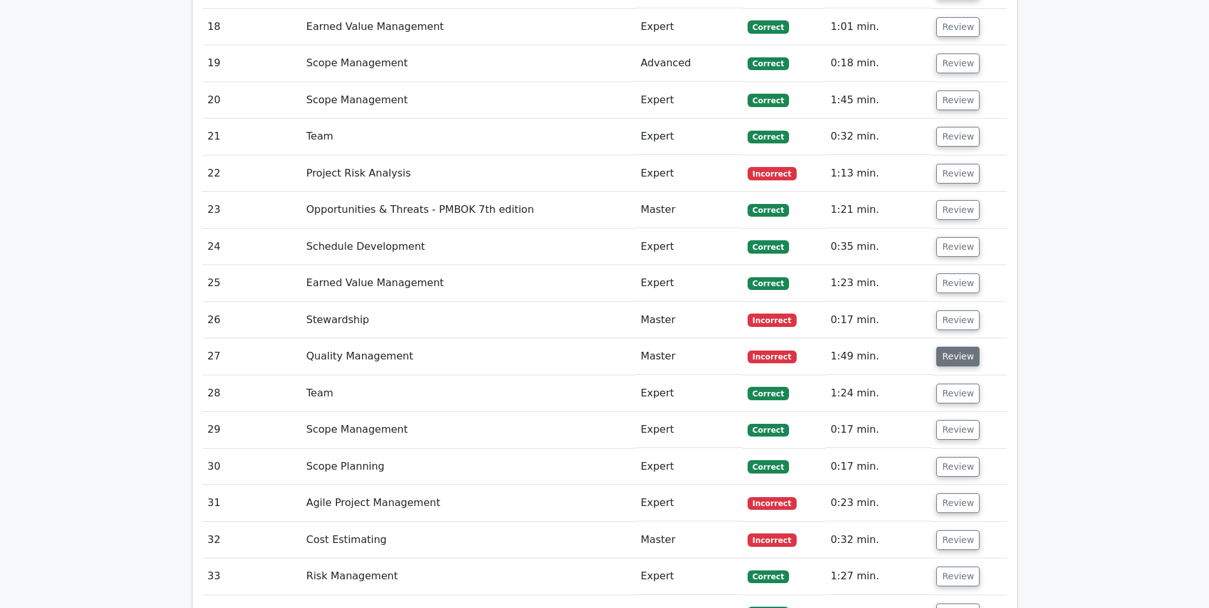
click at [945, 347] on button "Review" at bounding box center [957, 357] width 43 height 20
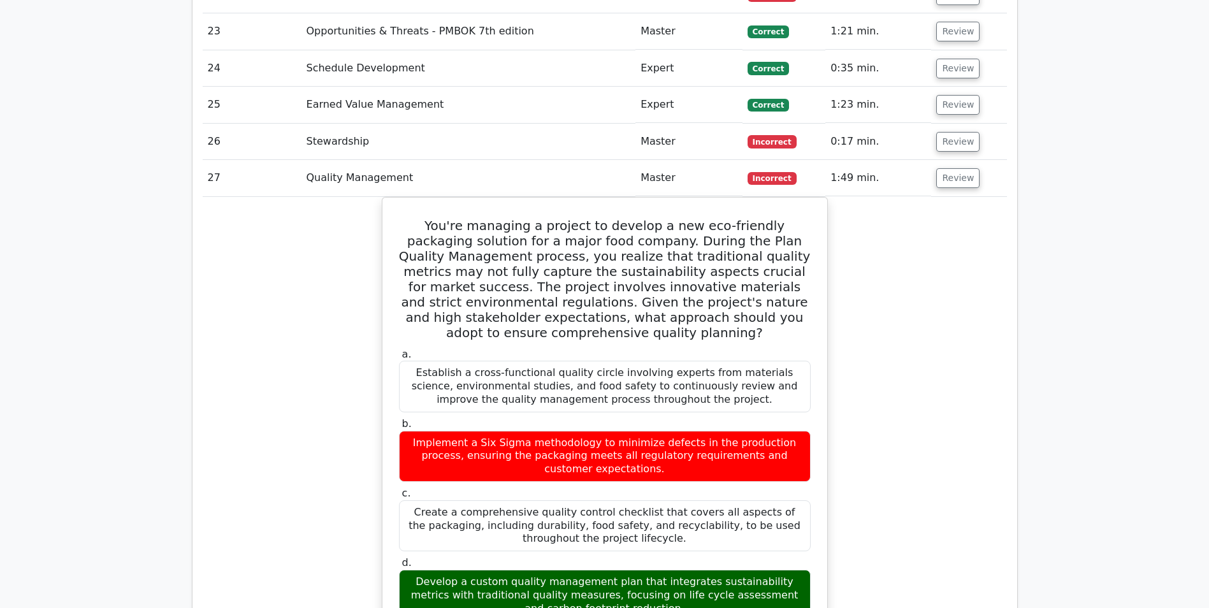
scroll to position [2422, 0]
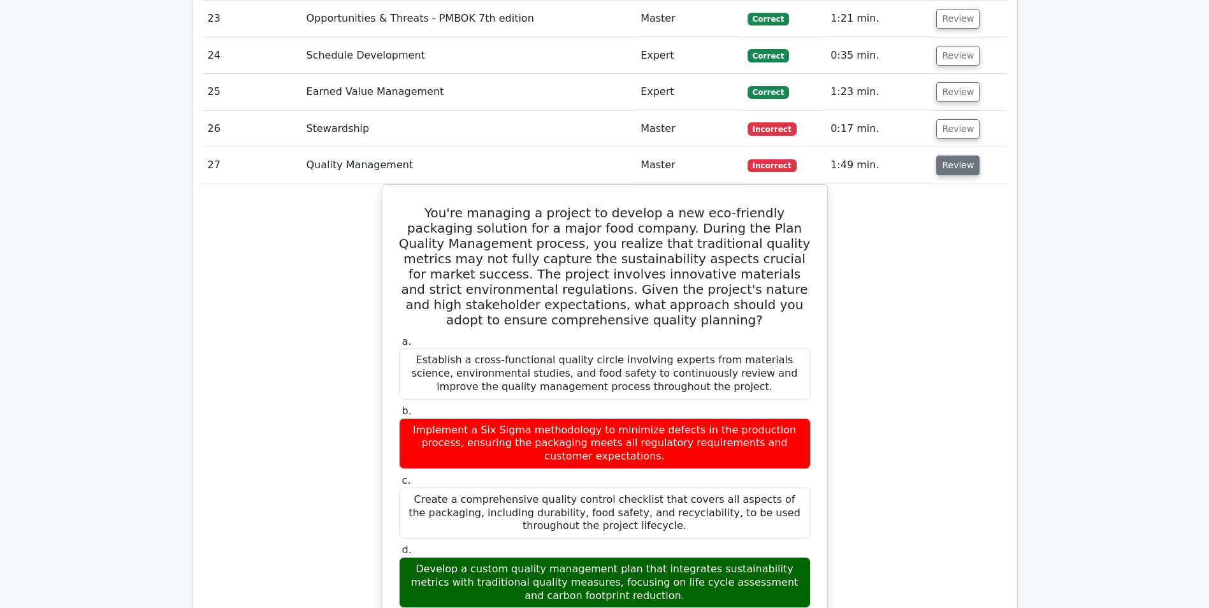
click at [941, 156] on button "Review" at bounding box center [957, 166] width 43 height 20
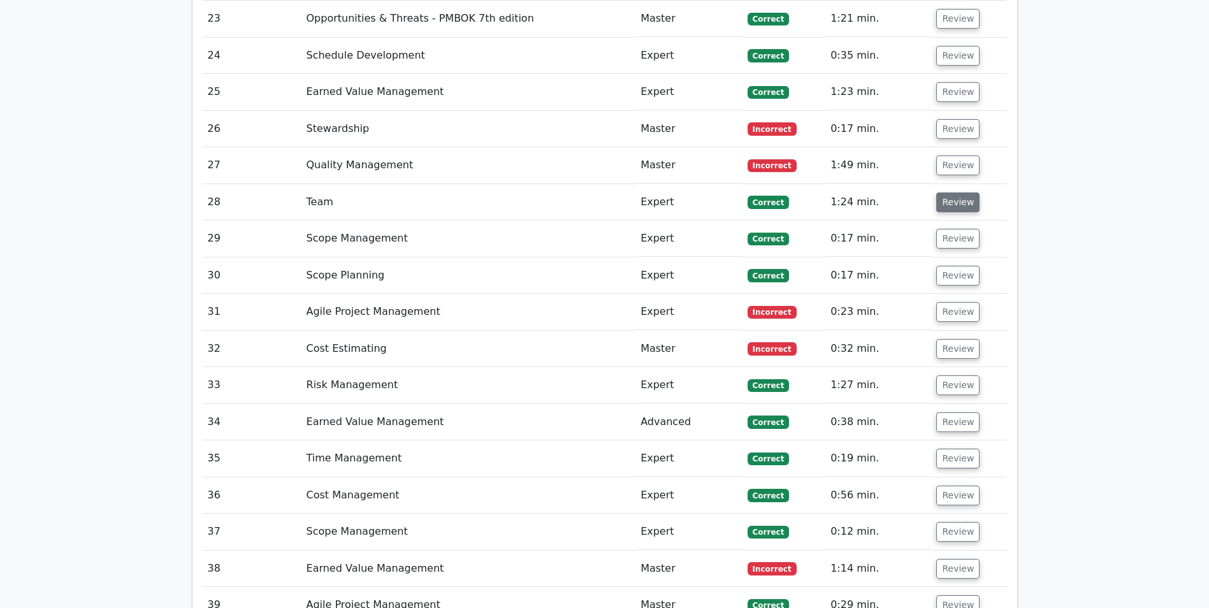
click at [947, 192] on button "Review" at bounding box center [957, 202] width 43 height 20
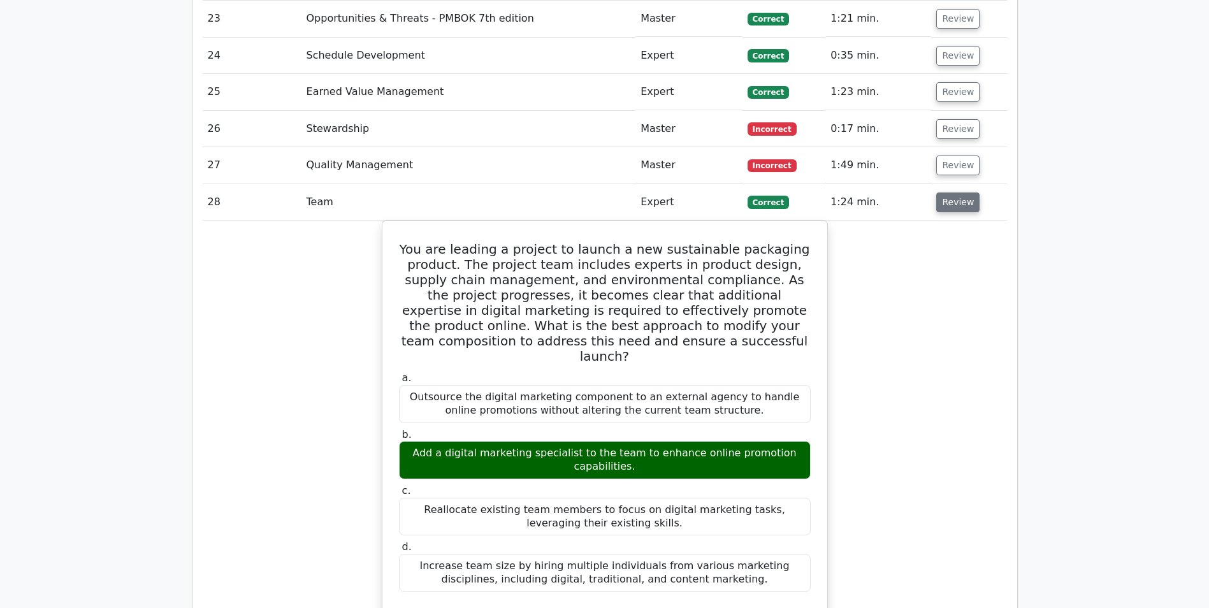
click at [947, 192] on button "Review" at bounding box center [957, 202] width 43 height 20
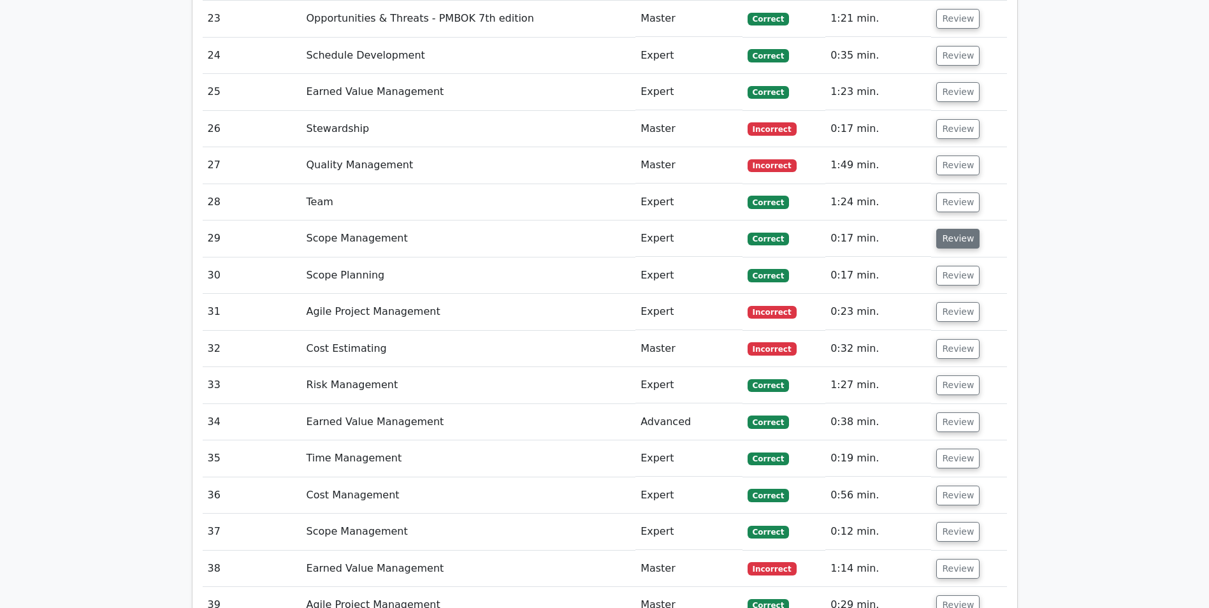
click at [950, 229] on button "Review" at bounding box center [957, 239] width 43 height 20
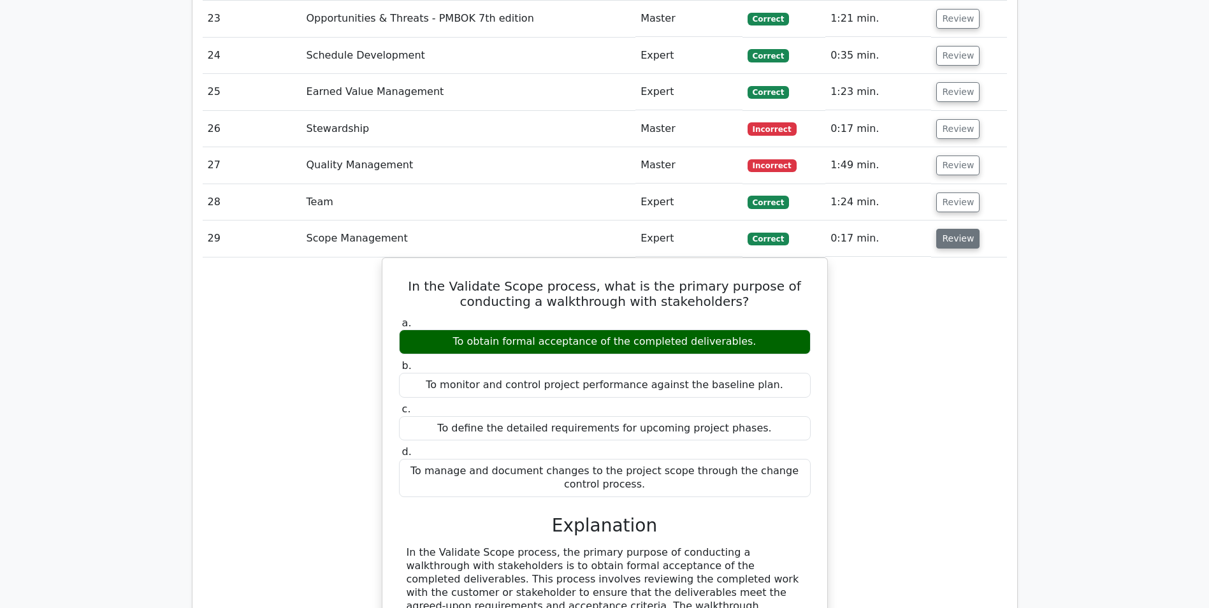
click at [950, 229] on button "Review" at bounding box center [957, 239] width 43 height 20
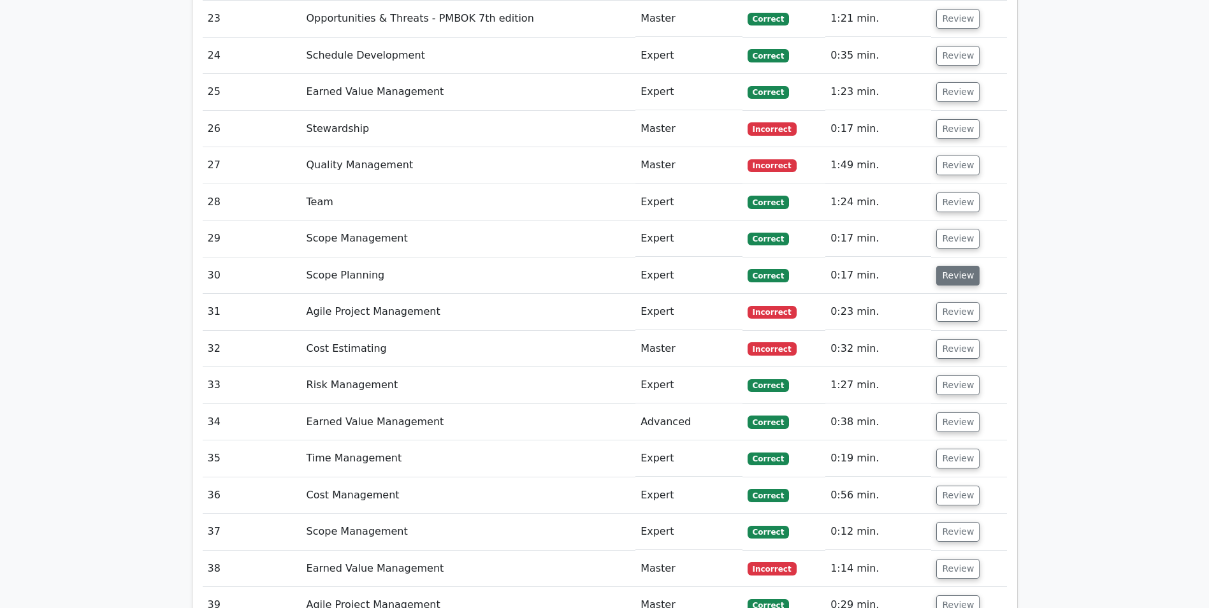
click at [946, 266] on button "Review" at bounding box center [957, 276] width 43 height 20
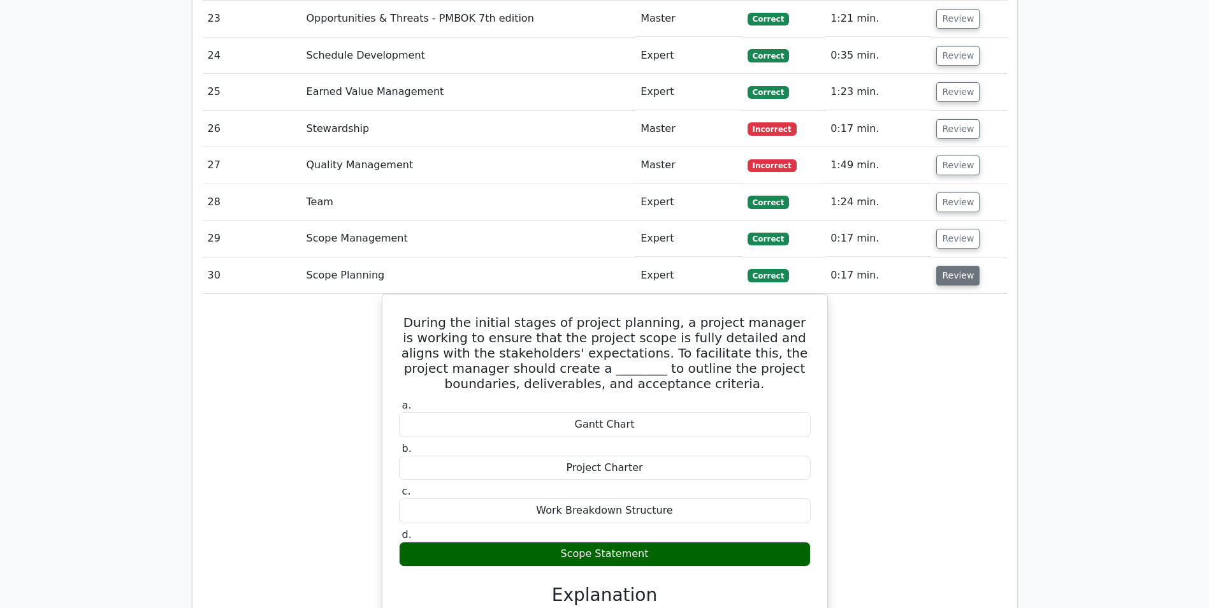
click at [945, 266] on button "Review" at bounding box center [957, 276] width 43 height 20
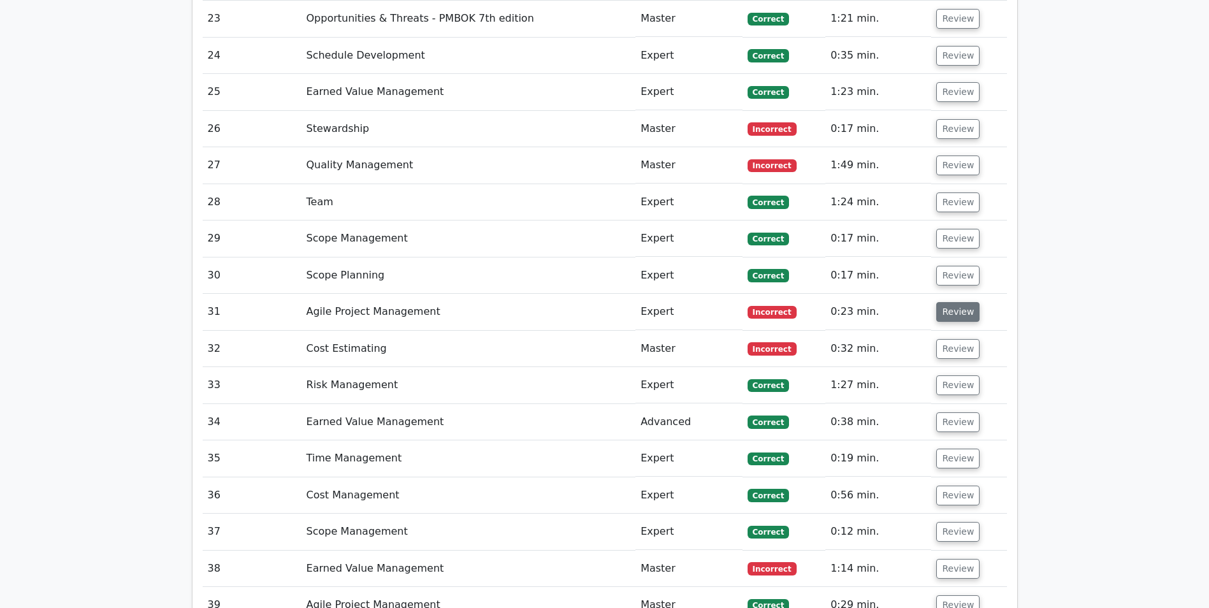
click at [949, 302] on button "Review" at bounding box center [957, 312] width 43 height 20
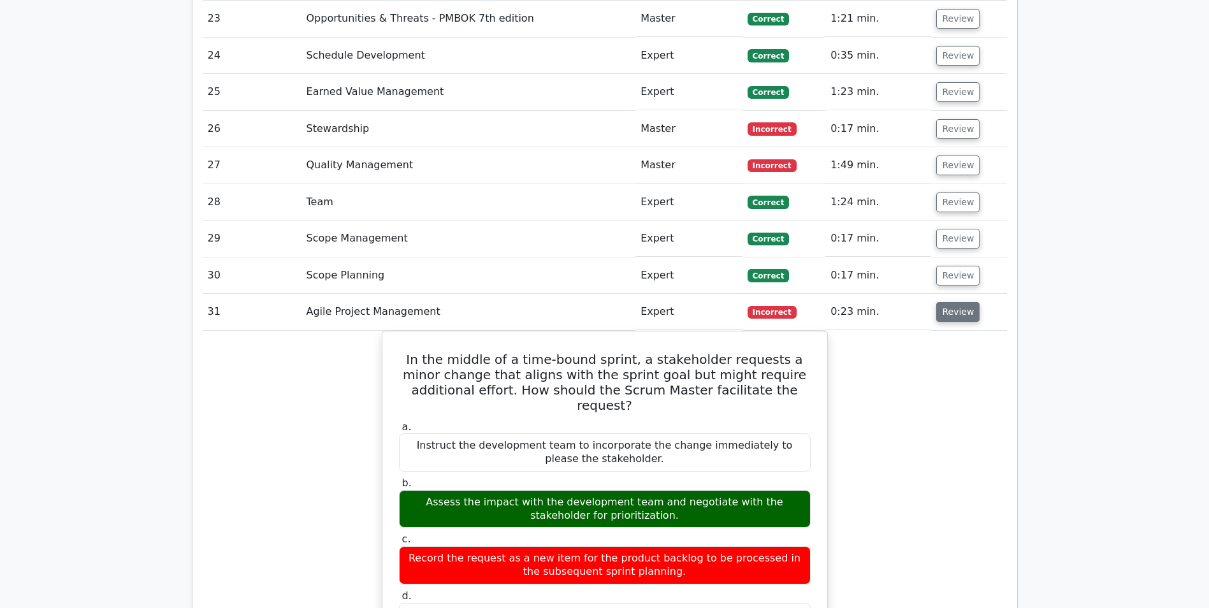
click at [949, 302] on button "Review" at bounding box center [957, 312] width 43 height 20
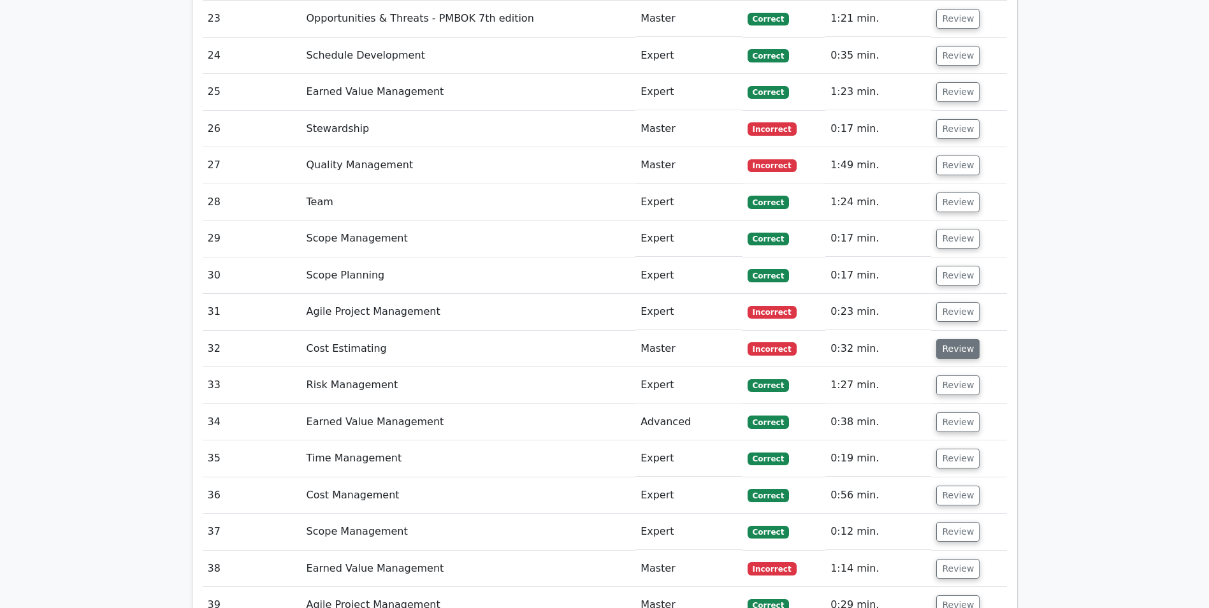
click at [949, 339] on button "Review" at bounding box center [957, 349] width 43 height 20
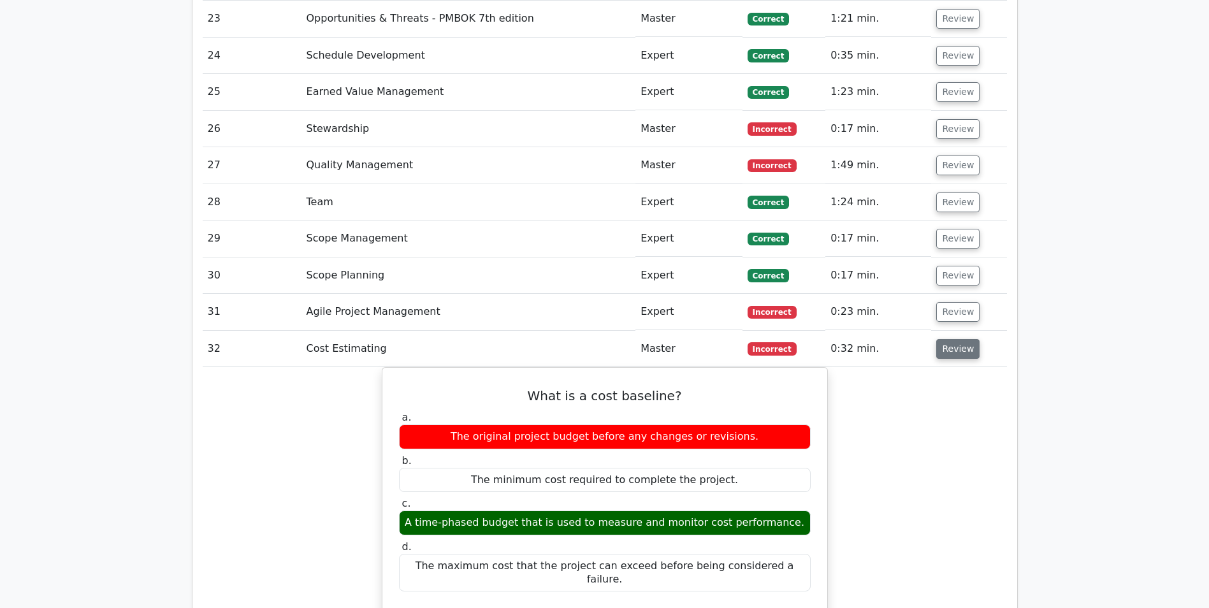
click at [949, 339] on button "Review" at bounding box center [957, 349] width 43 height 20
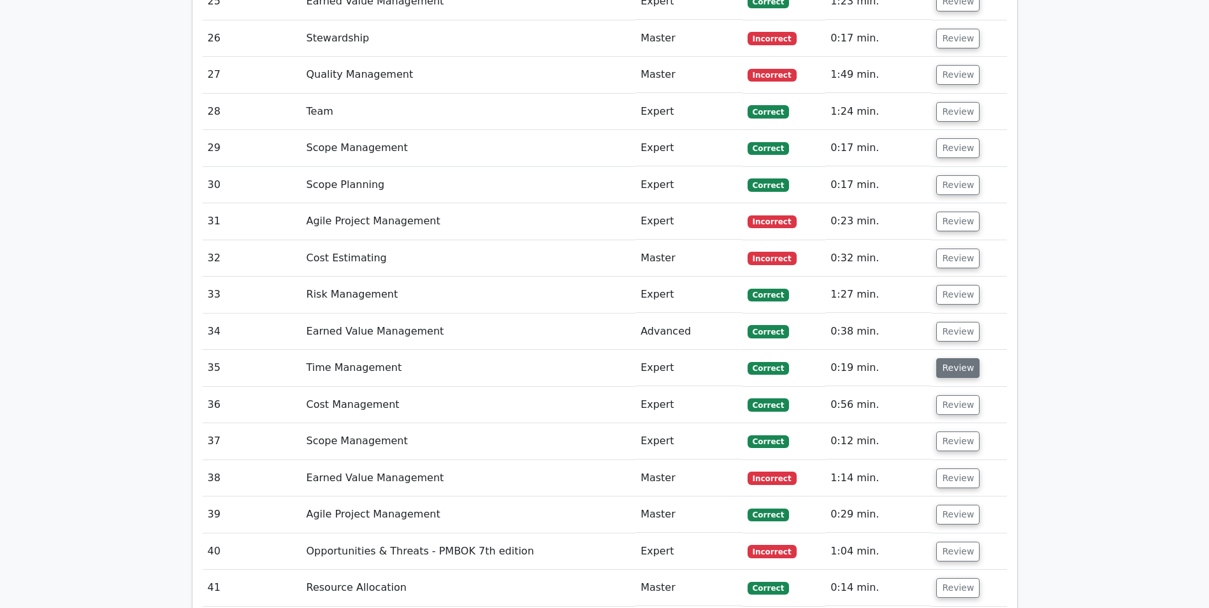
scroll to position [2550, 0]
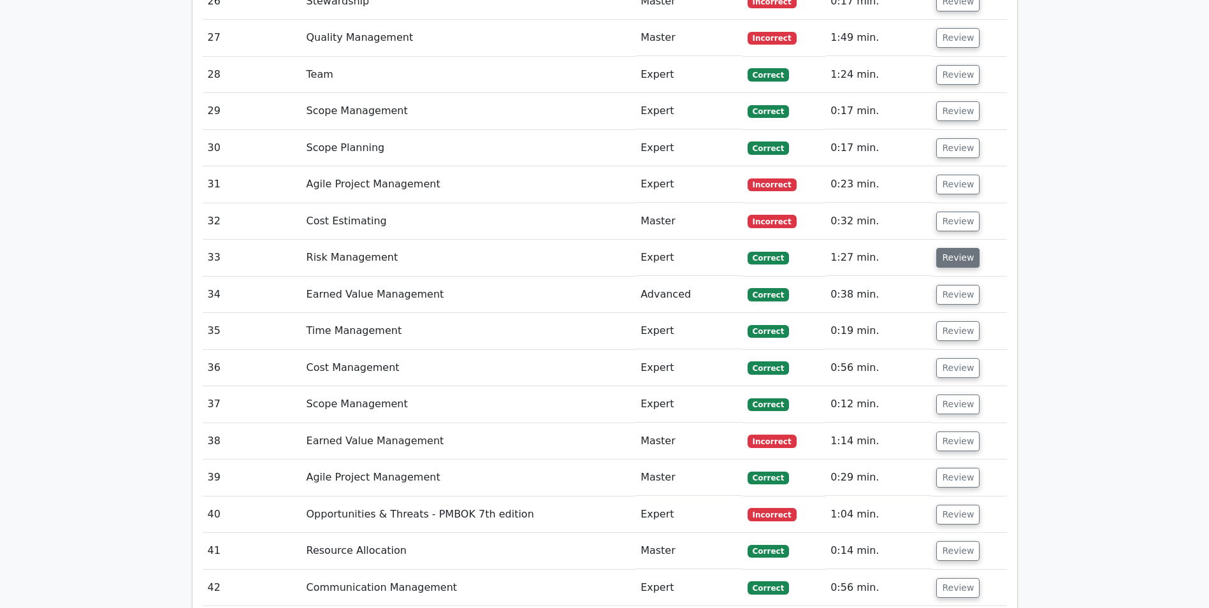
click at [957, 248] on button "Review" at bounding box center [957, 258] width 43 height 20
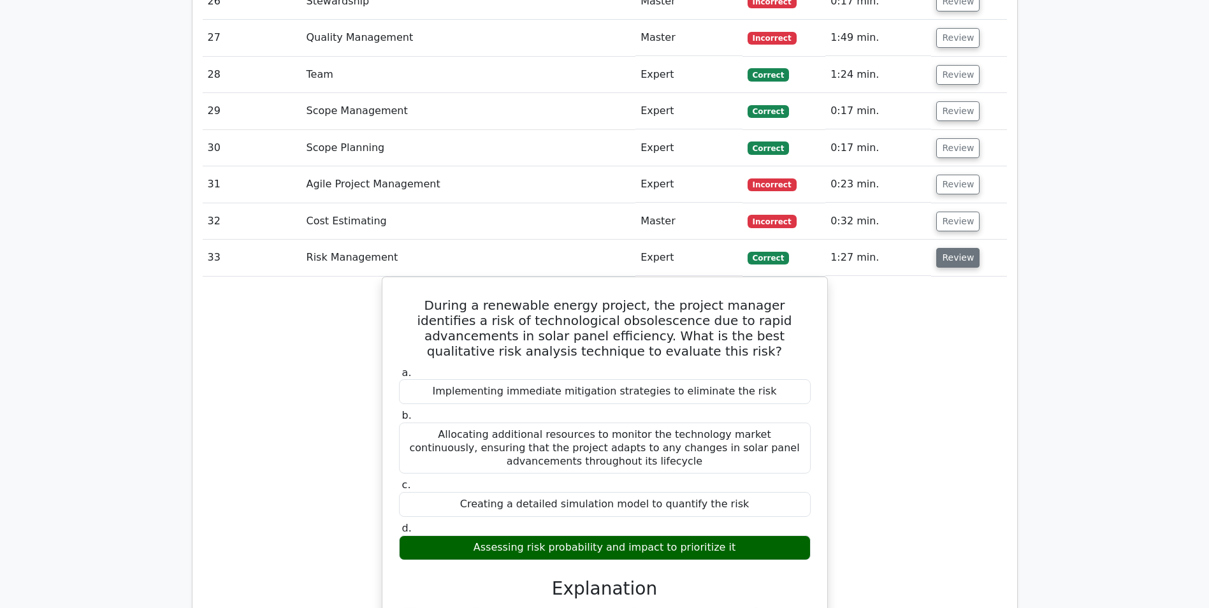
click at [960, 248] on button "Review" at bounding box center [957, 258] width 43 height 20
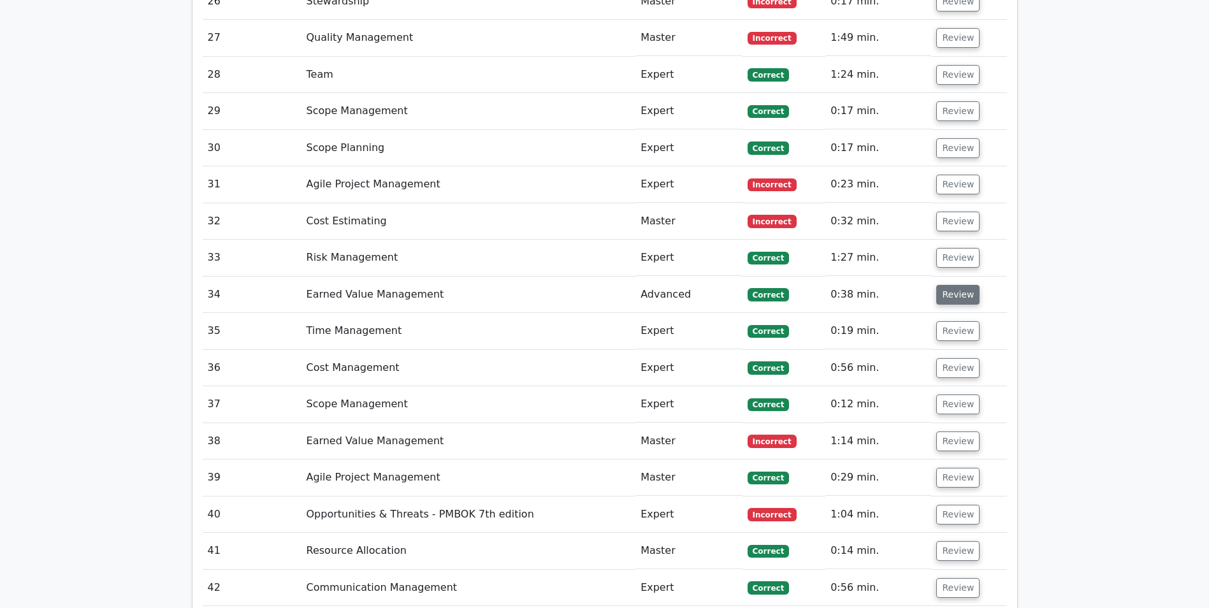
click at [962, 285] on button "Review" at bounding box center [957, 295] width 43 height 20
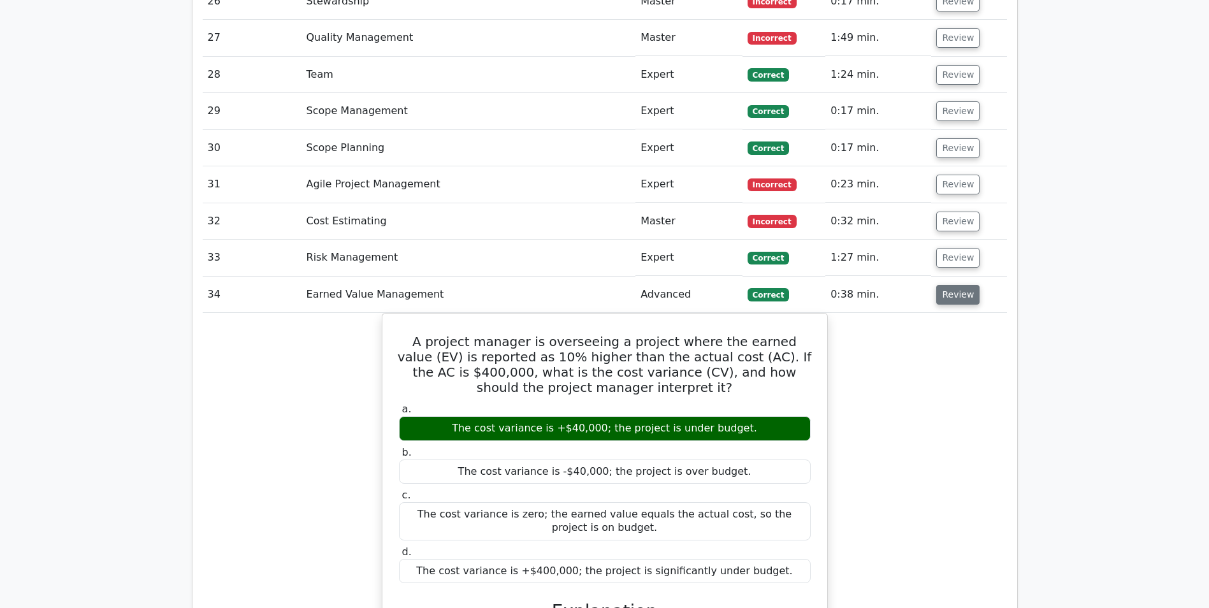
click at [959, 285] on button "Review" at bounding box center [957, 295] width 43 height 20
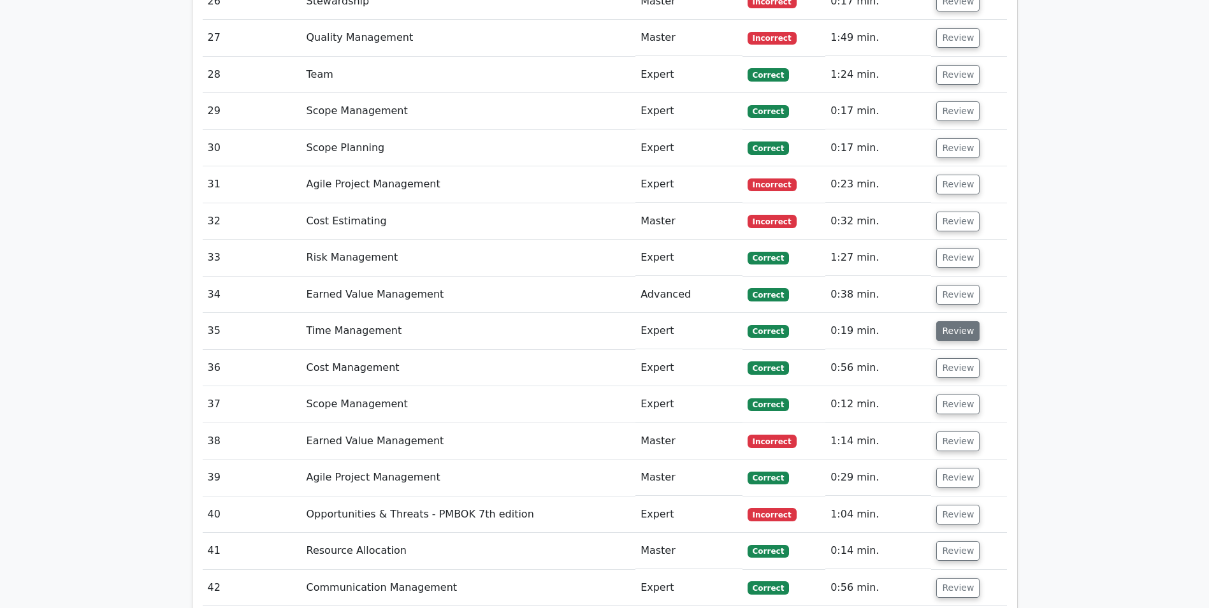
click at [959, 321] on button "Review" at bounding box center [957, 331] width 43 height 20
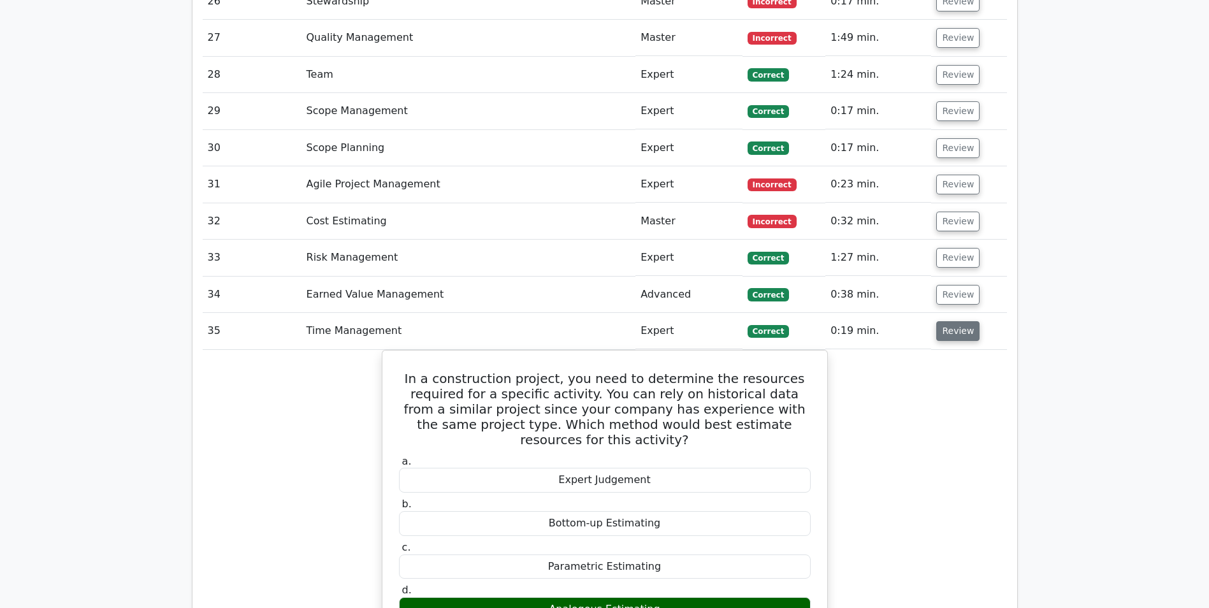
click at [959, 321] on button "Review" at bounding box center [957, 331] width 43 height 20
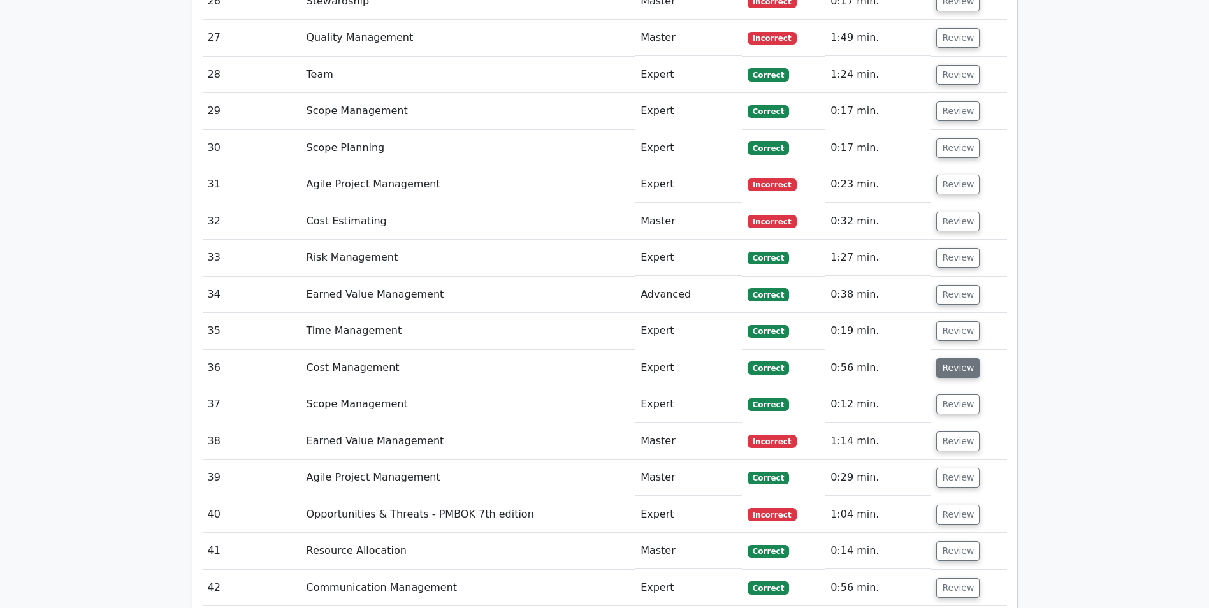
click at [950, 358] on button "Review" at bounding box center [957, 368] width 43 height 20
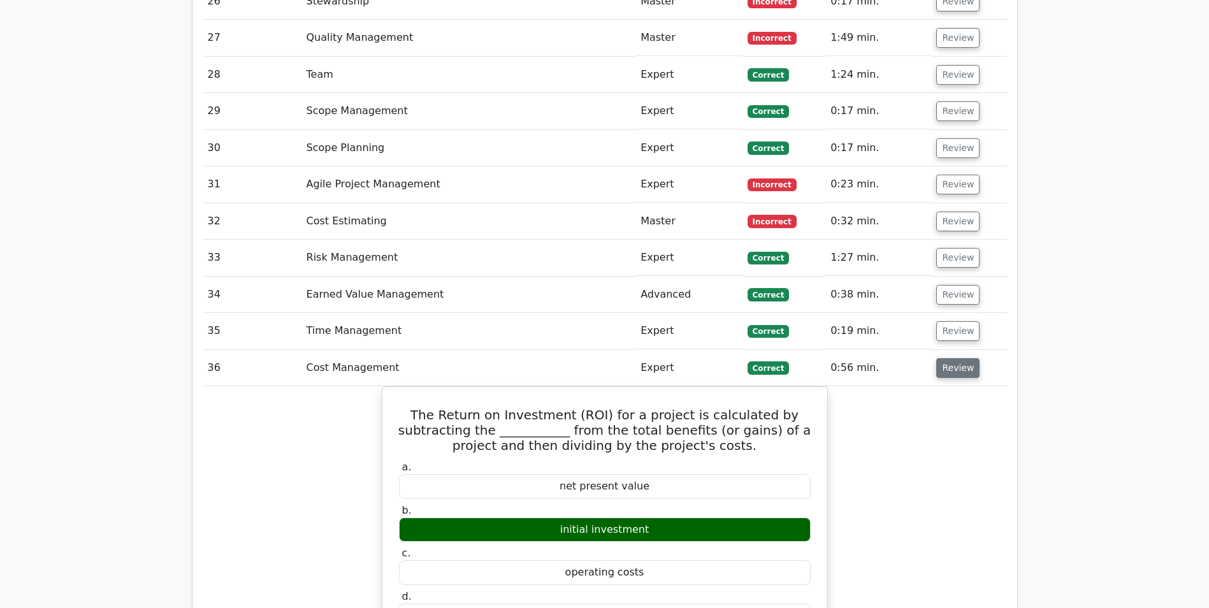
click at [950, 358] on button "Review" at bounding box center [957, 368] width 43 height 20
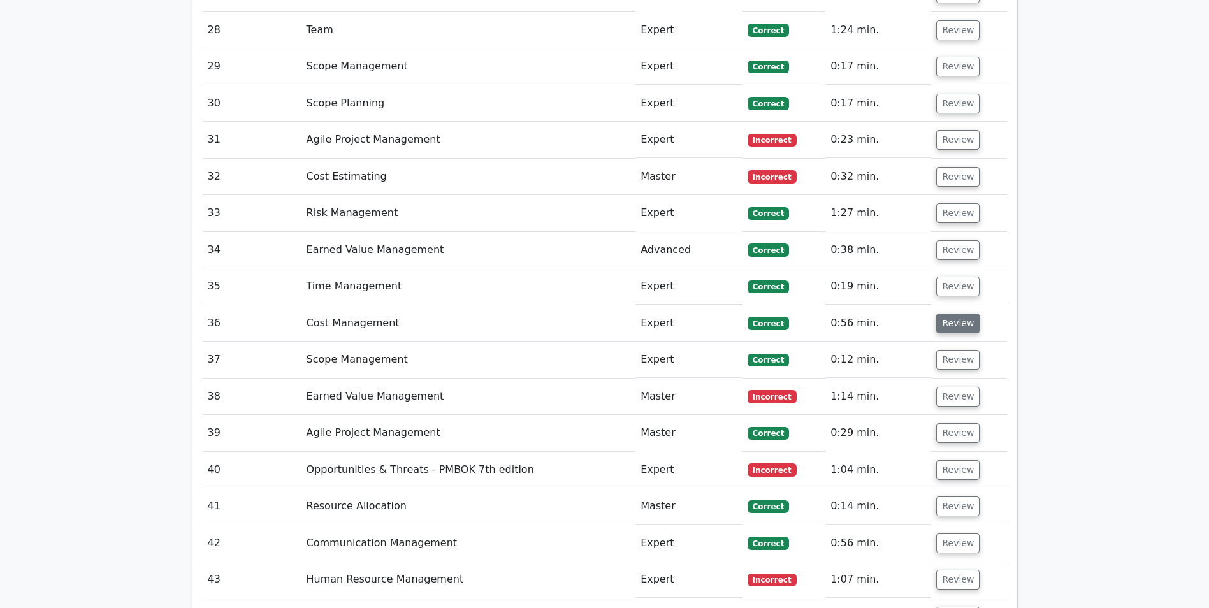
scroll to position [2613, 0]
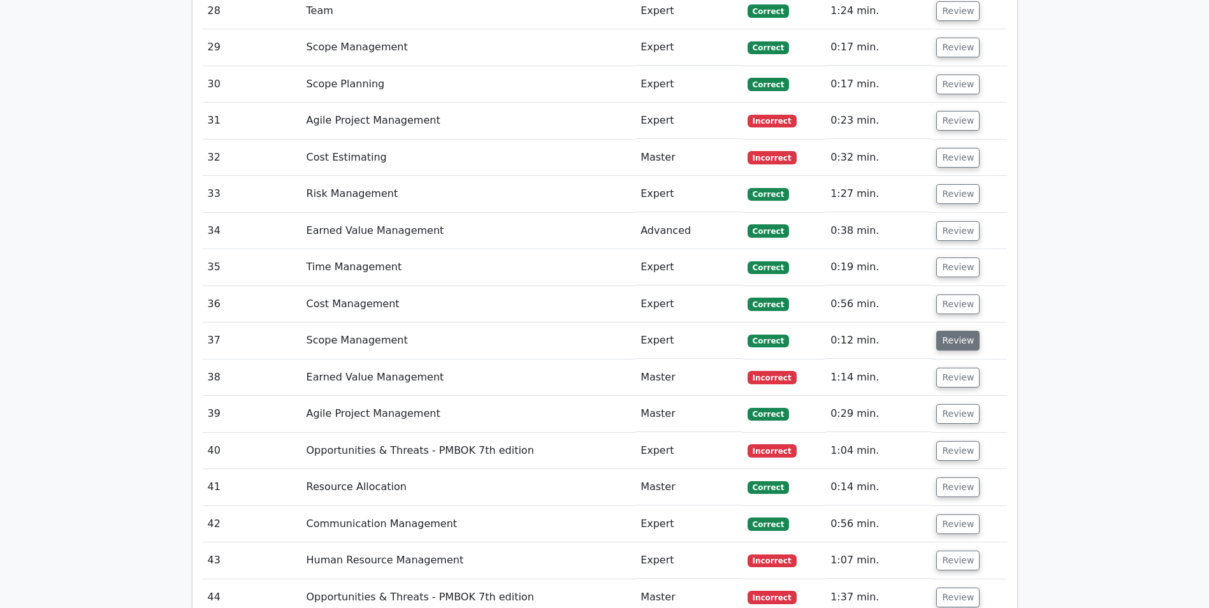
click at [948, 331] on button "Review" at bounding box center [957, 341] width 43 height 20
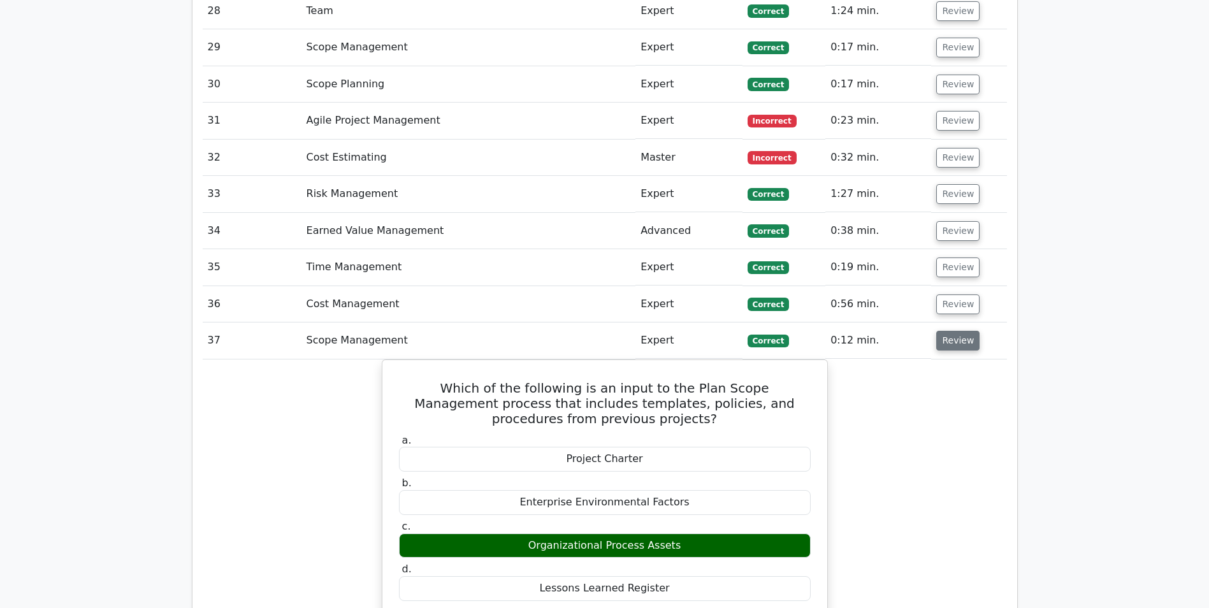
click at [948, 331] on button "Review" at bounding box center [957, 341] width 43 height 20
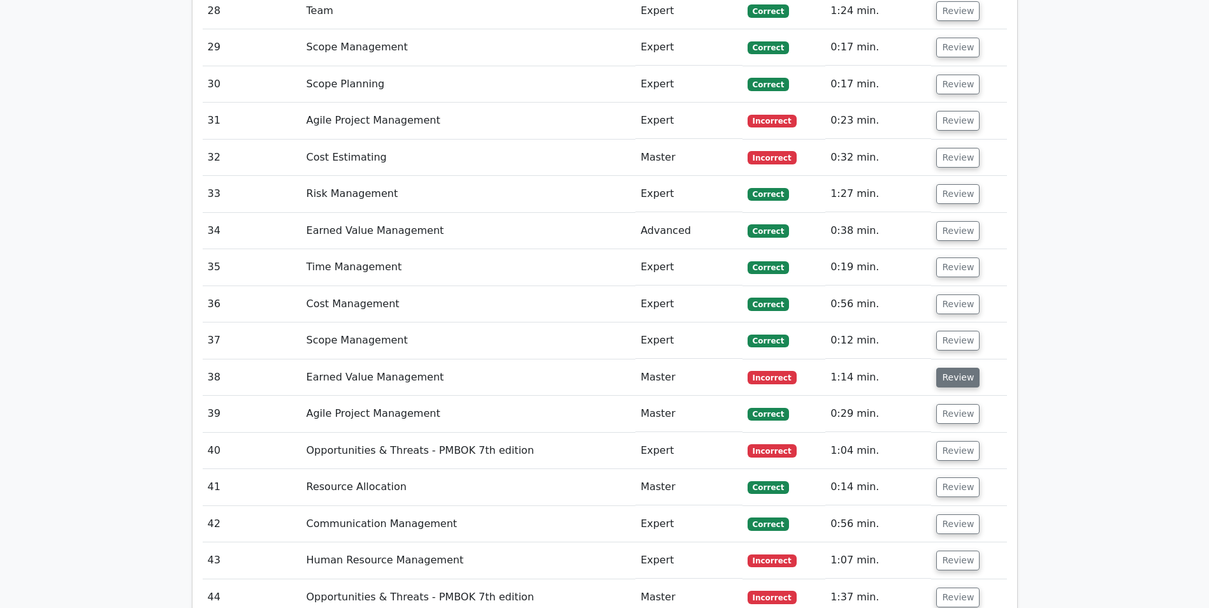
click at [950, 368] on button "Review" at bounding box center [957, 378] width 43 height 20
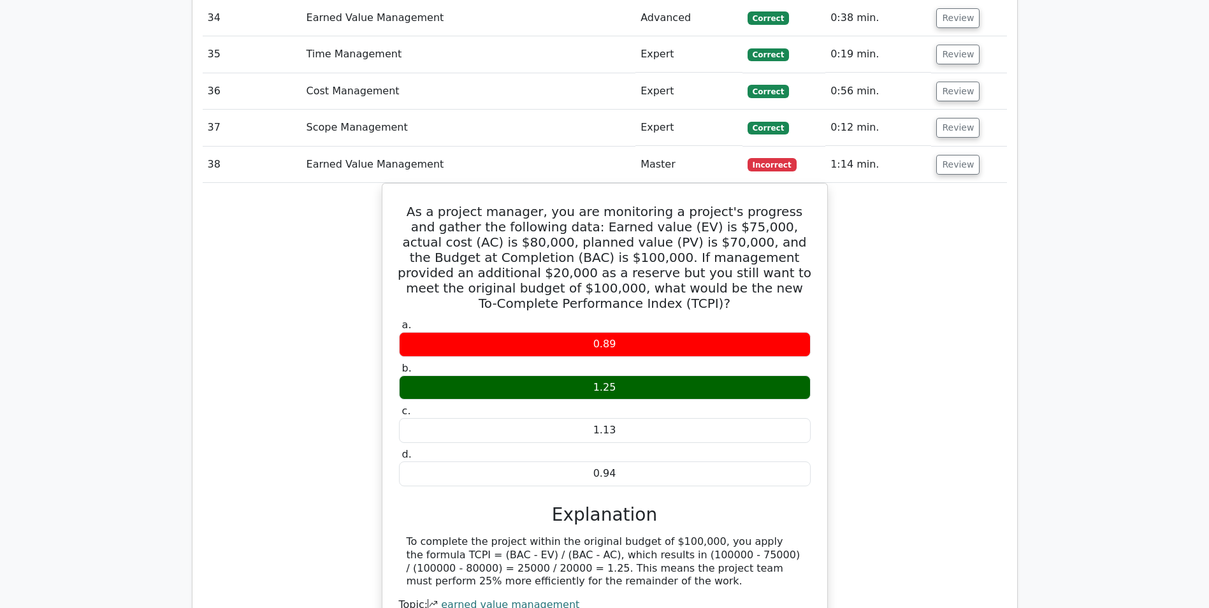
scroll to position [2805, 0]
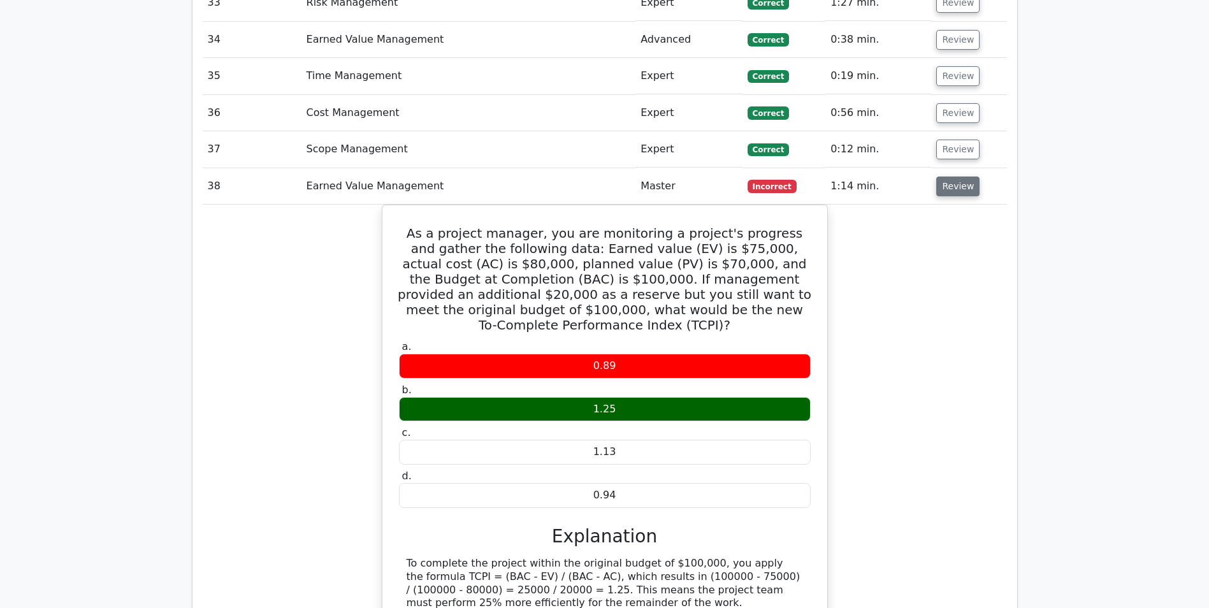
click at [939, 177] on button "Review" at bounding box center [957, 187] width 43 height 20
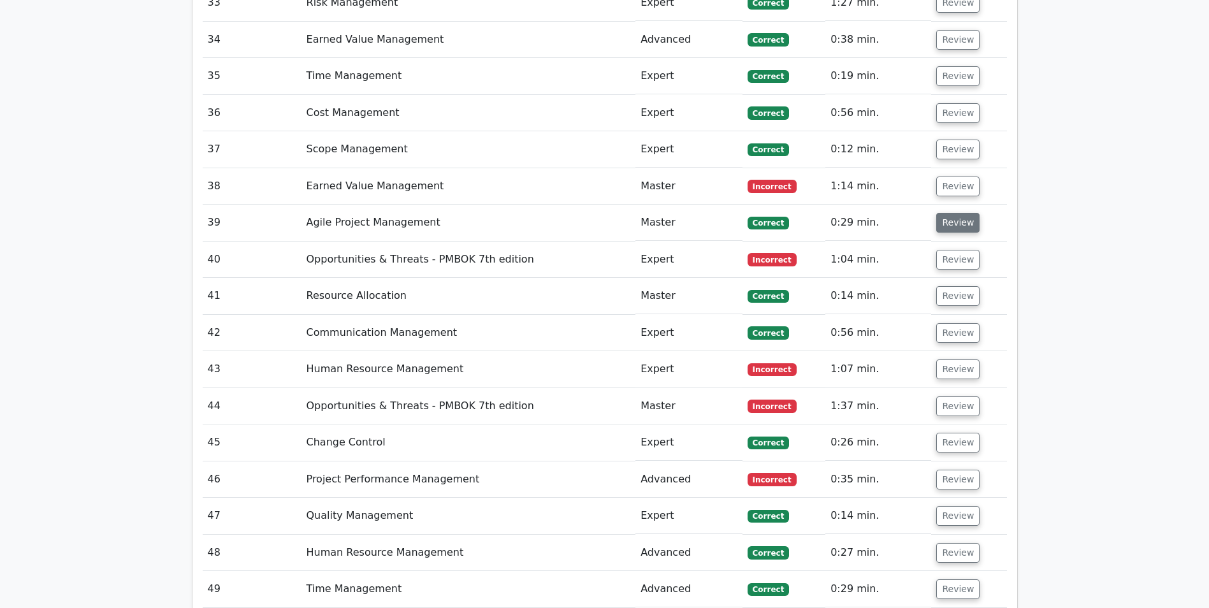
click at [954, 213] on button "Review" at bounding box center [957, 223] width 43 height 20
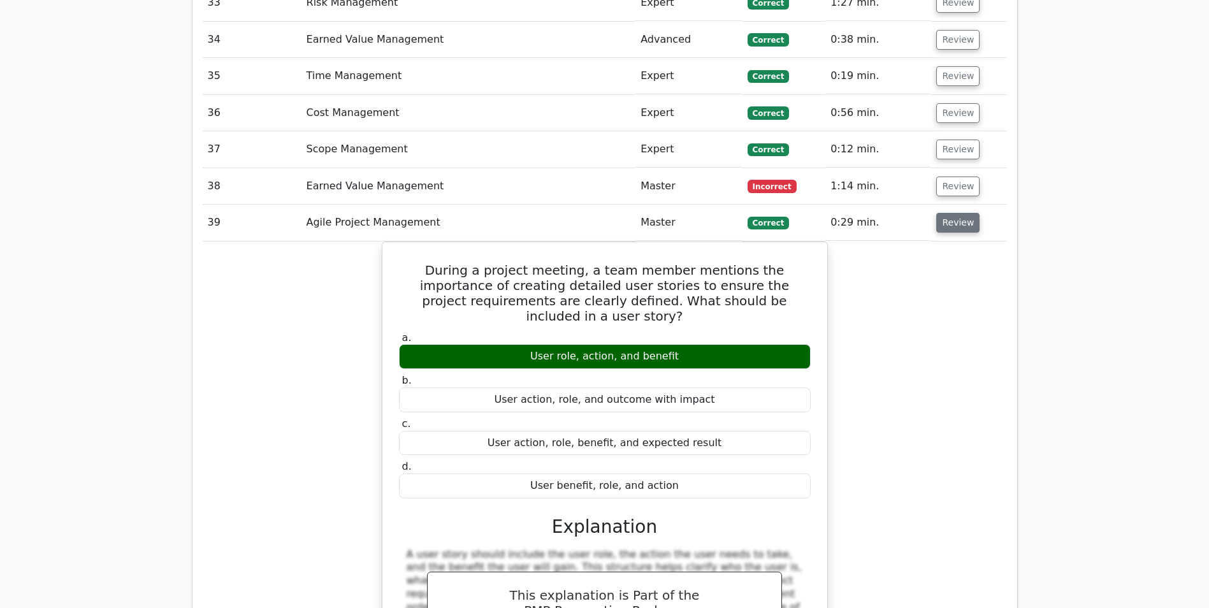
click at [954, 213] on button "Review" at bounding box center [957, 223] width 43 height 20
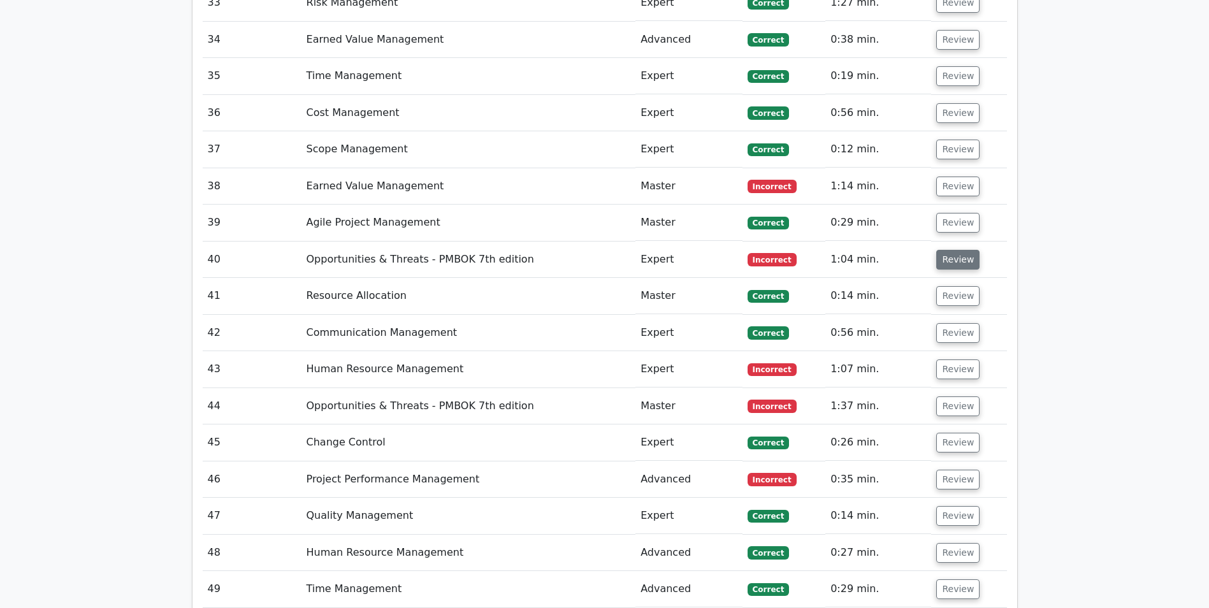
click at [953, 250] on button "Review" at bounding box center [957, 260] width 43 height 20
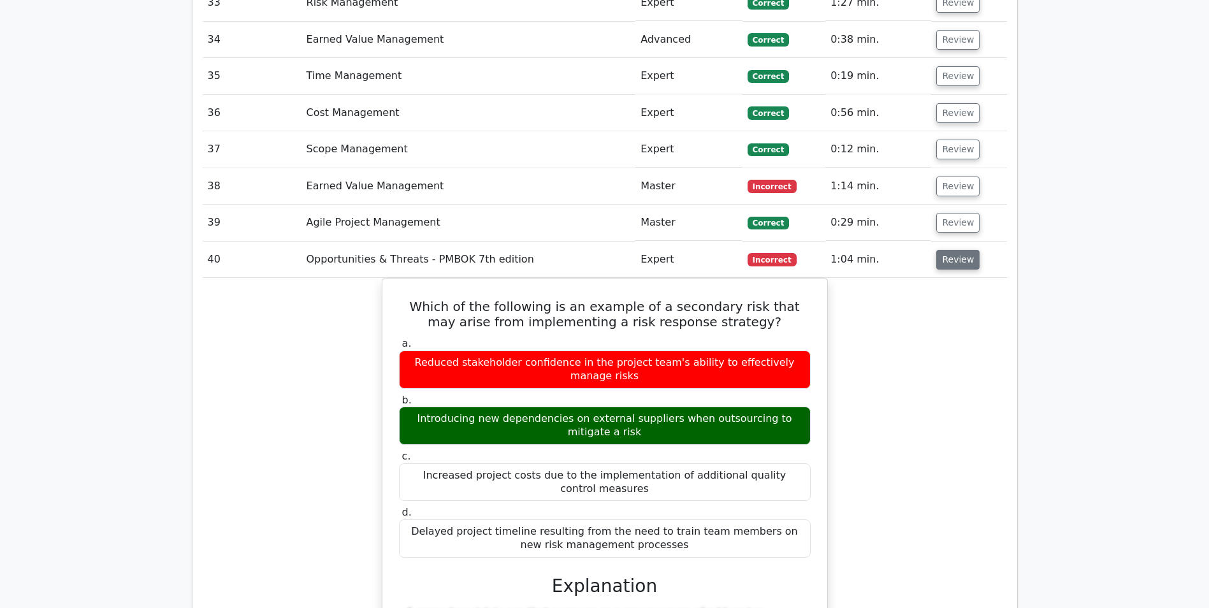
click at [952, 250] on button "Review" at bounding box center [957, 260] width 43 height 20
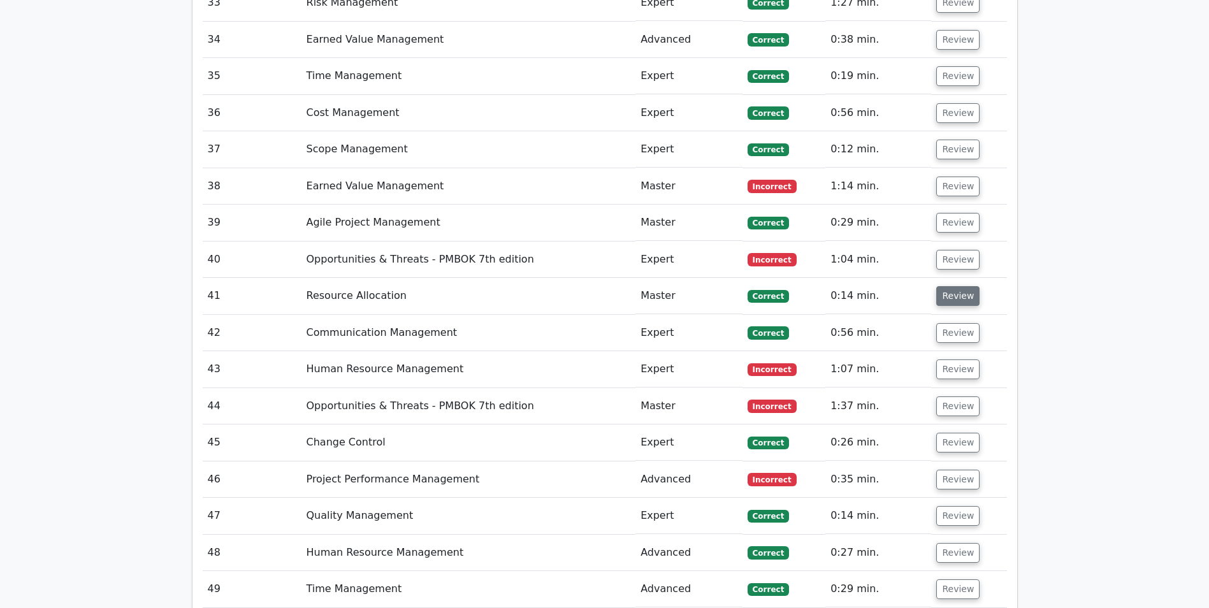
click at [950, 286] on button "Review" at bounding box center [957, 296] width 43 height 20
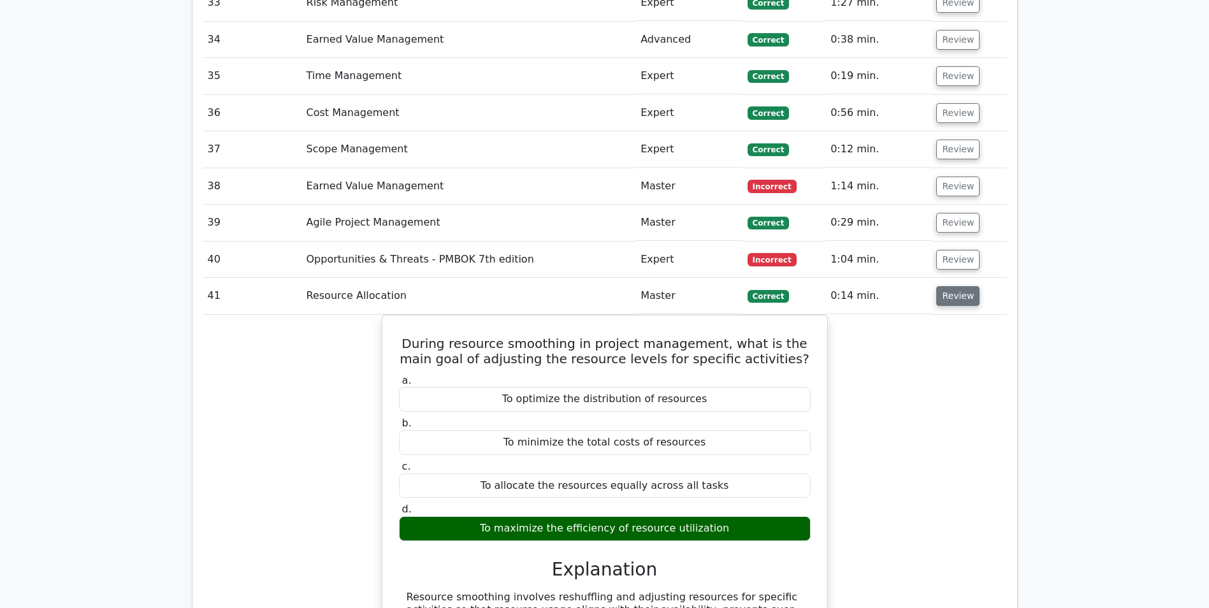
click at [954, 286] on button "Review" at bounding box center [957, 296] width 43 height 20
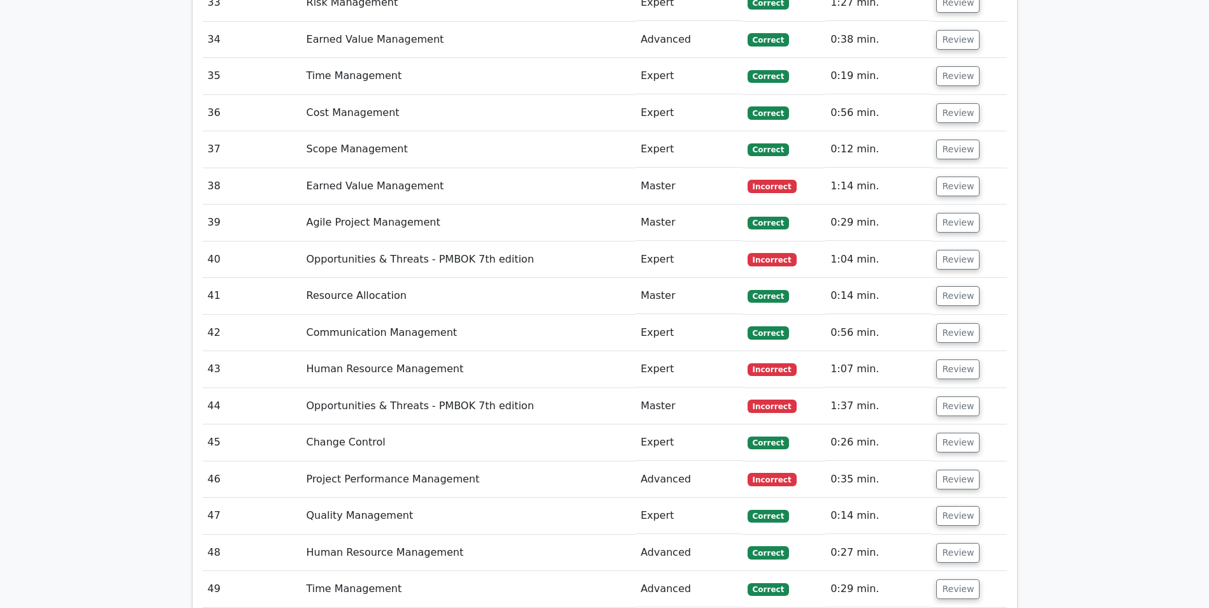
click at [953, 315] on td "Review" at bounding box center [968, 333] width 75 height 36
click at [950, 323] on button "Review" at bounding box center [957, 333] width 43 height 20
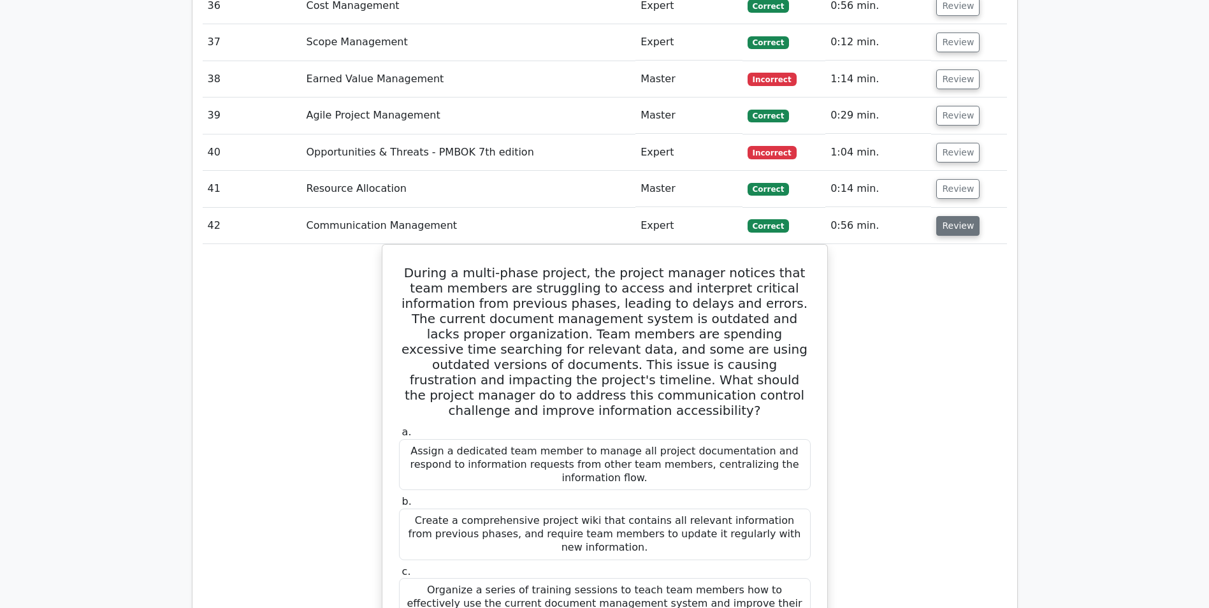
scroll to position [2932, 0]
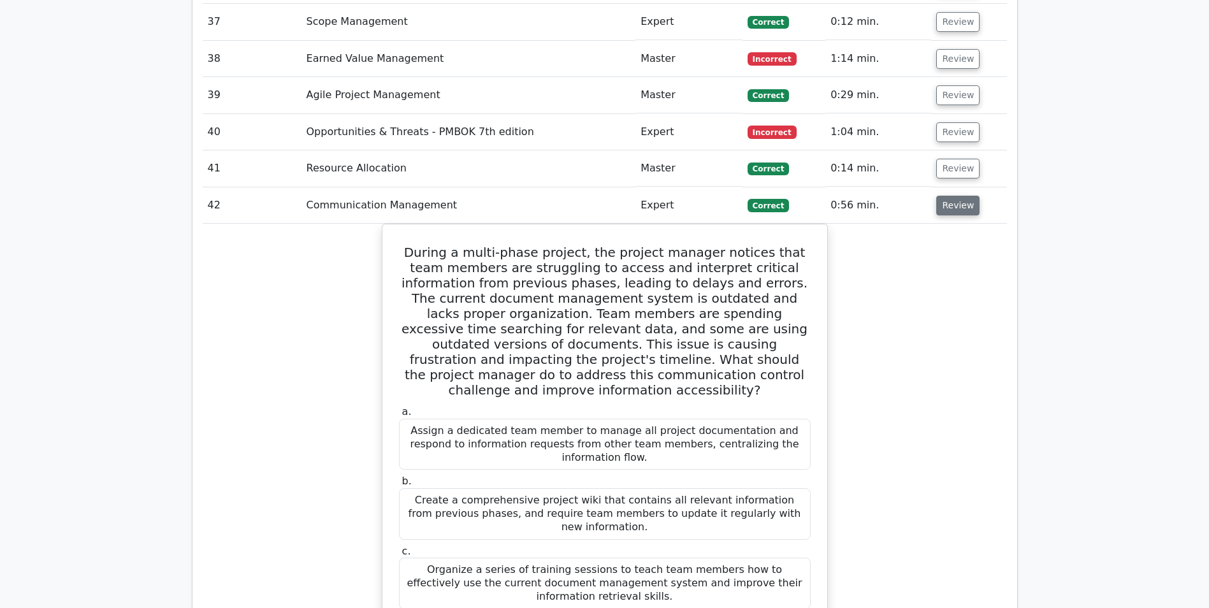
click at [955, 196] on button "Review" at bounding box center [957, 206] width 43 height 20
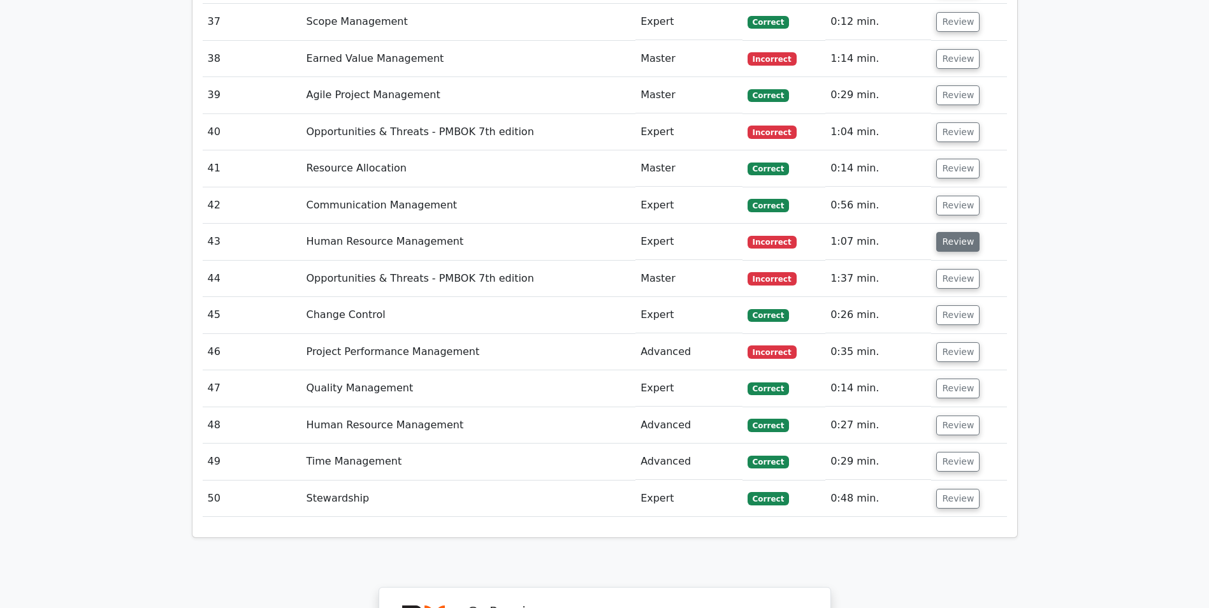
click at [955, 232] on button "Review" at bounding box center [957, 242] width 43 height 20
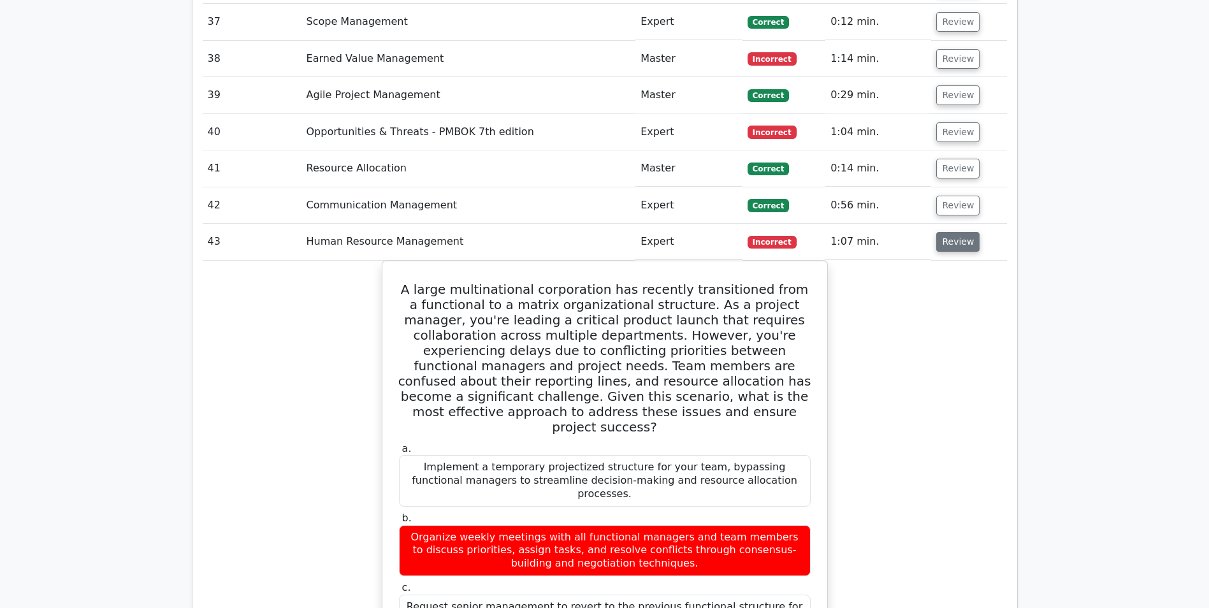
click at [955, 232] on button "Review" at bounding box center [957, 242] width 43 height 20
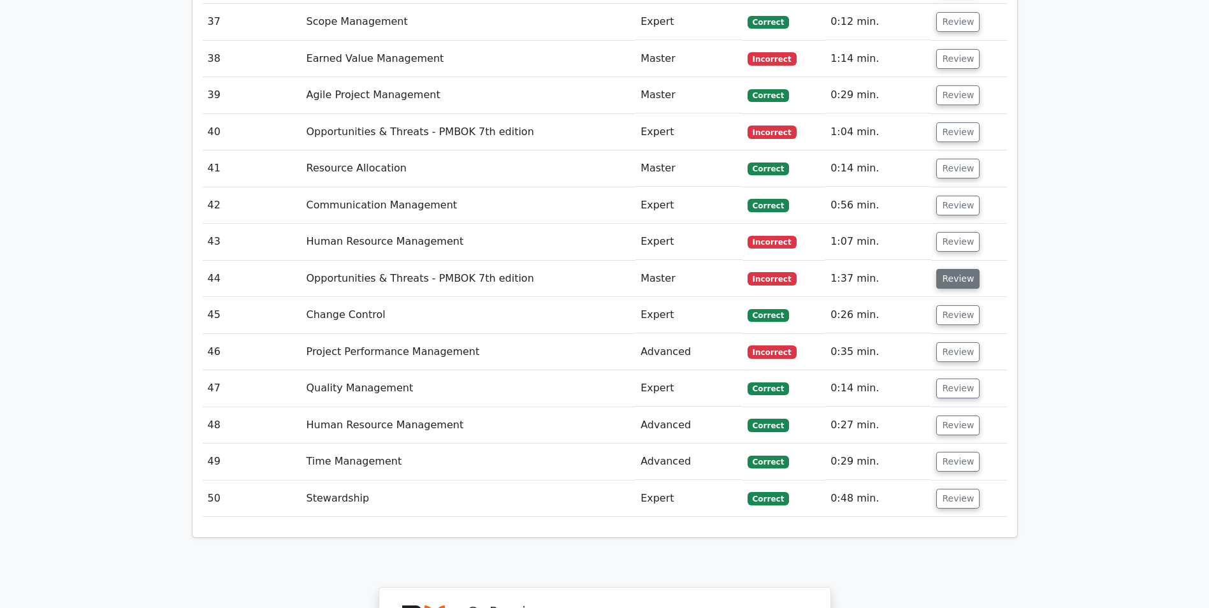
click at [955, 269] on button "Review" at bounding box center [957, 279] width 43 height 20
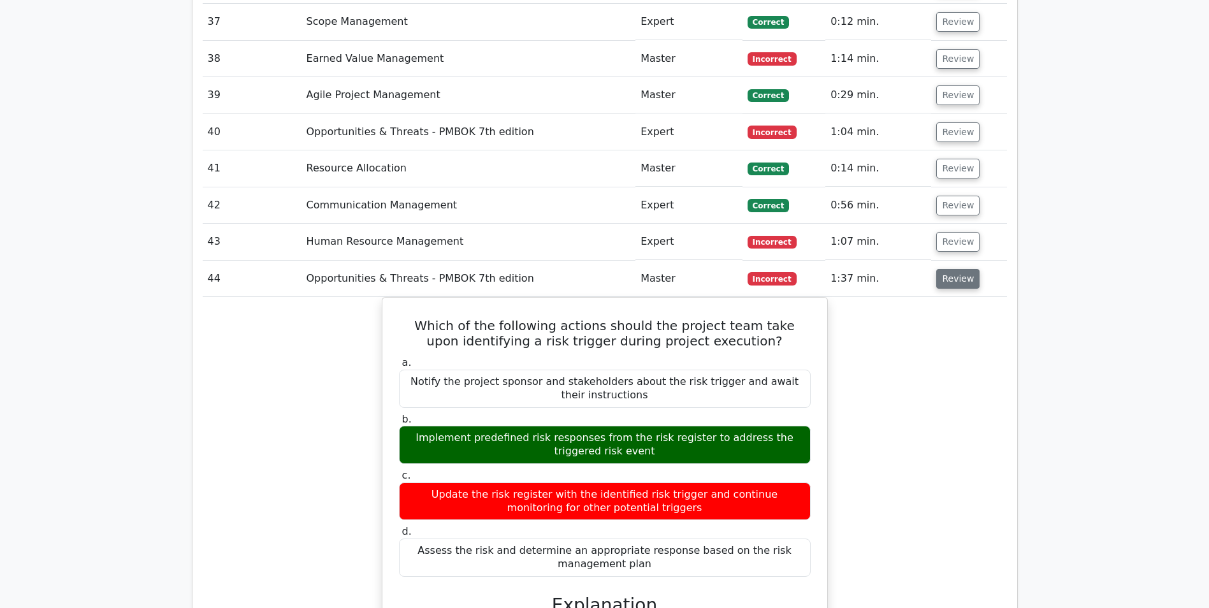
click at [951, 269] on button "Review" at bounding box center [957, 279] width 43 height 20
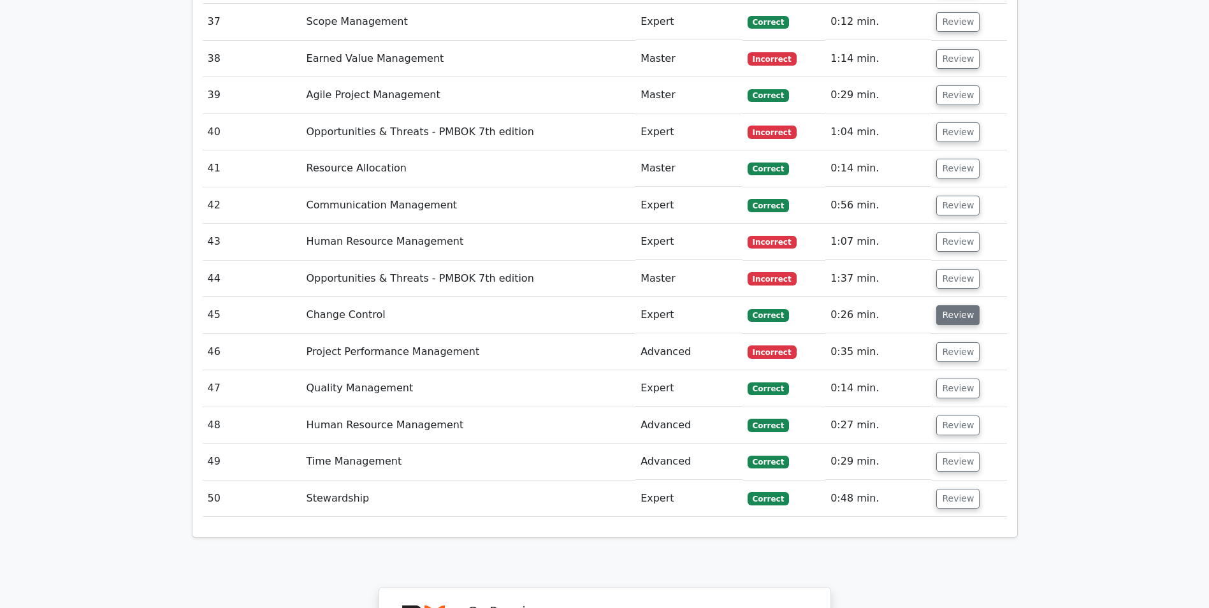
click at [947, 305] on button "Review" at bounding box center [957, 315] width 43 height 20
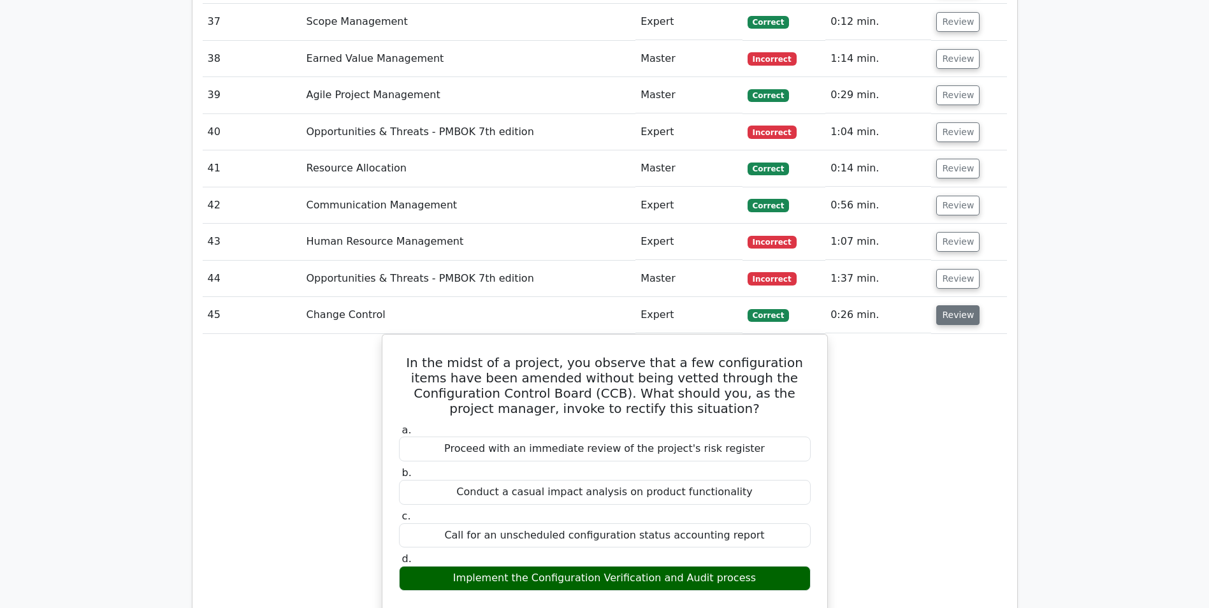
click at [948, 305] on button "Review" at bounding box center [957, 315] width 43 height 20
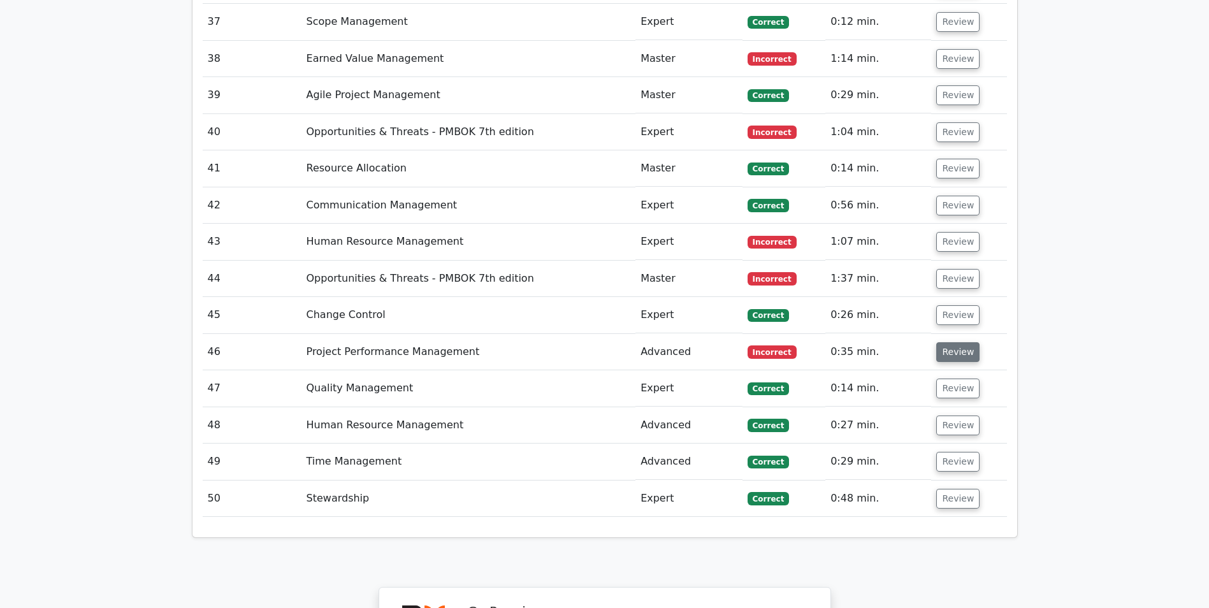
click at [946, 342] on button "Review" at bounding box center [957, 352] width 43 height 20
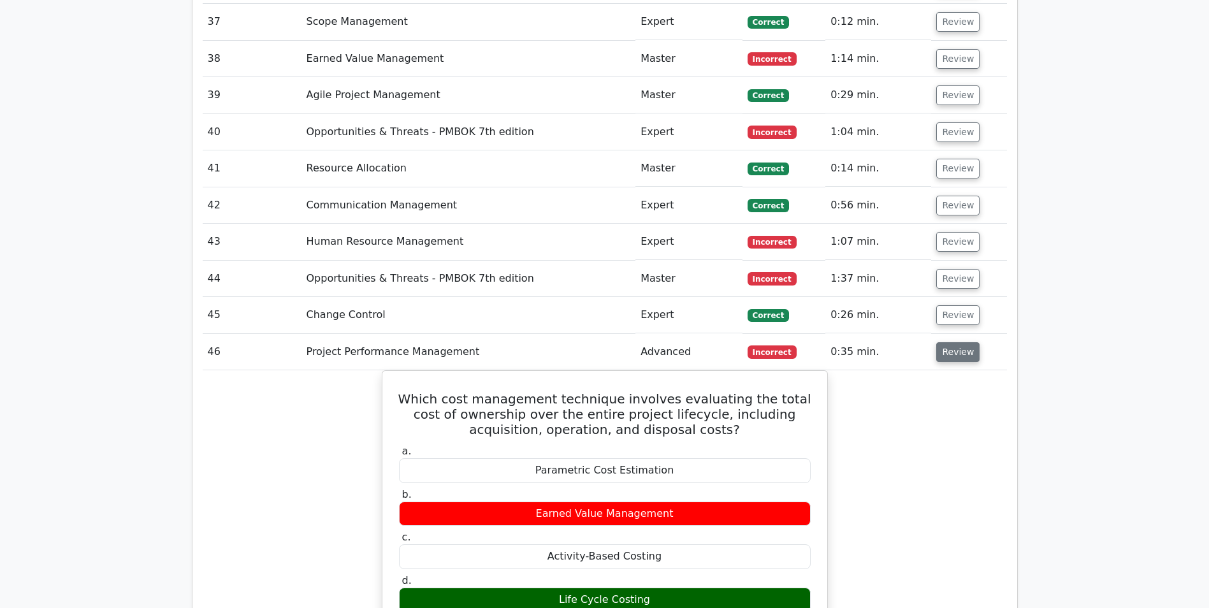
click at [946, 342] on button "Review" at bounding box center [957, 352] width 43 height 20
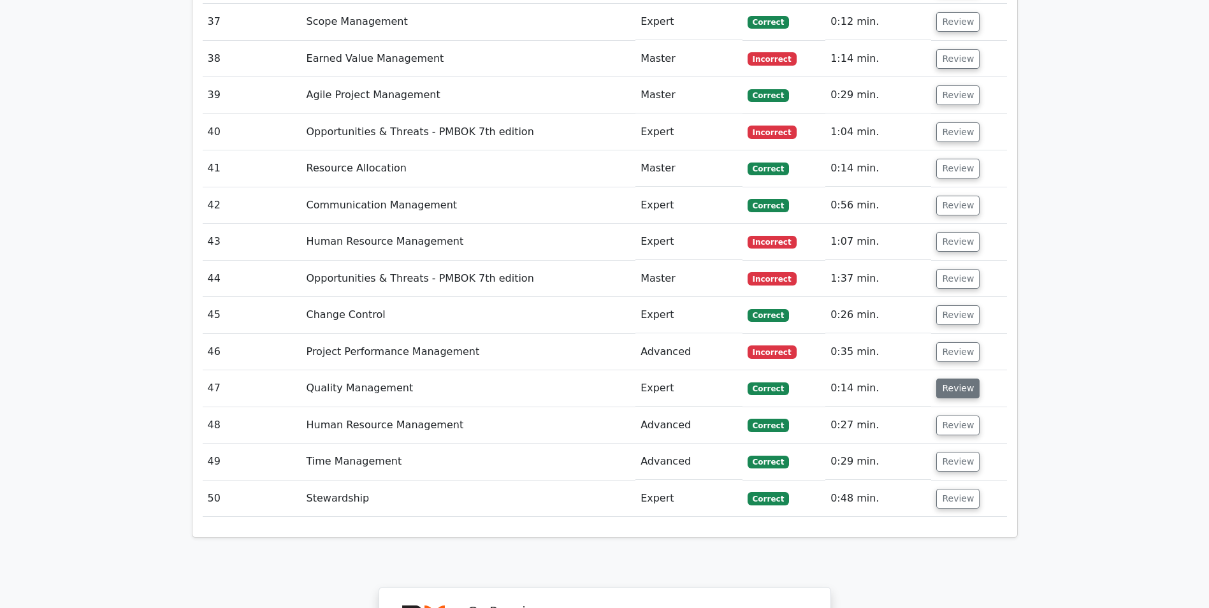
click at [942, 379] on button "Review" at bounding box center [957, 389] width 43 height 20
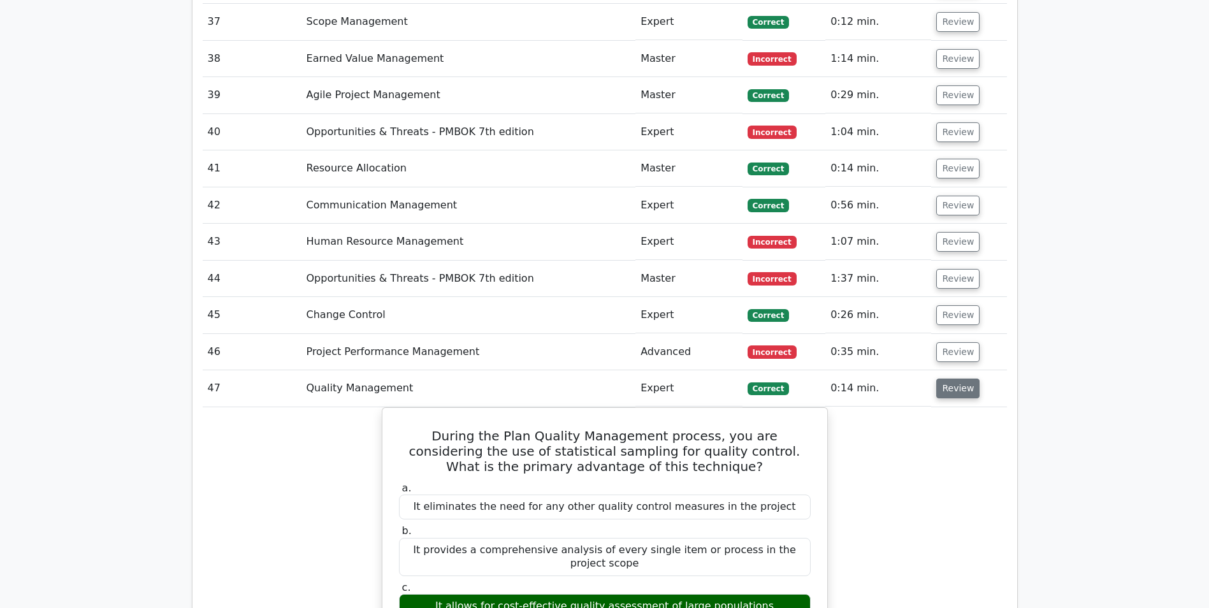
scroll to position [2996, 0]
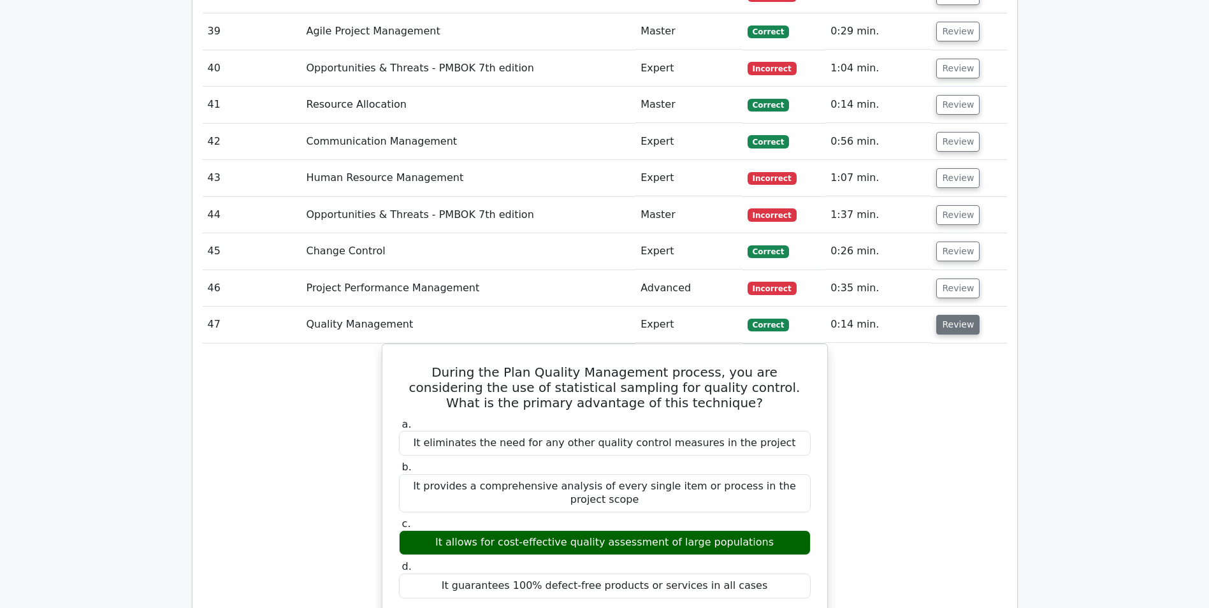
click at [955, 315] on button "Review" at bounding box center [957, 325] width 43 height 20
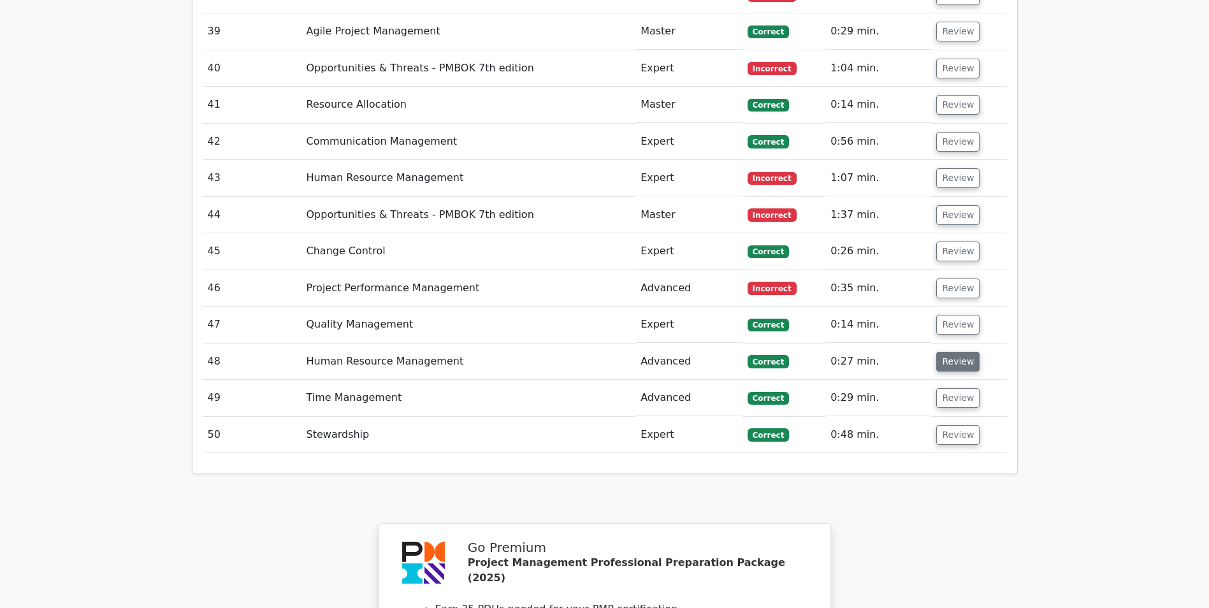
click at [953, 352] on button "Review" at bounding box center [957, 362] width 43 height 20
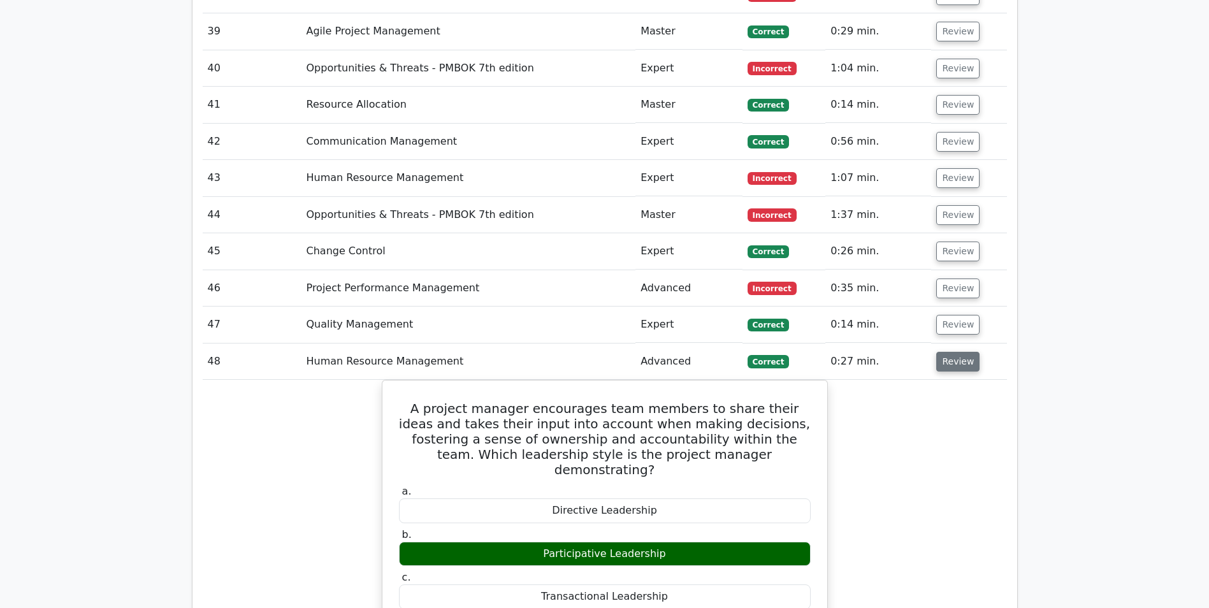
click at [953, 352] on button "Review" at bounding box center [957, 362] width 43 height 20
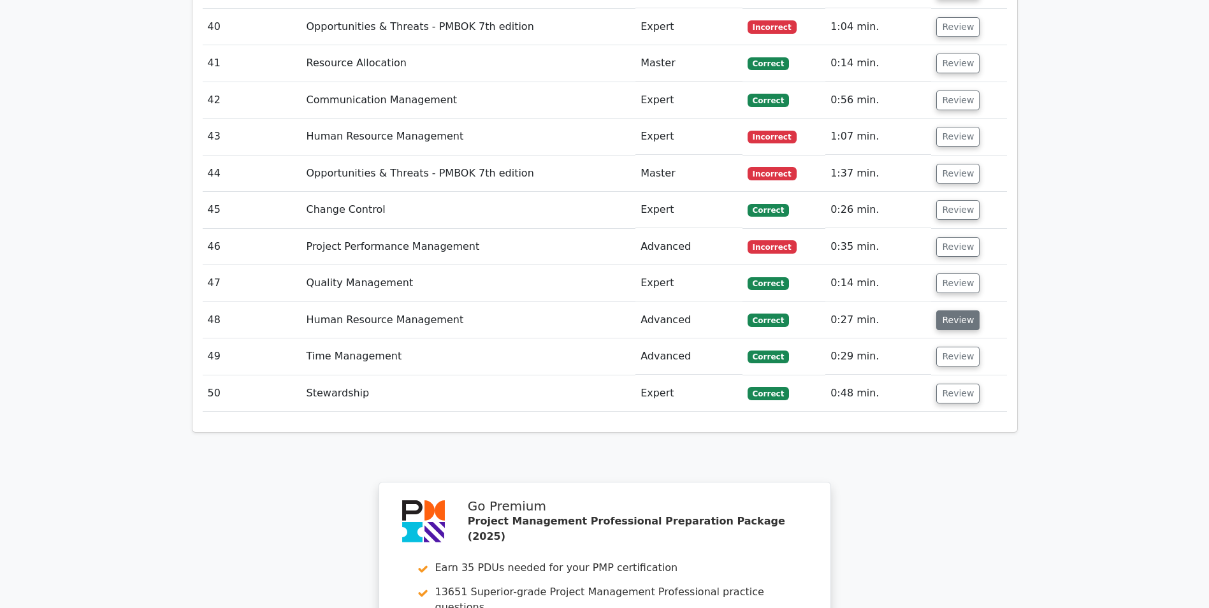
scroll to position [3060, 0]
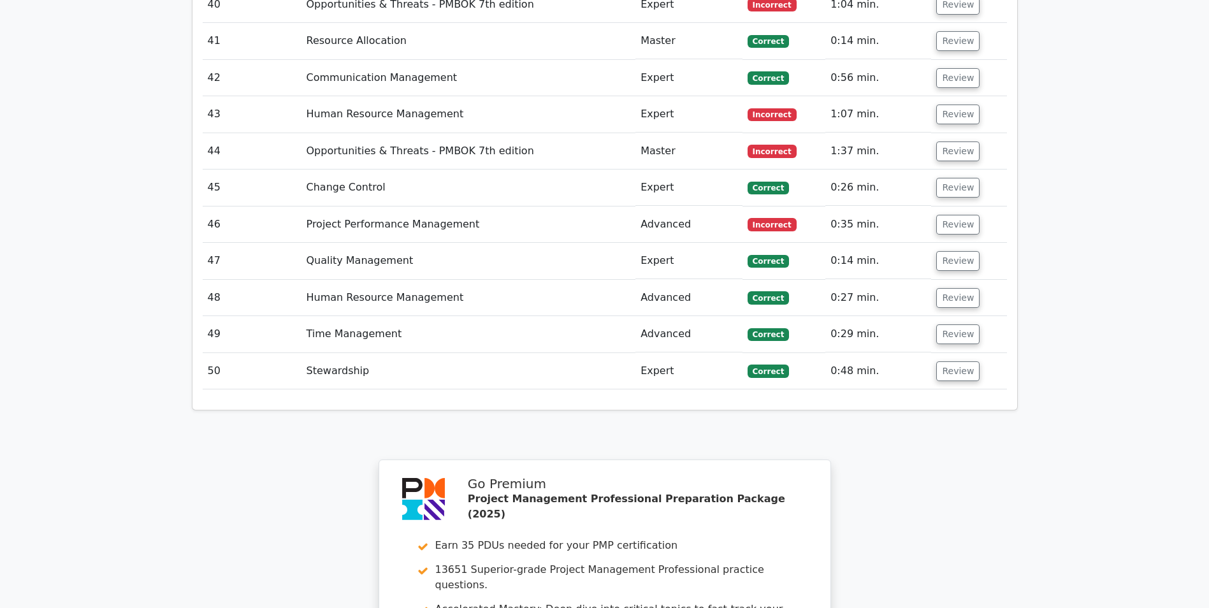
click at [956, 316] on td "Review" at bounding box center [968, 334] width 75 height 36
click at [956, 324] on button "Review" at bounding box center [957, 334] width 43 height 20
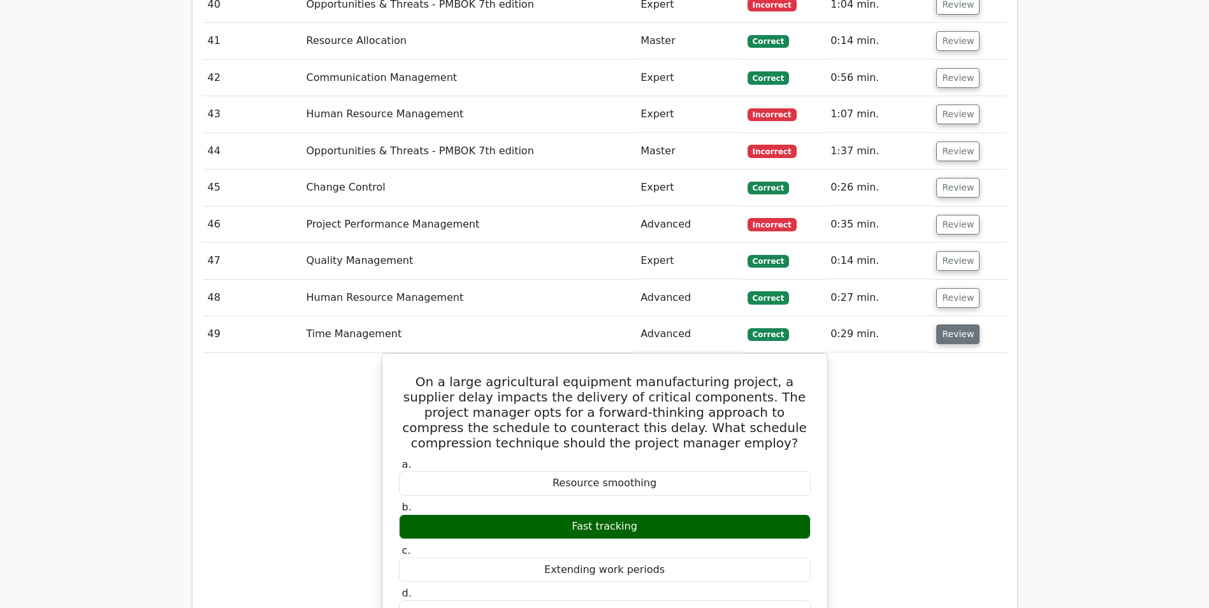
click at [956, 324] on button "Review" at bounding box center [957, 334] width 43 height 20
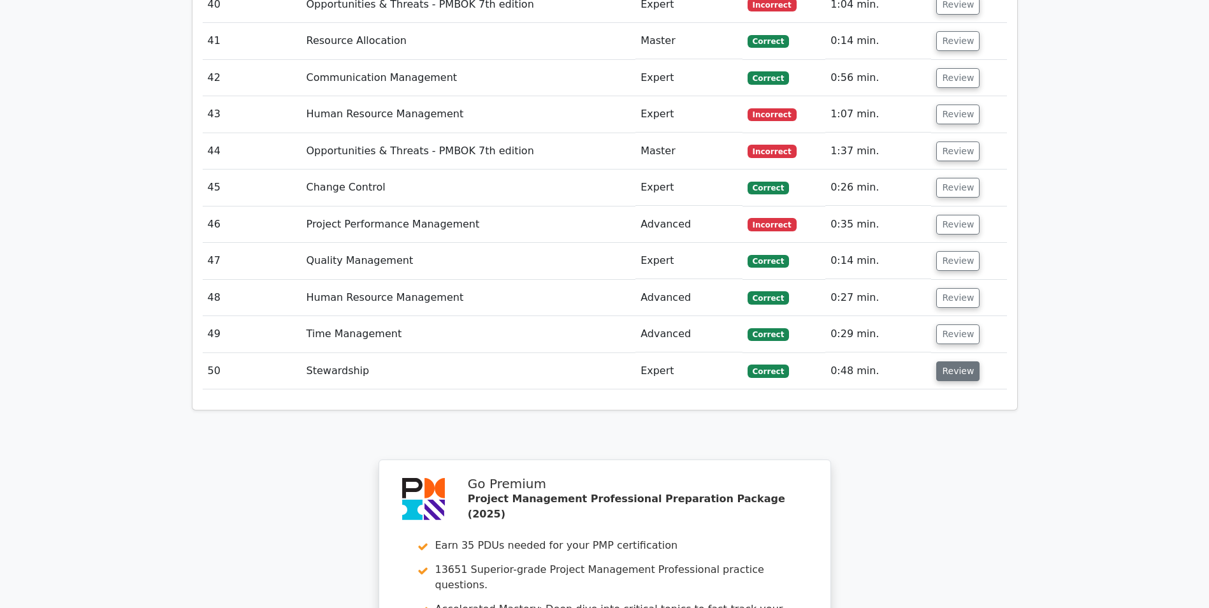
click at [954, 361] on button "Review" at bounding box center [957, 371] width 43 height 20
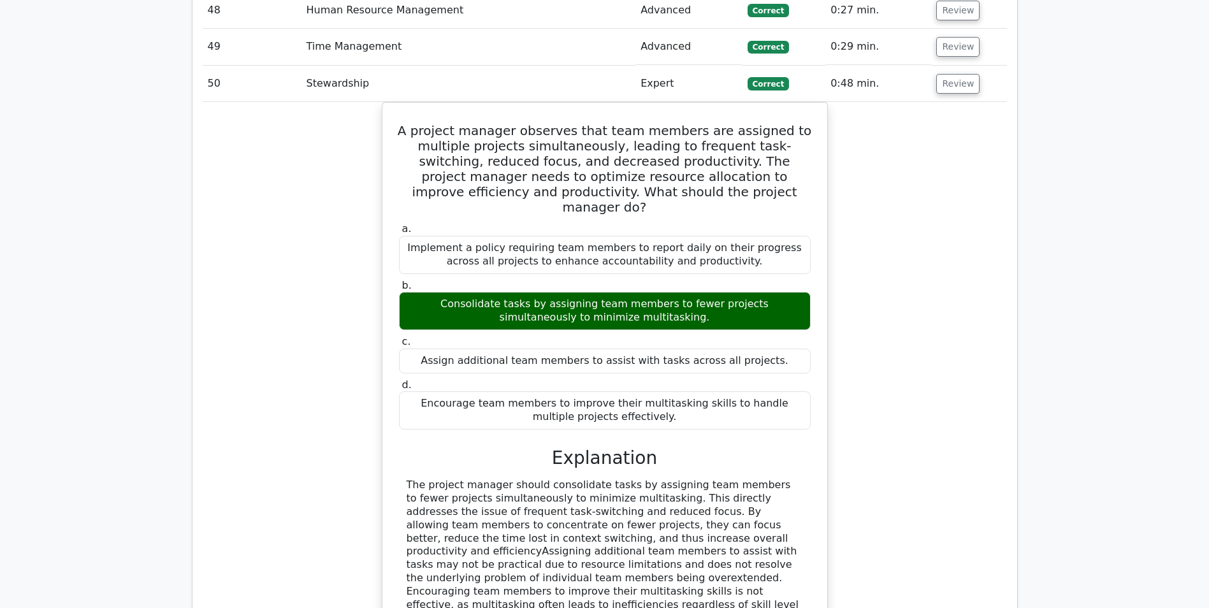
scroll to position [3506, 0]
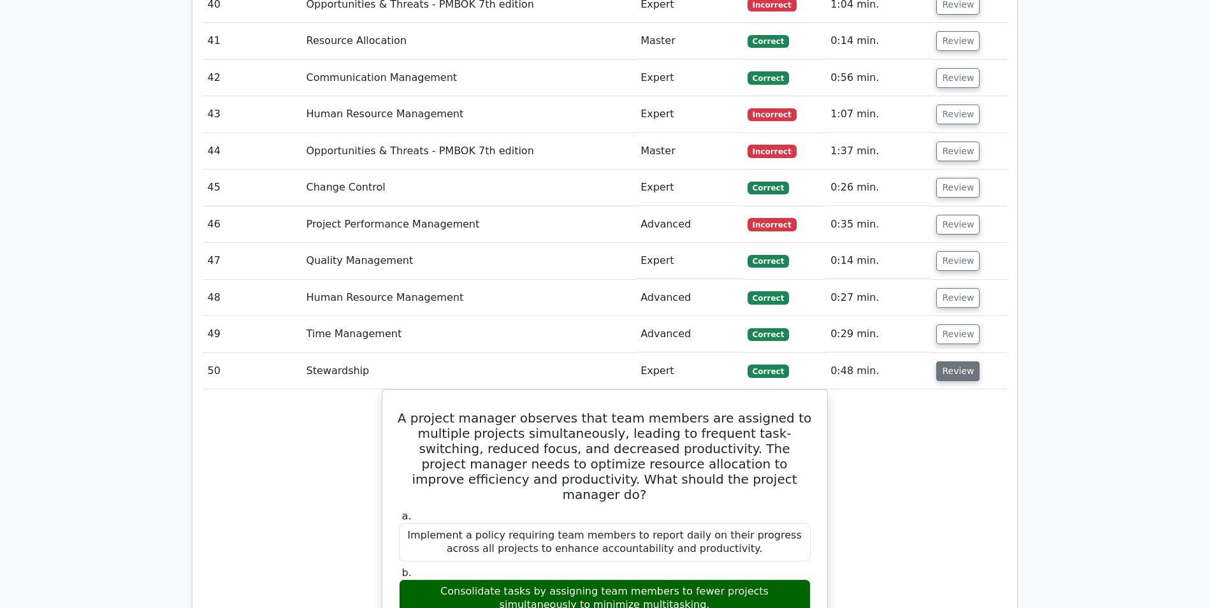
click at [955, 361] on button "Review" at bounding box center [957, 371] width 43 height 20
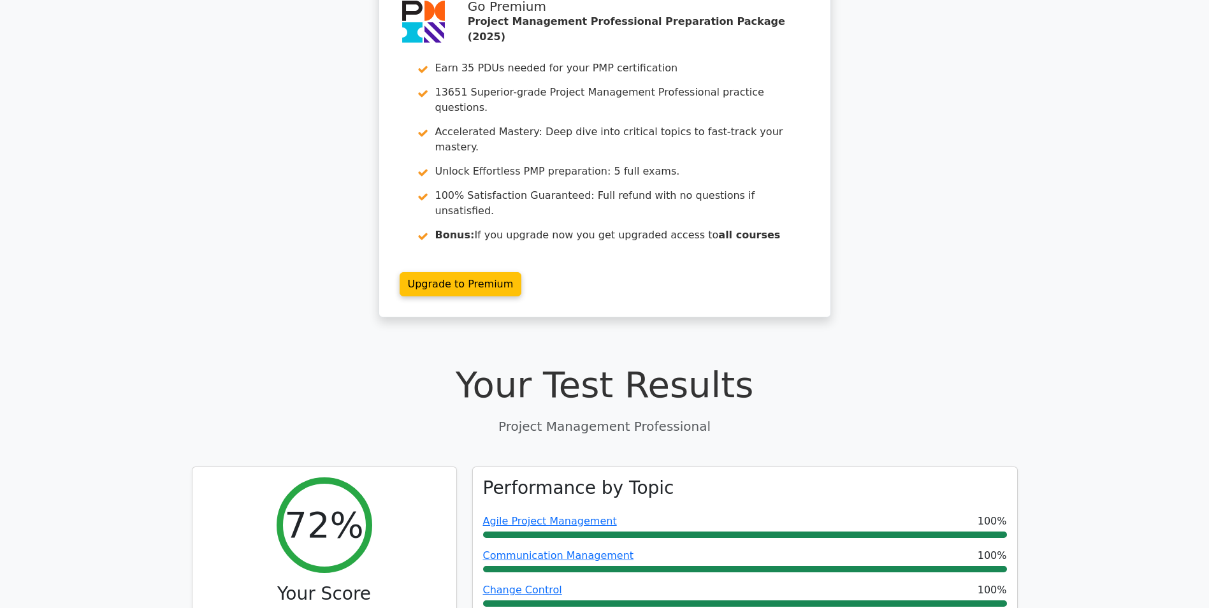
scroll to position [0, 0]
